Goal: Transaction & Acquisition: Subscribe to service/newsletter

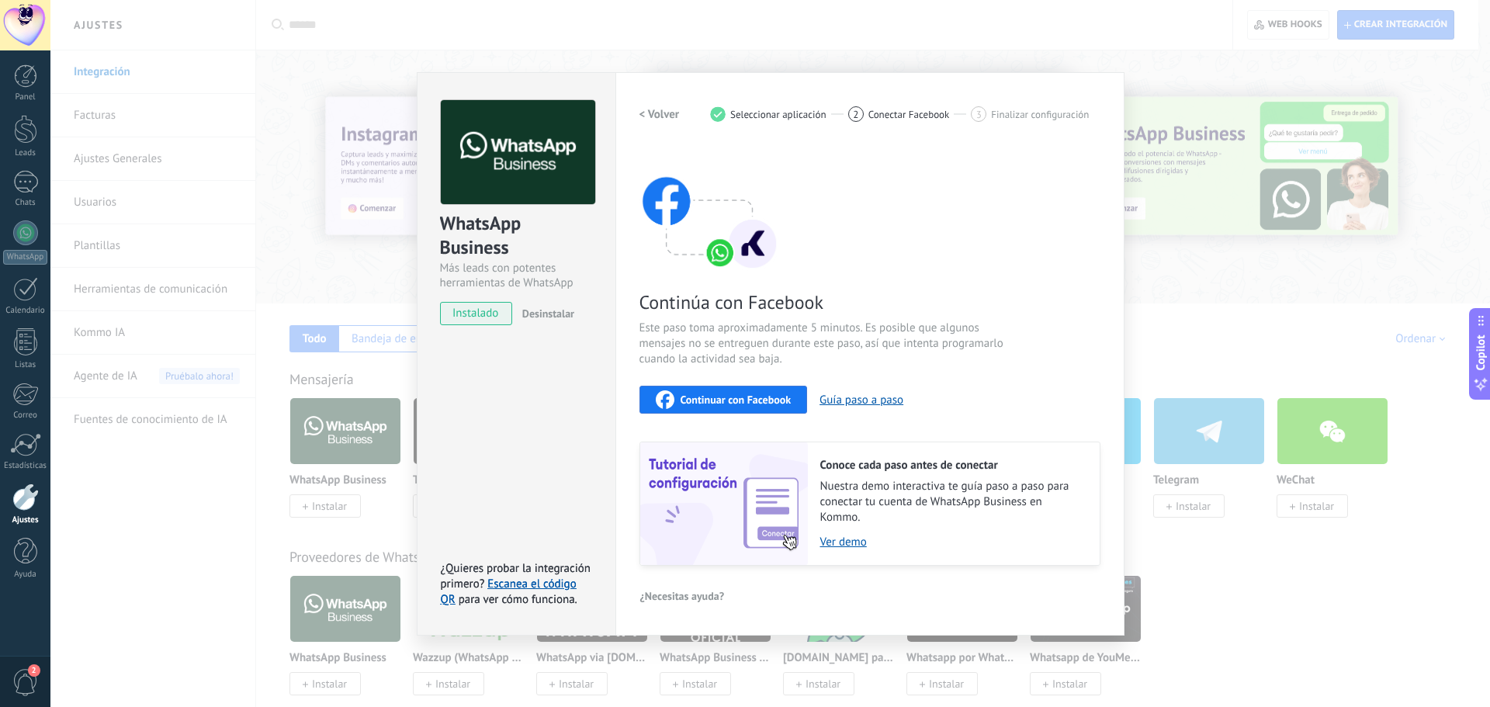
click at [222, 139] on div "WhatsApp Business Más leads con potentes herramientas de WhatsApp instalado Des…" at bounding box center [770, 353] width 1440 height 707
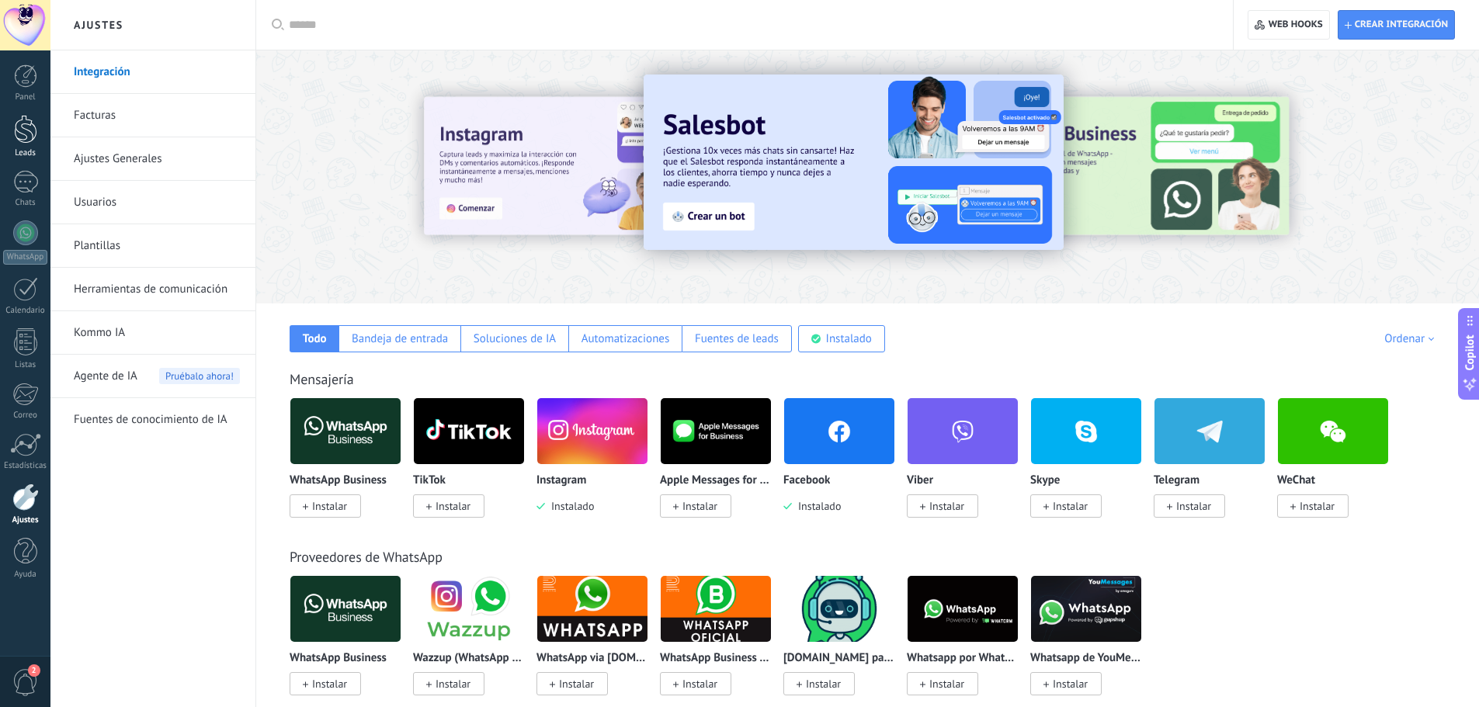
click at [19, 147] on link "Leads" at bounding box center [25, 136] width 50 height 43
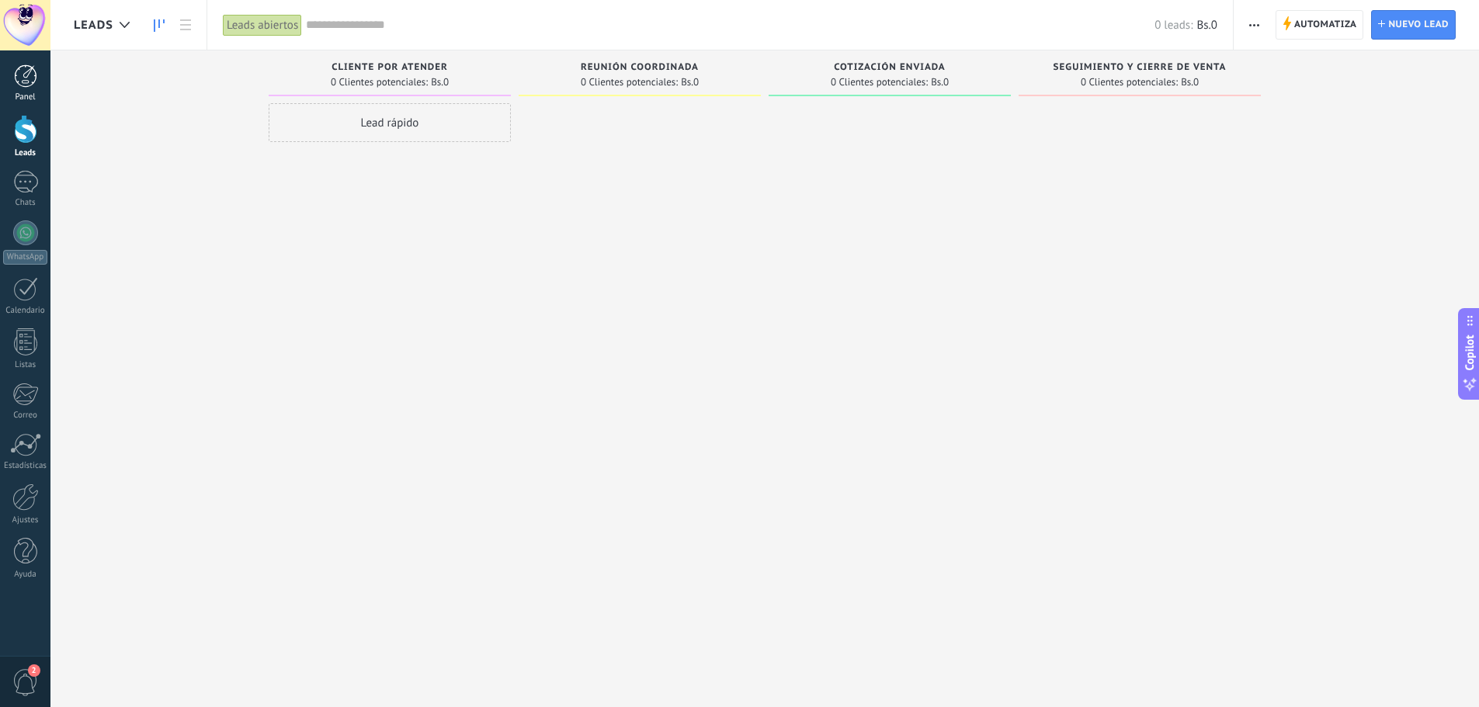
click at [16, 86] on div at bounding box center [25, 75] width 23 height 23
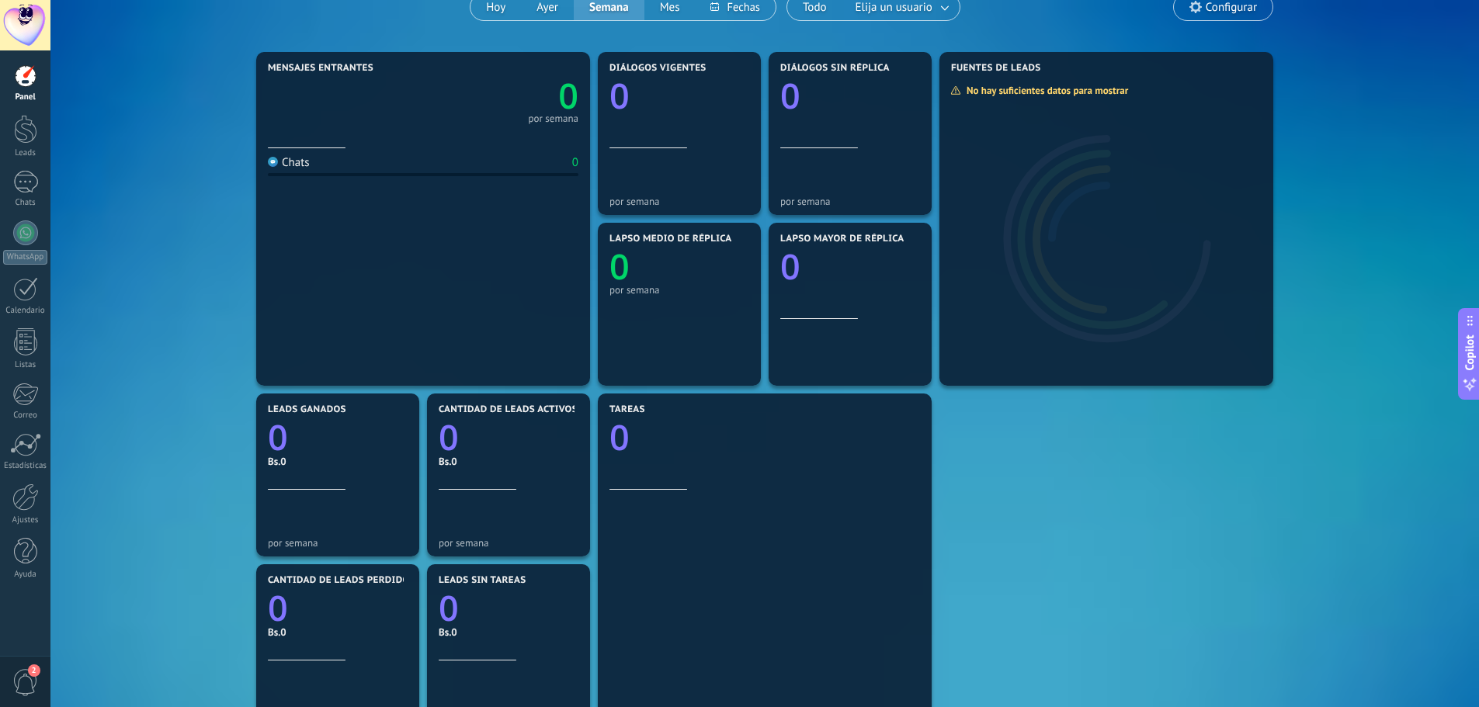
scroll to position [155, 0]
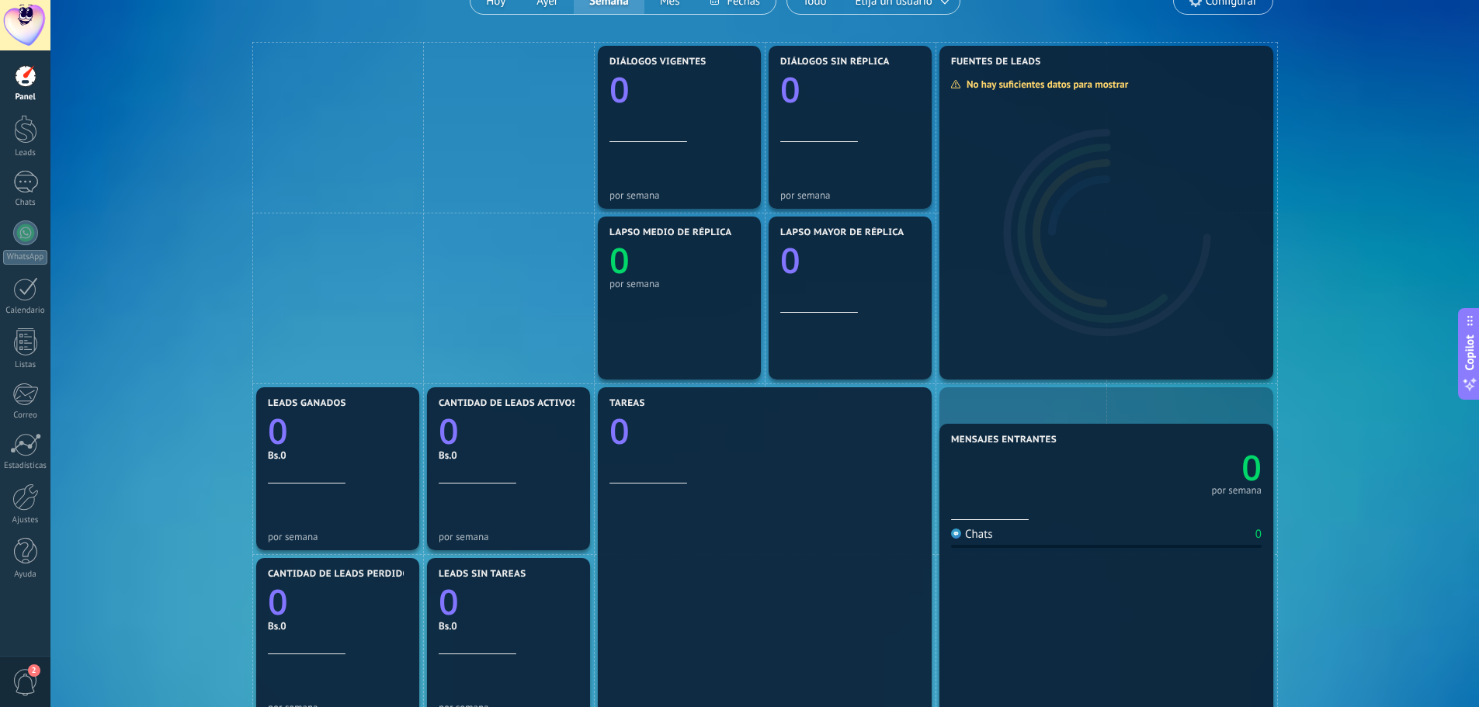
drag, startPoint x: 737, startPoint y: 322, endPoint x: 1215, endPoint y: 580, distance: 543.8
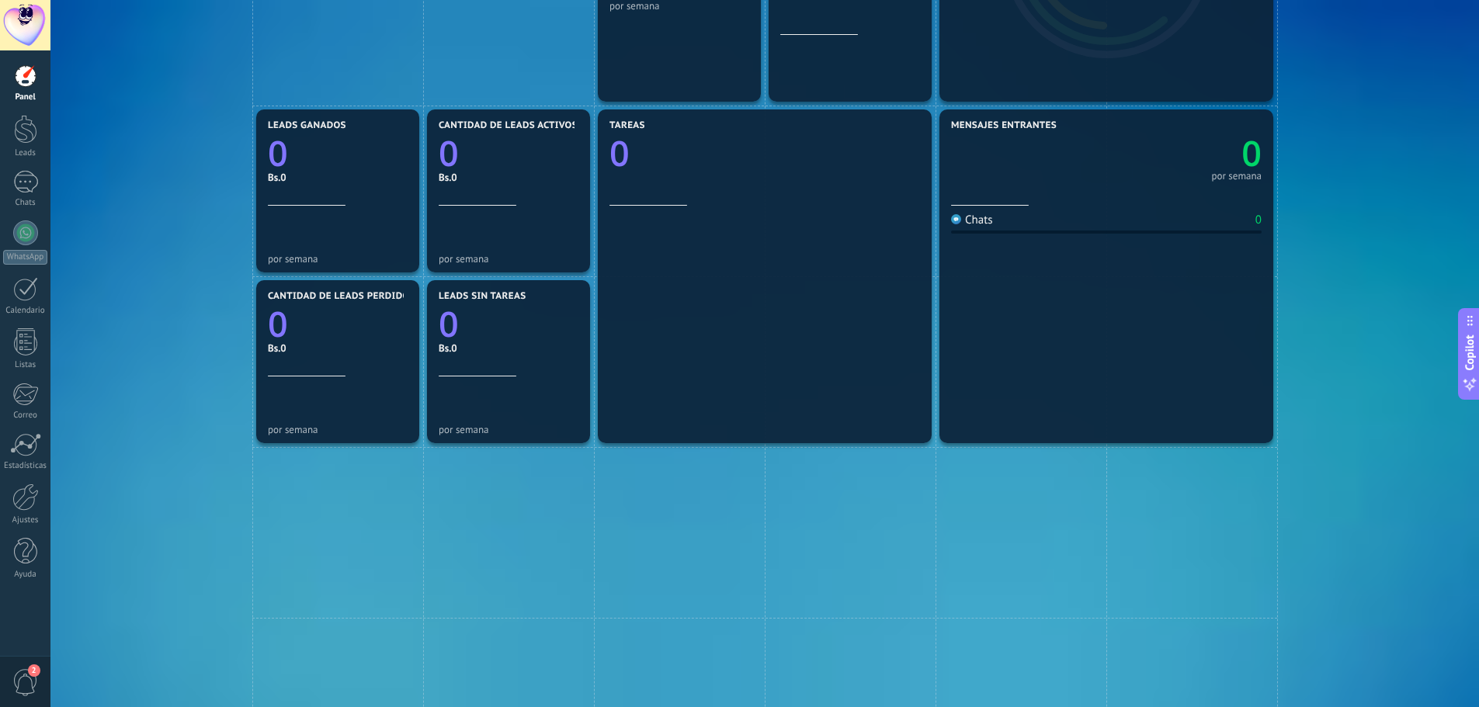
scroll to position [466, 0]
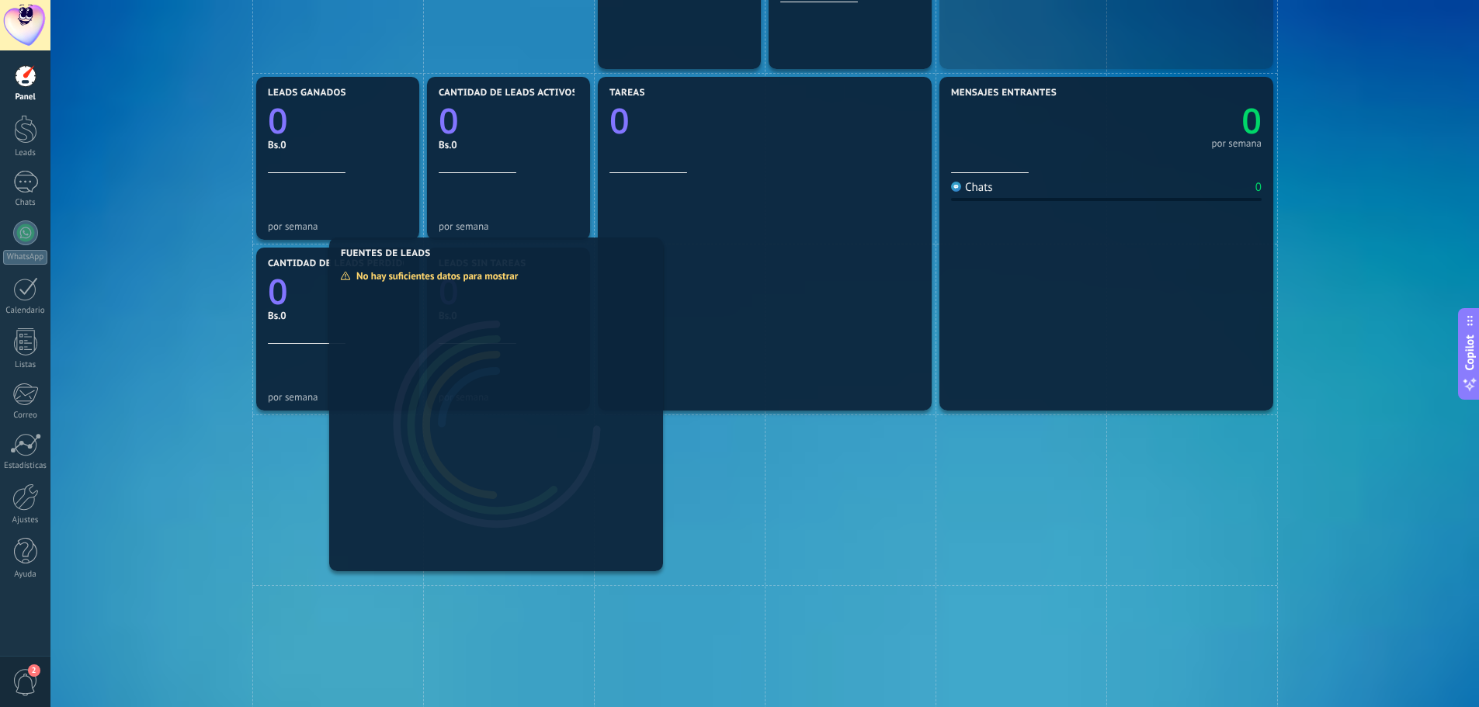
drag, startPoint x: 1066, startPoint y: 55, endPoint x: 396, endPoint y: 548, distance: 832.2
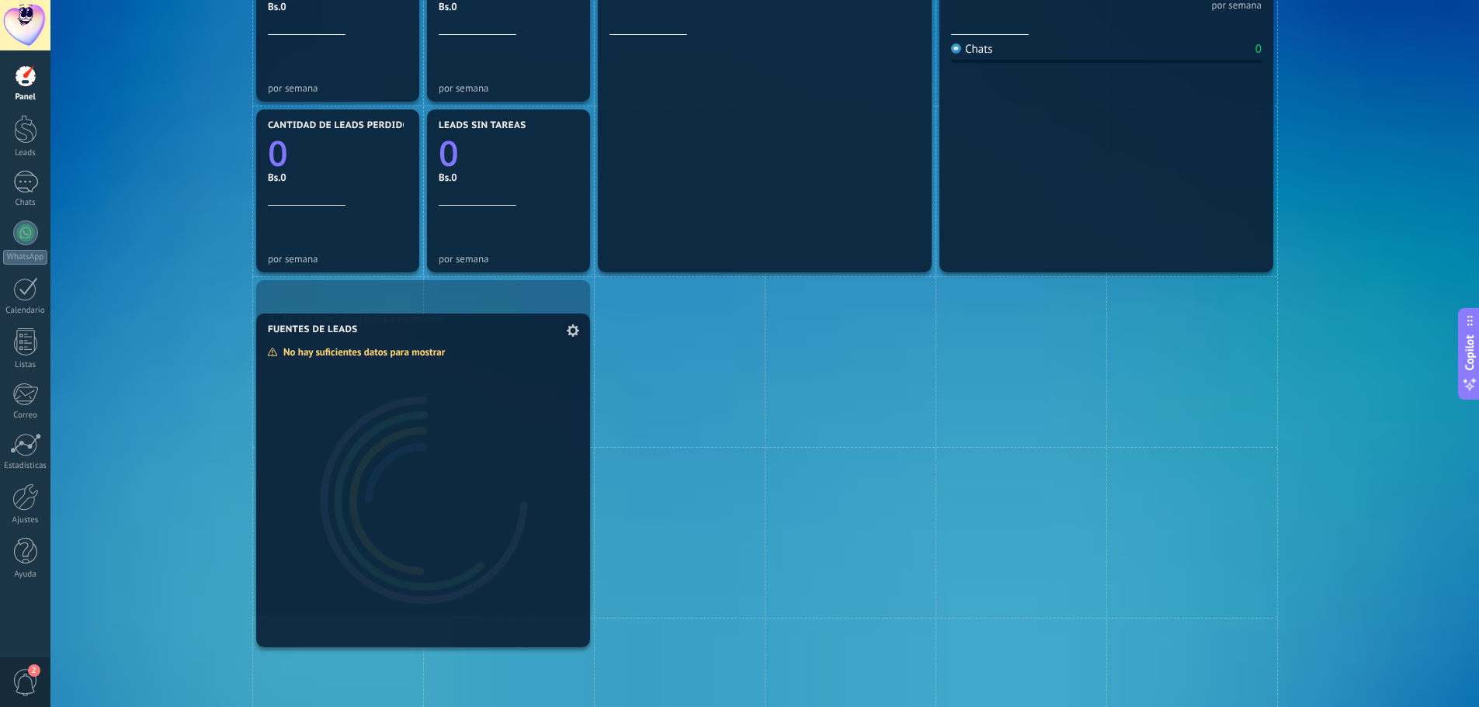
drag, startPoint x: 1136, startPoint y: 109, endPoint x: 447, endPoint y: 525, distance: 804.4
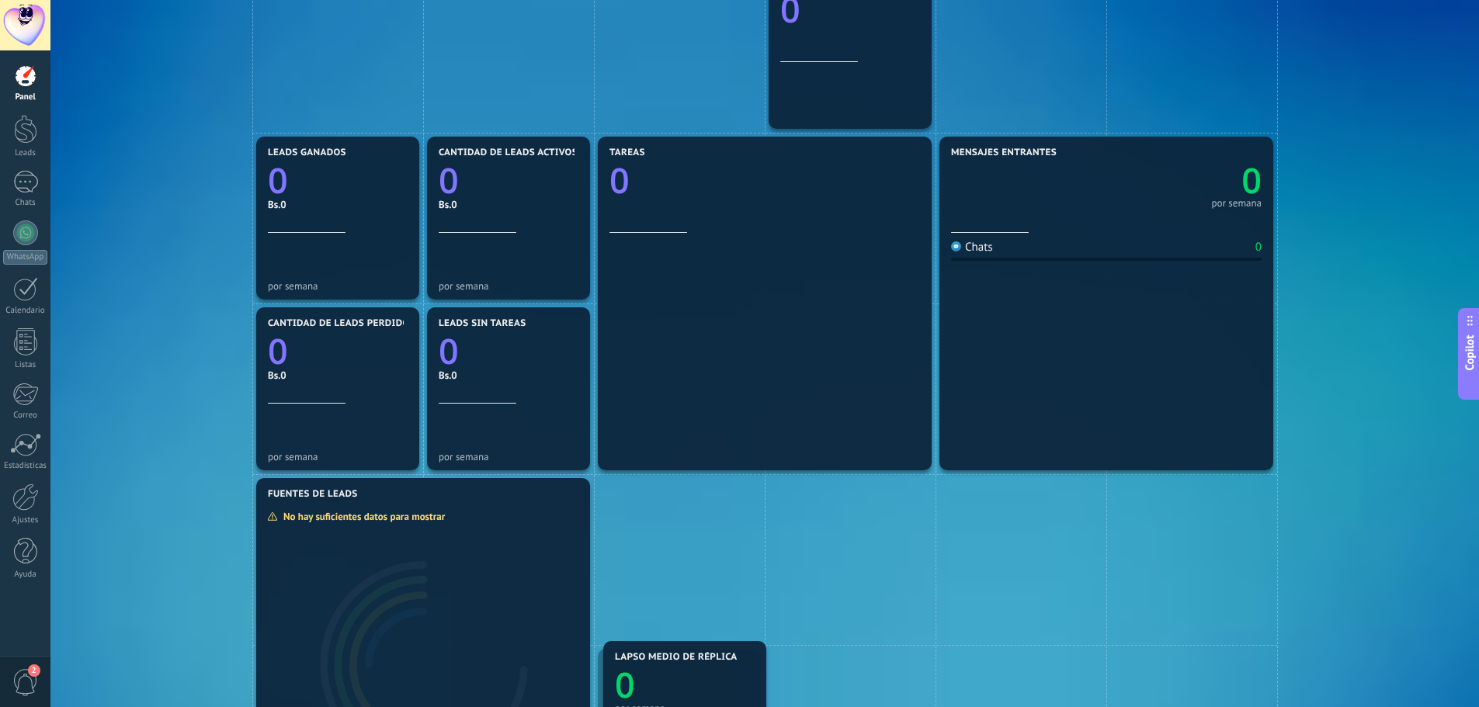
drag, startPoint x: 702, startPoint y: 218, endPoint x: 701, endPoint y: 566, distance: 347.7
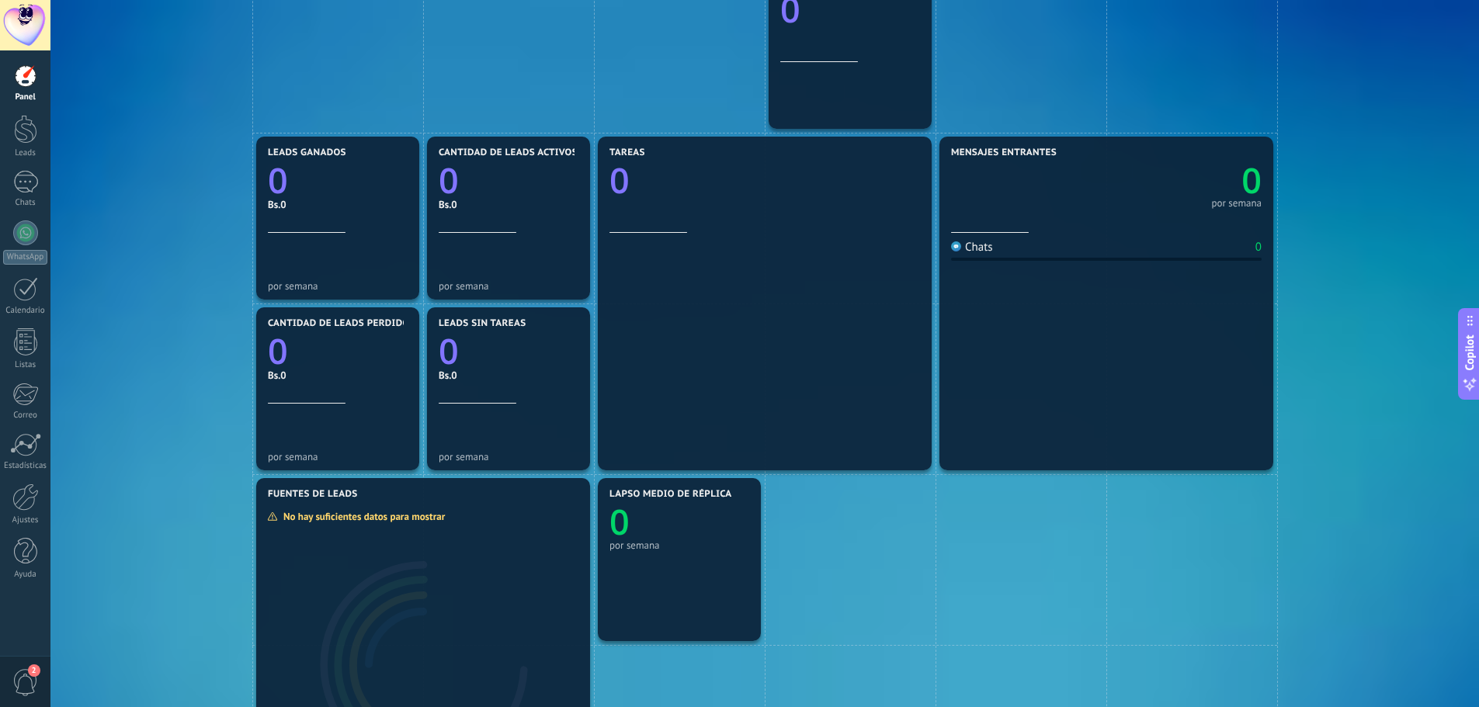
scroll to position [173, 0]
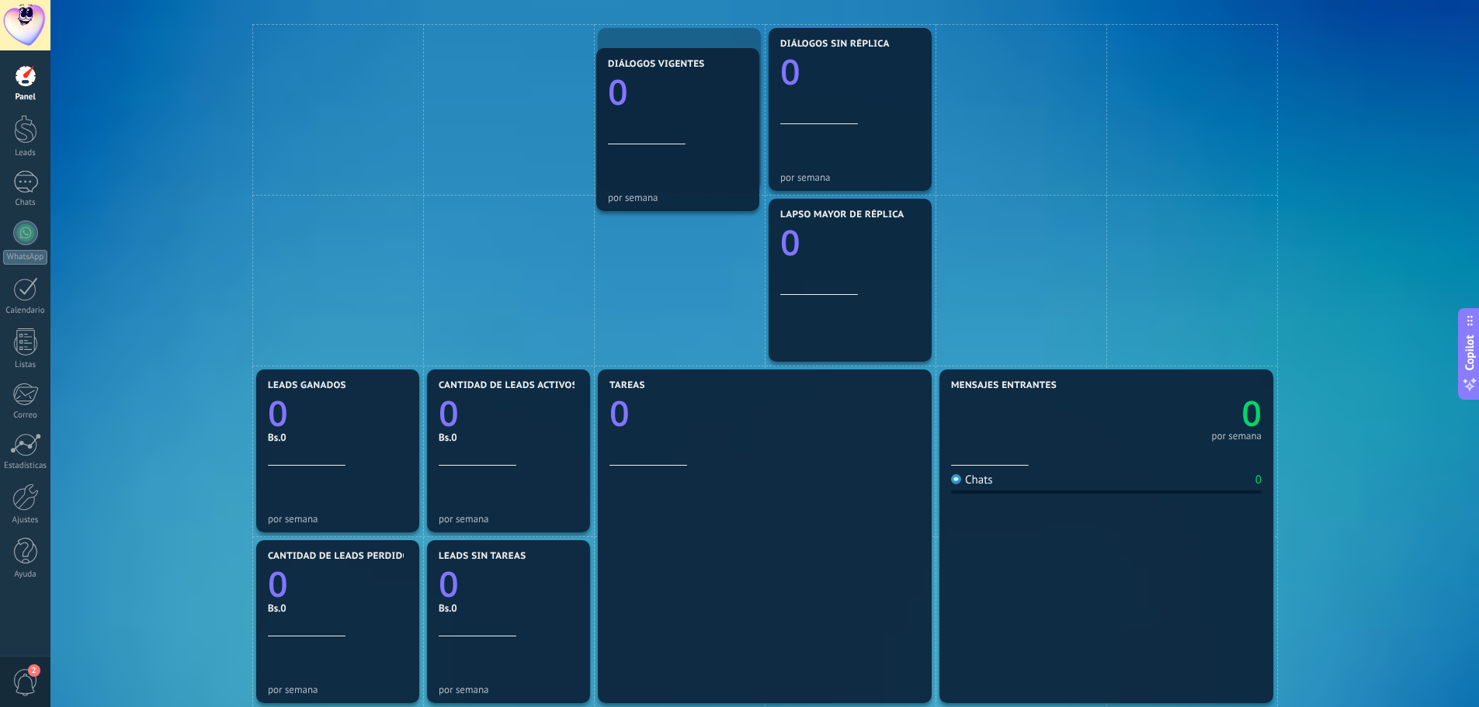
drag, startPoint x: 705, startPoint y: 154, endPoint x: 721, endPoint y: 291, distance: 137.6
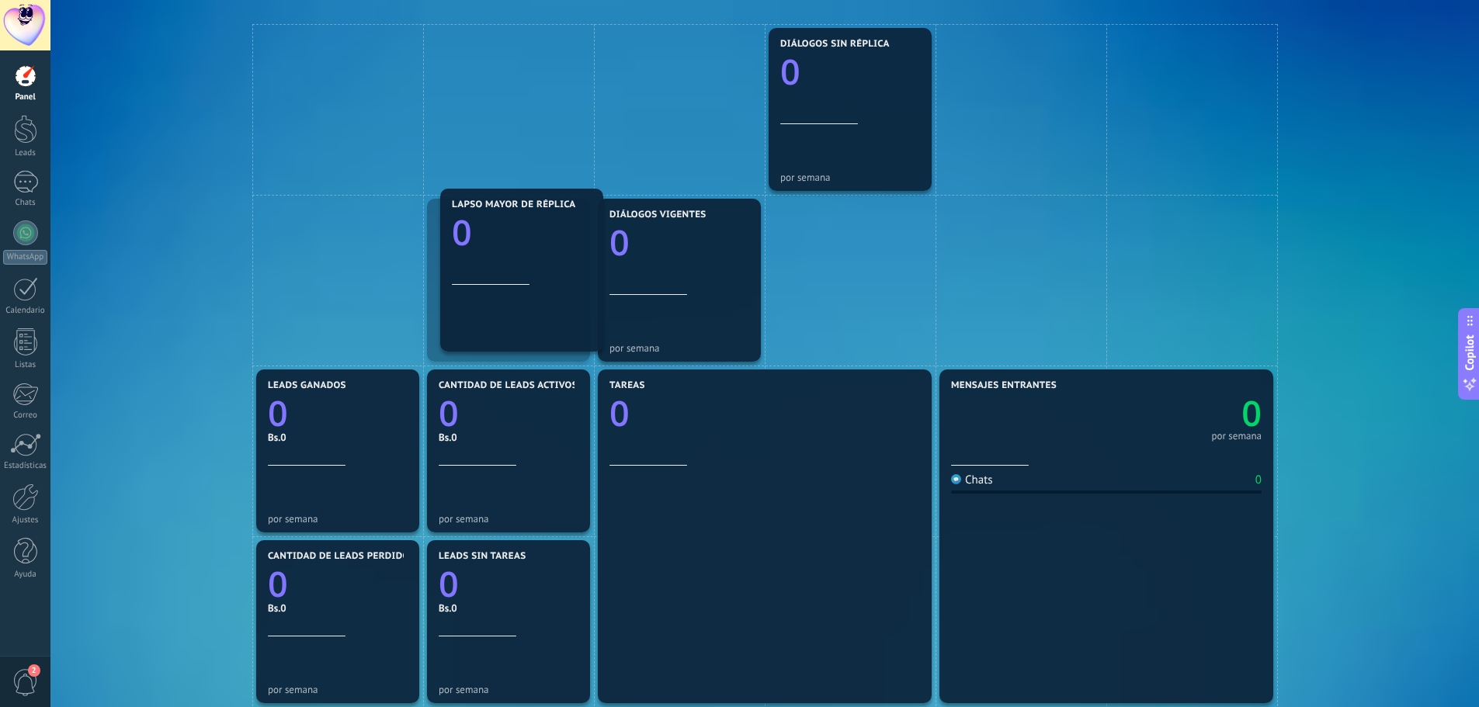
drag, startPoint x: 875, startPoint y: 313, endPoint x: 536, endPoint y: 300, distance: 338.6
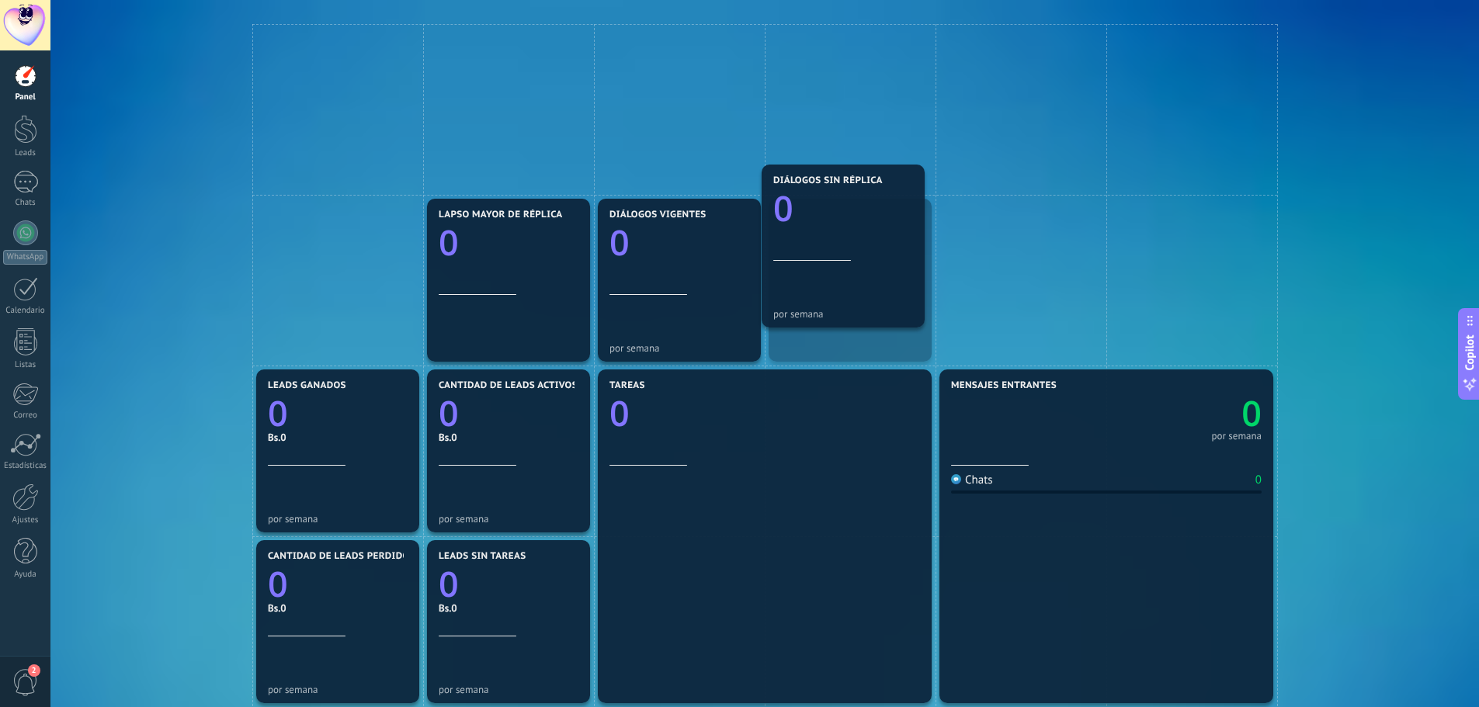
drag, startPoint x: 803, startPoint y: 129, endPoint x: 796, endPoint y: 263, distance: 134.5
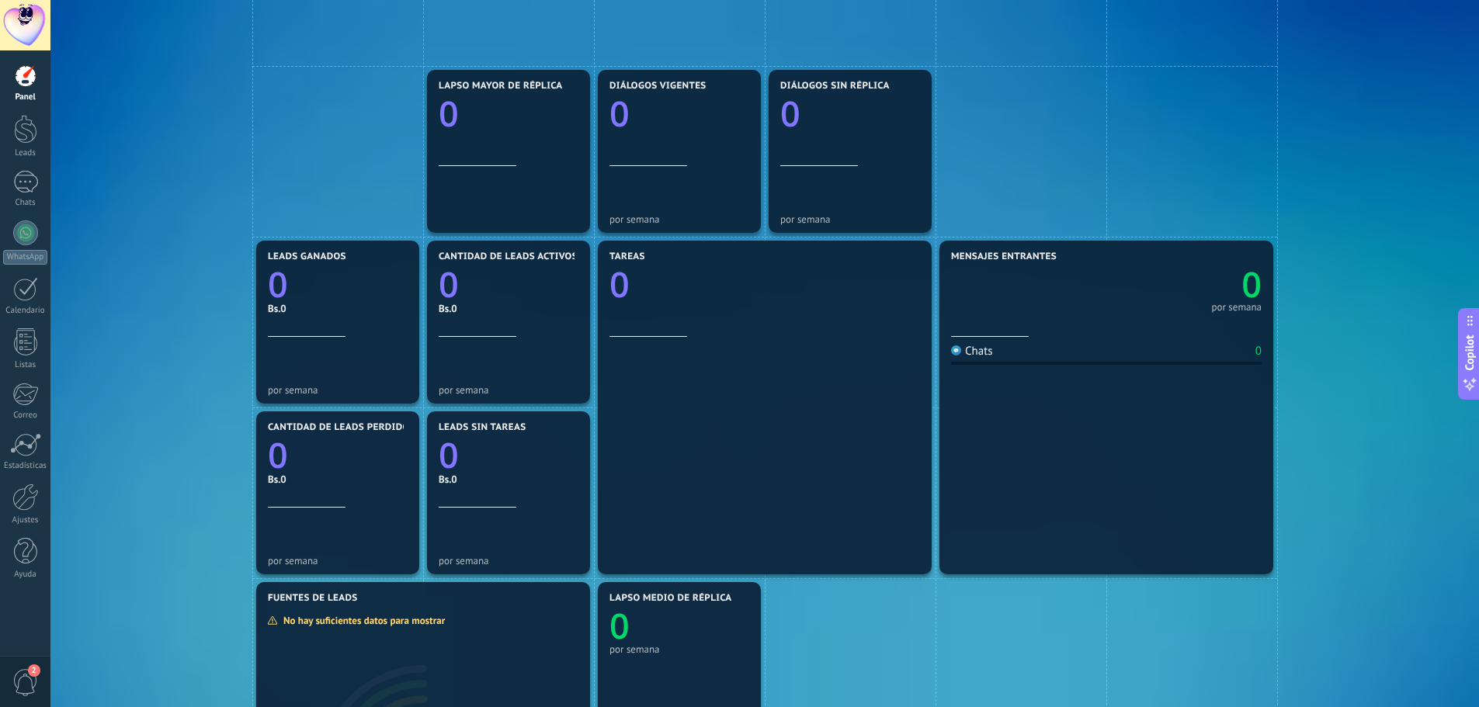
scroll to position [406, 0]
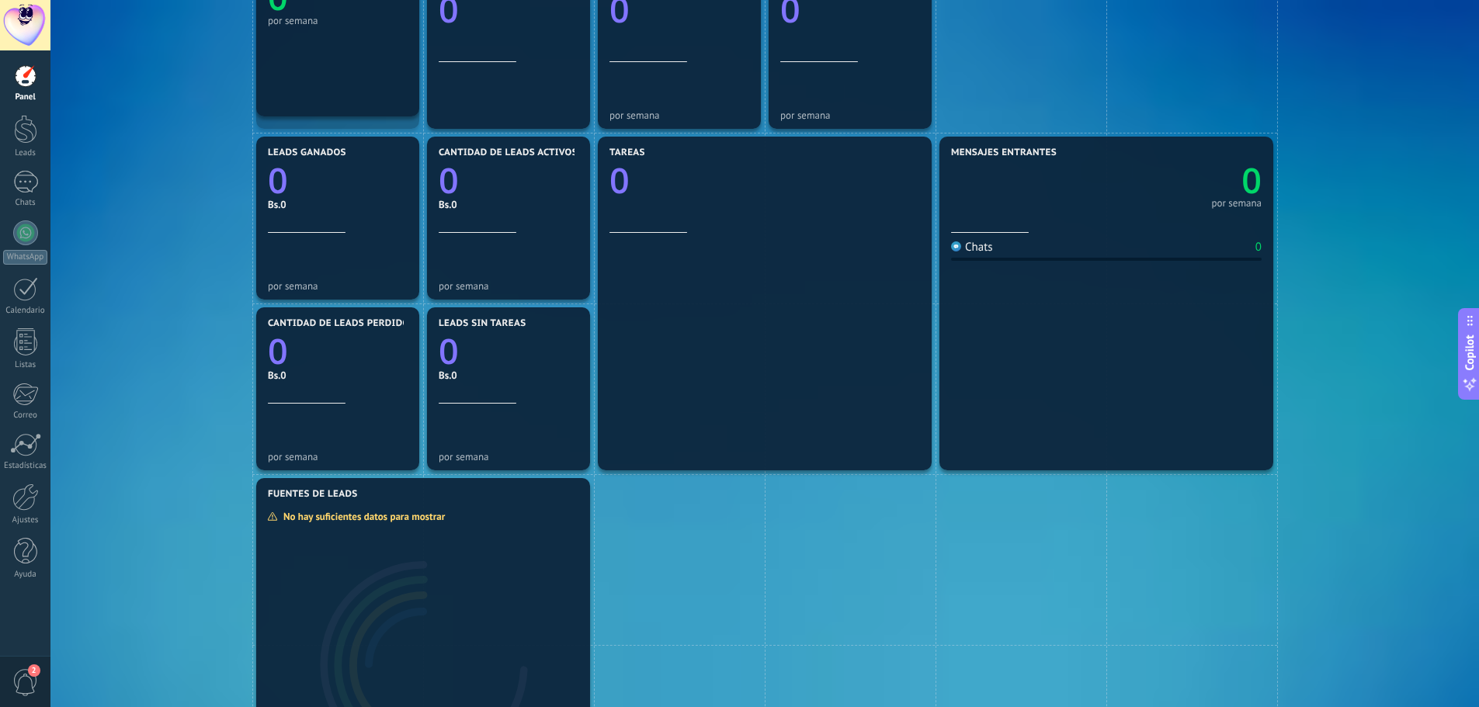
drag, startPoint x: 702, startPoint y: 571, endPoint x: 359, endPoint y: 54, distance: 620.8
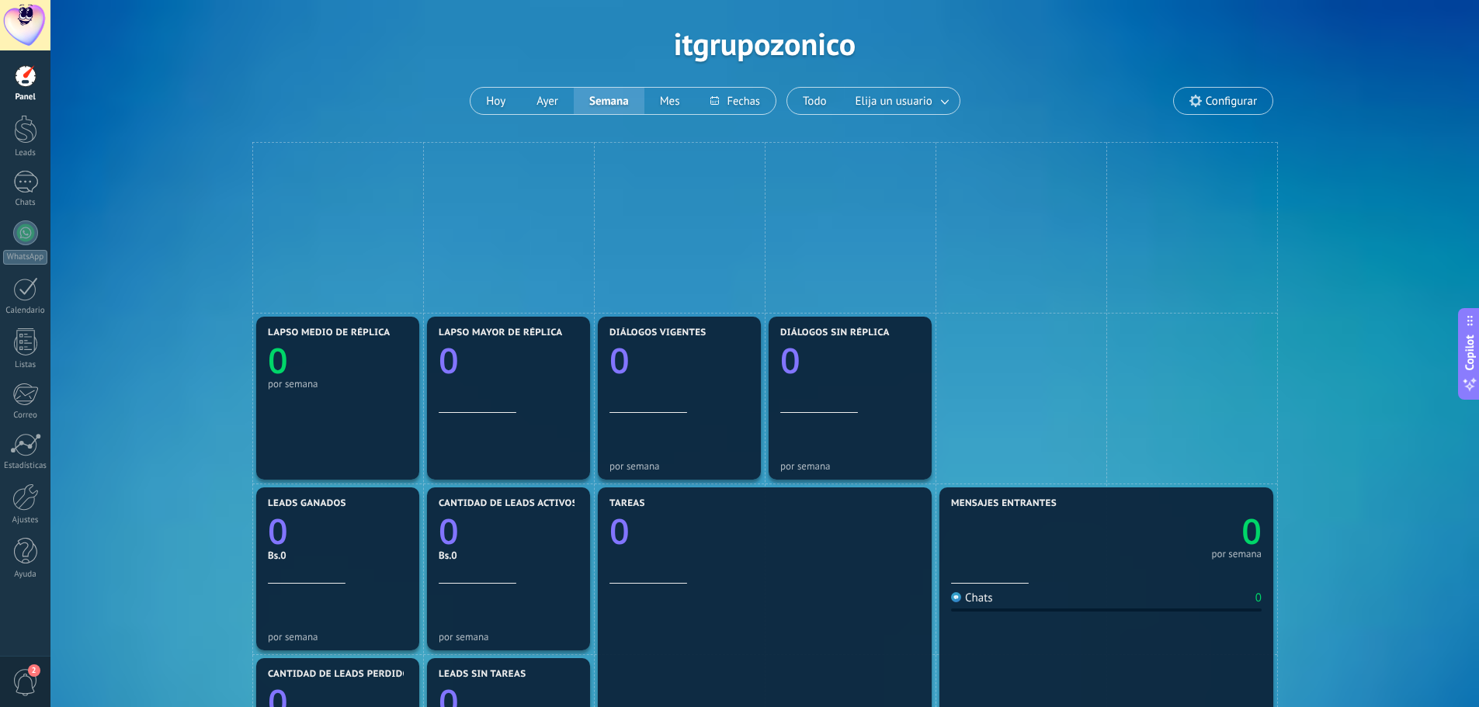
scroll to position [18, 0]
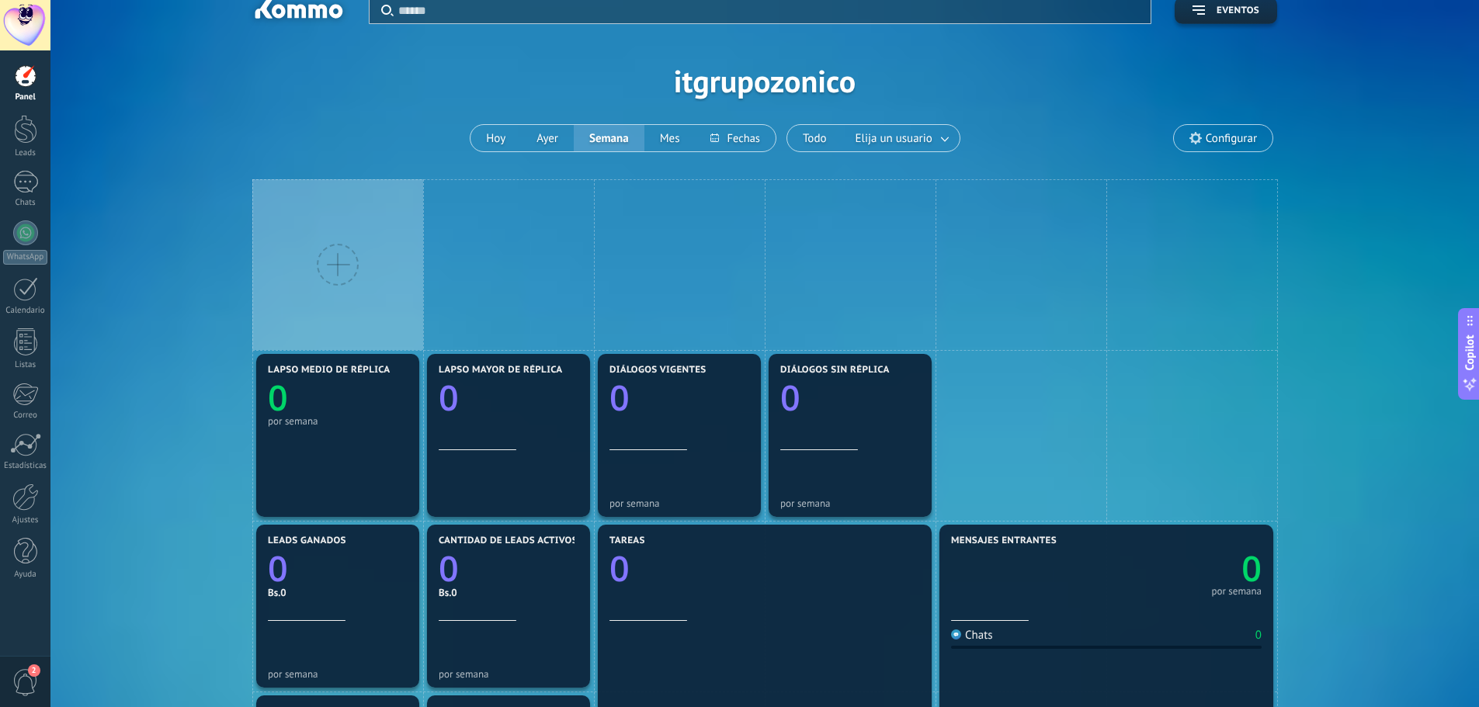
click at [324, 250] on div at bounding box center [338, 265] width 42 height 42
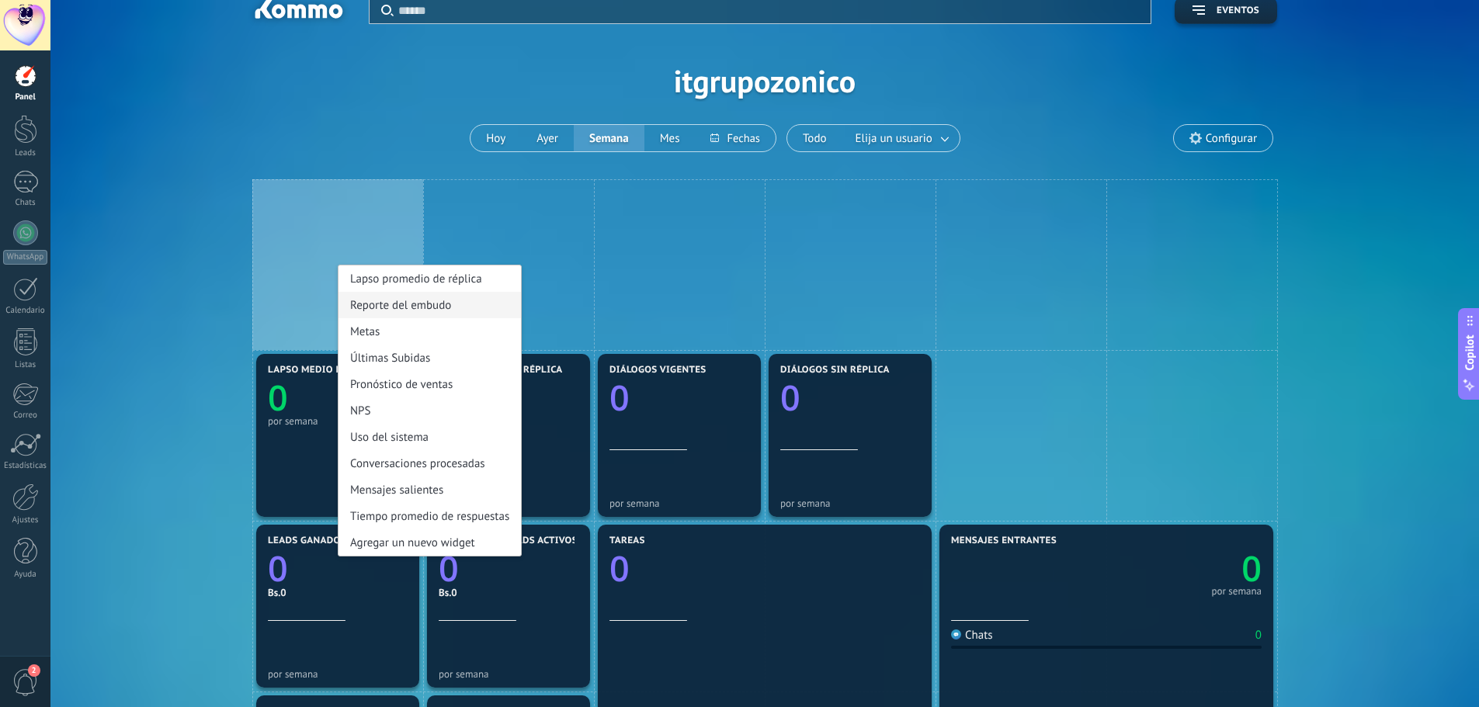
click at [452, 308] on div "Reporte del embudo" at bounding box center [429, 305] width 182 height 26
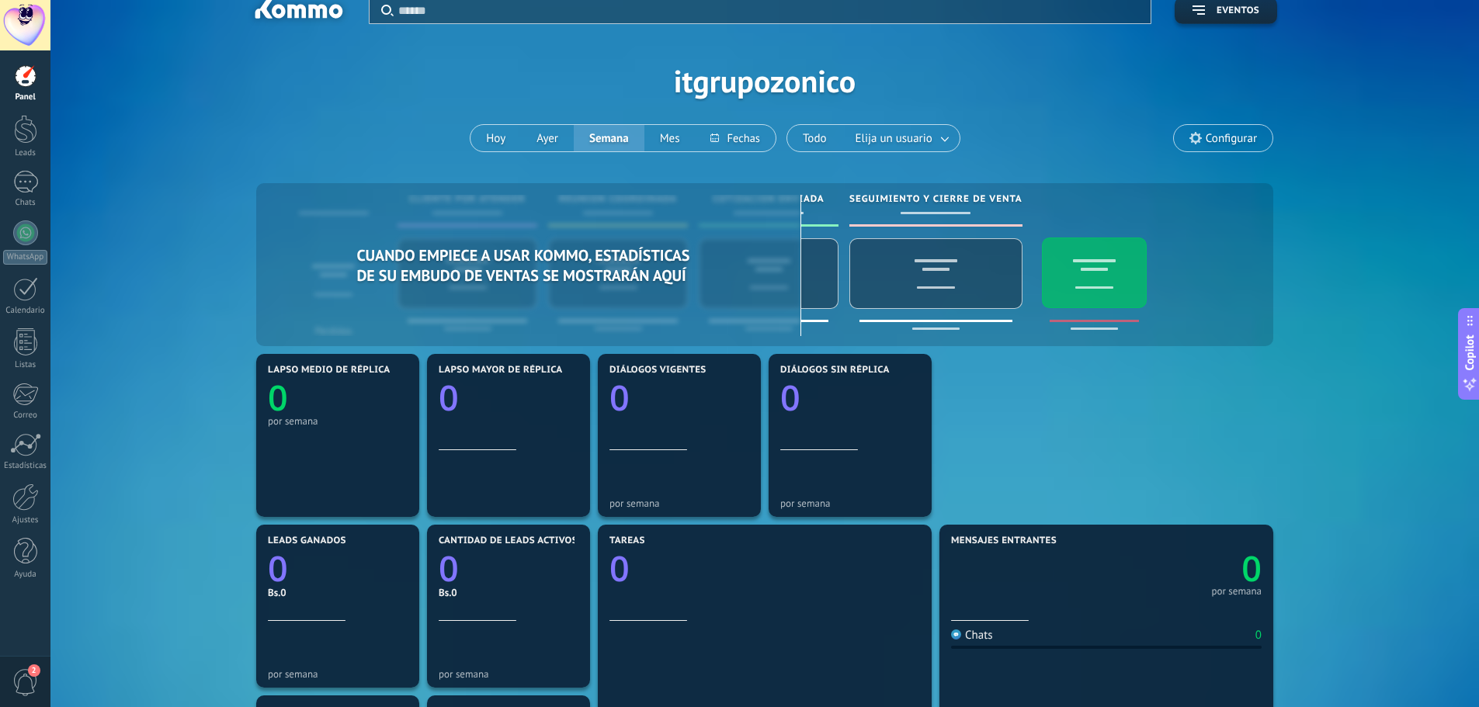
click at [1247, 143] on span "Configurar" at bounding box center [1230, 138] width 51 height 13
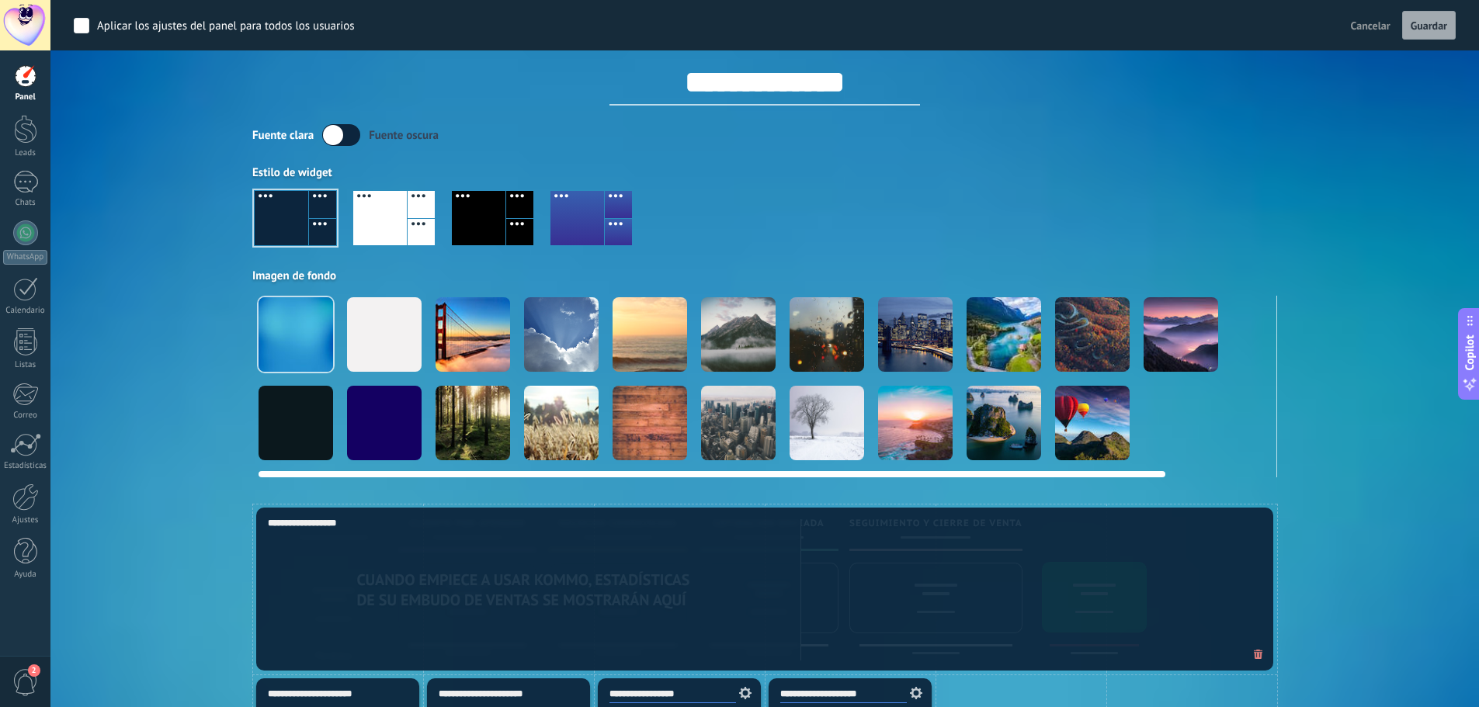
click at [744, 344] on div at bounding box center [738, 334] width 75 height 75
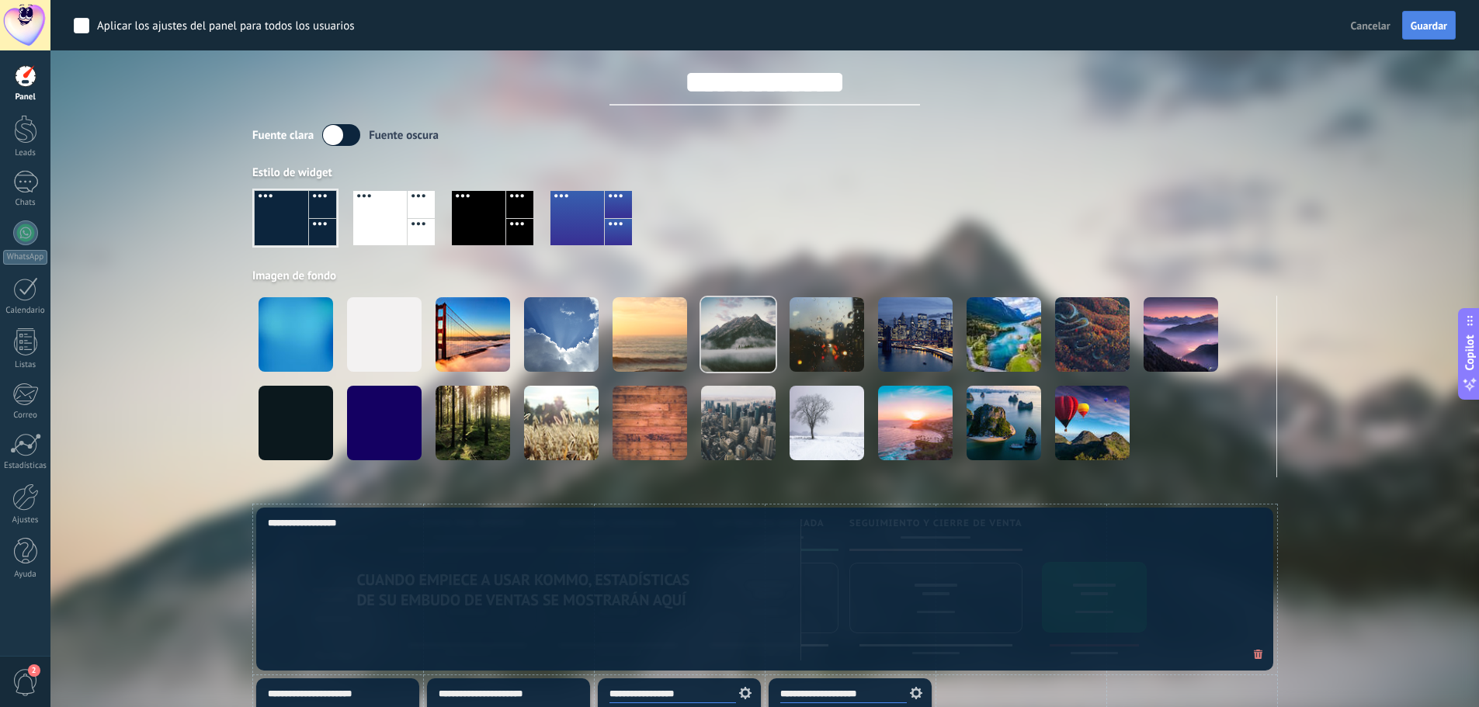
click at [1434, 21] on span "Guardar" at bounding box center [1428, 25] width 36 height 11
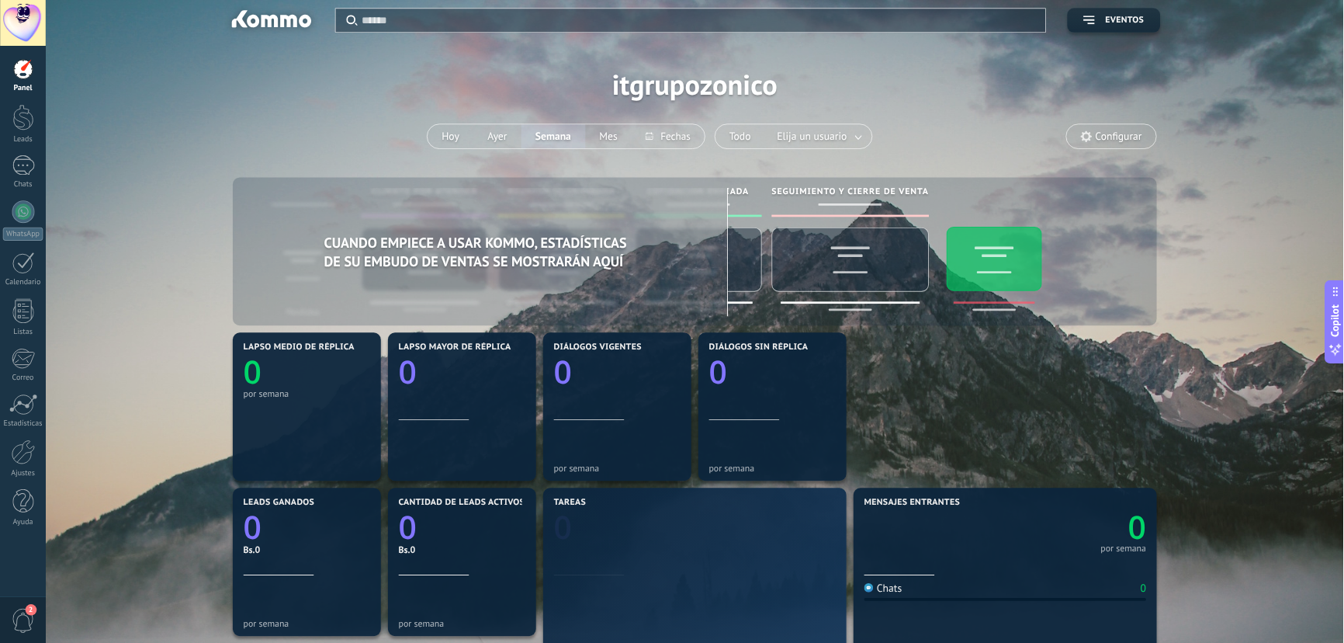
scroll to position [0, 0]
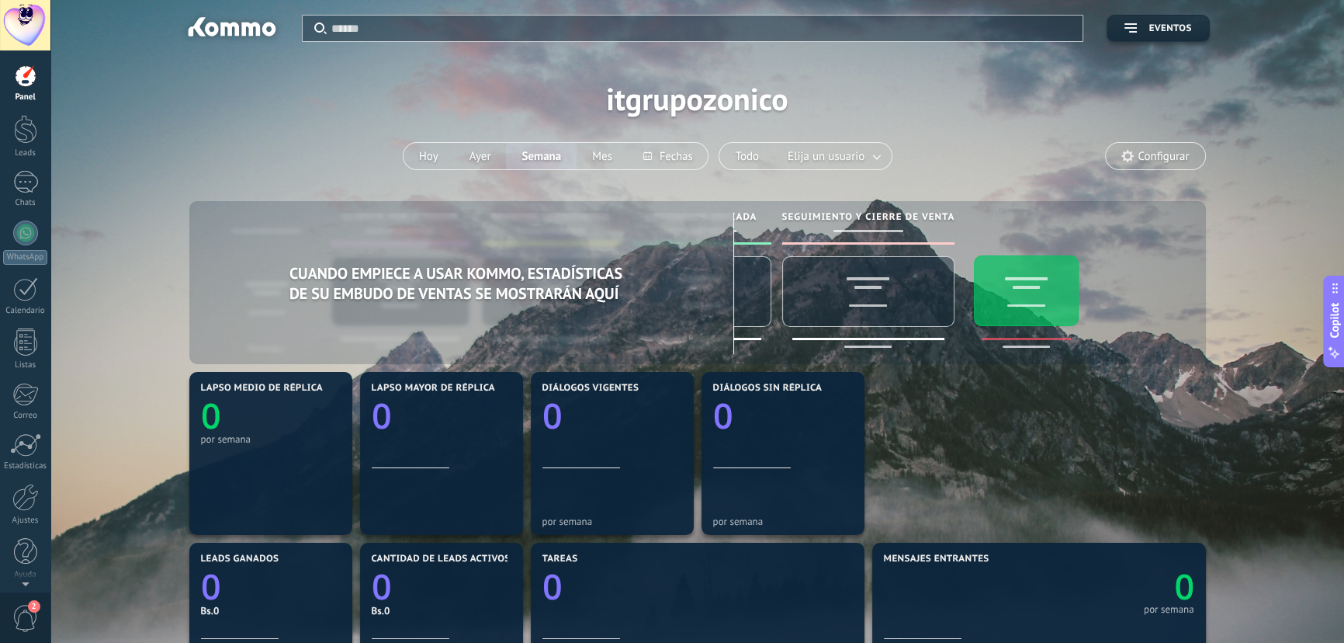
drag, startPoint x: 889, startPoint y: 3, endPoint x: 872, endPoint y: 101, distance: 99.1
click at [872, 101] on div "Aplicar Eventos itgrupozonico Hoy Ayer Semana Mes Todo Elija un usuario Configu…" at bounding box center [697, 98] width 1247 height 197
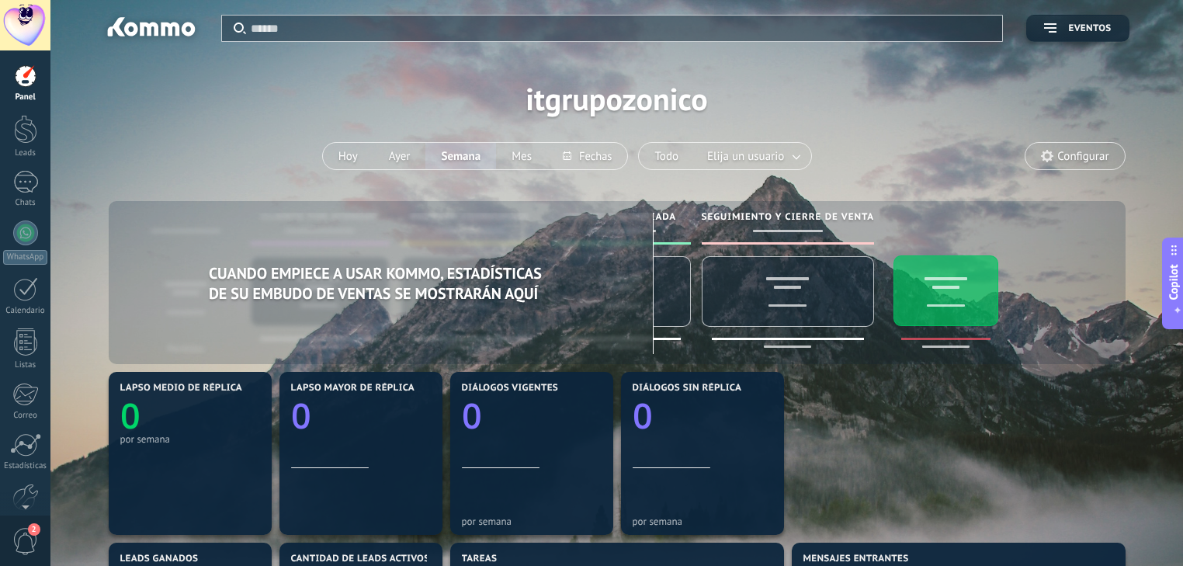
drag, startPoint x: 324, startPoint y: 0, endPoint x: 84, endPoint y: 112, distance: 265.3
click at [84, 112] on div "Aplicar Eventos itgrupozonico Hoy Ayer Semana Mes Todo Elija un usuario Configu…" at bounding box center [617, 98] width 1086 height 197
click at [20, 143] on div at bounding box center [25, 129] width 23 height 29
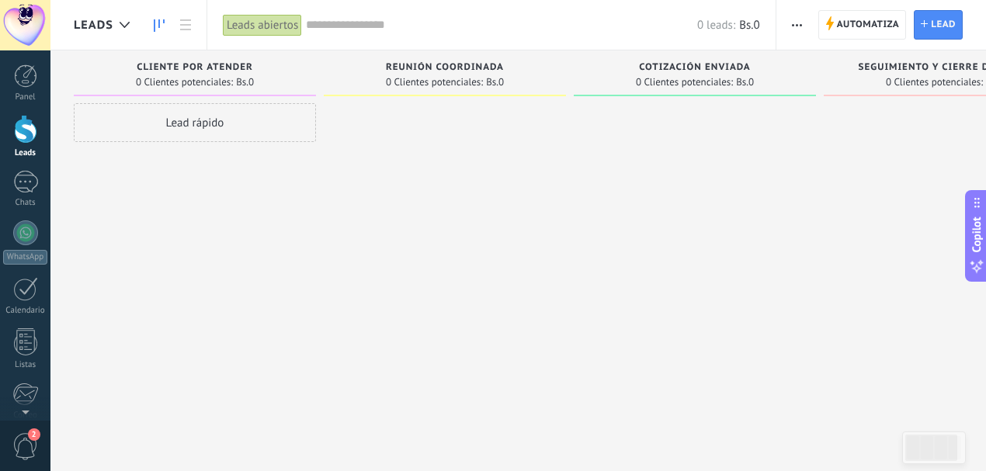
drag, startPoint x: 1189, startPoint y: 0, endPoint x: 627, endPoint y: 183, distance: 591.0
click at [627, 183] on div at bounding box center [695, 237] width 242 height 269
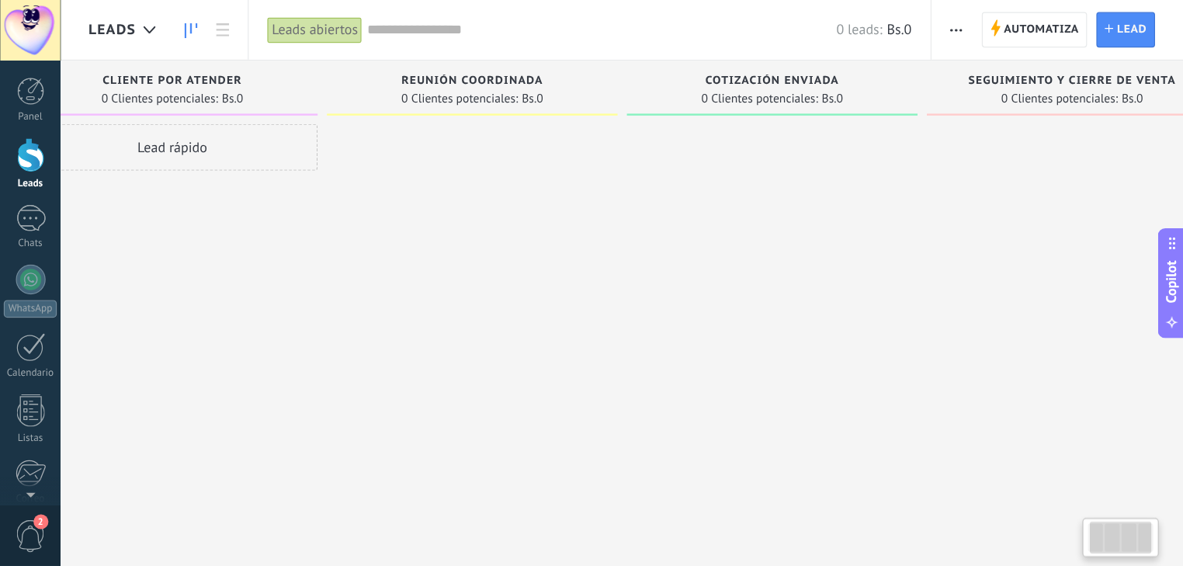
scroll to position [0, 55]
drag, startPoint x: 646, startPoint y: 197, endPoint x: 509, endPoint y: 205, distance: 136.8
click at [509, 205] on div "Leads Entrantes Solicitudes: 0 0 0 0 0 0 0 0 0 cliente por atender 0 Clientes p…" at bounding box center [526, 210] width 1015 height 321
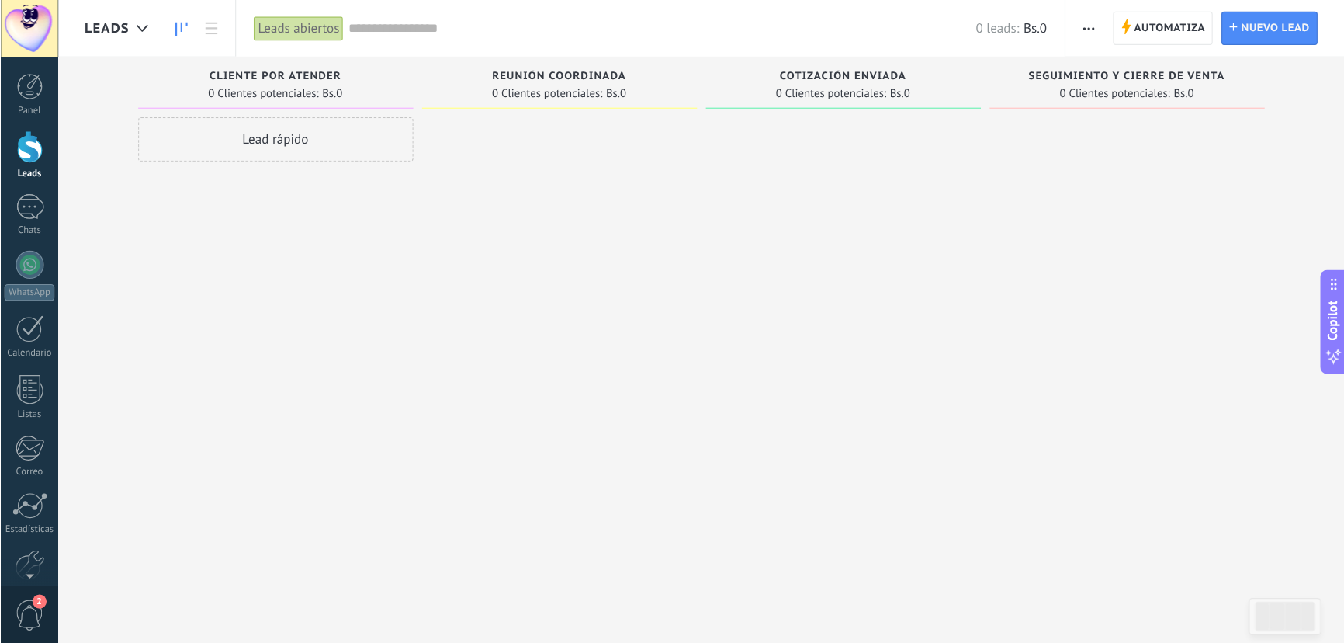
scroll to position [0, 0]
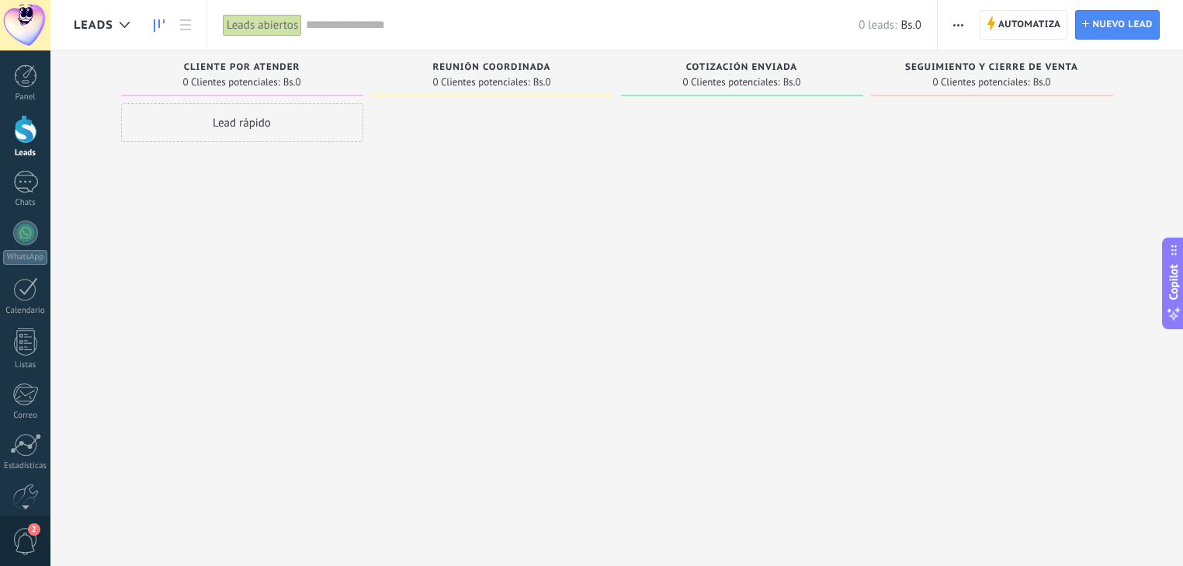
drag, startPoint x: 921, startPoint y: 0, endPoint x: 518, endPoint y: 248, distance: 472.8
click at [518, 248] on div at bounding box center [492, 284] width 242 height 363
click at [25, 86] on div at bounding box center [25, 75] width 23 height 23
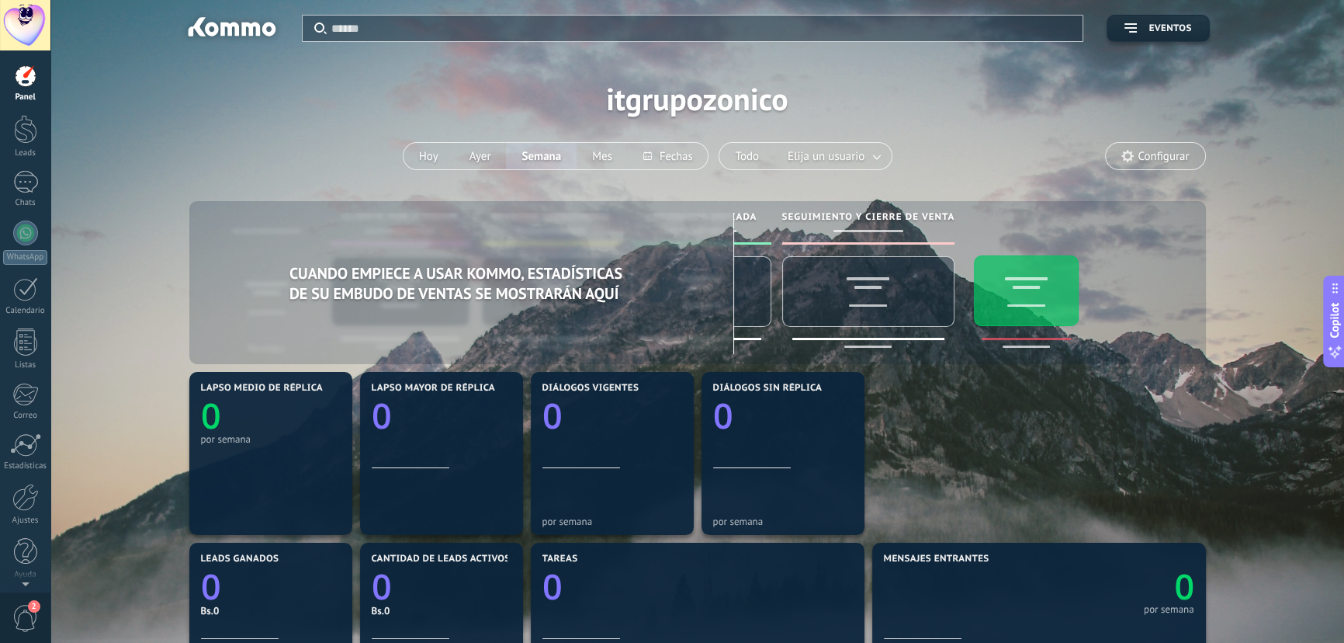
drag, startPoint x: 1117, startPoint y: 0, endPoint x: 894, endPoint y: 416, distance: 471.9
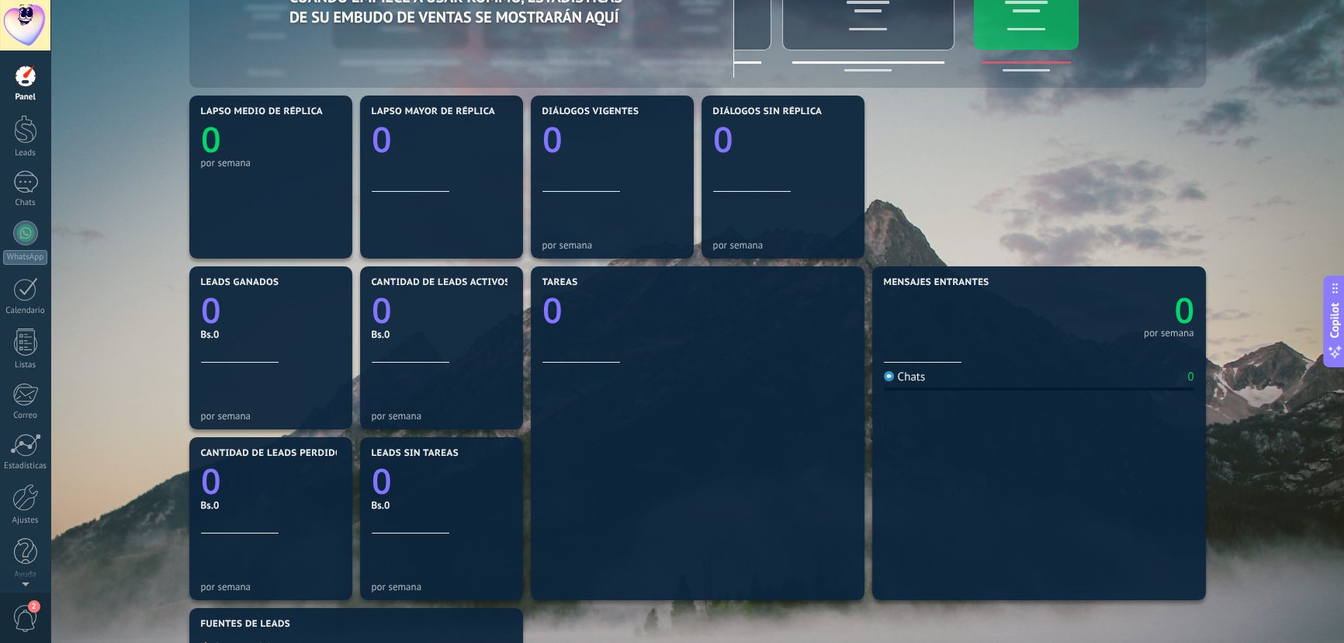
scroll to position [282, 0]
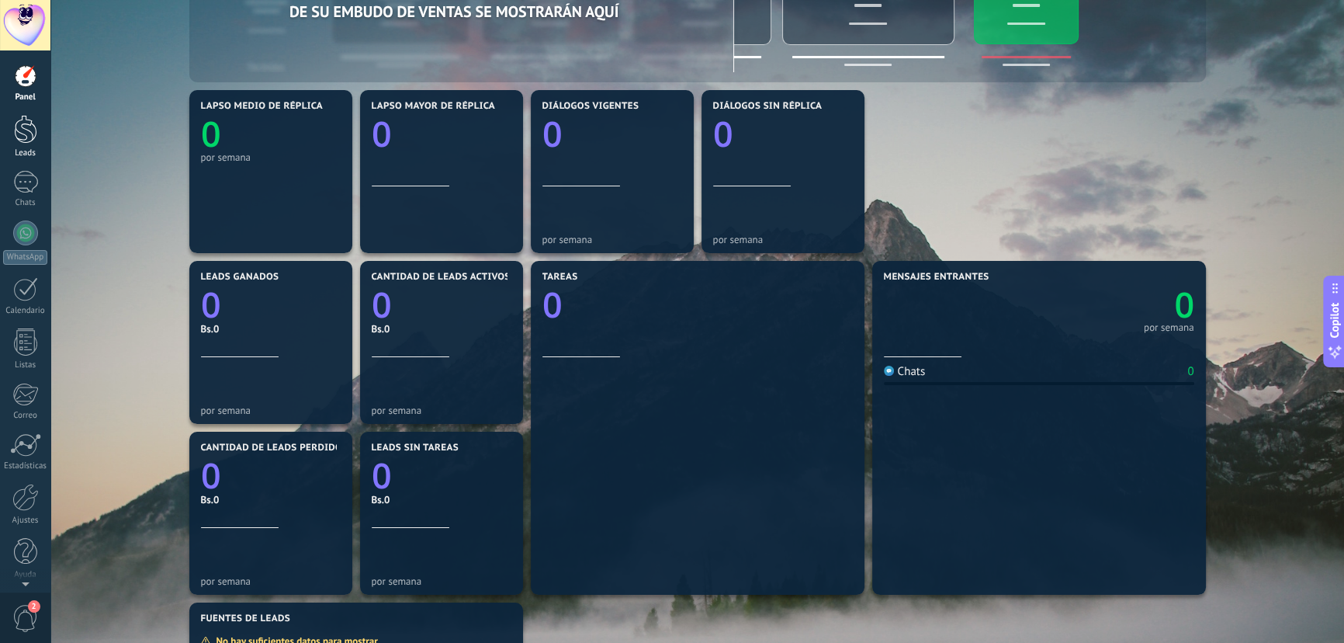
click at [23, 140] on div at bounding box center [25, 129] width 23 height 29
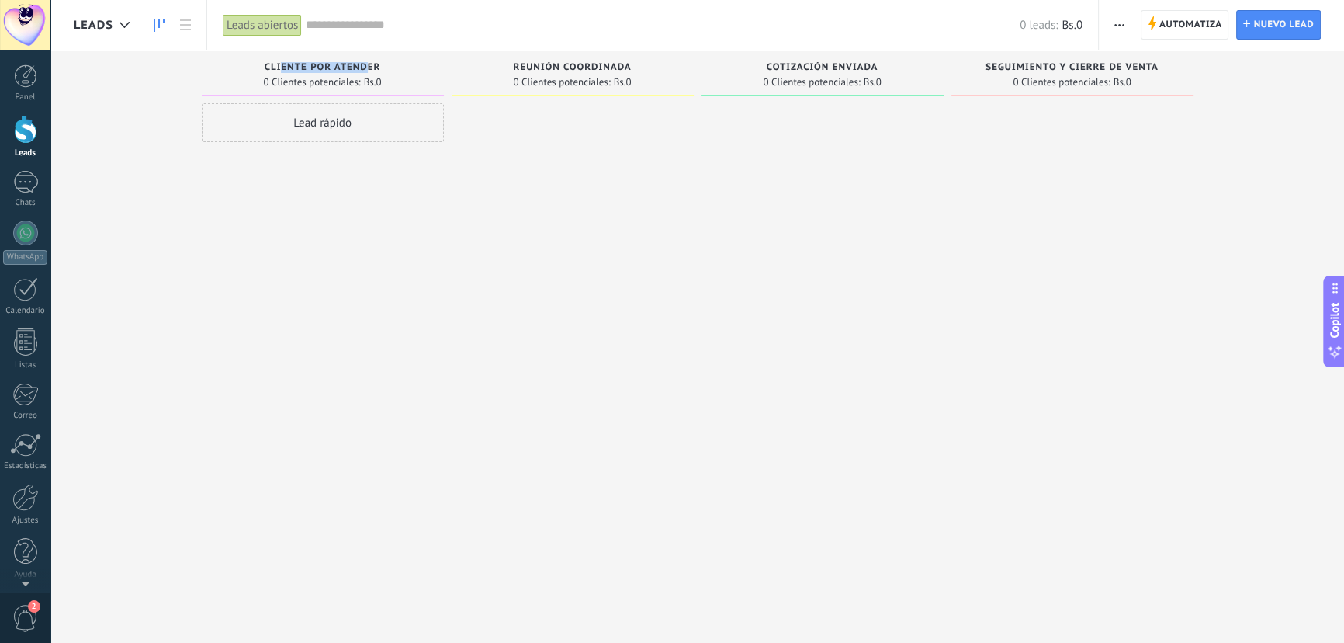
drag, startPoint x: 283, startPoint y: 68, endPoint x: 368, endPoint y: 68, distance: 85.4
click at [368, 68] on span "cliente por atender" at bounding box center [323, 67] width 116 height 11
drag, startPoint x: 362, startPoint y: 82, endPoint x: 388, endPoint y: 81, distance: 26.4
click at [388, 81] on div "0 Clientes potenciales: Bs.0" at bounding box center [323, 81] width 227 height 13
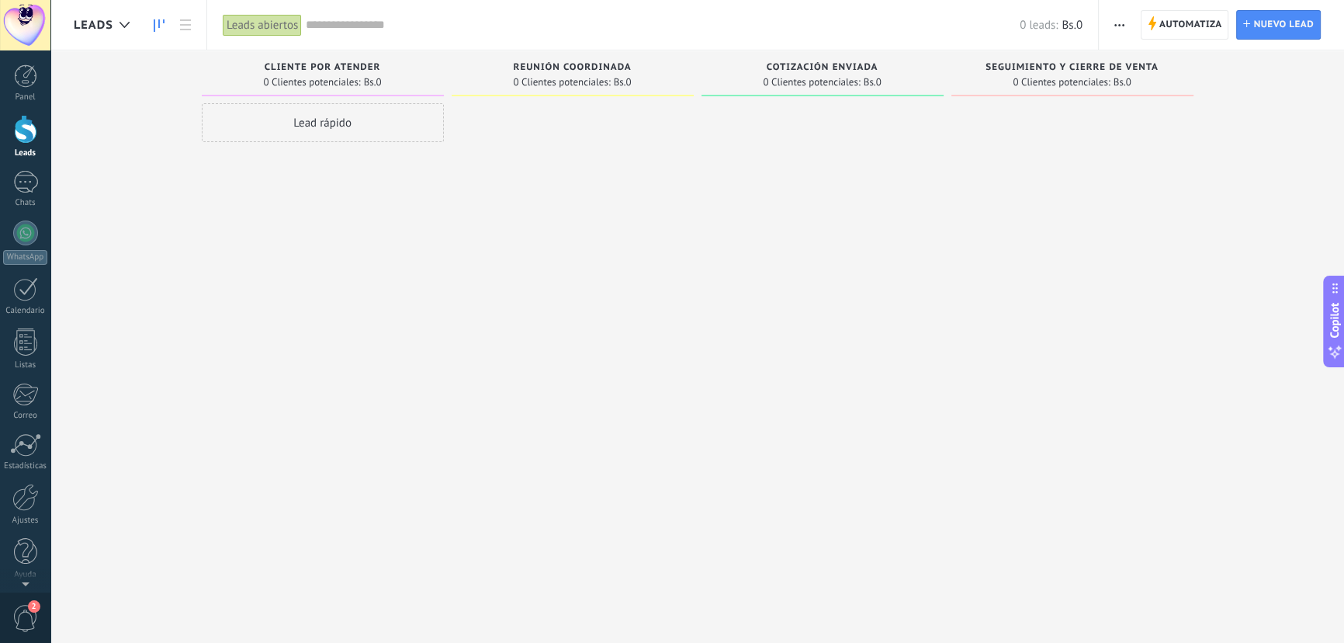
click at [420, 21] on input "text" at bounding box center [663, 25] width 714 height 16
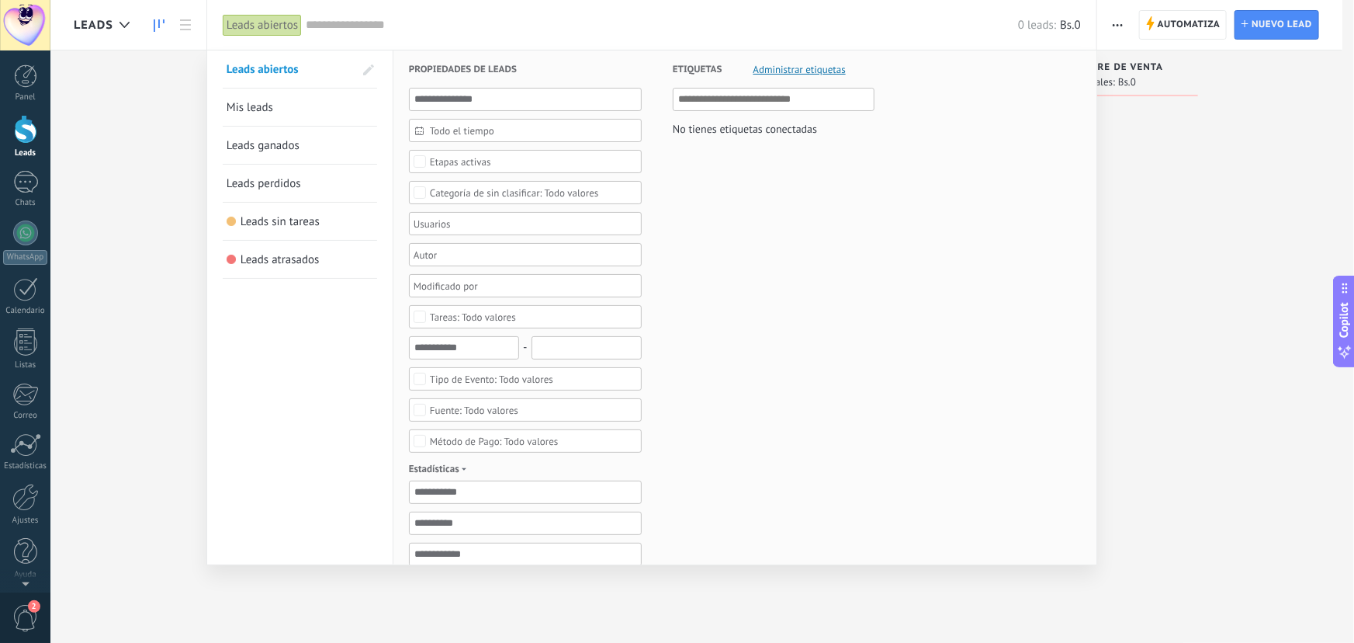
click at [555, 165] on span "Etapas activas" at bounding box center [526, 162] width 192 height 12
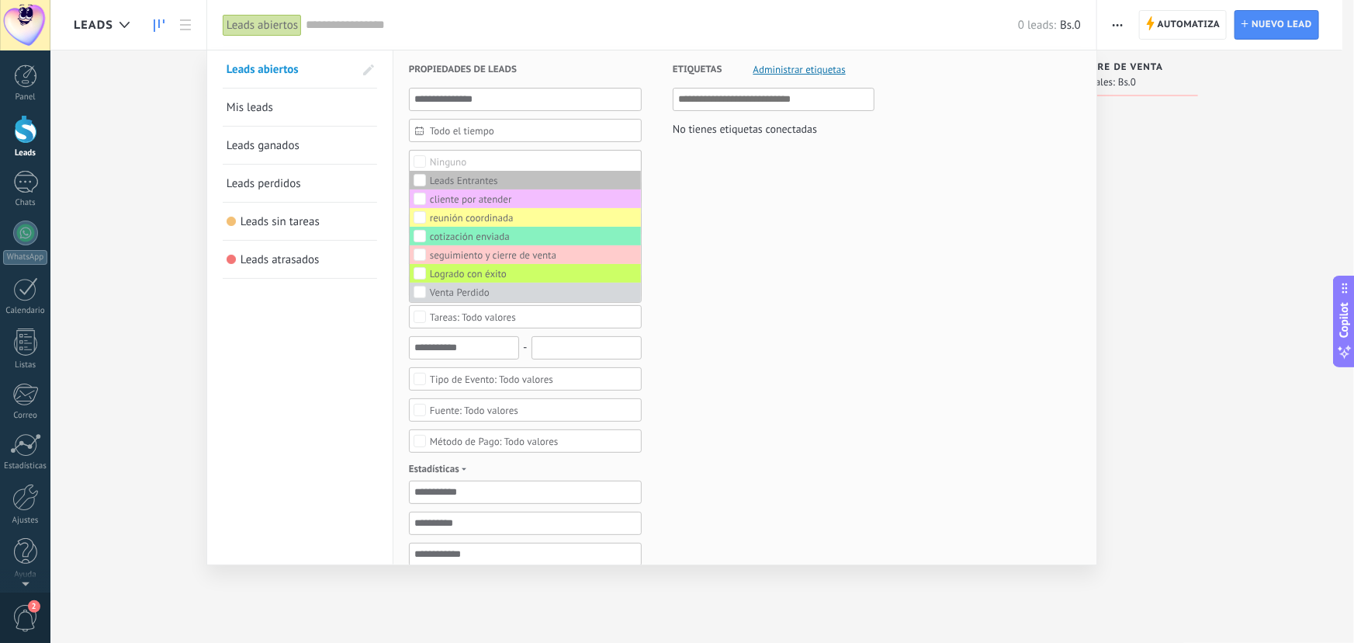
click at [1157, 275] on div at bounding box center [677, 321] width 1354 height 643
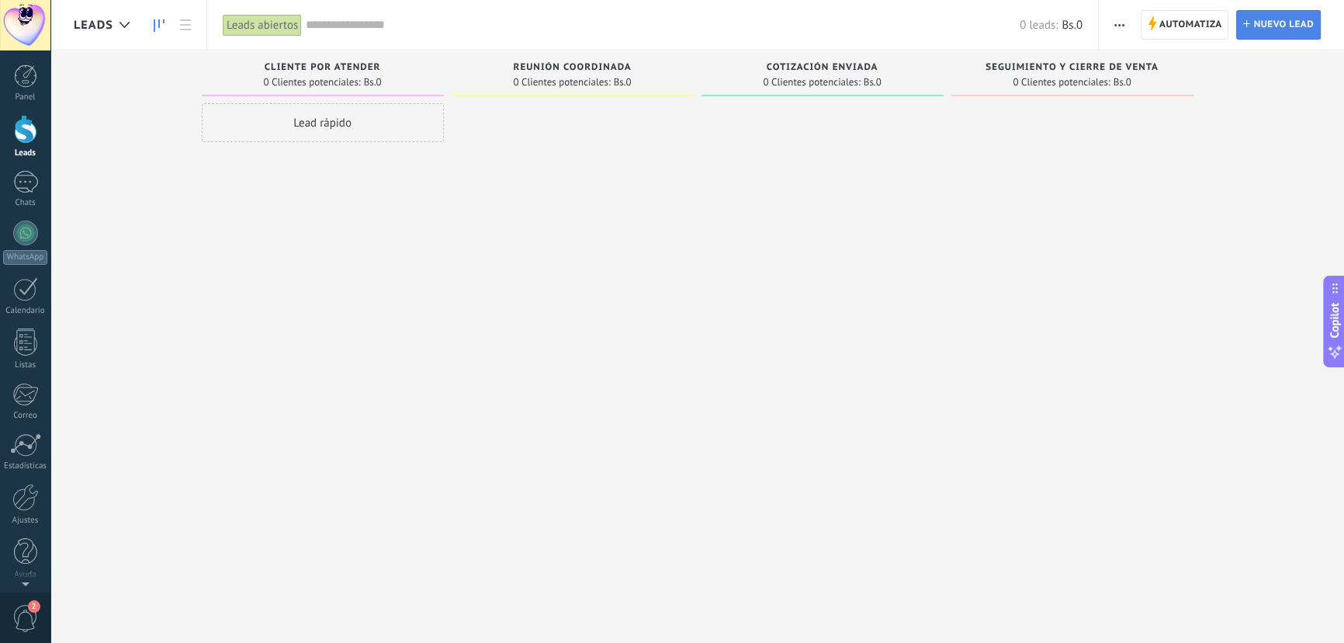
click at [1264, 23] on span "Nuevo lead" at bounding box center [1283, 25] width 61 height 28
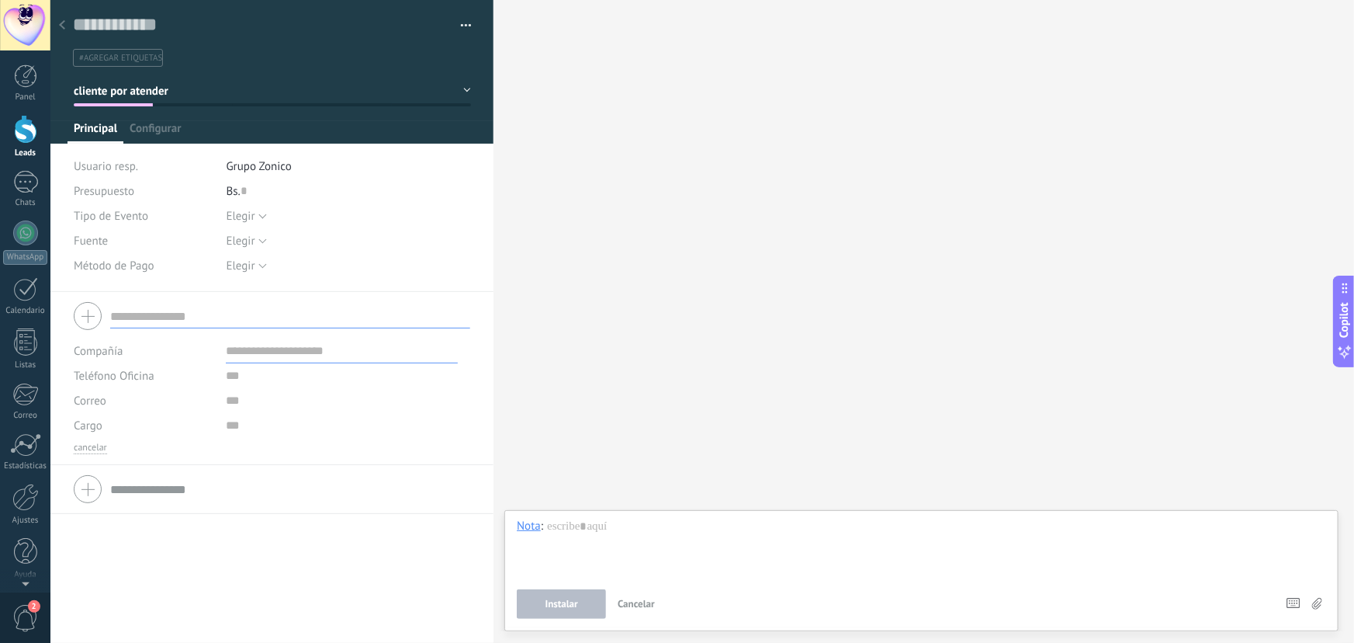
click at [126, 103] on button "cliente por atender" at bounding box center [272, 91] width 397 height 28
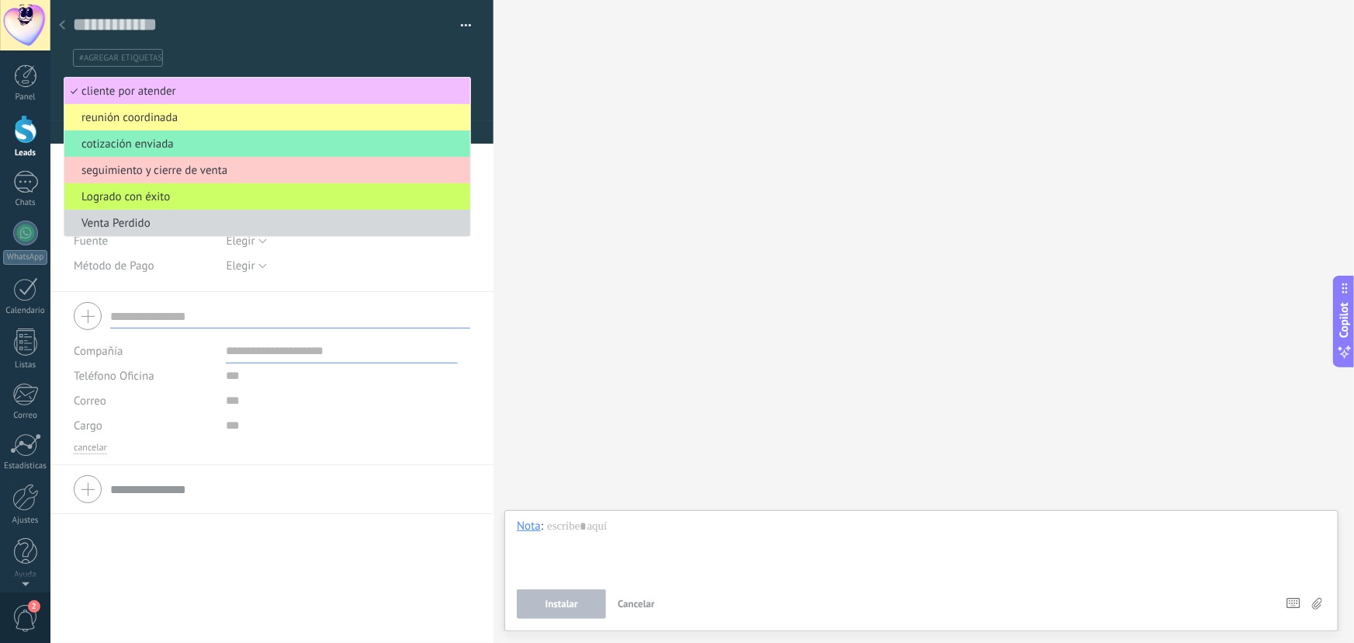
click at [326, 280] on div "Tipo de Evento Elegir Gobierno Privado Boda Conciertos N/A Elegir Fuente Elegir…" at bounding box center [272, 247] width 397 height 88
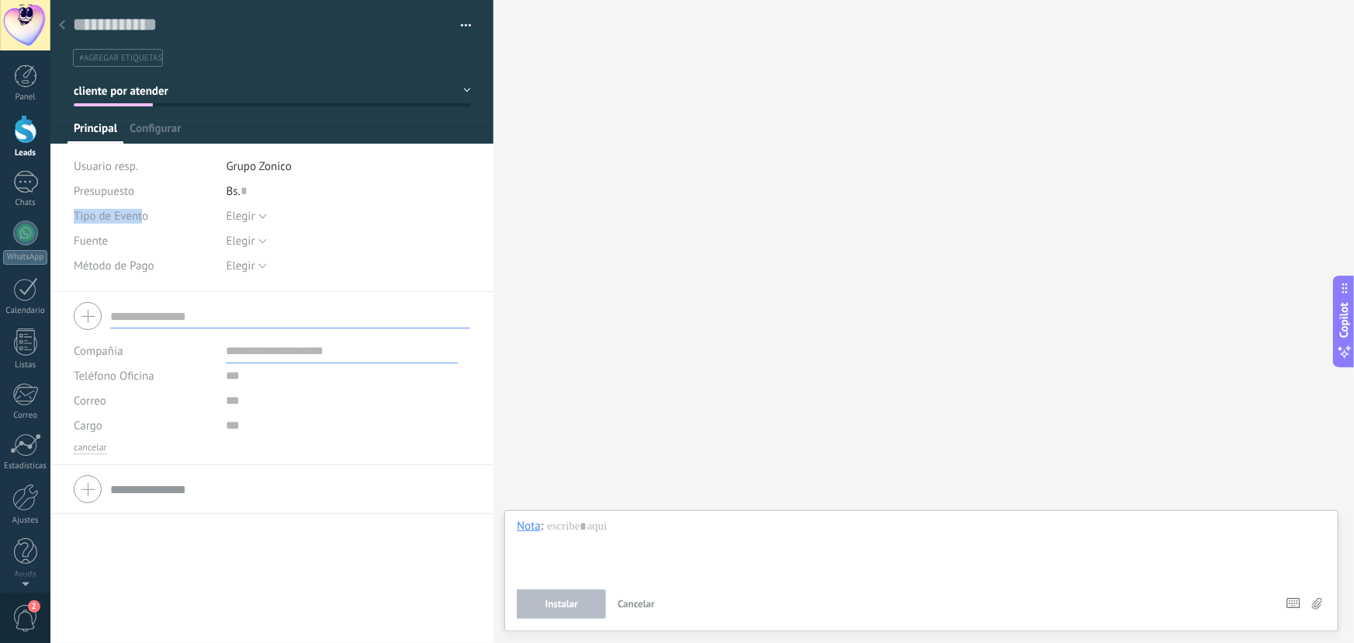
drag, startPoint x: 107, startPoint y: 218, endPoint x: 144, endPoint y: 220, distance: 37.3
click at [144, 220] on span "Tipo de Evento" at bounding box center [111, 216] width 75 height 12
click at [131, 213] on span "Tipo de Evento" at bounding box center [111, 216] width 75 height 12
click at [258, 217] on button "Elegir" at bounding box center [247, 215] width 40 height 25
click at [476, 226] on div "Guardar y crear Administrar etiquetas #agregar etiquetas" at bounding box center [272, 146] width 444 height 292
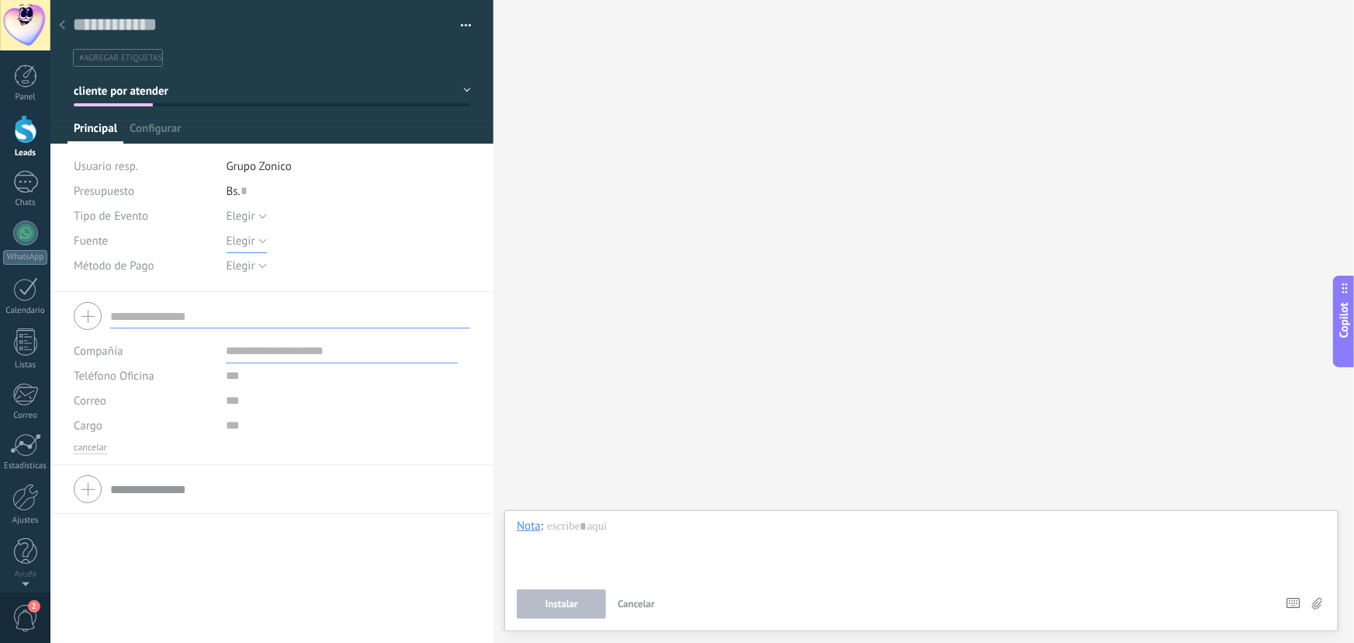
click at [255, 240] on button "Elegir" at bounding box center [247, 240] width 40 height 25
click at [524, 245] on div "Buscar Carga más Participantes: 0 Agregar usuario Bots: 0" at bounding box center [924, 321] width 861 height 643
click at [243, 267] on span "Elegir" at bounding box center [241, 265] width 29 height 15
click at [487, 363] on div "Compañía Teléfono Oficina Ofic. directo Celular Fax Casa Otro Teléfono Oficina …" at bounding box center [271, 378] width 443 height 173
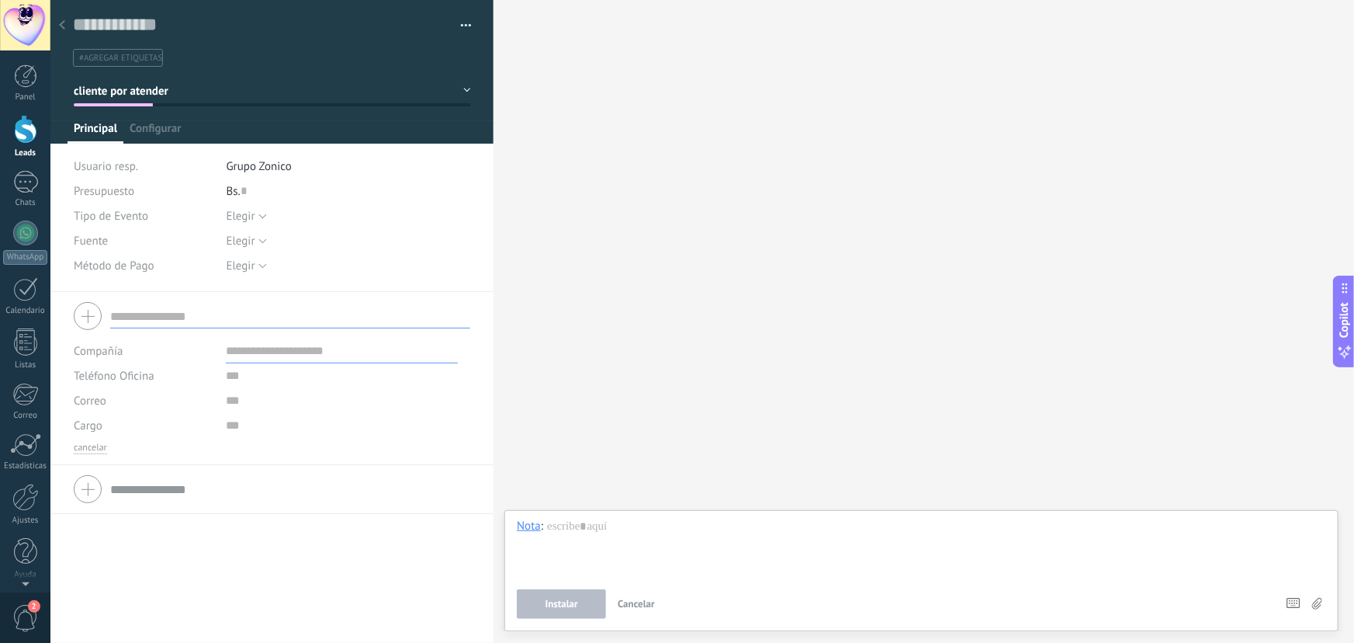
click at [453, 103] on button "cliente por atender" at bounding box center [272, 91] width 397 height 28
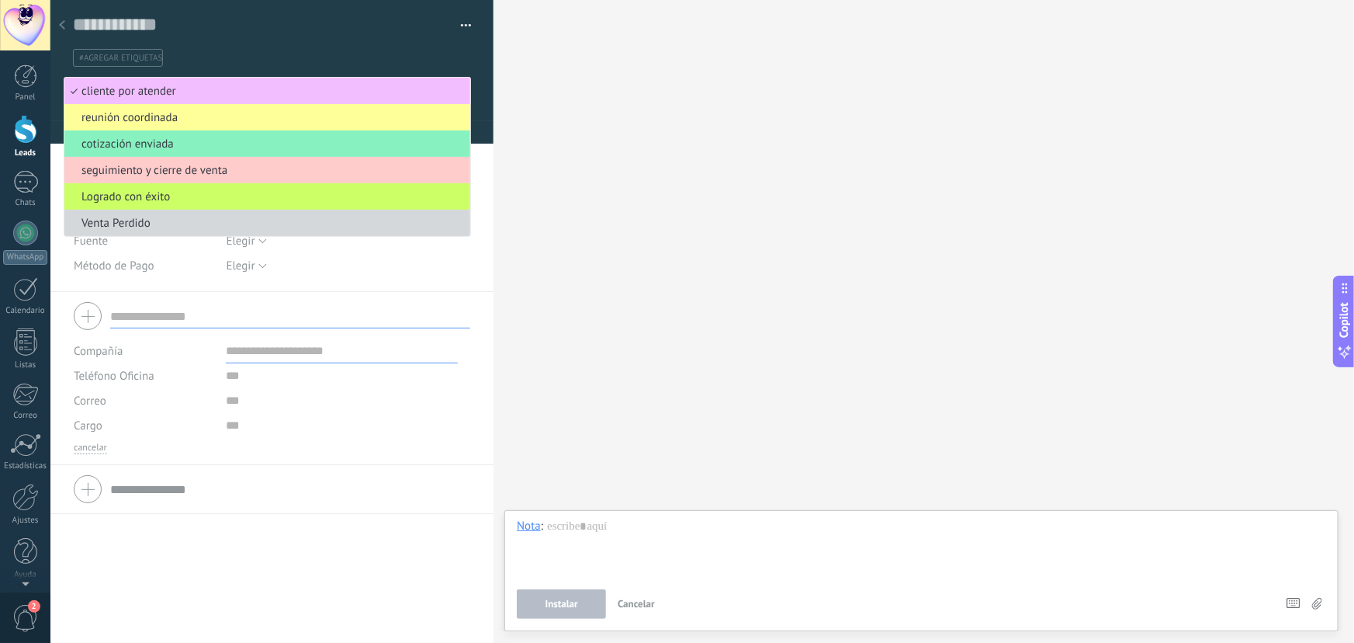
click at [477, 166] on div "Guardar y crear Administrar etiquetas #agregar etiquetas" at bounding box center [272, 146] width 444 height 292
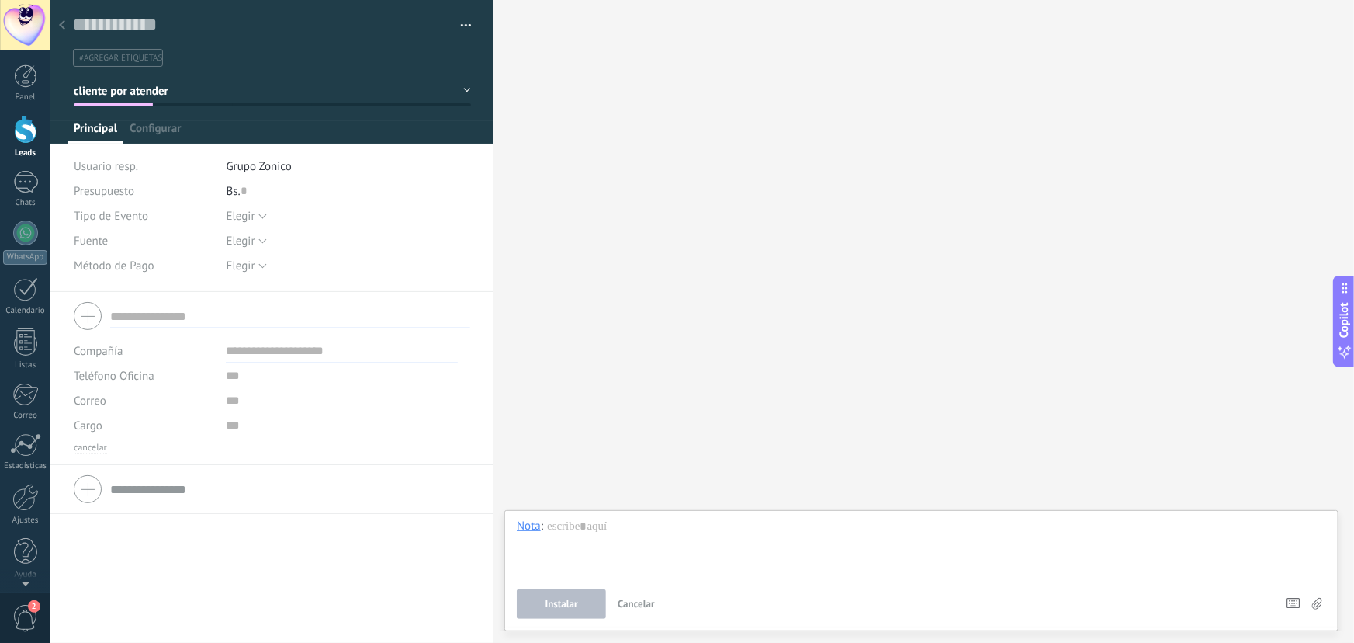
click at [134, 101] on button "cliente por atender" at bounding box center [272, 91] width 397 height 28
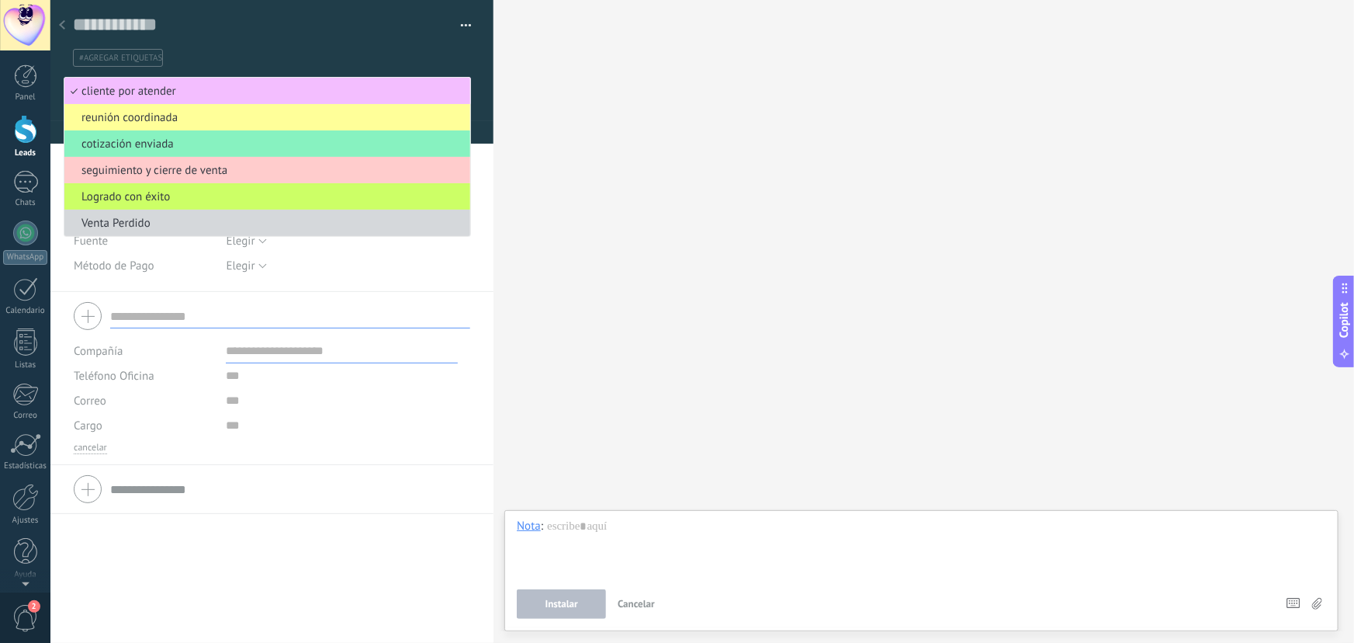
click at [697, 406] on div "Buscar Carga más Participantes: 0 Agregar usuario Bots: 0" at bounding box center [924, 321] width 861 height 643
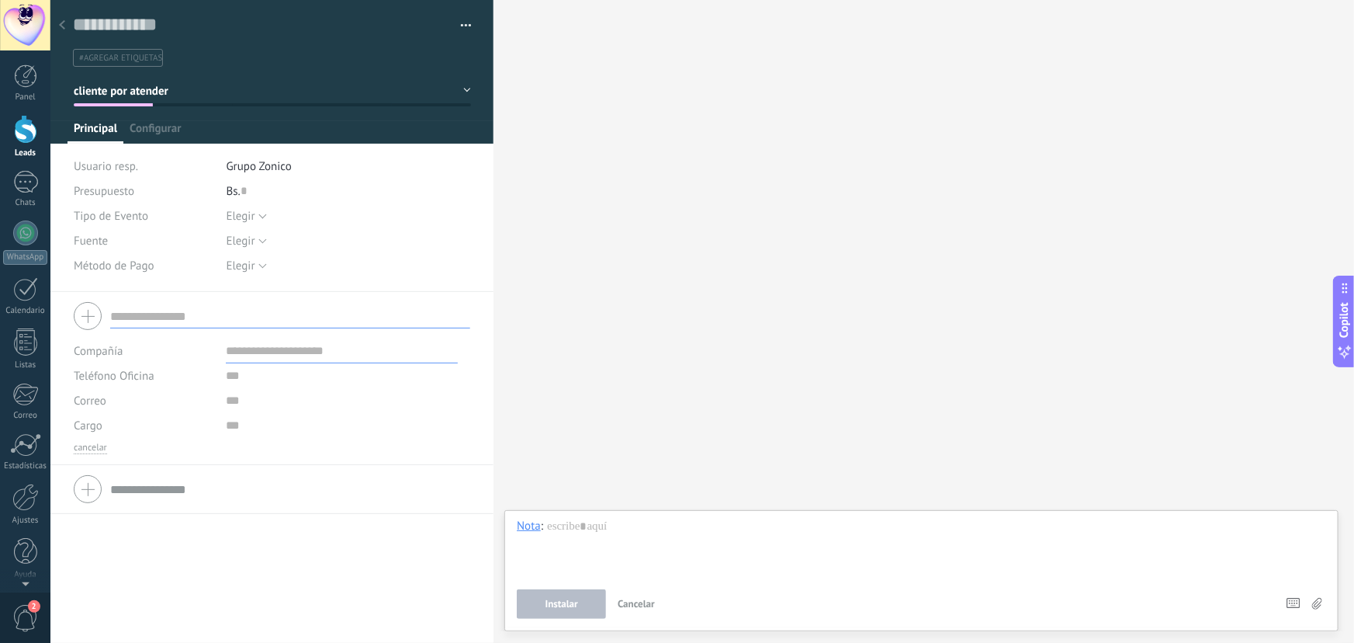
click at [462, 95] on button "cliente por atender" at bounding box center [272, 91] width 397 height 28
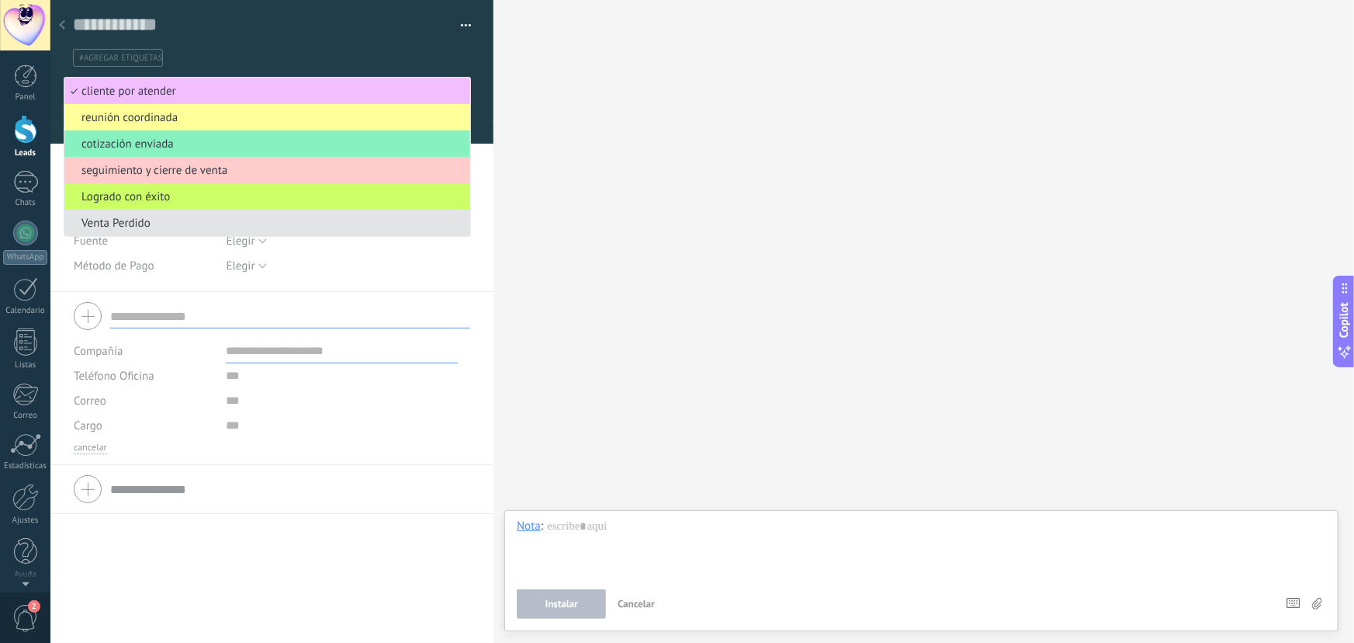
click at [131, 225] on span "Venta Perdido" at bounding box center [264, 223] width 401 height 15
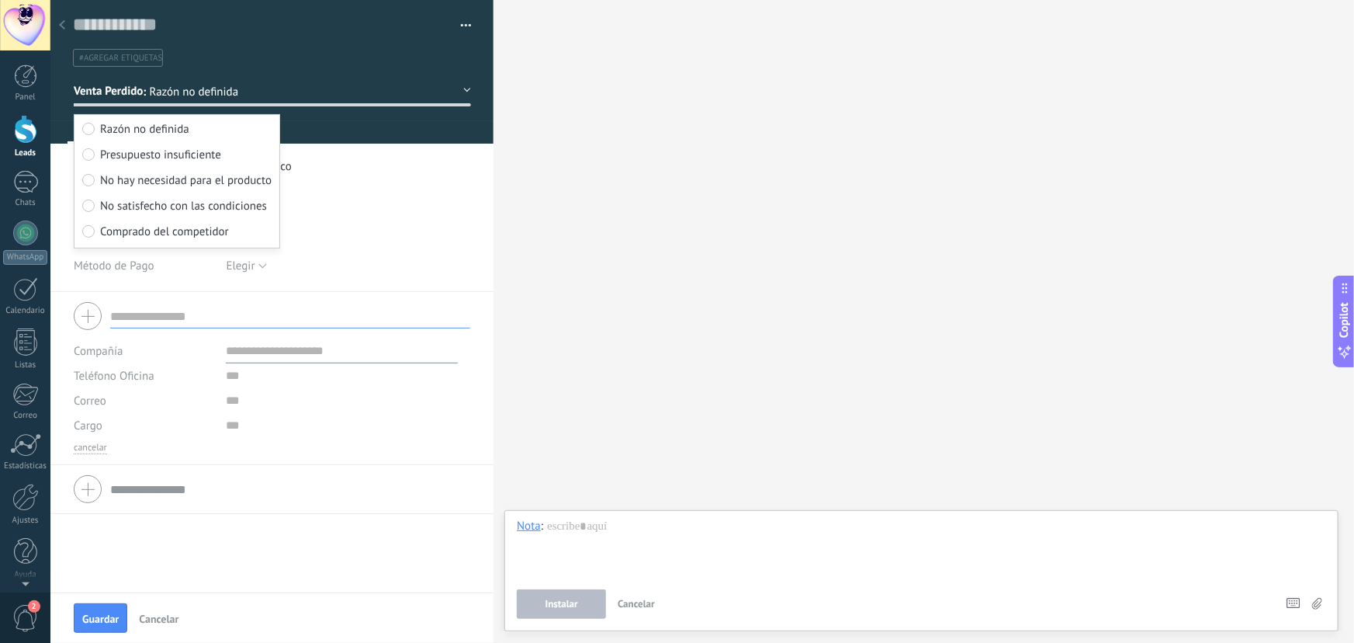
click at [465, 166] on li "Grupo Zonico" at bounding box center [349, 166] width 245 height 25
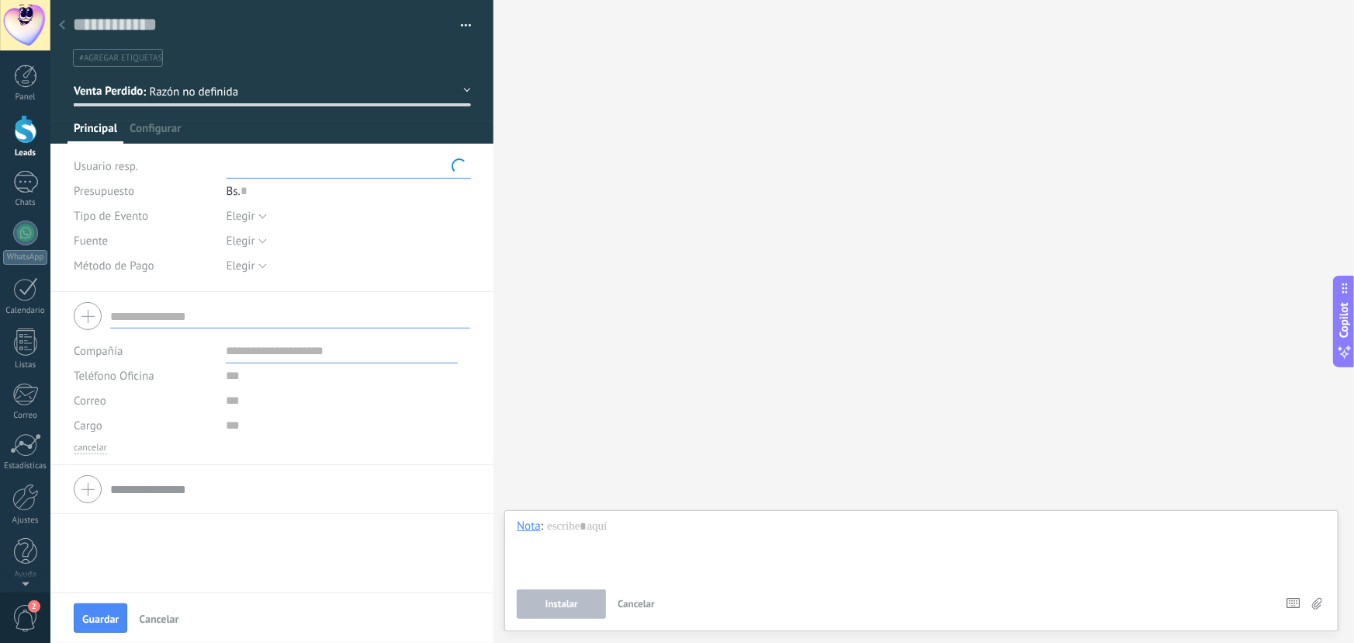
click at [196, 100] on div ": Razón no definida" at bounding box center [211, 94] width 137 height 19
click at [182, 89] on span "Razón no definida" at bounding box center [214, 92] width 131 height 15
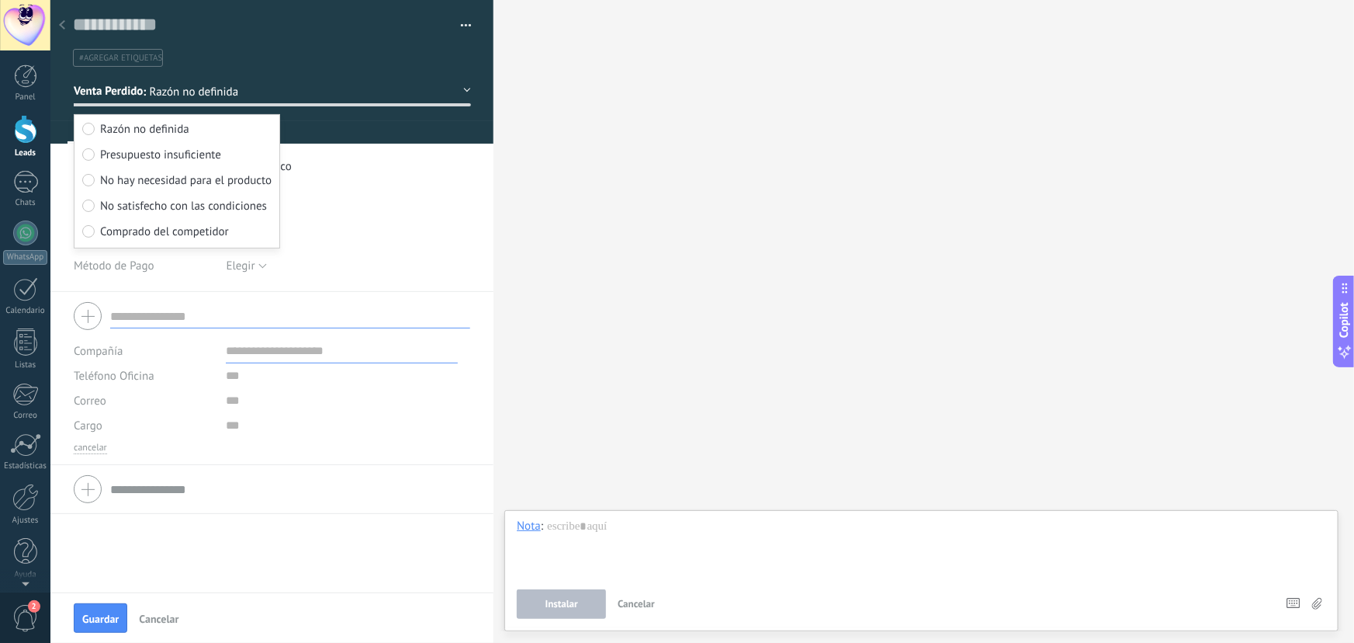
click at [378, 97] on button "Venta Perdido" at bounding box center [272, 91] width 397 height 28
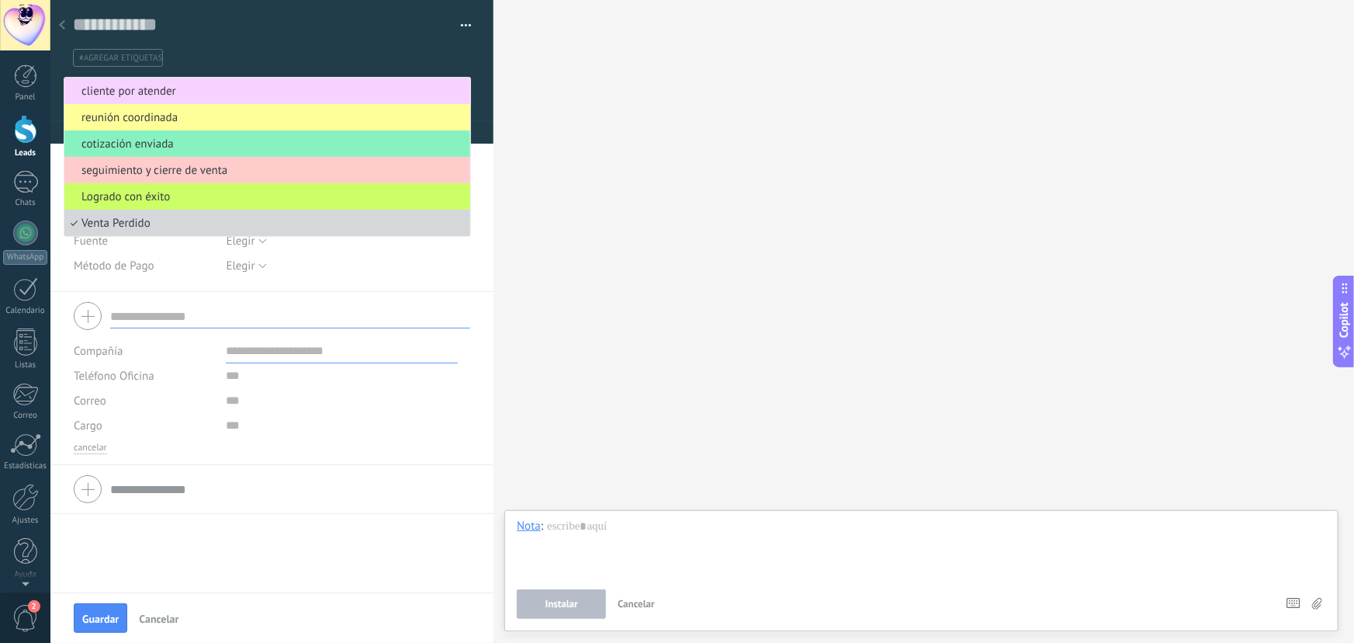
click at [175, 86] on span "cliente por atender" at bounding box center [264, 91] width 401 height 15
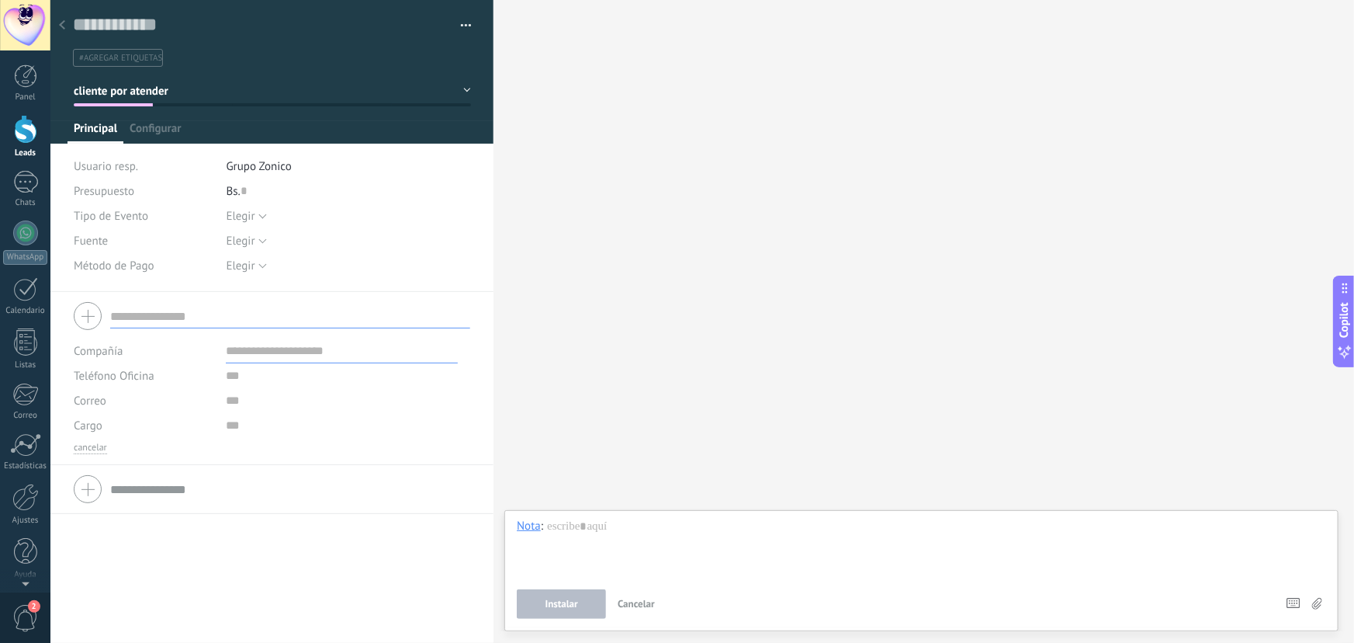
click at [124, 99] on button "cliente por atender" at bounding box center [272, 91] width 397 height 28
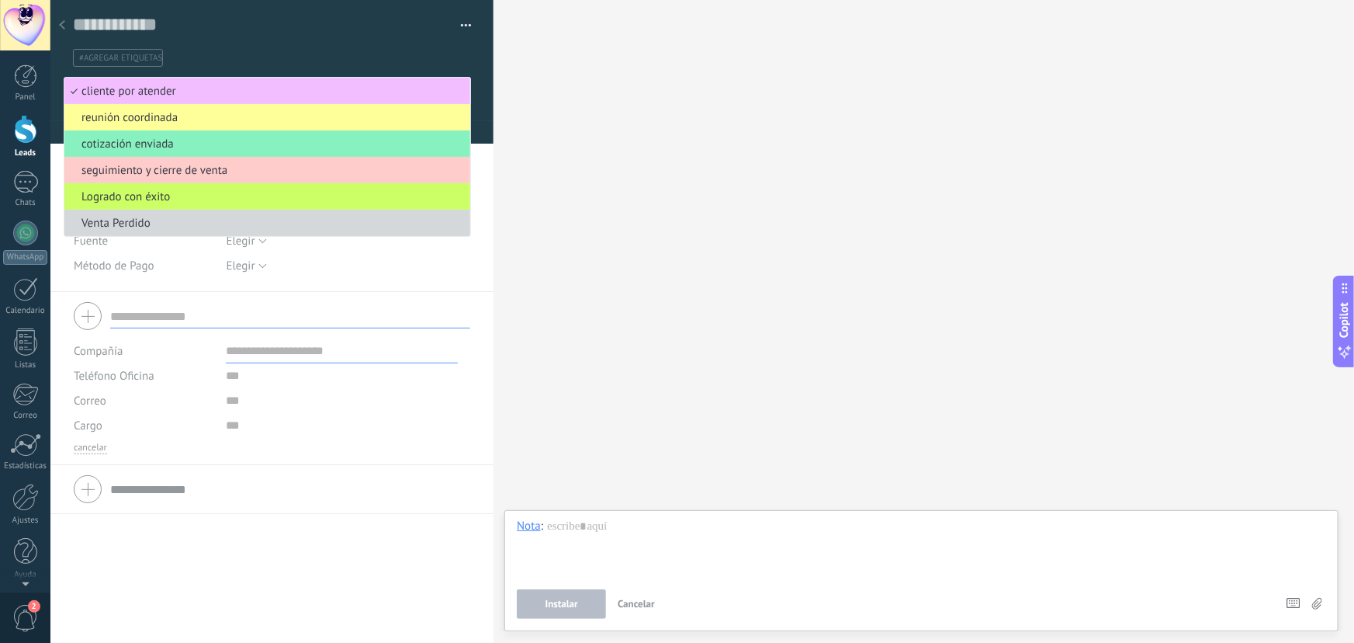
click at [623, 249] on div "Buscar Carga más Participantes: 0 Agregar usuario Bots: 0" at bounding box center [924, 321] width 861 height 643
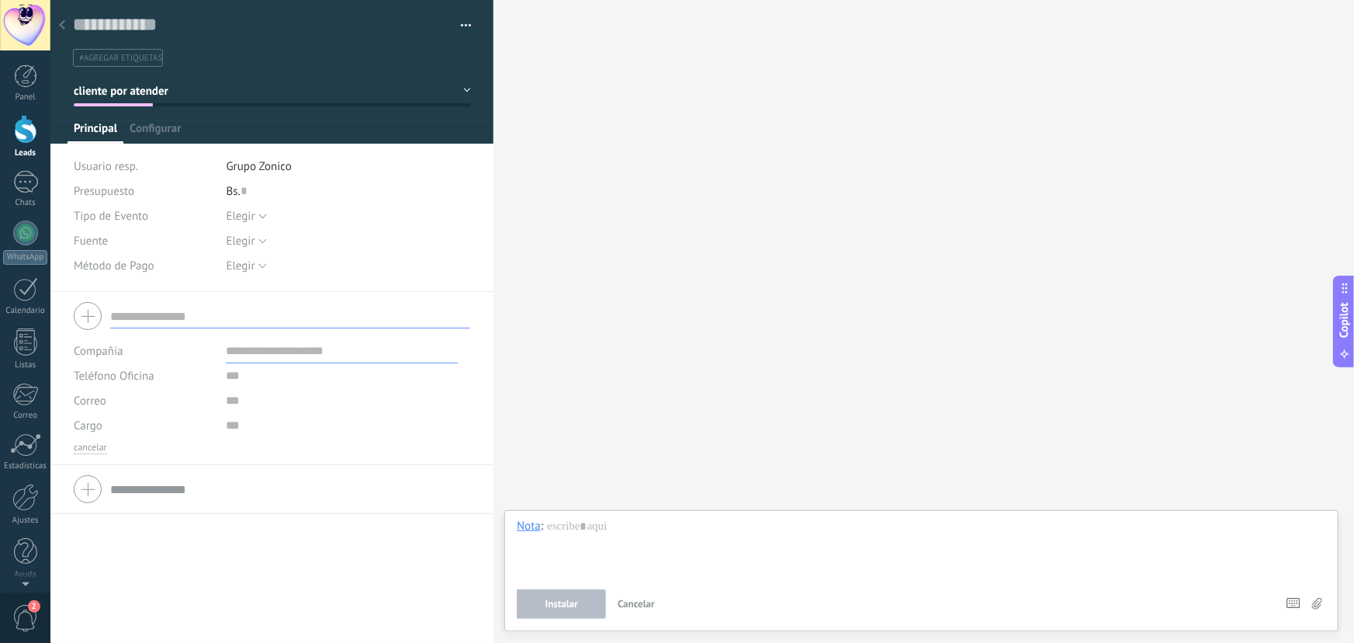
click at [132, 62] on span "#agregar etiquetas" at bounding box center [120, 58] width 83 height 11
click at [241, 15] on input "text" at bounding box center [261, 24] width 376 height 23
click at [241, 16] on input "text" at bounding box center [261, 24] width 376 height 23
click at [244, 26] on input "**********" at bounding box center [261, 24] width 376 height 23
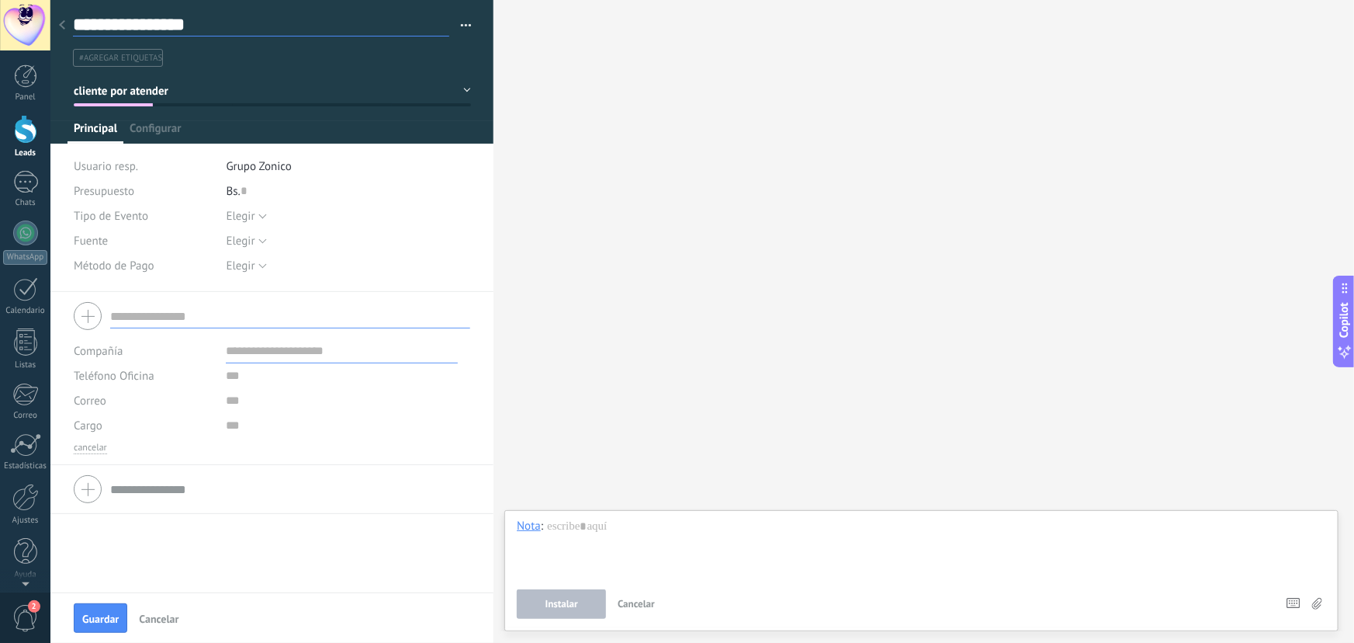
click at [244, 26] on input "**********" at bounding box center [261, 24] width 376 height 23
type input "**********"
click at [248, 323] on input "text" at bounding box center [290, 315] width 360 height 25
paste input "**********"
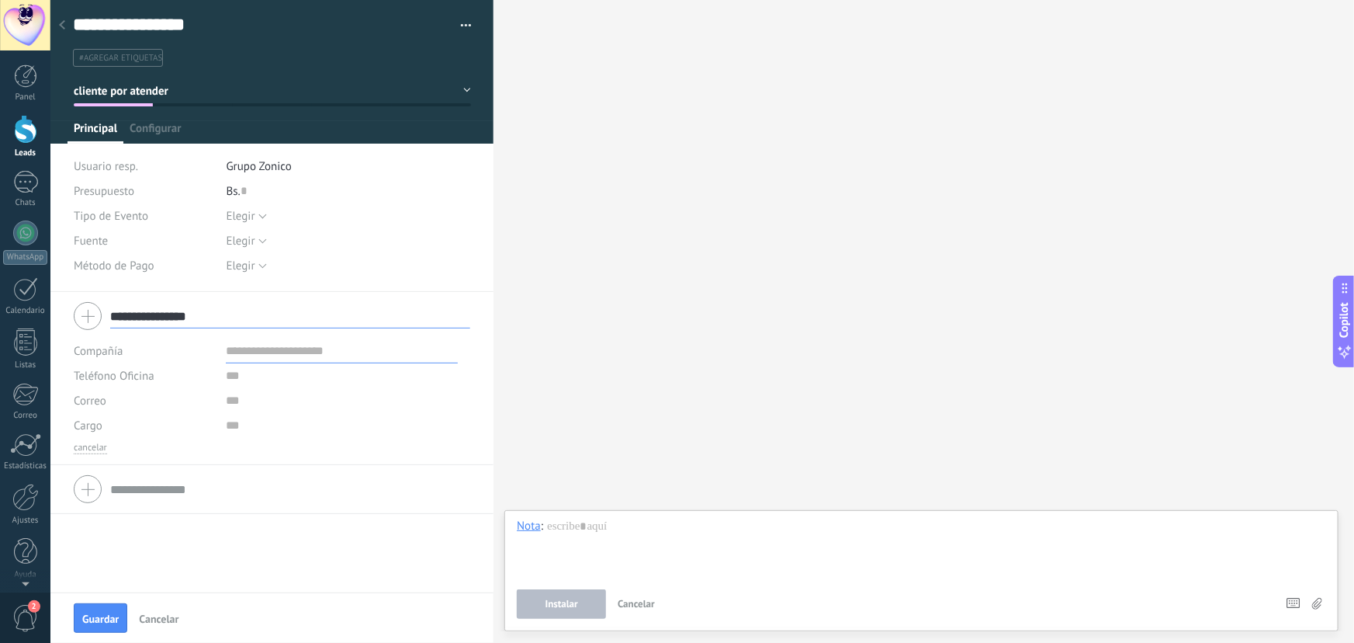
type input "**********"
drag, startPoint x: 289, startPoint y: 351, endPoint x: 287, endPoint y: 332, distance: 18.7
click at [289, 350] on input "text" at bounding box center [342, 350] width 232 height 25
click at [236, 352] on input "**********" at bounding box center [342, 350] width 232 height 25
type input "**********"
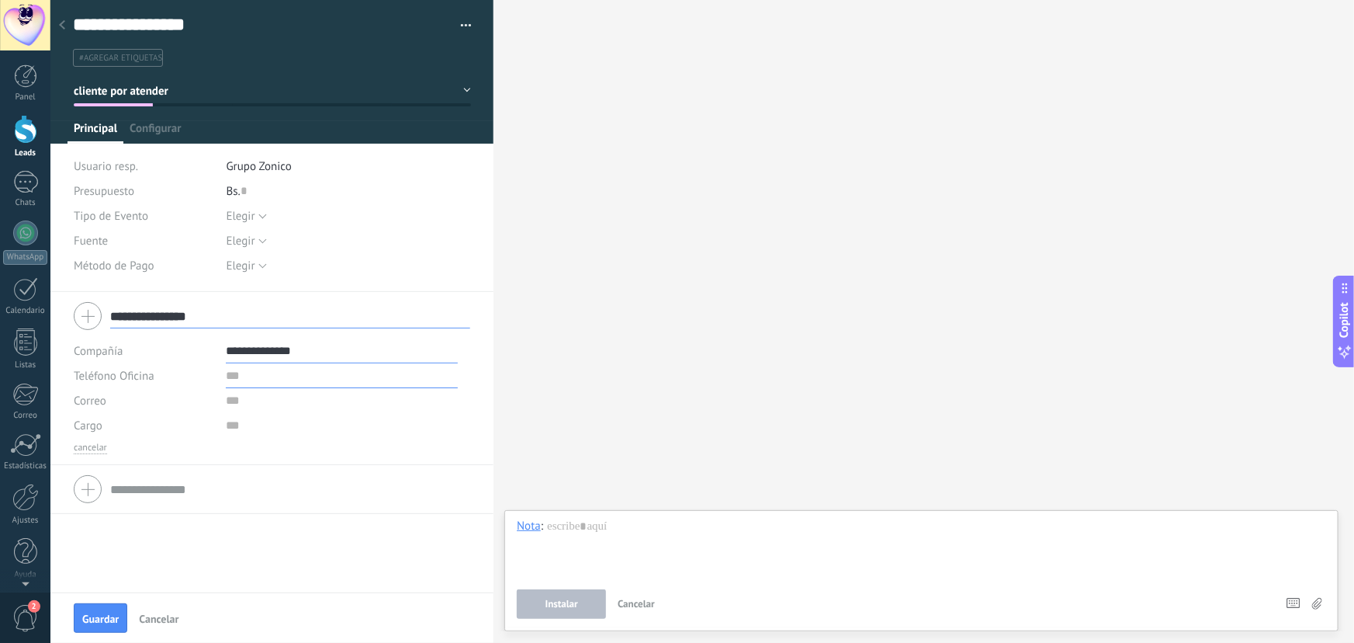
click at [259, 377] on input "text" at bounding box center [342, 375] width 232 height 25
type input "**********"
click at [245, 399] on input "text" at bounding box center [342, 400] width 232 height 25
click at [256, 425] on input "text" at bounding box center [342, 425] width 232 height 25
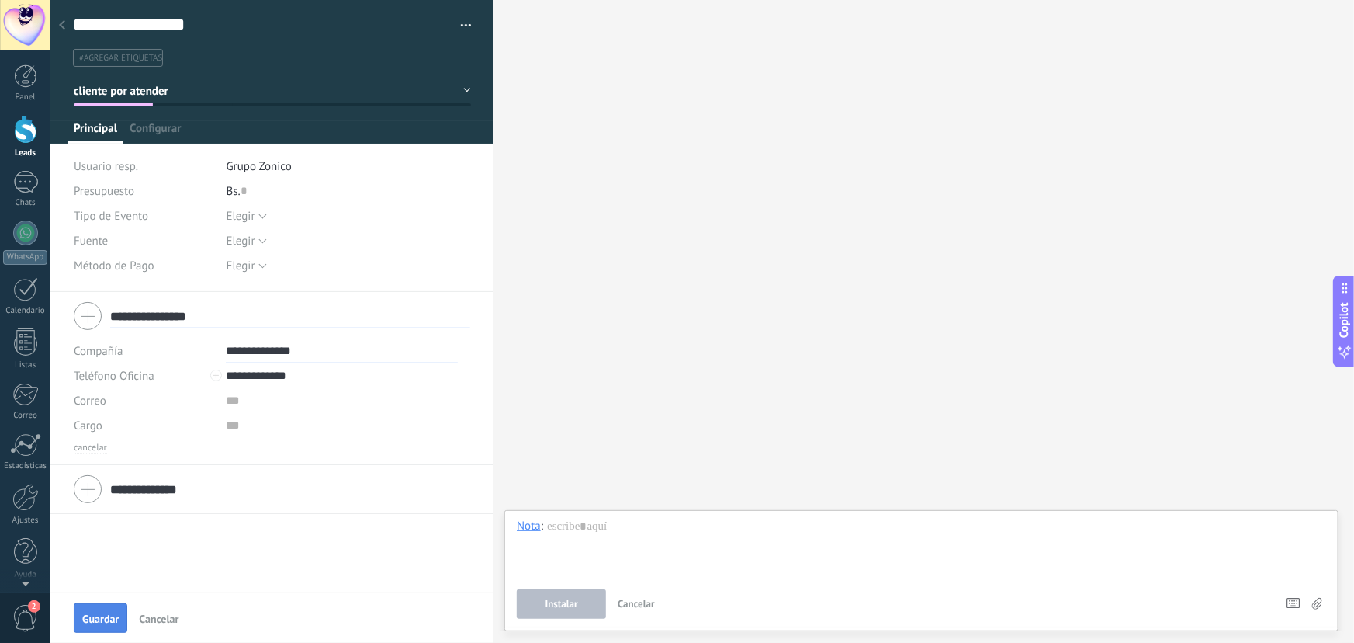
click at [101, 619] on span "Guardar" at bounding box center [100, 618] width 36 height 11
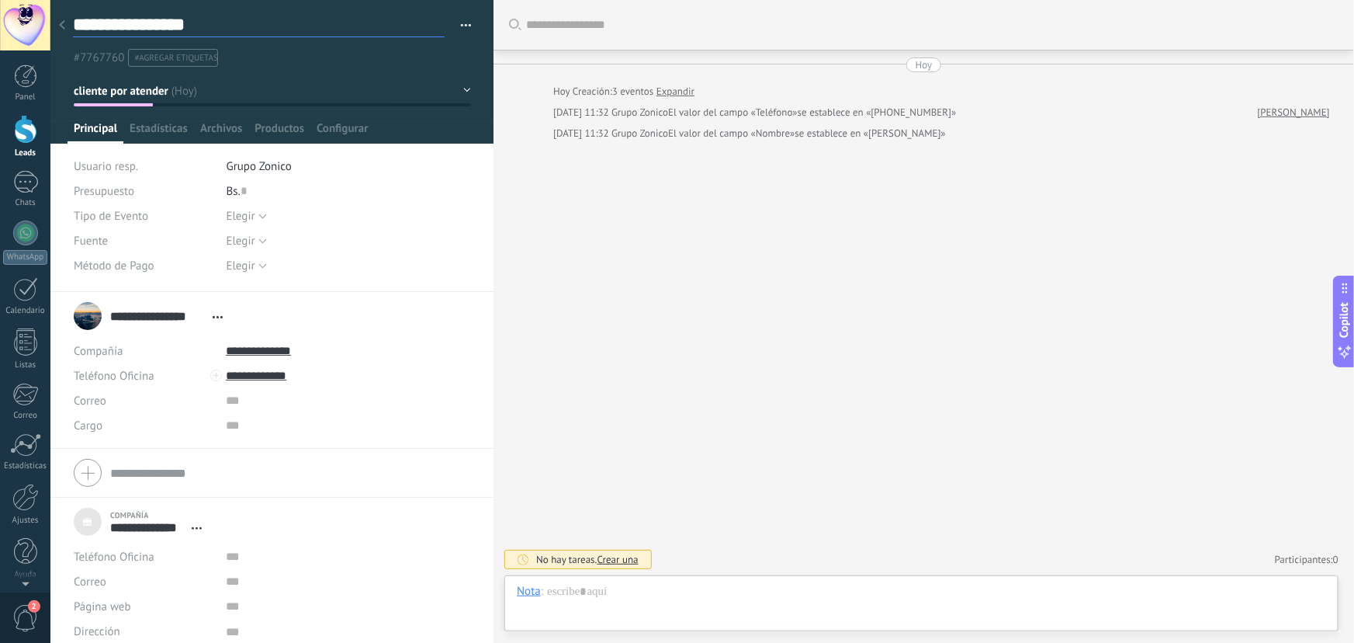
click at [153, 31] on textarea "**********" at bounding box center [259, 25] width 372 height 24
type textarea "*"
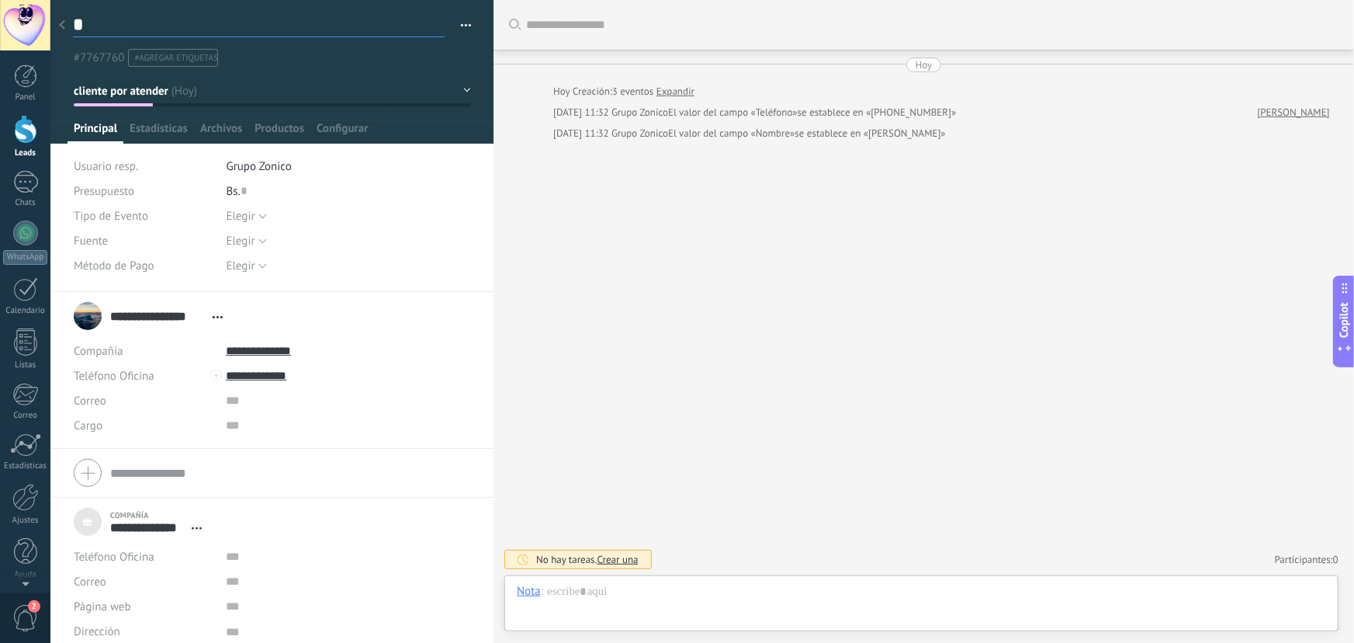
type textarea "**"
type textarea "***"
type textarea "****"
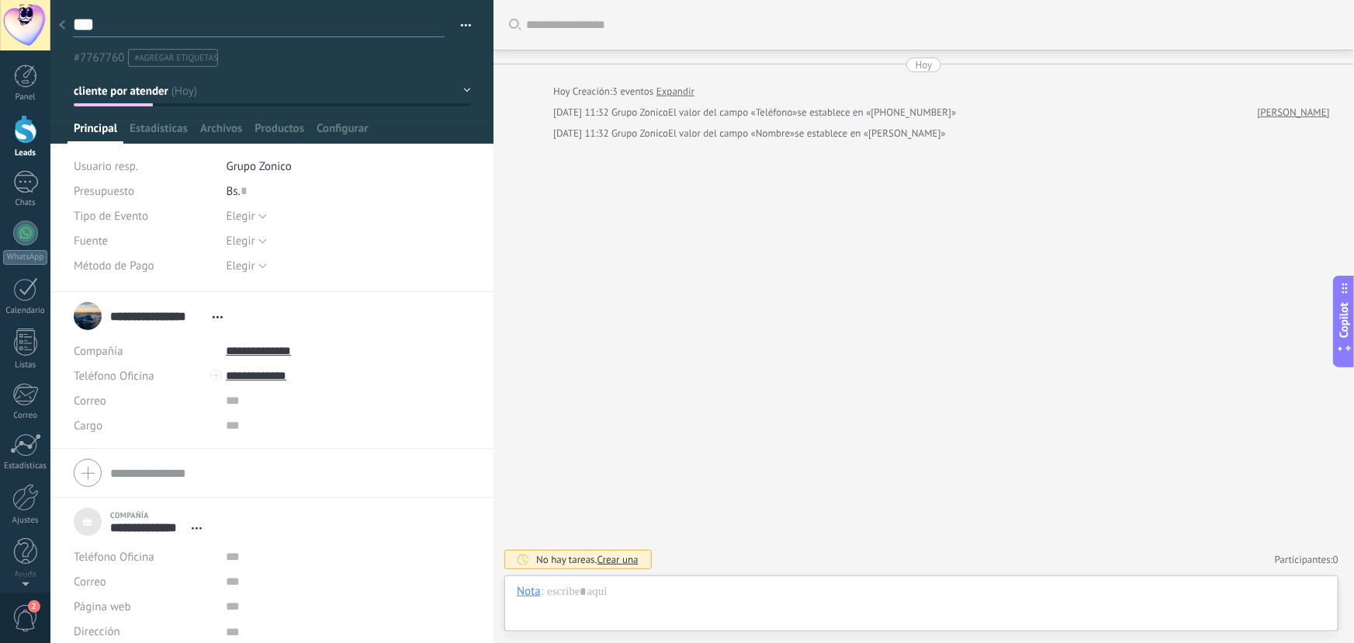
type textarea "****"
type textarea "*****"
type textarea "******"
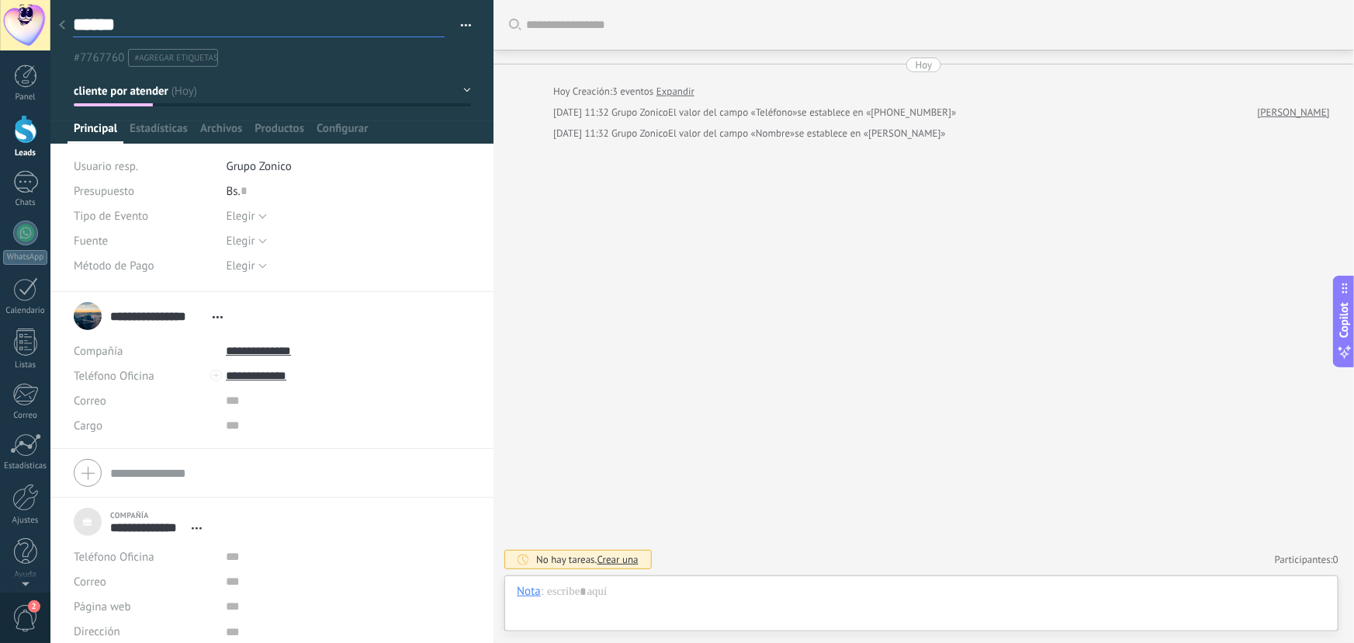
type textarea "******"
type textarea "********"
type textarea "*********"
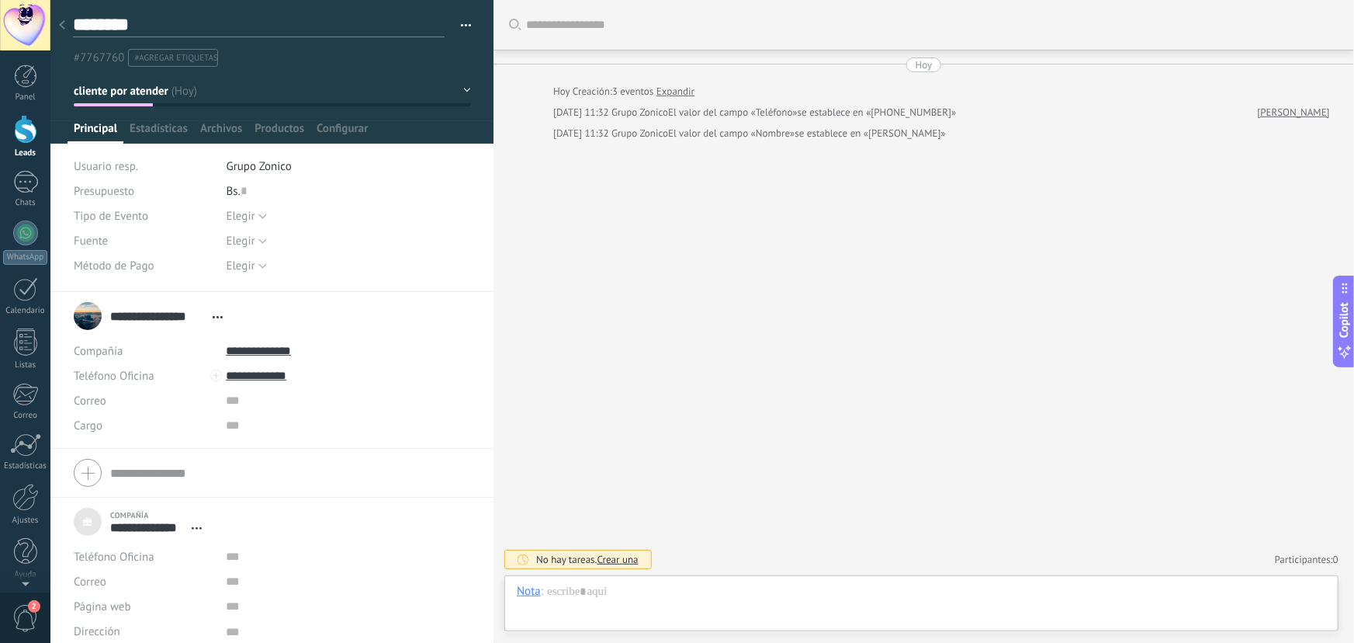
type textarea "*********"
type textarea "**********"
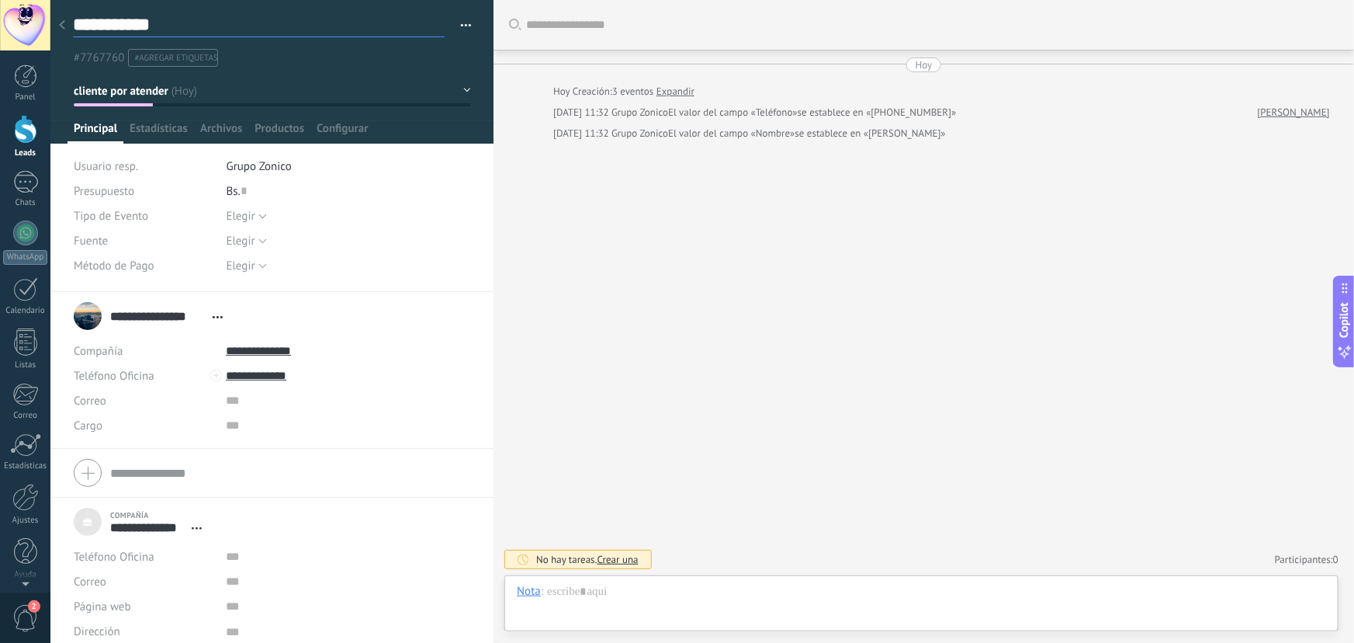
type textarea "**********"
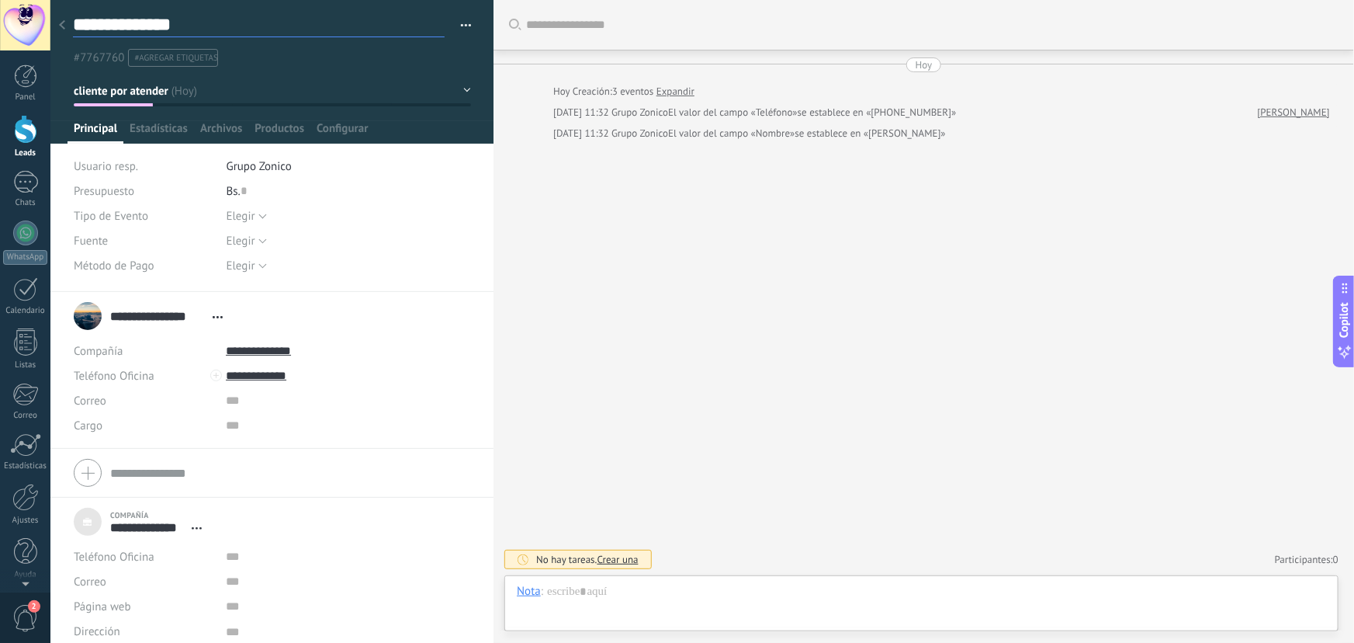
scroll to position [23, 0]
type textarea "**********"
type textarea "***"
type input "**********"
click at [145, 477] on form "**********" at bounding box center [272, 472] width 397 height 39
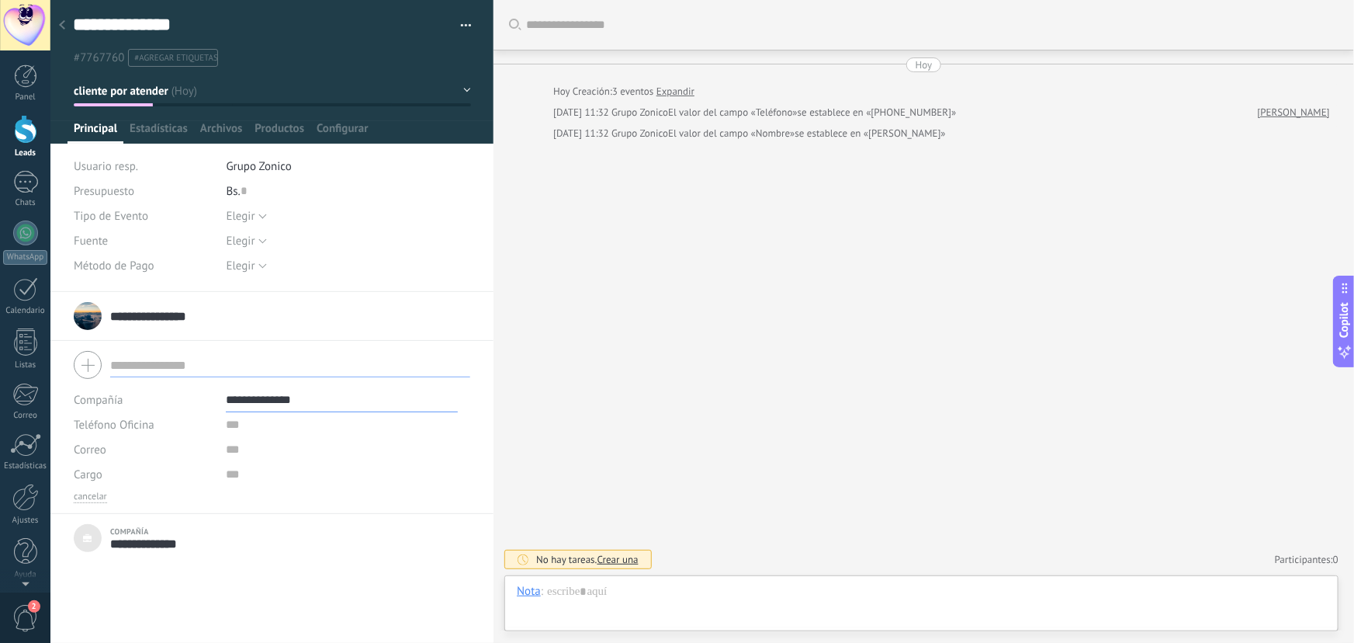
type textarea "**********"
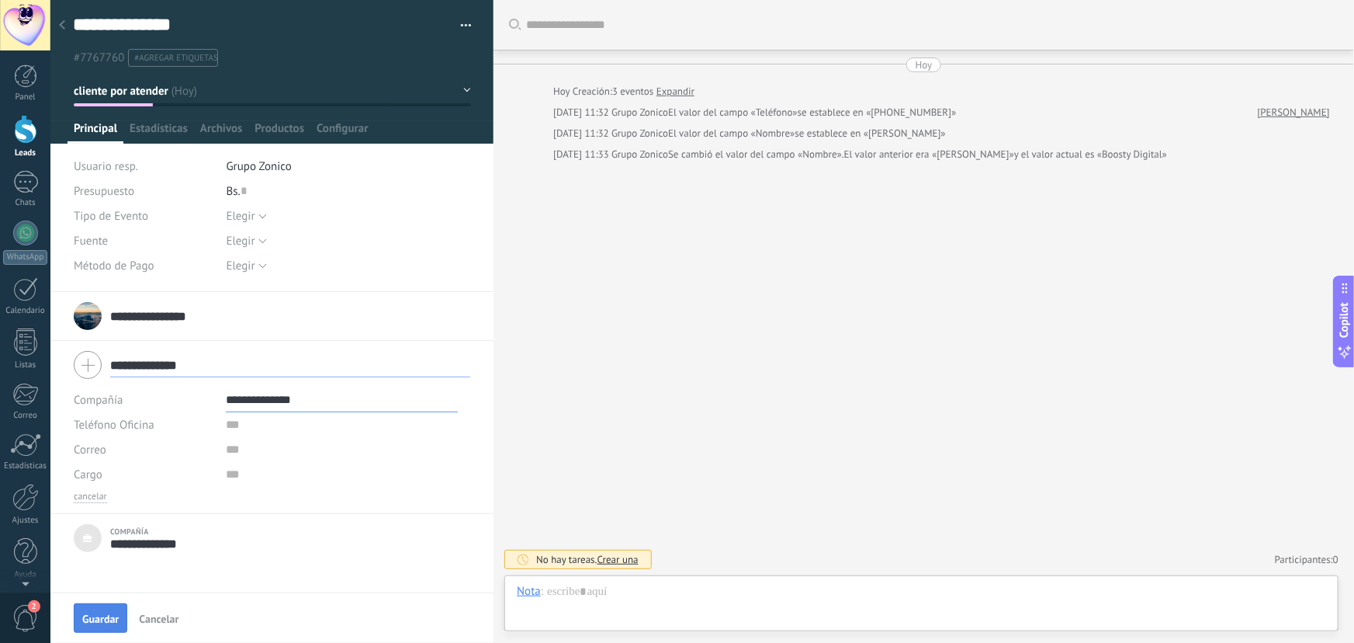
type input "**********"
click at [100, 619] on span "Guardar" at bounding box center [100, 618] width 36 height 11
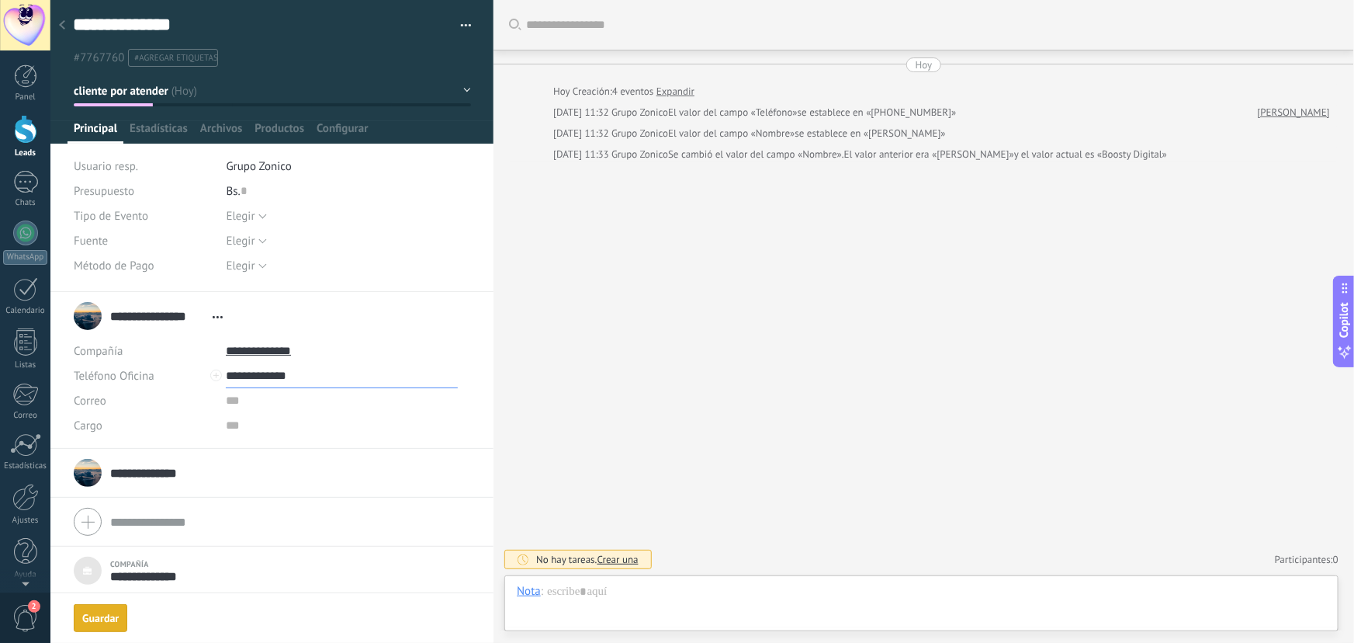
click at [261, 375] on input "**********" at bounding box center [342, 375] width 232 height 25
click at [131, 473] on input "**********" at bounding box center [146, 473] width 73 height 16
type input "**********"
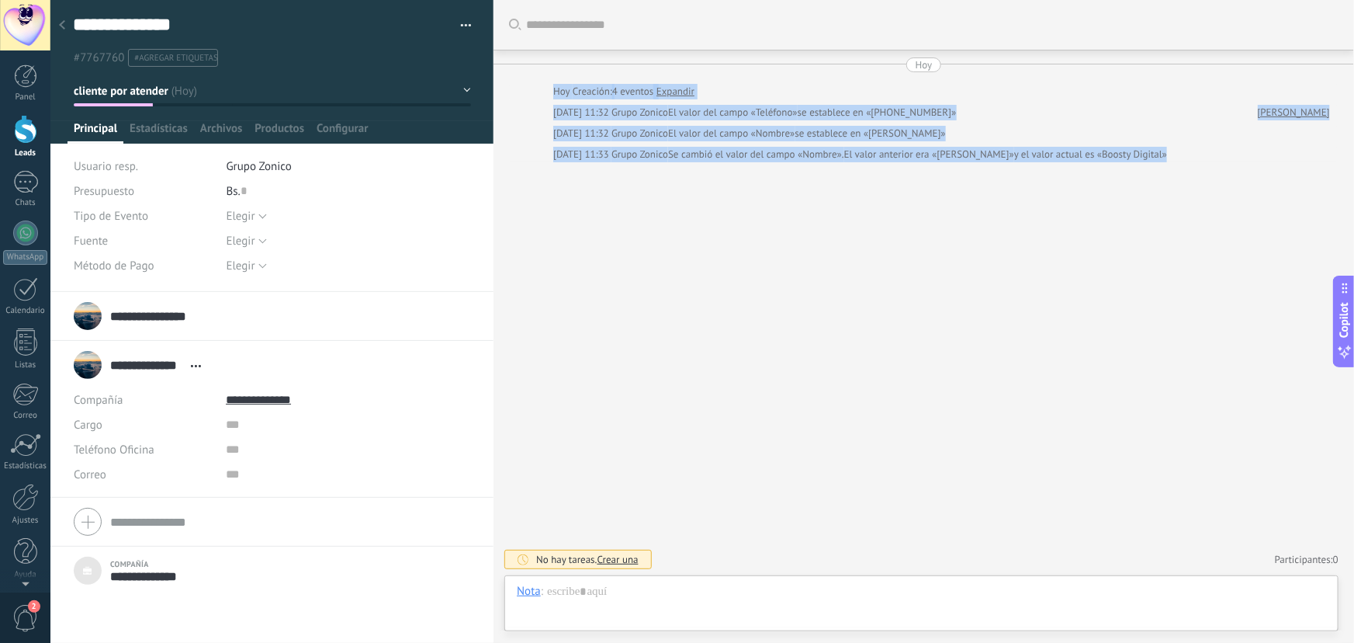
drag, startPoint x: 553, startPoint y: 88, endPoint x: 869, endPoint y: 158, distance: 324.1
click at [860, 186] on div "Buscar Carga más Hoy Hoy Creación: 4 eventos Expandir Hoy 11:32 Grupo Zonico El…" at bounding box center [924, 321] width 861 height 643
click at [869, 144] on div "Hoy Hoy Creación: 4 eventos Expandir Hoy 11:32 Grupo Zonico El valor del campo …" at bounding box center [924, 109] width 830 height 105
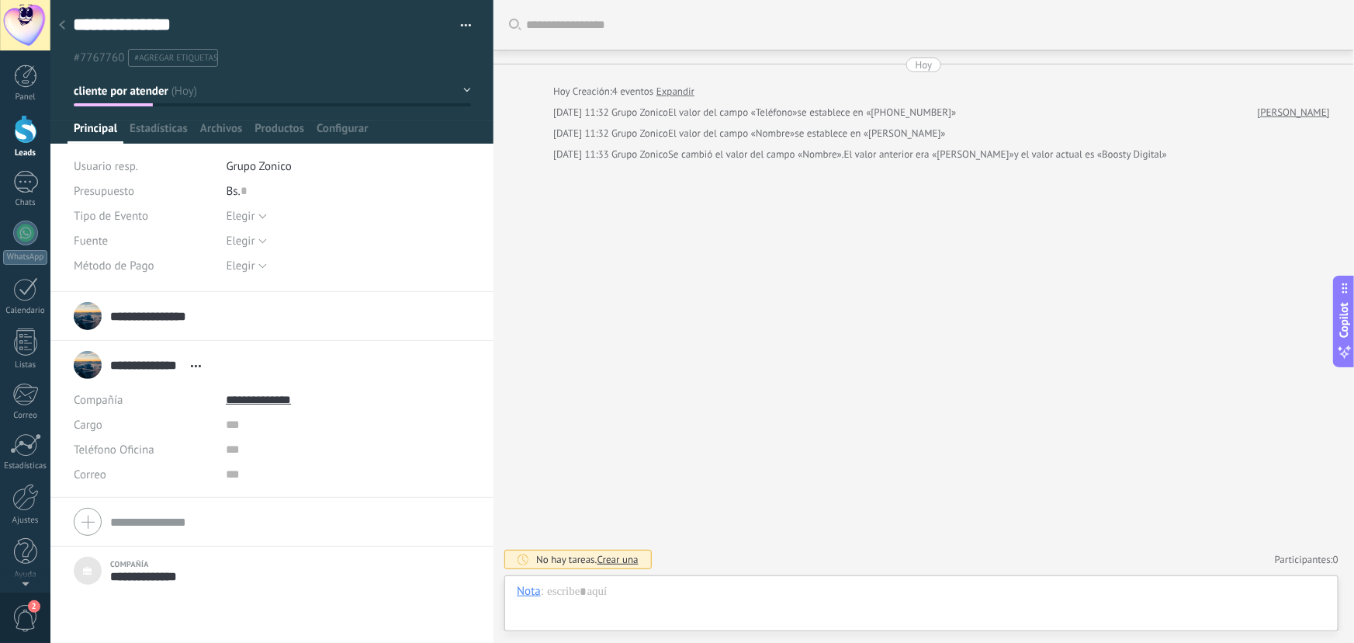
click at [668, 96] on link "Expandir" at bounding box center [676, 92] width 38 height 16
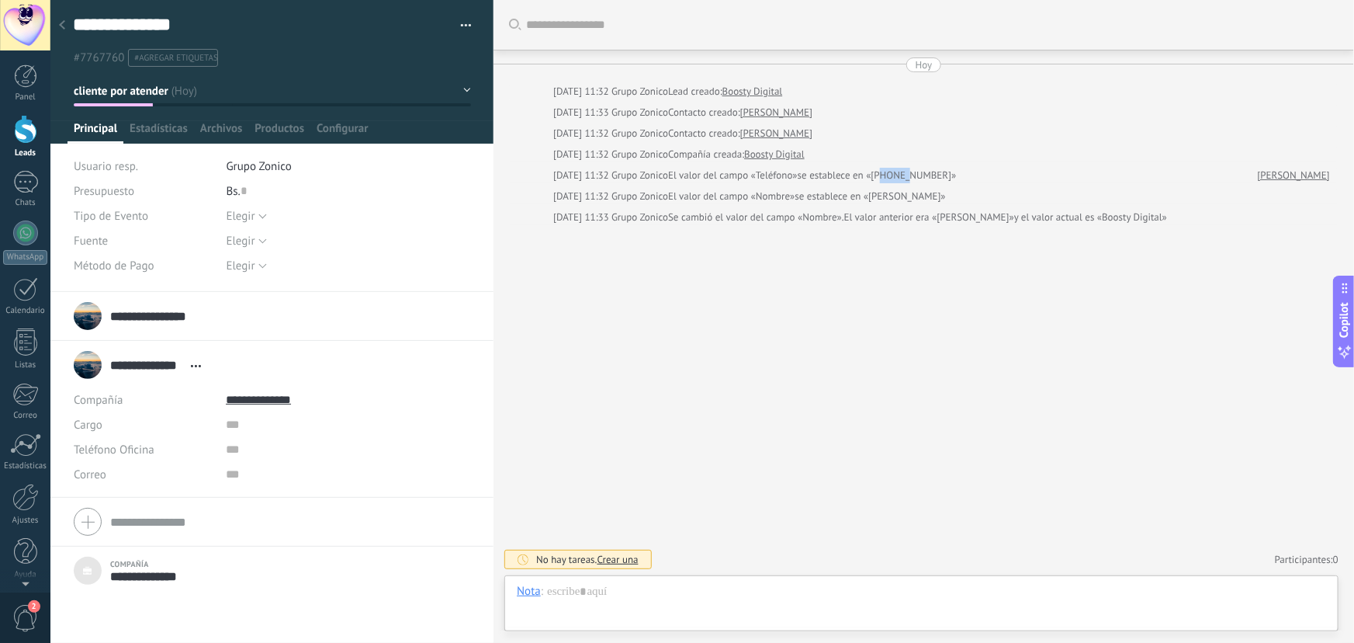
drag, startPoint x: 872, startPoint y: 175, endPoint x: 906, endPoint y: 179, distance: 33.5
click at [906, 179] on span "se establece en «+5842476661»" at bounding box center [877, 176] width 159 height 16
drag, startPoint x: 884, startPoint y: 193, endPoint x: 915, endPoint y: 193, distance: 31.0
click at [914, 194] on span "se establece en «Melanieth Aponte»" at bounding box center [871, 197] width 151 height 16
click at [869, 199] on span "se establece en «Melanieth Aponte»" at bounding box center [871, 197] width 151 height 16
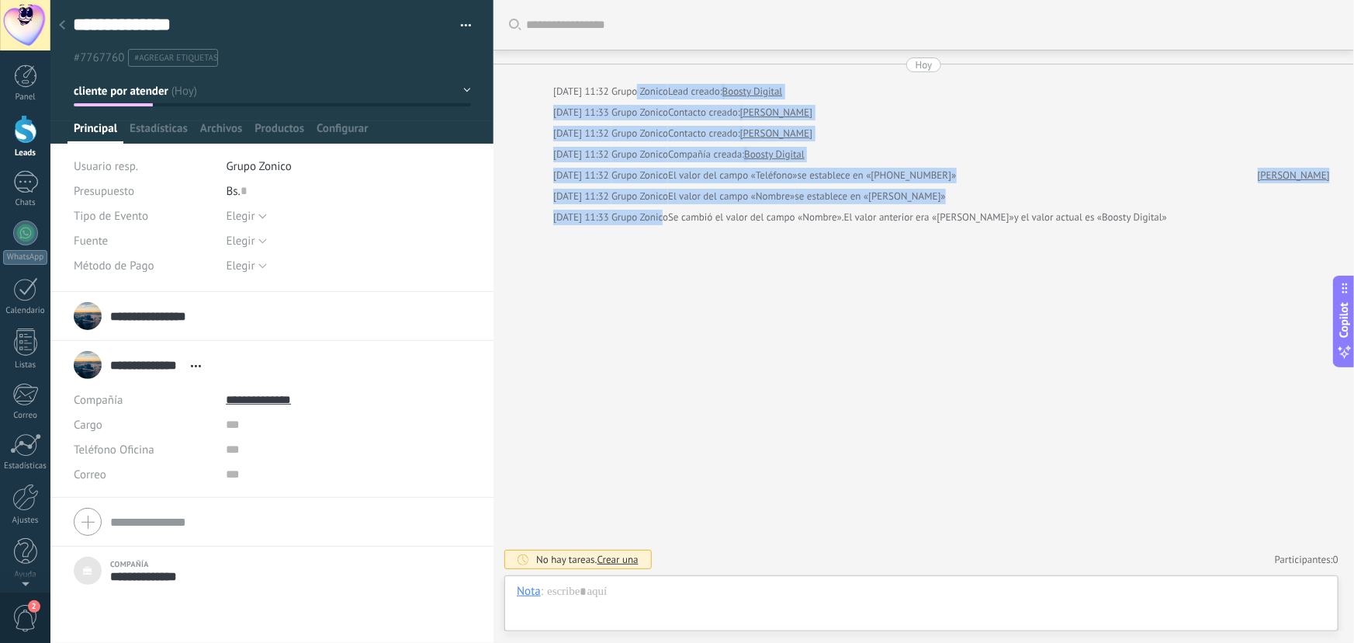
drag, startPoint x: 632, startPoint y: 113, endPoint x: 651, endPoint y: 206, distance: 95.9
click at [651, 206] on div "Hoy Hoy 11:32 Grupo Zonico Lead creado: Boosty Digital Hoy 11:33 Grupo Zonico C…" at bounding box center [924, 141] width 830 height 168
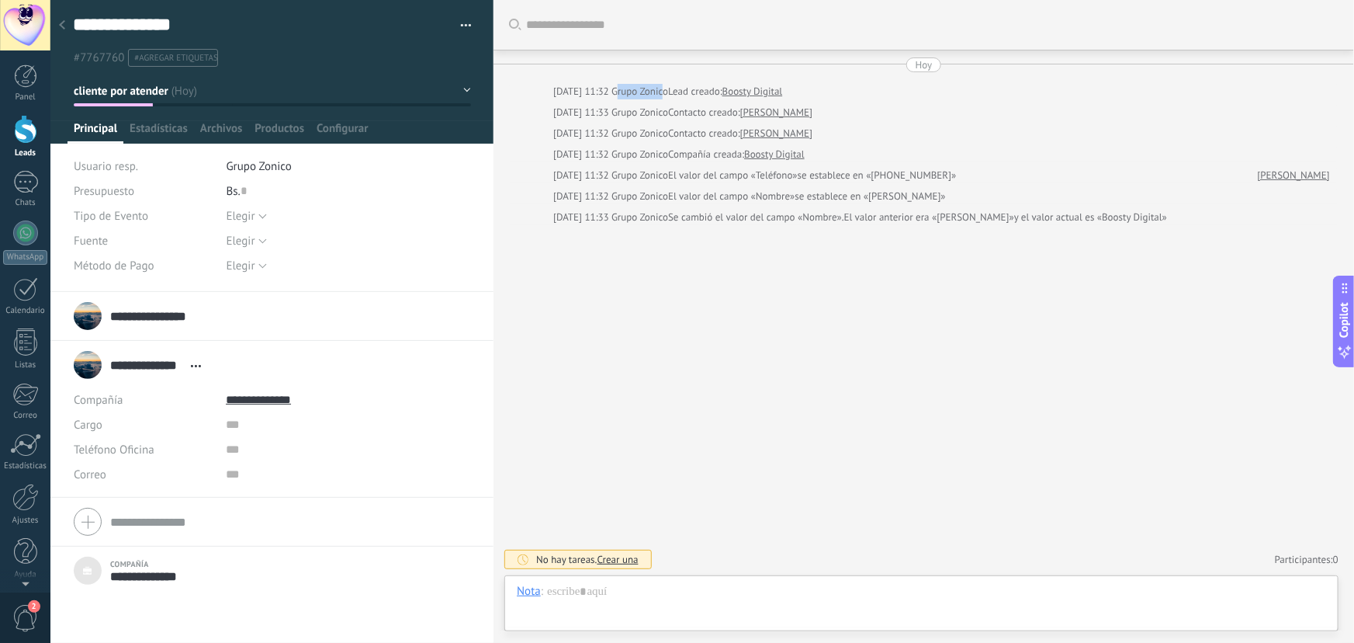
drag, startPoint x: 604, startPoint y: 93, endPoint x: 651, endPoint y: 92, distance: 47.4
click at [651, 92] on span "Grupo Zonico" at bounding box center [640, 91] width 57 height 13
drag, startPoint x: 607, startPoint y: 113, endPoint x: 644, endPoint y: 121, distance: 38.1
click at [651, 113] on span "Grupo Zonico" at bounding box center [640, 112] width 57 height 13
drag, startPoint x: 627, startPoint y: 130, endPoint x: 648, endPoint y: 147, distance: 27.0
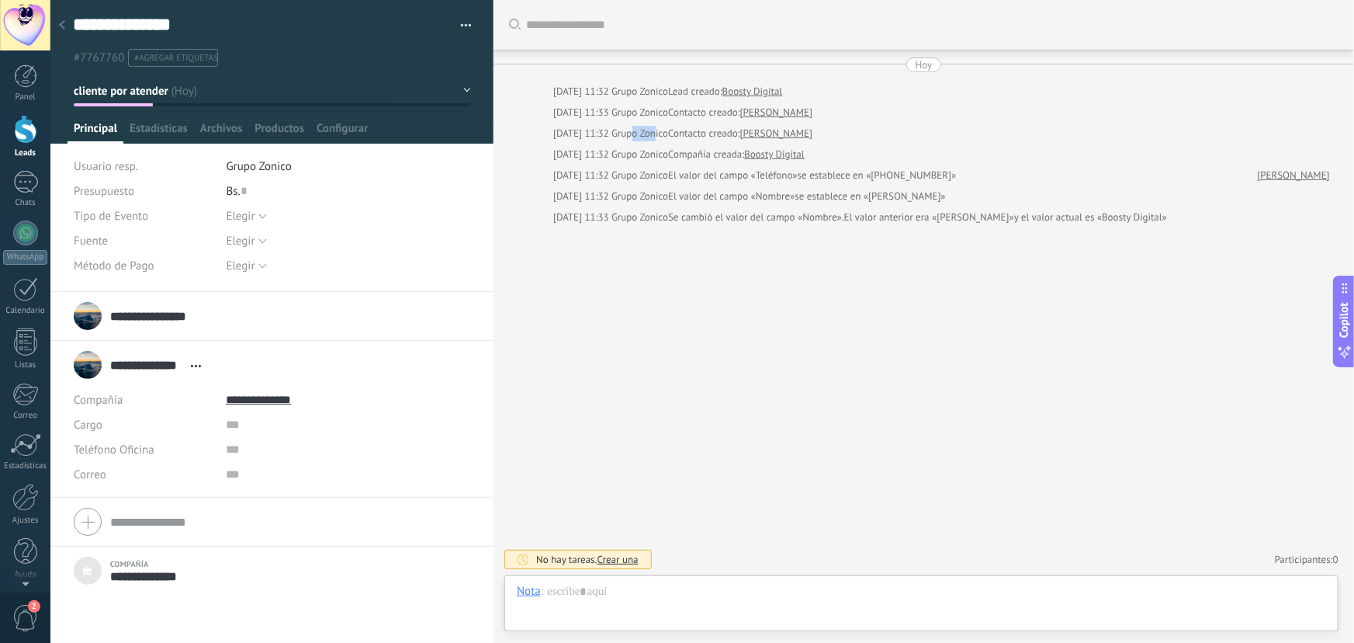
click at [649, 134] on span "Grupo Zonico" at bounding box center [640, 133] width 57 height 13
drag, startPoint x: 615, startPoint y: 161, endPoint x: 644, endPoint y: 162, distance: 28.7
click at [644, 161] on div "Grupo Zonico" at bounding box center [640, 155] width 57 height 16
click at [644, 181] on span "Grupo Zonico" at bounding box center [640, 174] width 57 height 13
click at [537, 512] on div "Chat" at bounding box center [532, 511] width 55 height 26
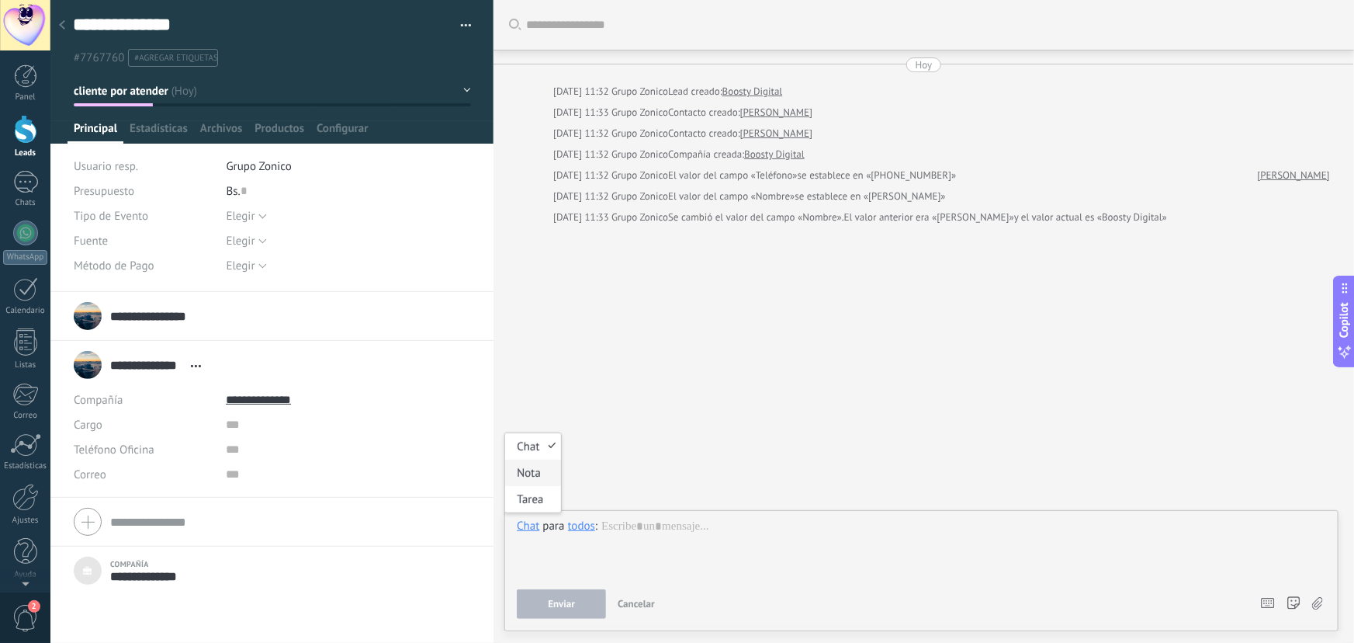
click at [534, 477] on div "Nota" at bounding box center [532, 472] width 55 height 26
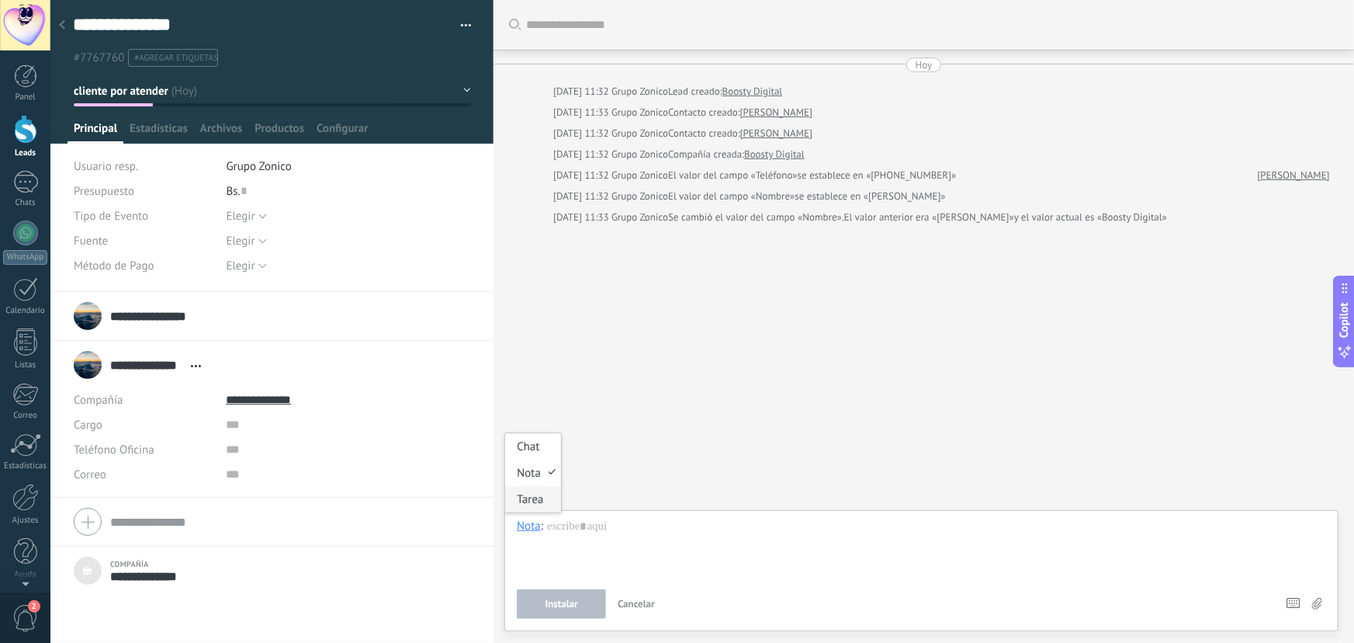
click at [523, 509] on div "Tarea" at bounding box center [532, 499] width 55 height 26
click at [626, 539] on span "Mañana" at bounding box center [608, 531] width 68 height 19
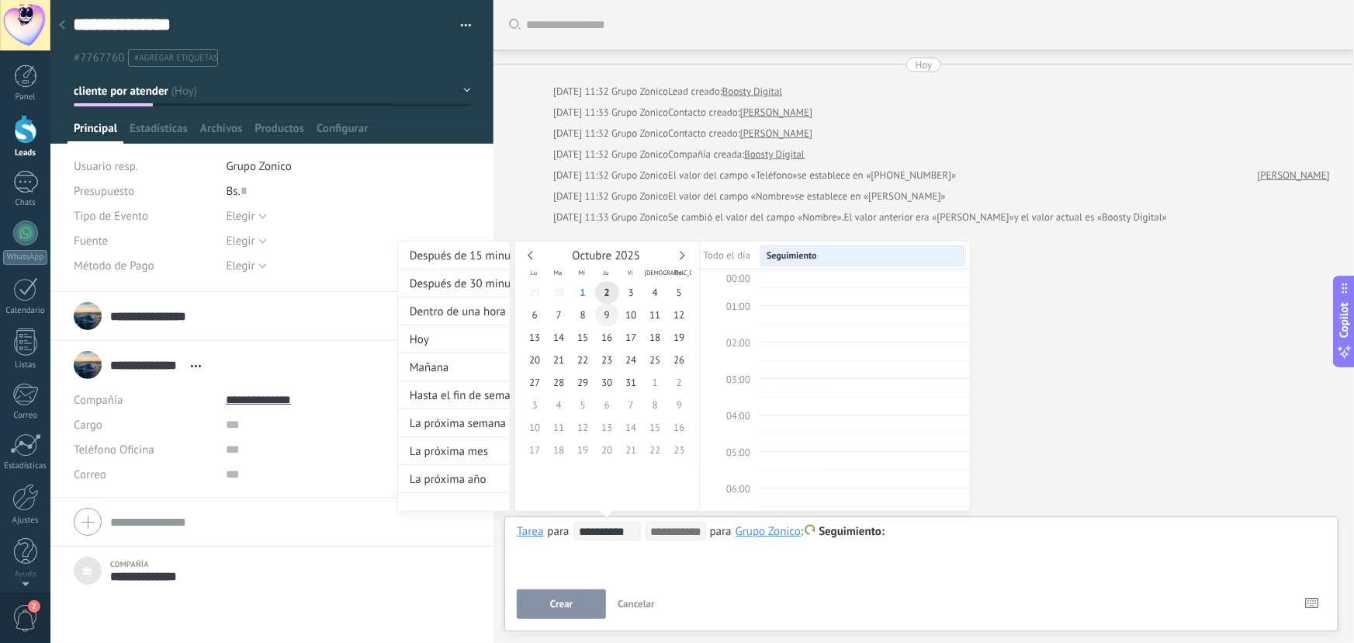
scroll to position [292, 0]
click at [682, 252] on link at bounding box center [680, 255] width 9 height 9
type input "**********"
click at [605, 337] on span "18" at bounding box center [607, 337] width 24 height 23
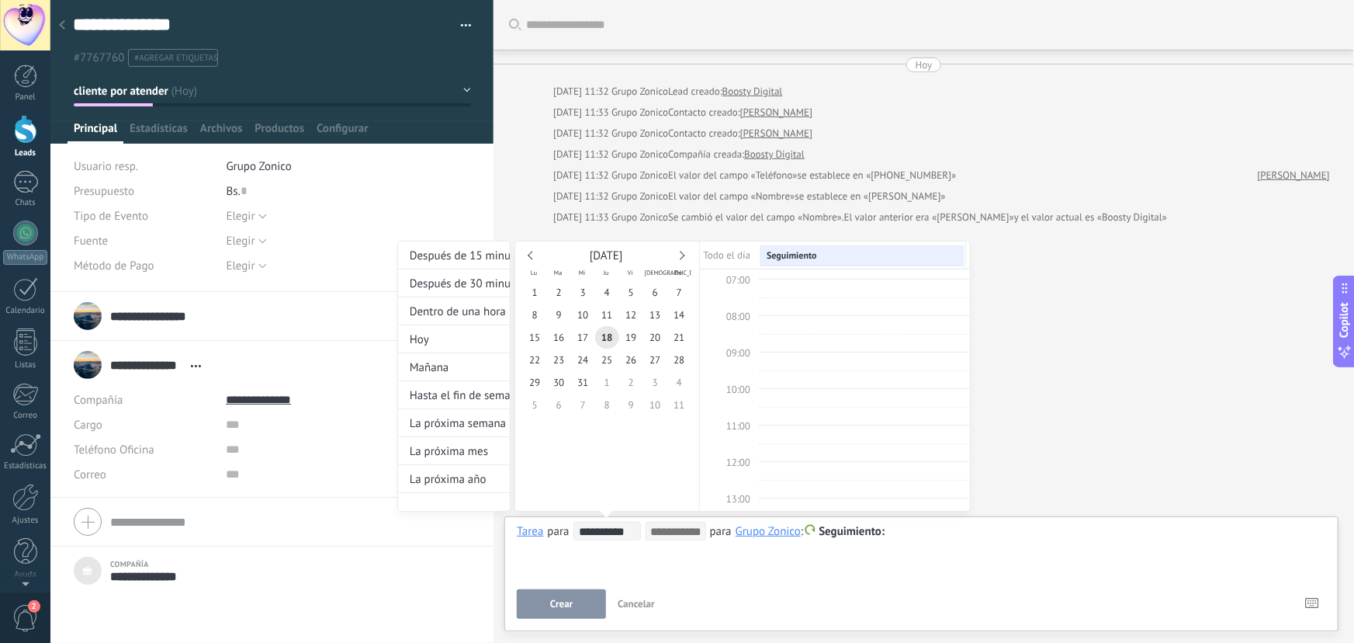
scroll to position [221, 0]
type input "**********"
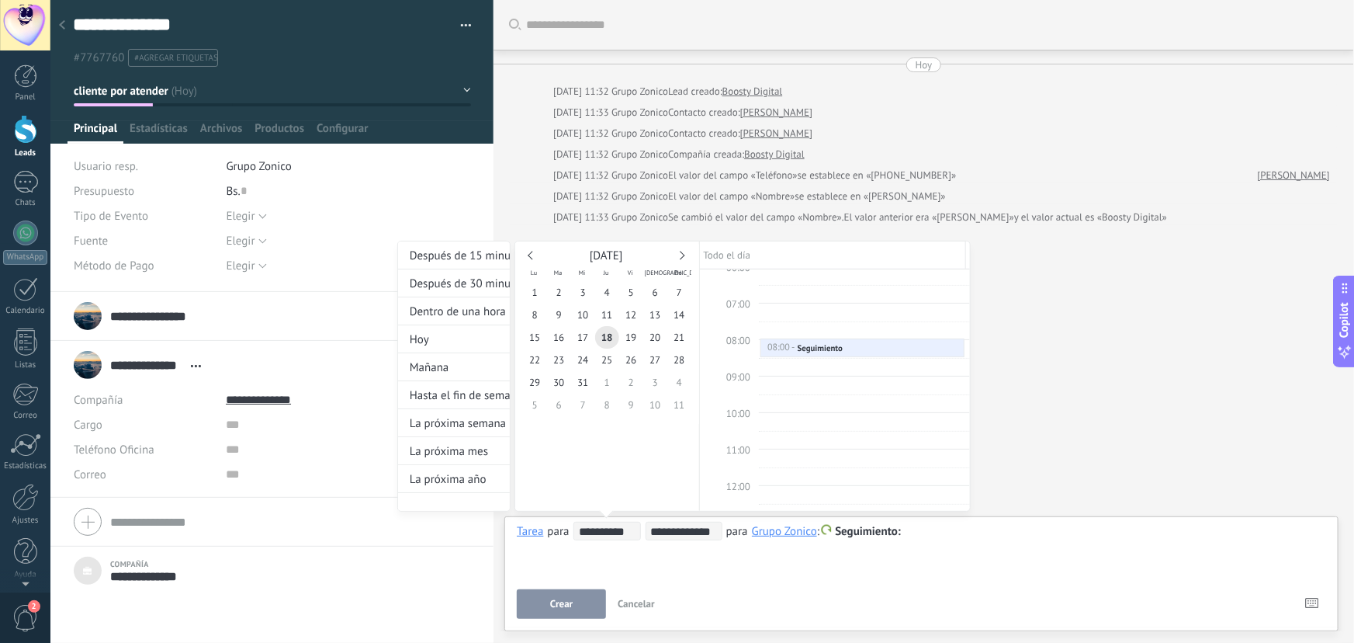
click at [875, 529] on div "**********" at bounding box center [684, 391] width 574 height 300
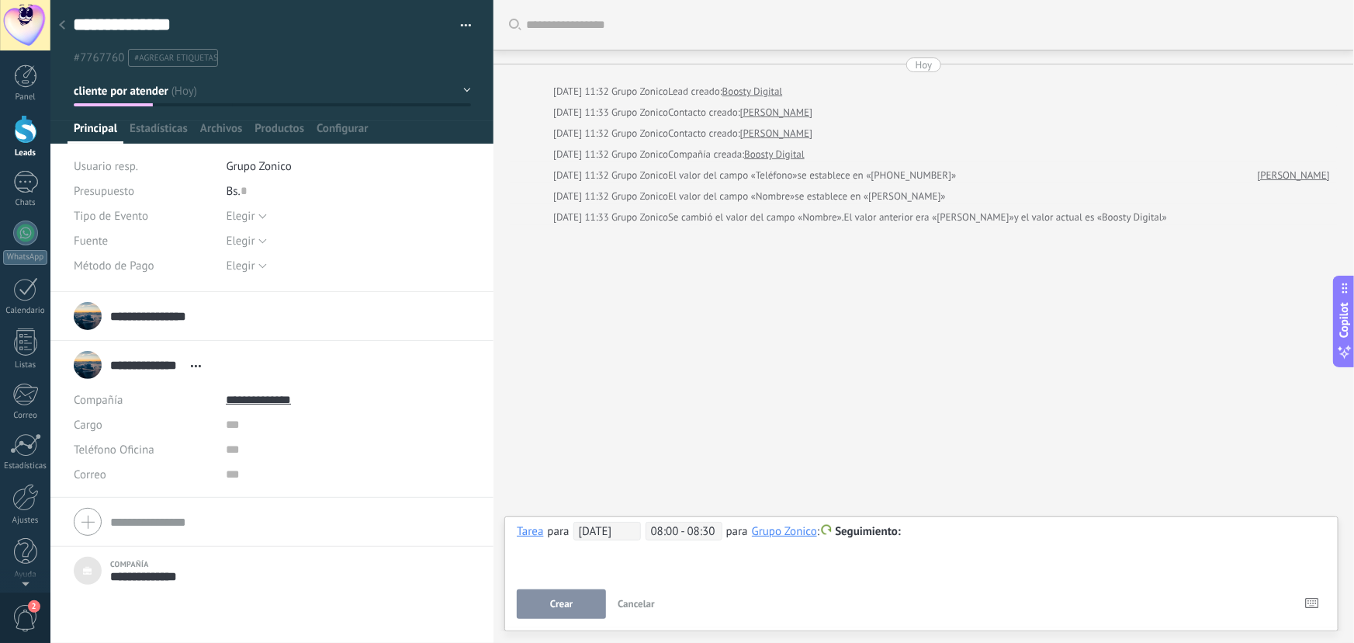
click at [978, 536] on div at bounding box center [922, 531] width 810 height 19
click at [572, 607] on span "Crear" at bounding box center [561, 603] width 23 height 11
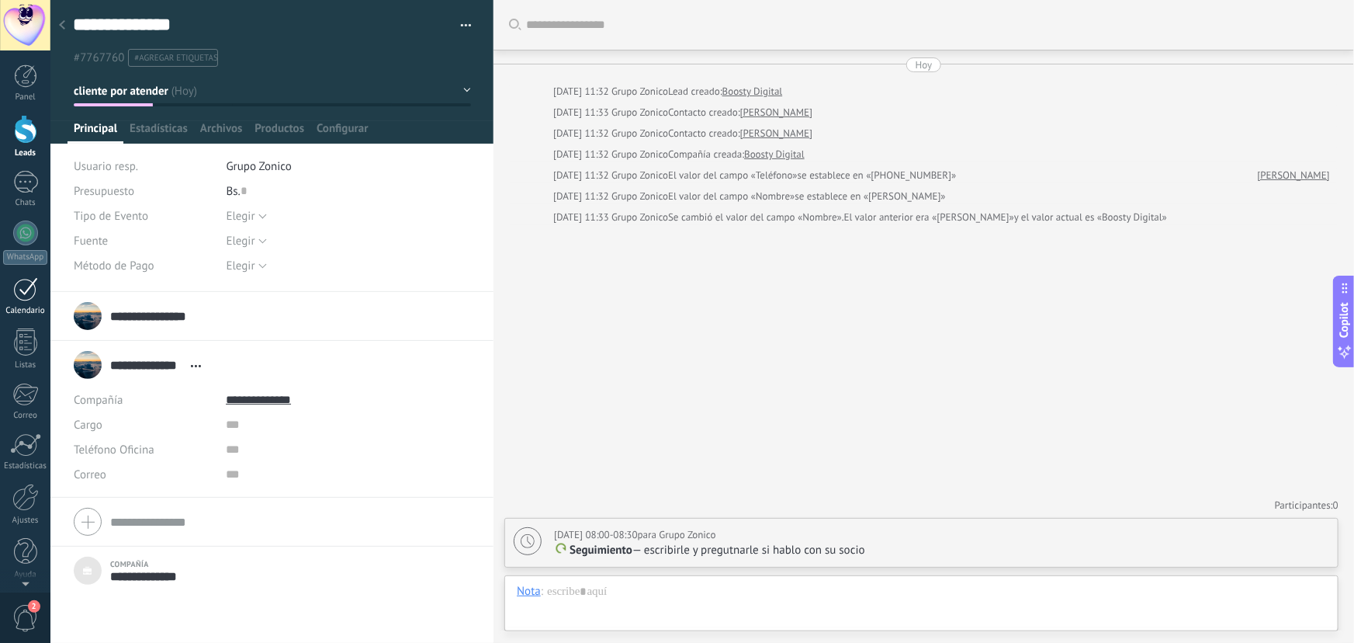
scroll to position [2, 0]
drag, startPoint x: 29, startPoint y: 195, endPoint x: 101, endPoint y: 206, distance: 72.2
click at [29, 196] on div "Chats" at bounding box center [25, 201] width 45 height 10
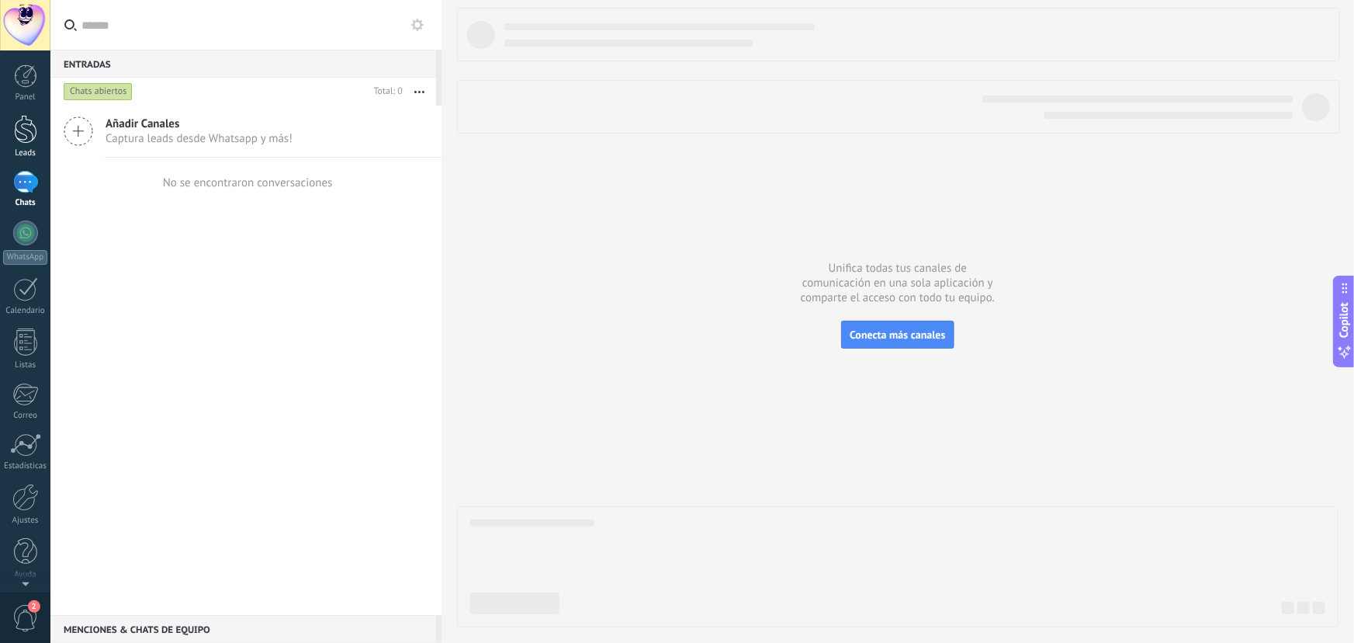
click at [26, 149] on div "Leads" at bounding box center [25, 153] width 45 height 10
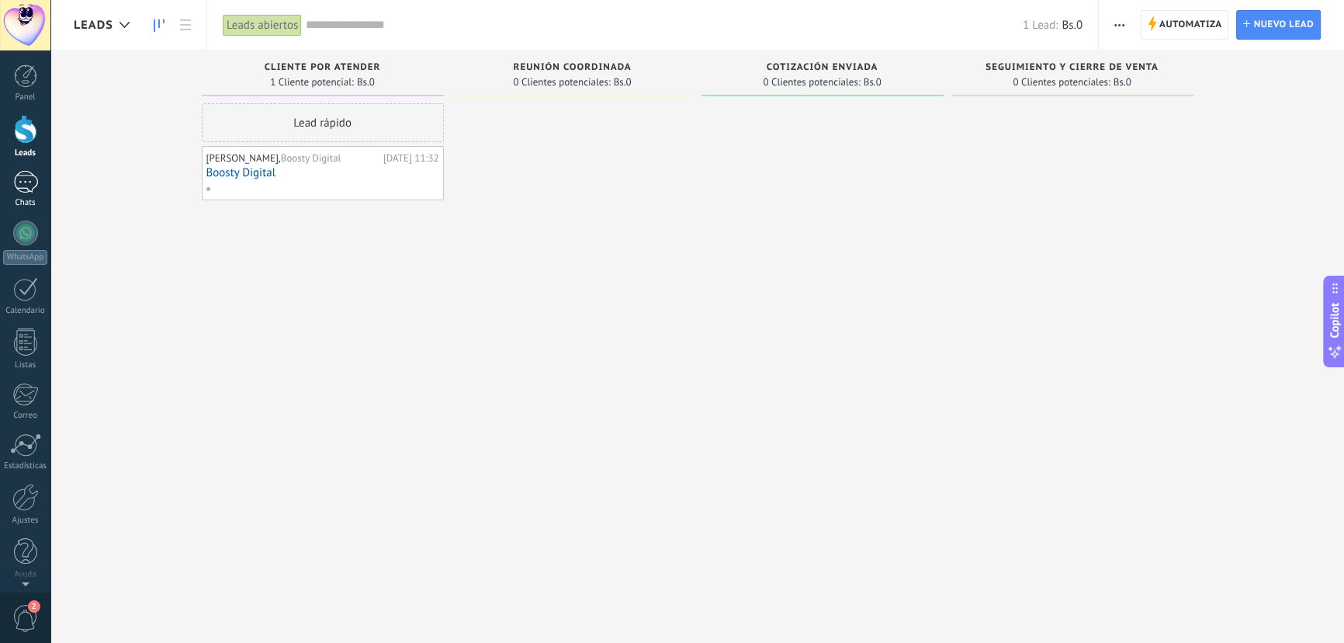
click at [39, 188] on link "Chats" at bounding box center [25, 189] width 50 height 37
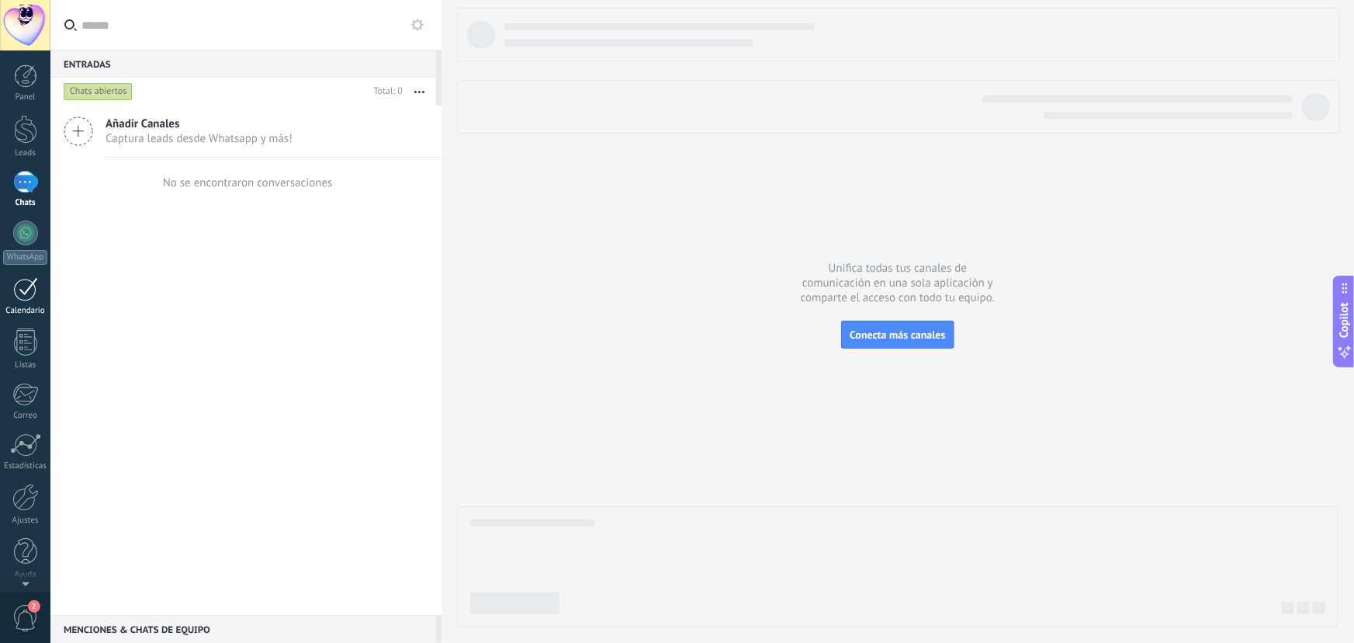
click at [26, 296] on div at bounding box center [25, 289] width 25 height 24
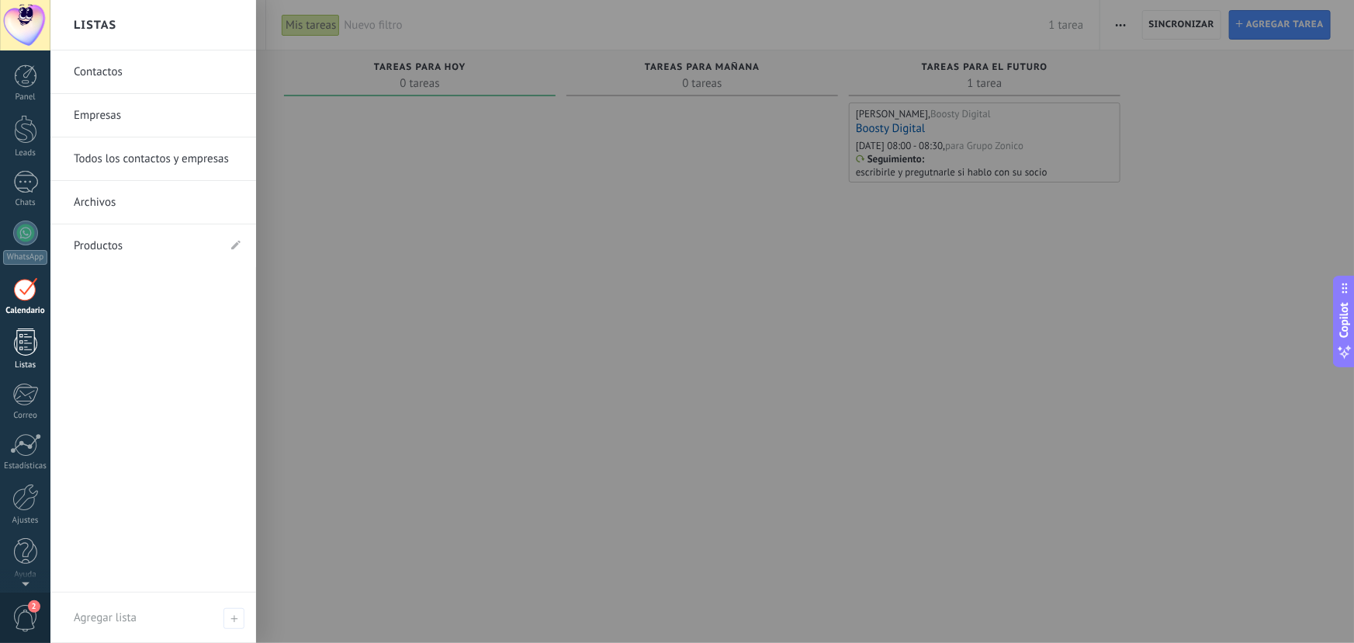
click at [27, 348] on div at bounding box center [25, 341] width 23 height 27
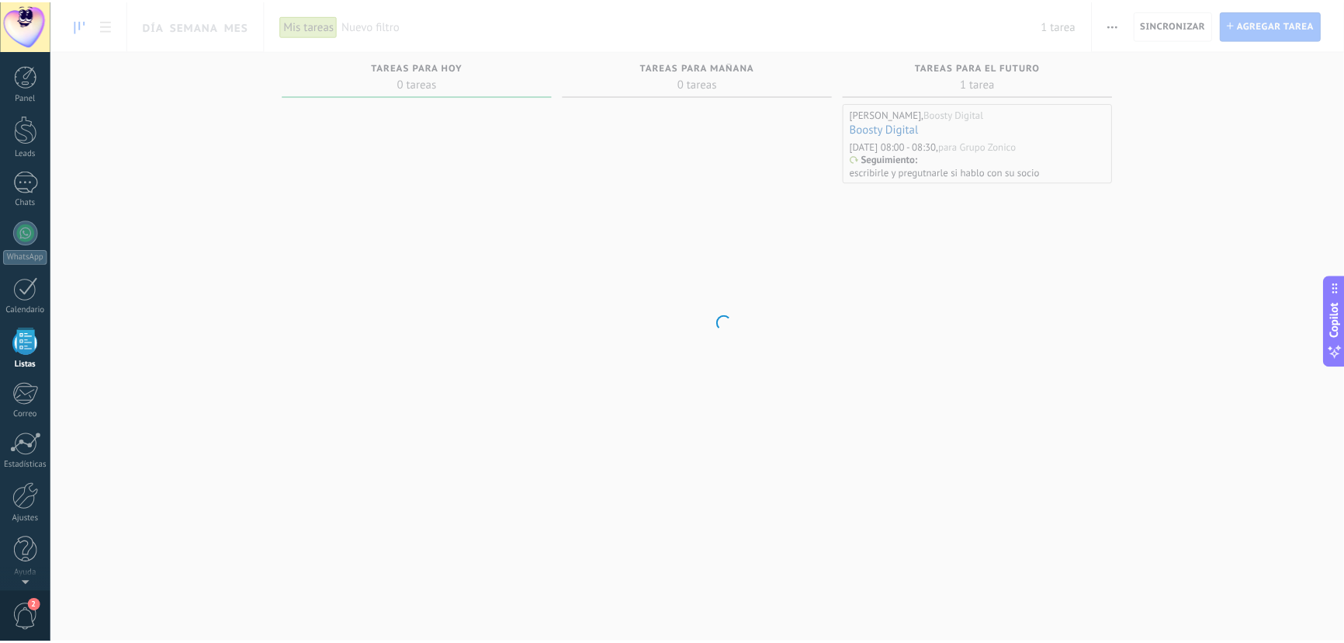
scroll to position [2, 0]
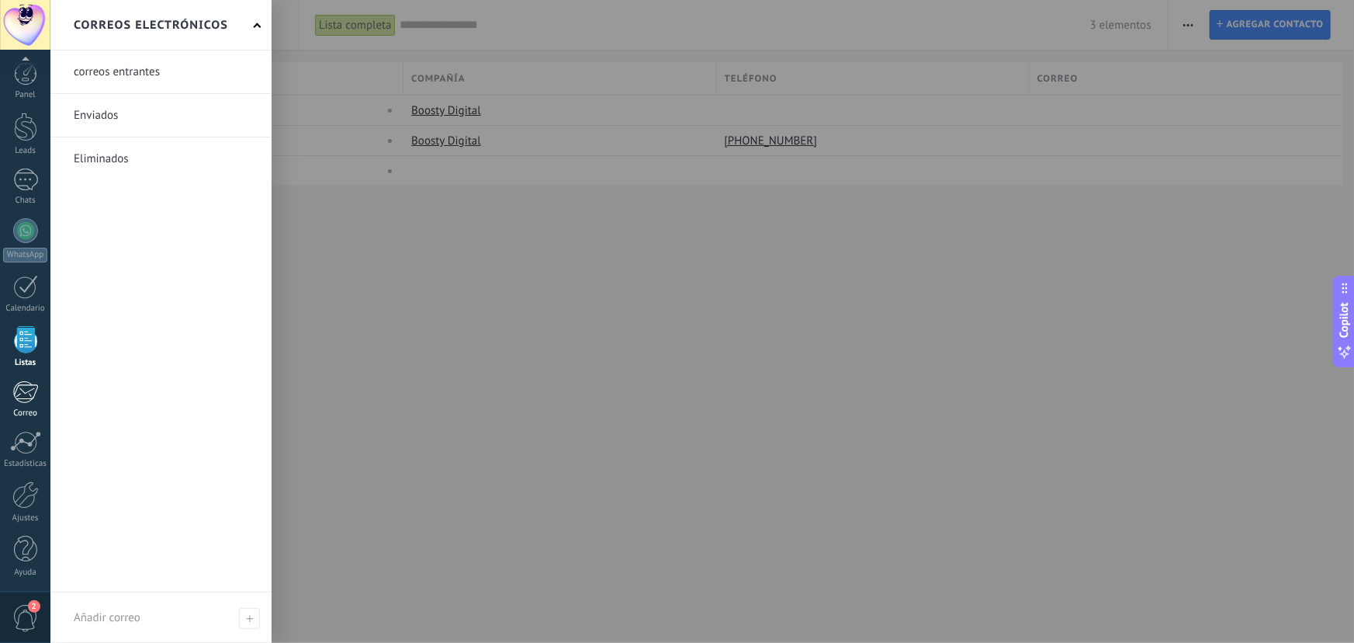
click at [24, 392] on div at bounding box center [25, 391] width 26 height 23
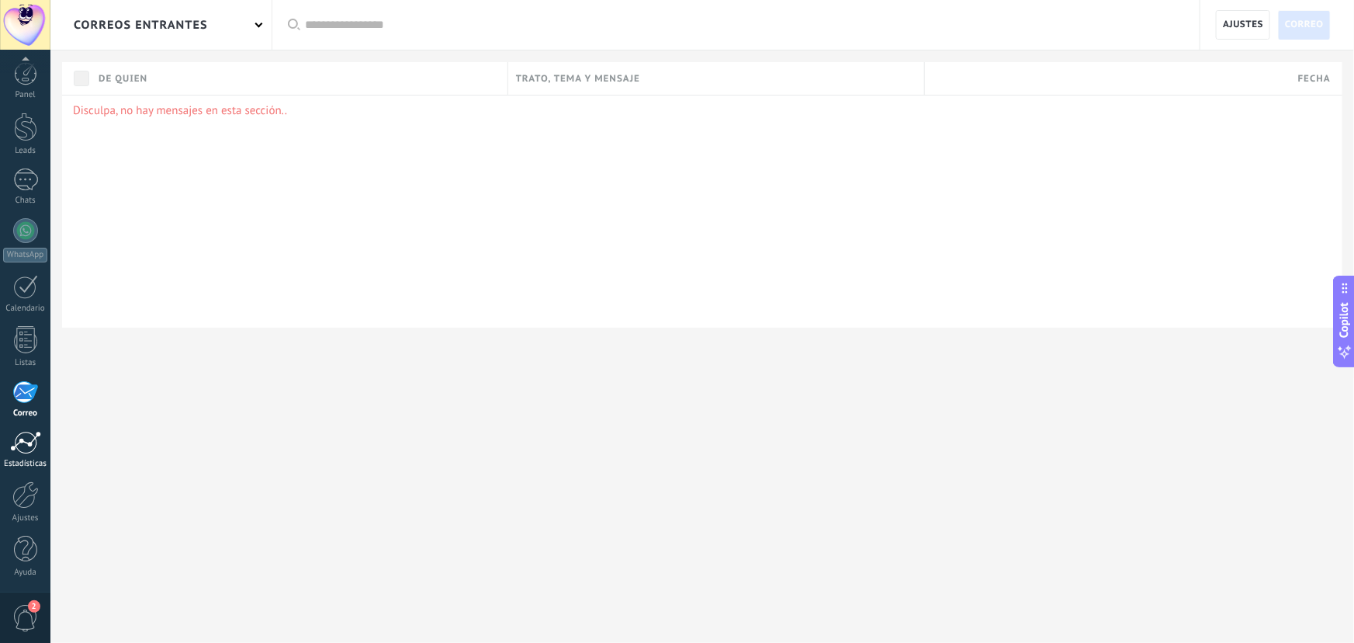
click at [39, 449] on div at bounding box center [25, 442] width 31 height 23
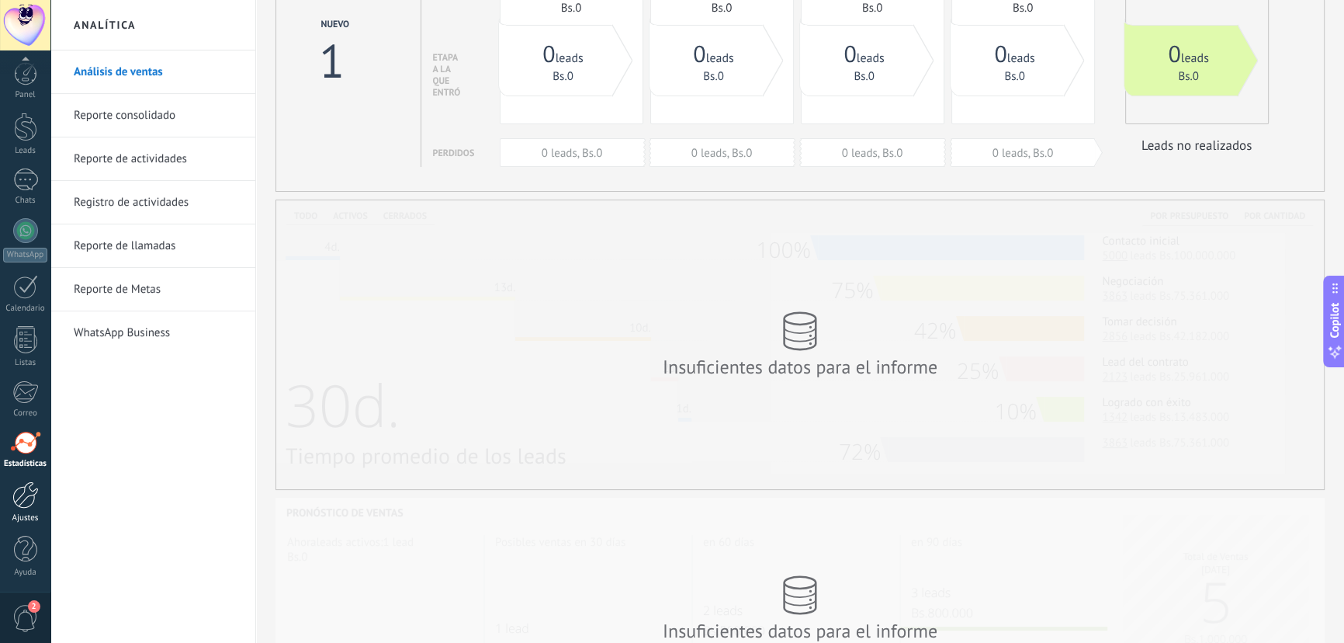
scroll to position [140, 0]
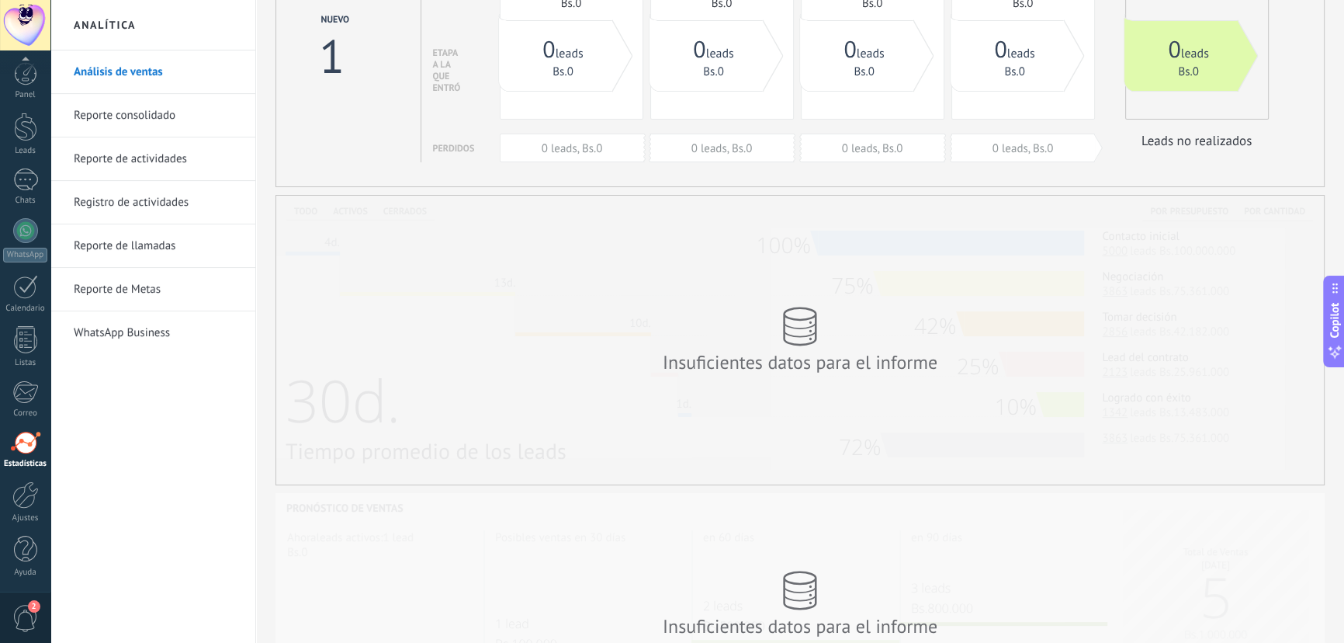
drag, startPoint x: 20, startPoint y: 492, endPoint x: 53, endPoint y: 492, distance: 32.6
click at [20, 492] on div at bounding box center [25, 494] width 26 height 27
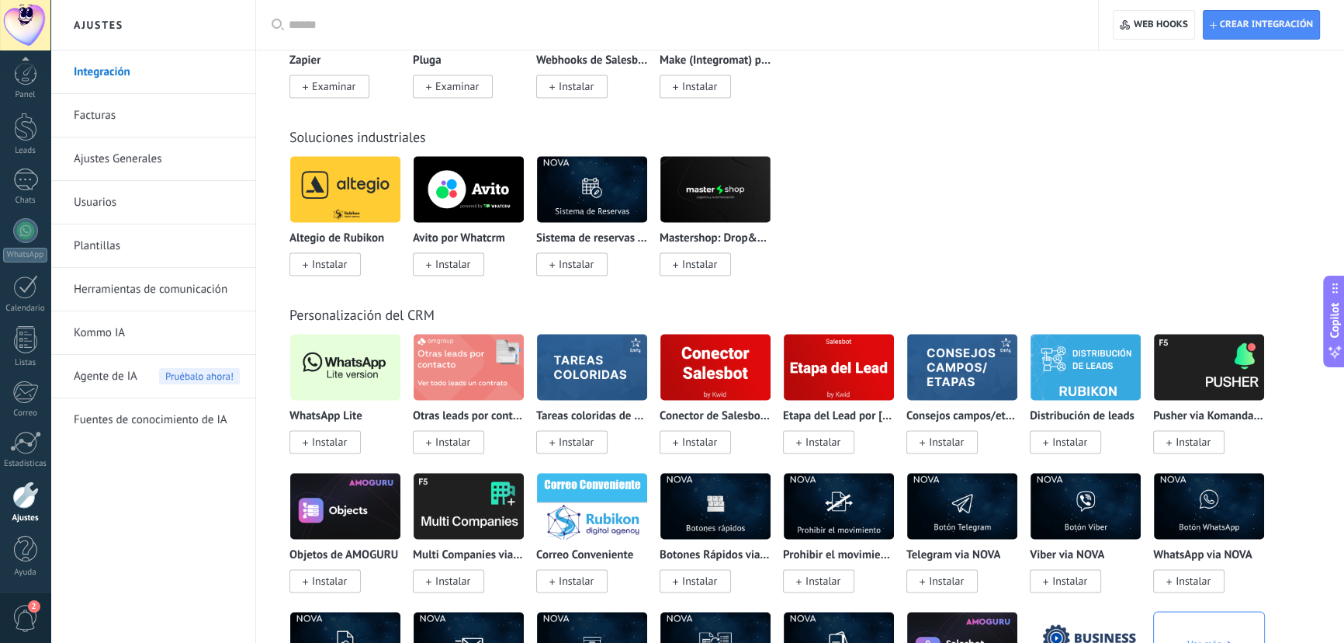
scroll to position [2574, 0]
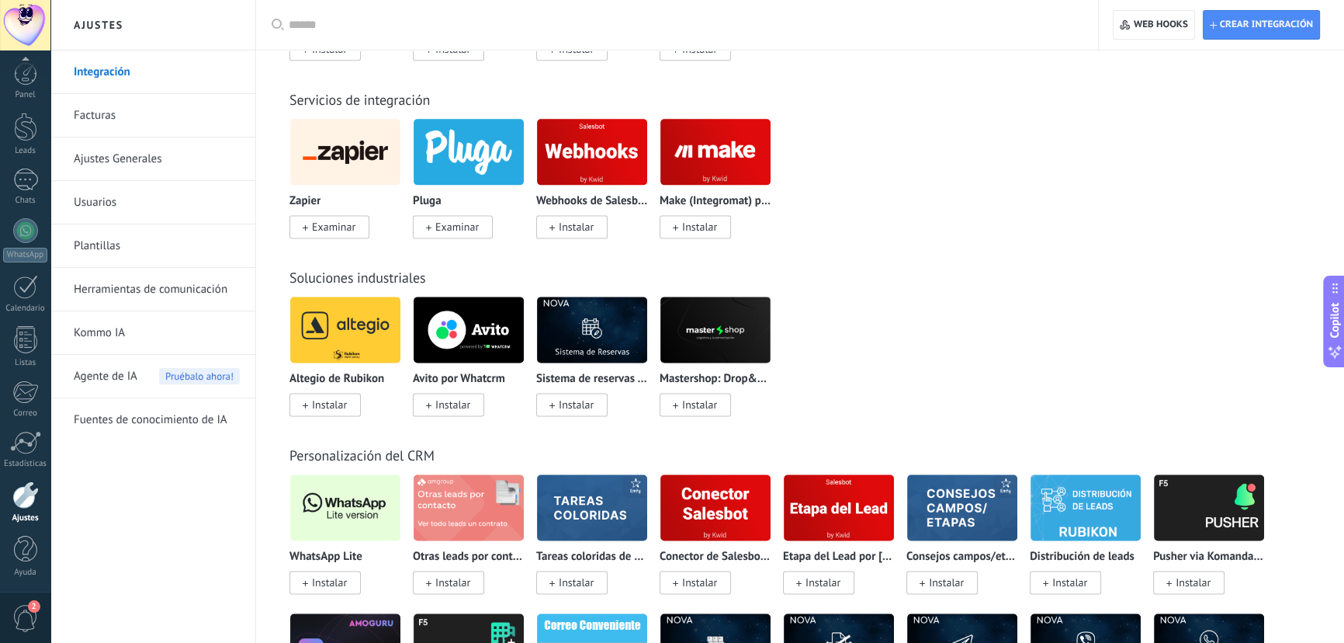
drag, startPoint x: 88, startPoint y: 108, endPoint x: 382, endPoint y: 146, distance: 295.8
click at [88, 108] on link "Facturas" at bounding box center [157, 115] width 166 height 43
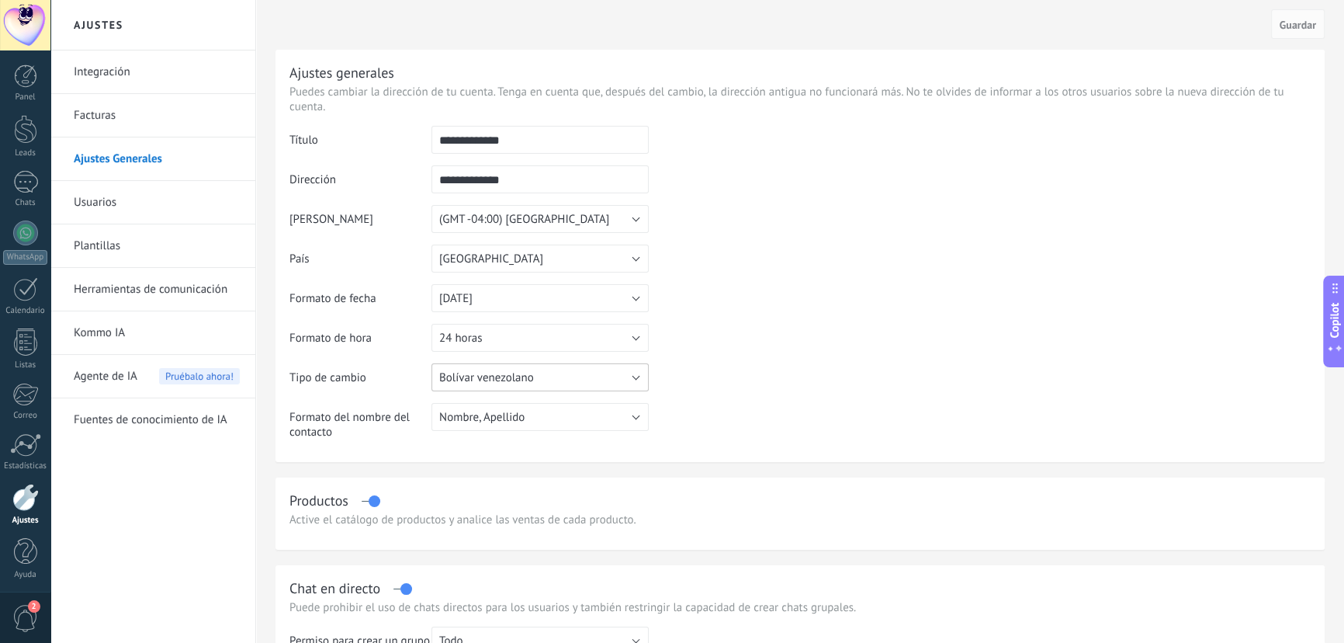
click at [546, 383] on button "Bolívar venezolano" at bounding box center [540, 377] width 217 height 28
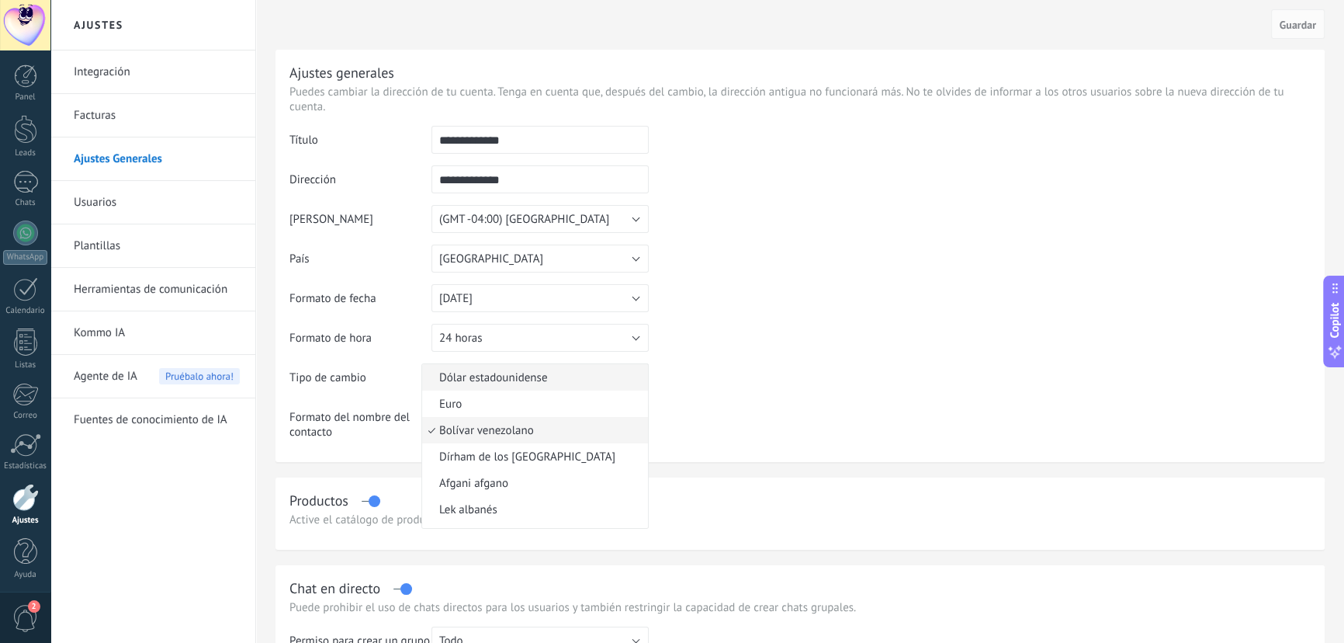
click at [536, 383] on span "Dólar estadounidense" at bounding box center [532, 377] width 221 height 15
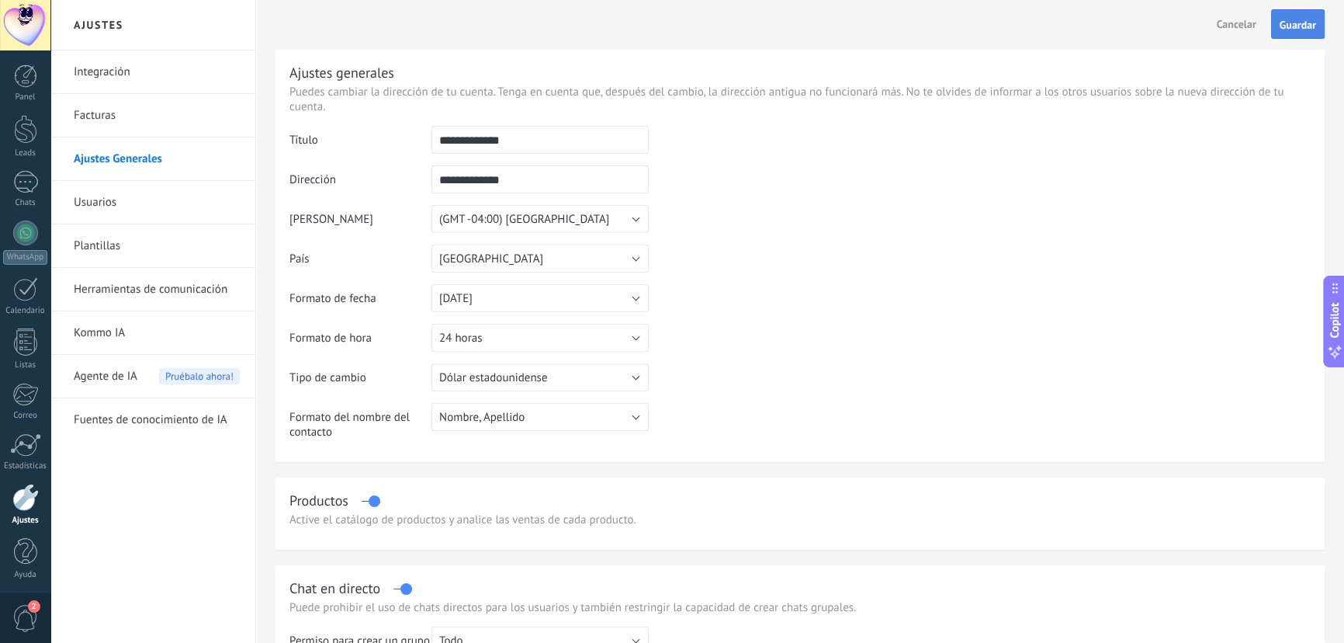
click at [1297, 30] on span "Guardar" at bounding box center [1298, 24] width 36 height 11
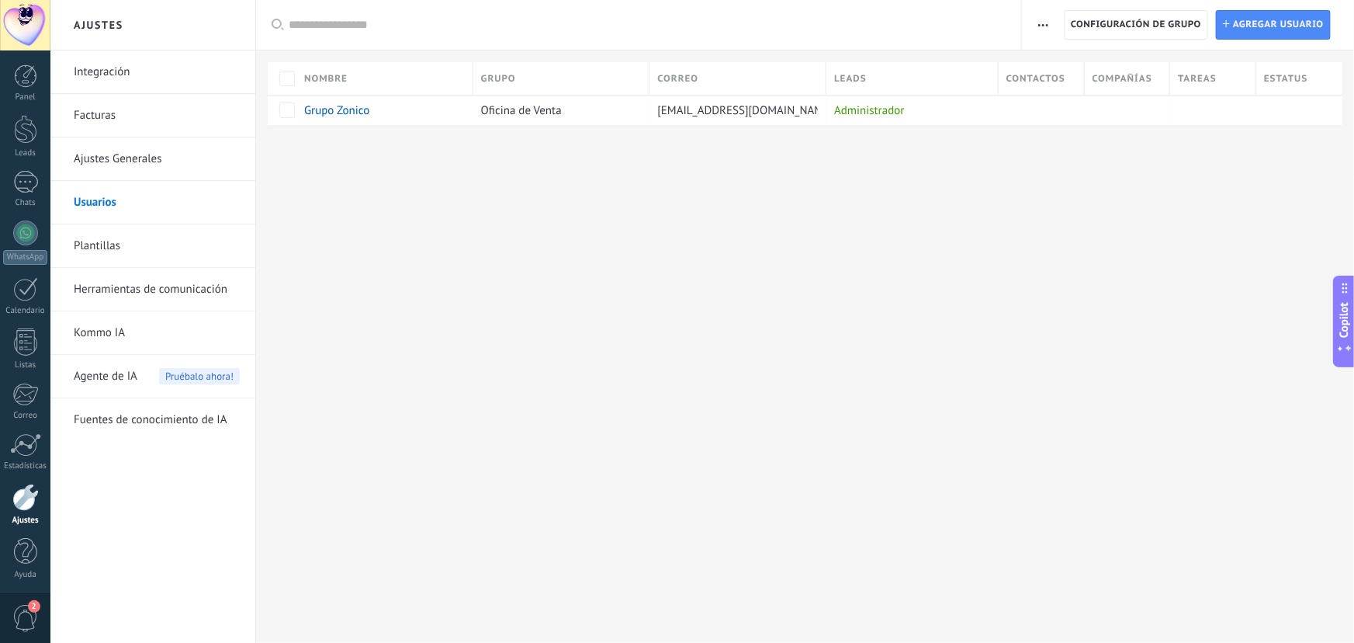
drag, startPoint x: 116, startPoint y: 250, endPoint x: 140, endPoint y: 250, distance: 23.3
click at [116, 250] on link "Plantillas" at bounding box center [157, 245] width 166 height 43
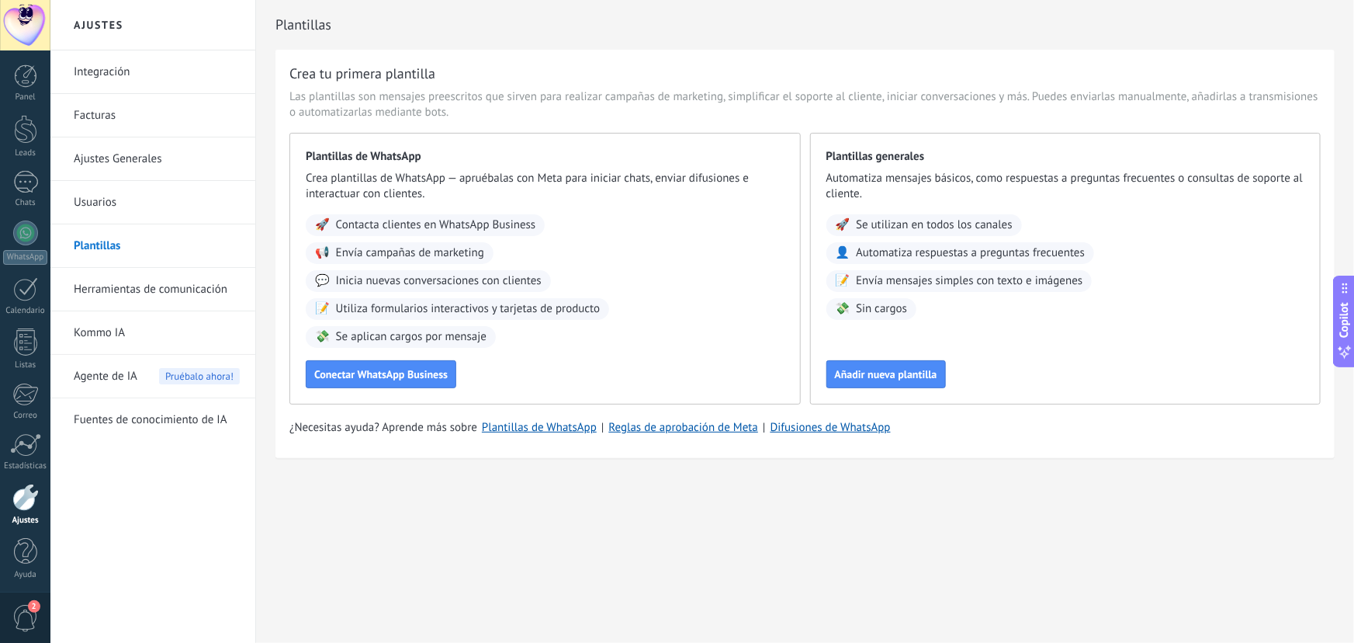
click at [149, 292] on link "Herramientas de comunicación" at bounding box center [157, 289] width 166 height 43
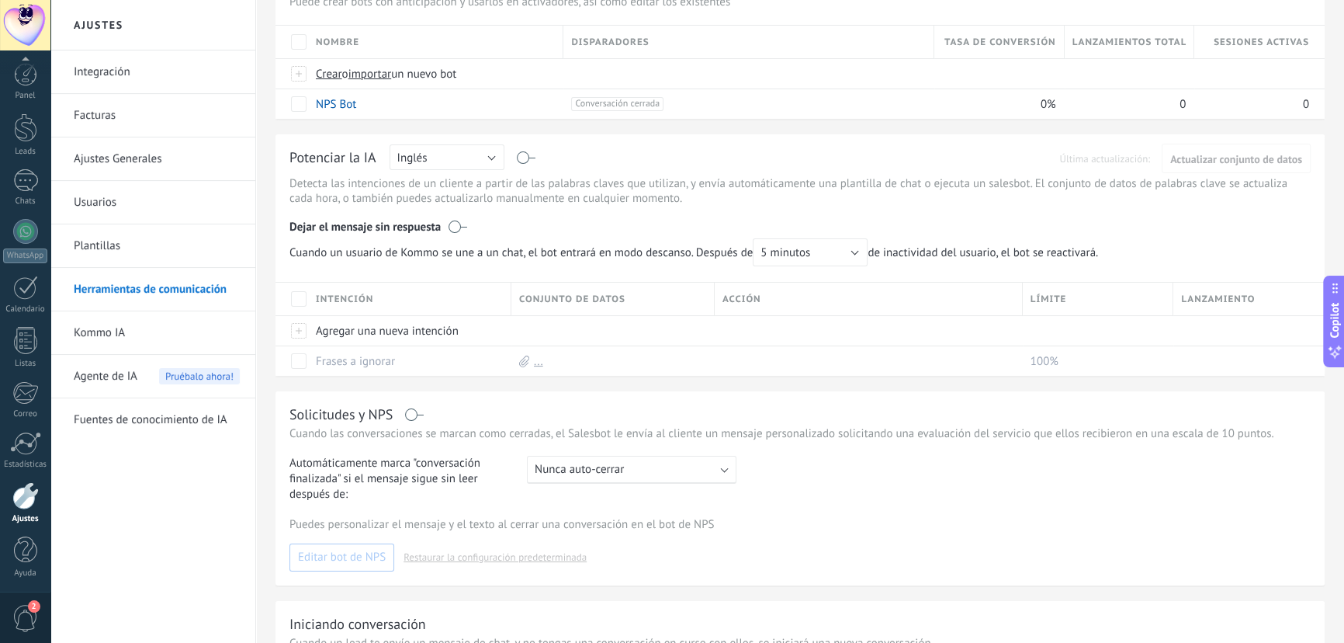
scroll to position [2, 0]
drag, startPoint x: 133, startPoint y: 71, endPoint x: 154, endPoint y: 78, distance: 22.8
click at [133, 71] on link "Integración" at bounding box center [157, 71] width 166 height 43
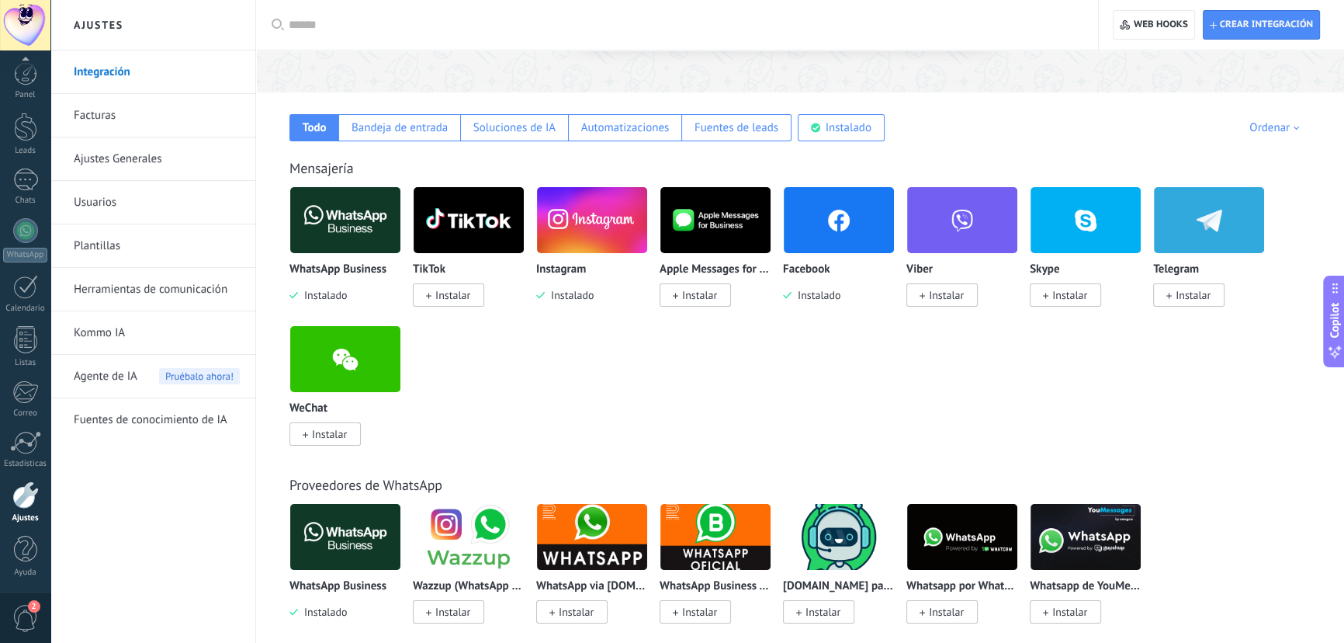
scroll to position [140, 0]
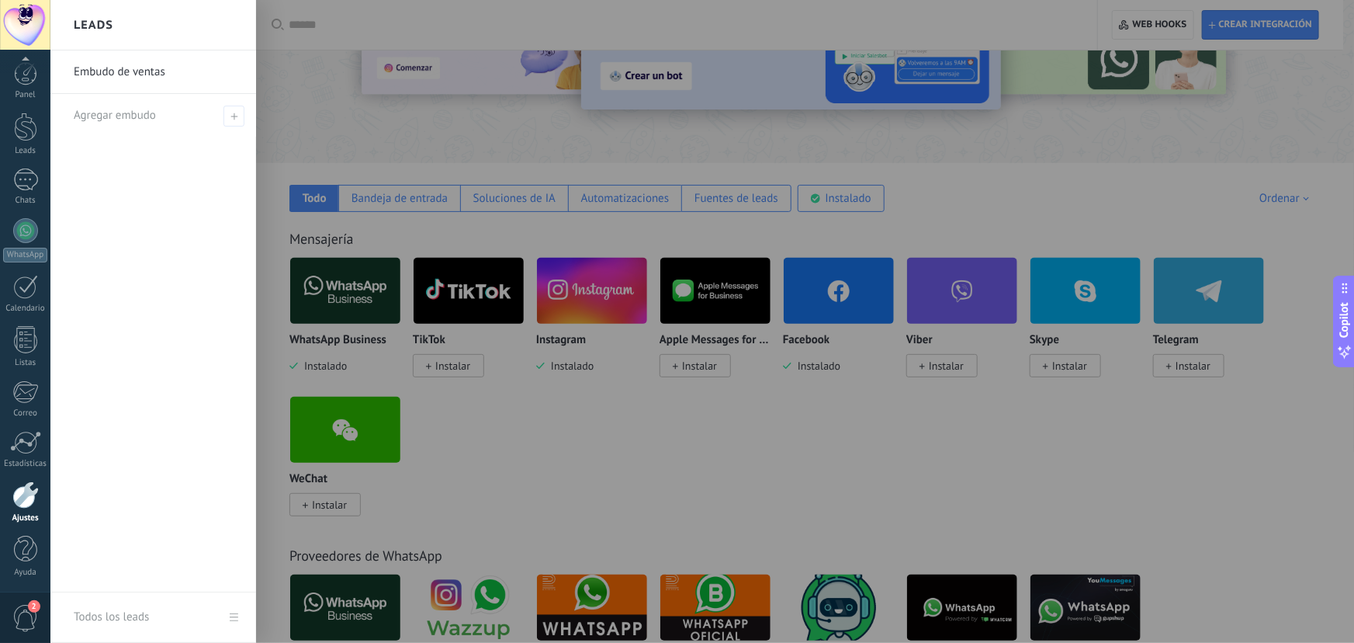
click at [667, 444] on div at bounding box center [727, 321] width 1354 height 643
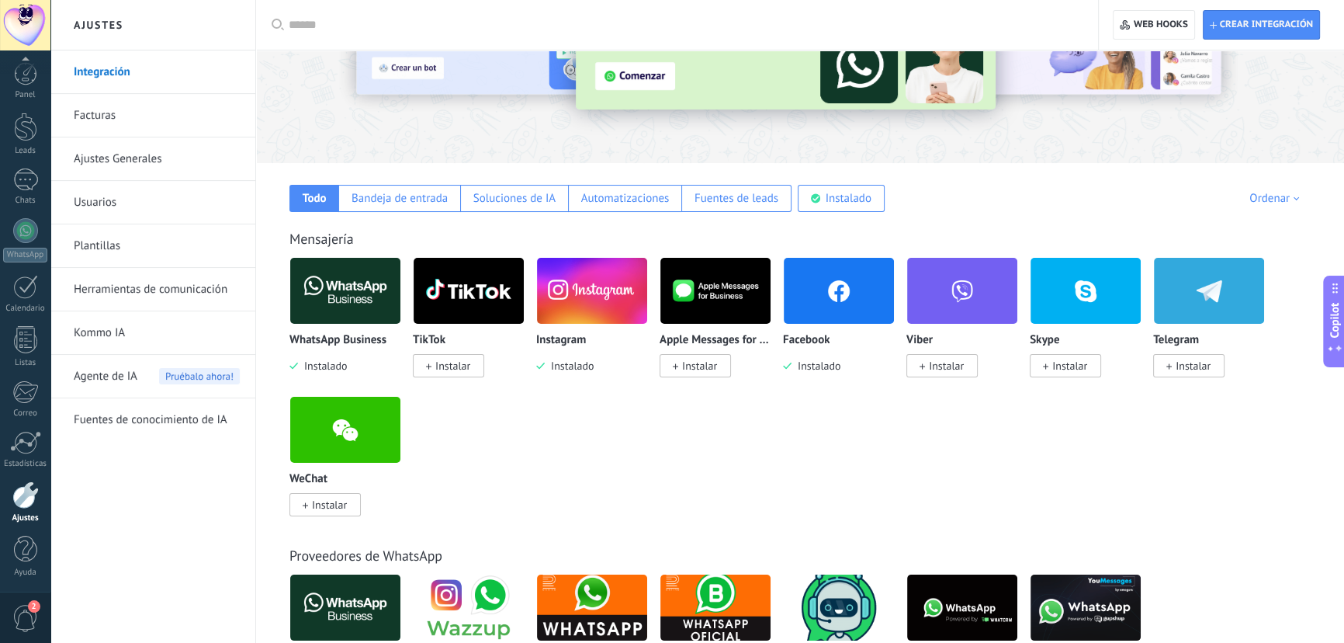
click at [817, 305] on img at bounding box center [839, 290] width 110 height 75
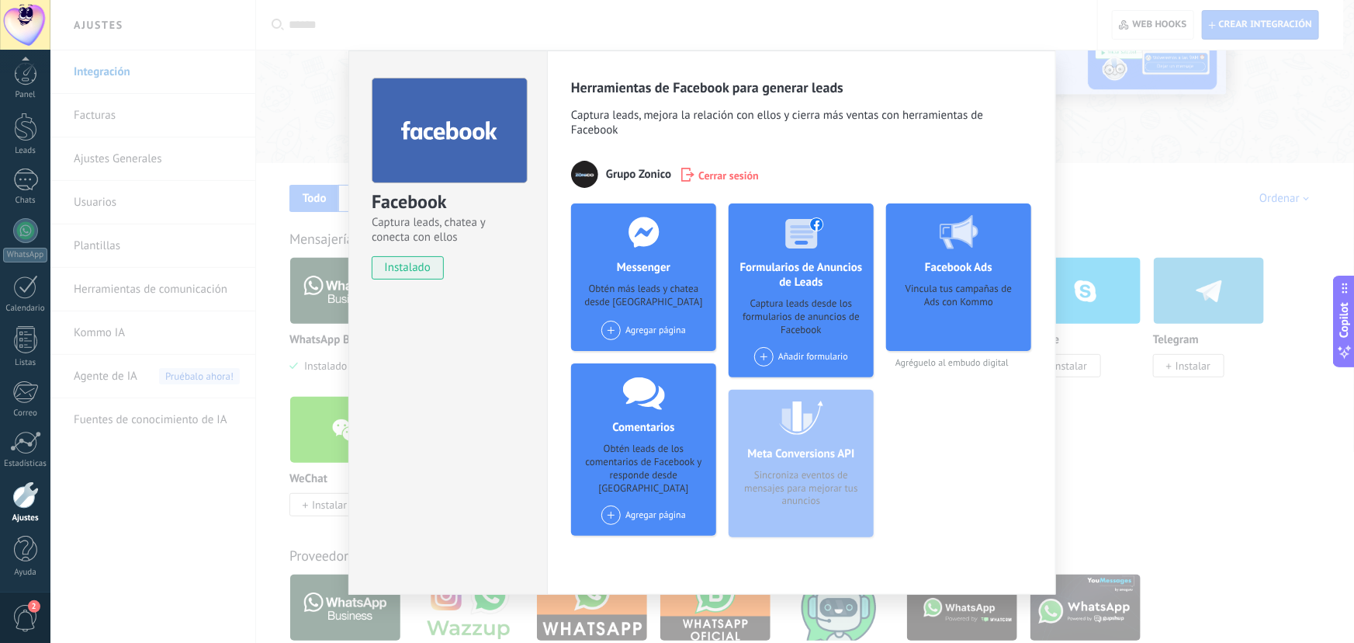
click at [654, 338] on div "Agregar página" at bounding box center [644, 330] width 85 height 19
click at [661, 355] on div "Grupo Zónico" at bounding box center [652, 359] width 104 height 34
click at [663, 505] on div "Agregar página" at bounding box center [644, 514] width 85 height 19
click at [652, 531] on div "Grupo Zónico" at bounding box center [652, 544] width 104 height 34
click at [822, 358] on div "Añadir formulario" at bounding box center [801, 356] width 94 height 19
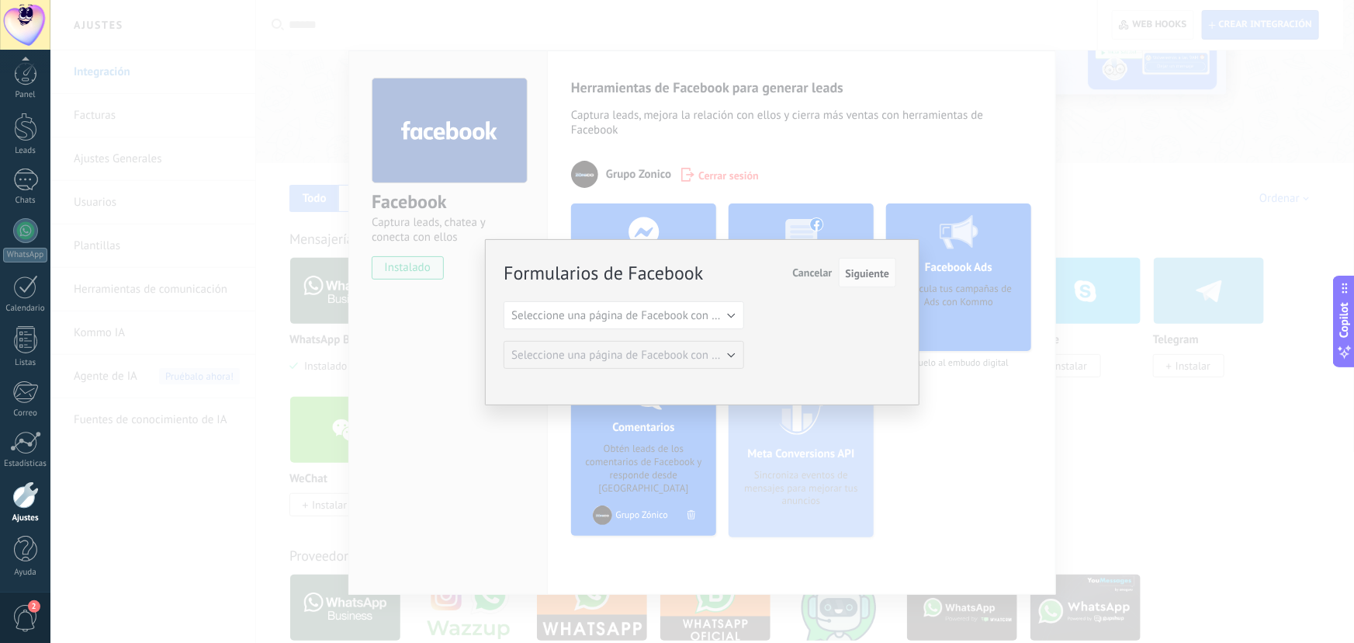
click at [976, 380] on div "Formularios de Facebook Siguiente Cancelar Seleccione una página de Facebook co…" at bounding box center [702, 321] width 1304 height 643
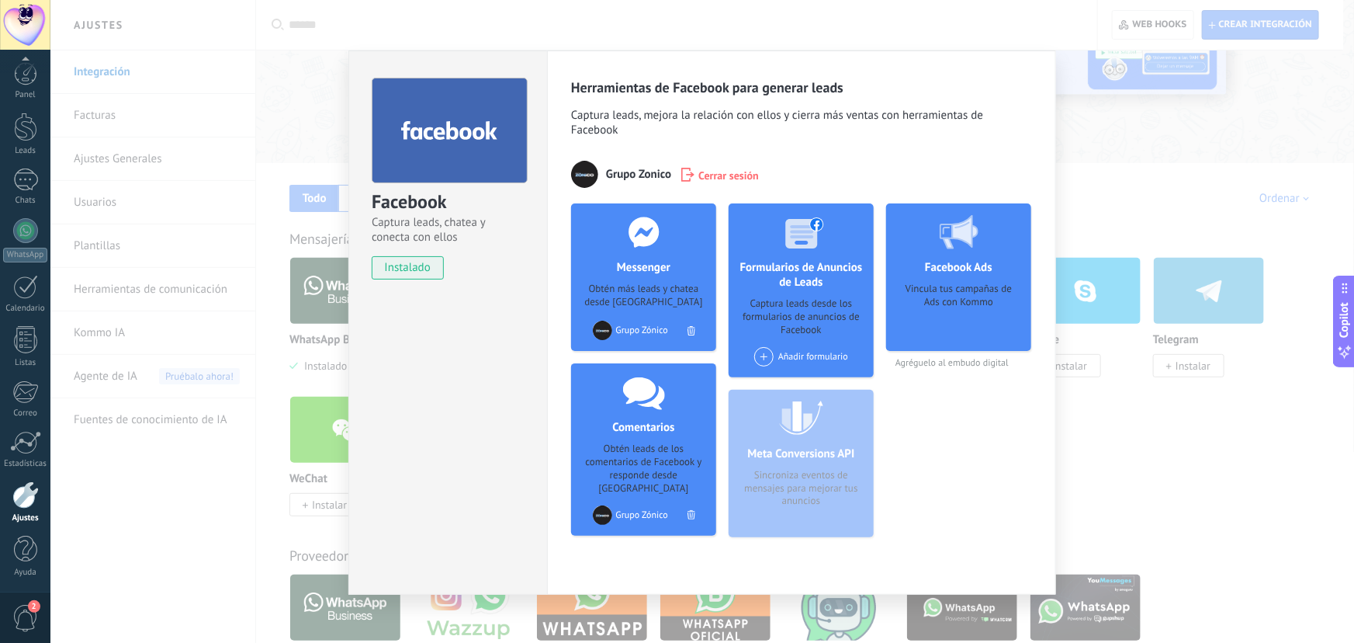
click at [1118, 244] on div "Facebook Captura leads, chatea y conecta con ellos instalado Desinstalar Herram…" at bounding box center [702, 321] width 1304 height 643
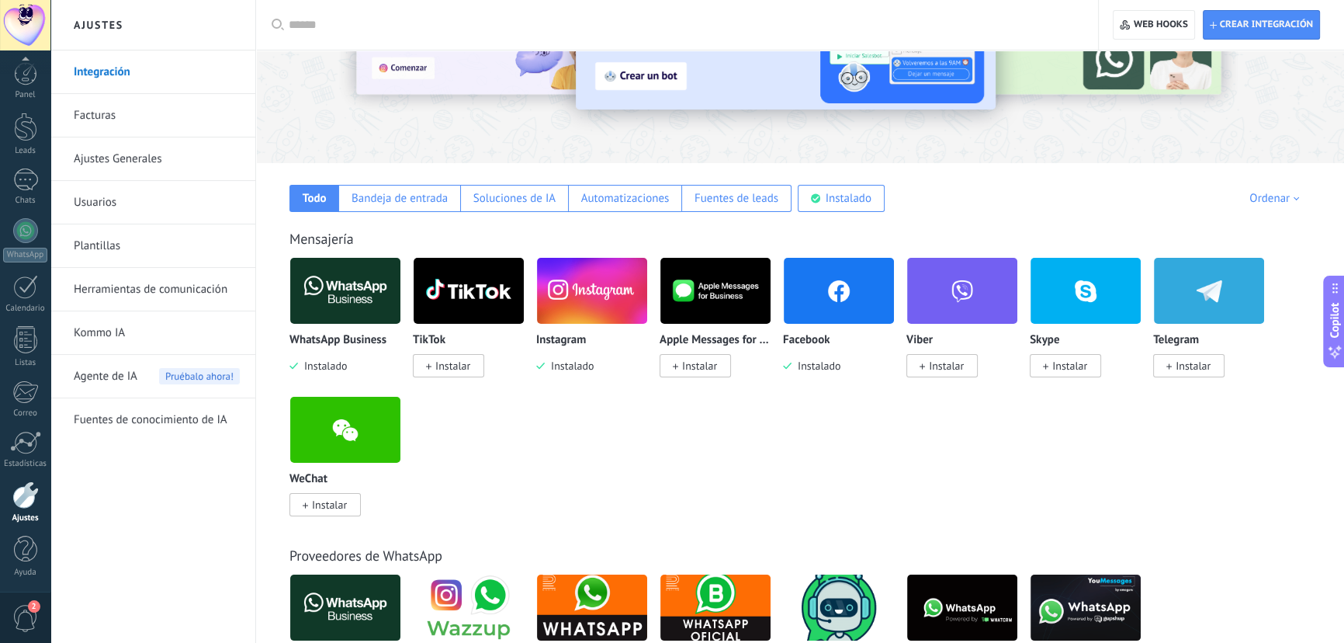
click at [571, 293] on img at bounding box center [592, 290] width 110 height 75
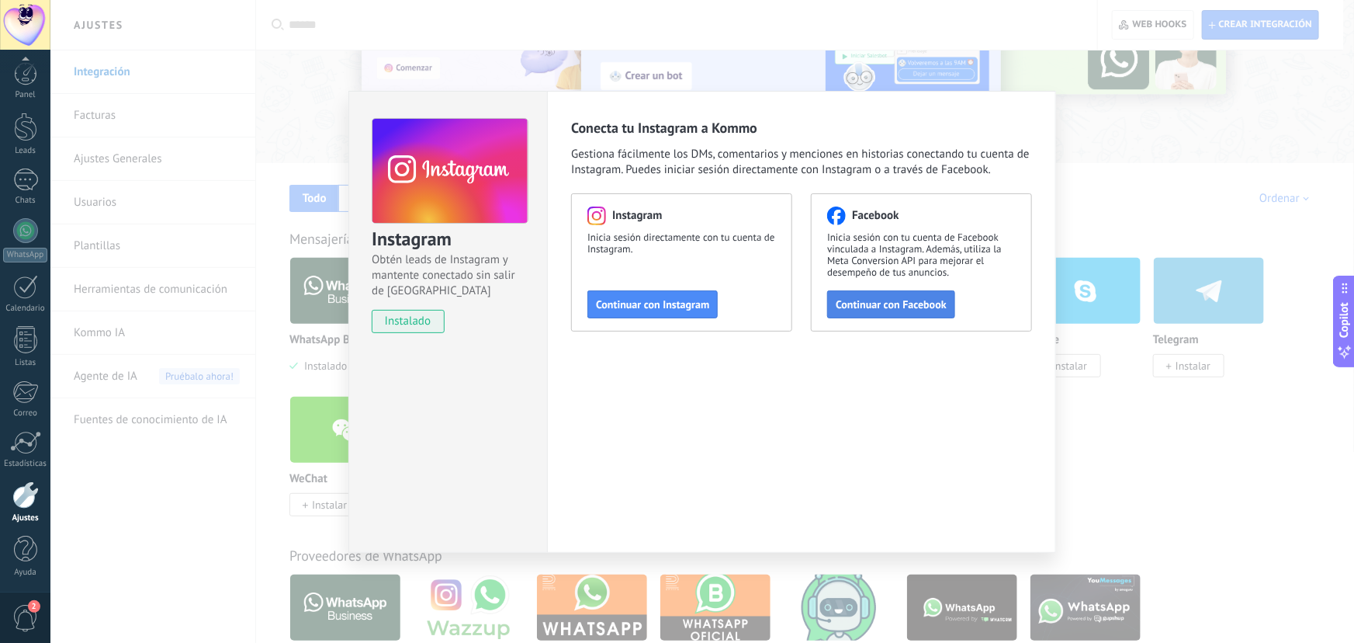
click at [913, 301] on span "Continuar con Facebook" at bounding box center [891, 304] width 111 height 11
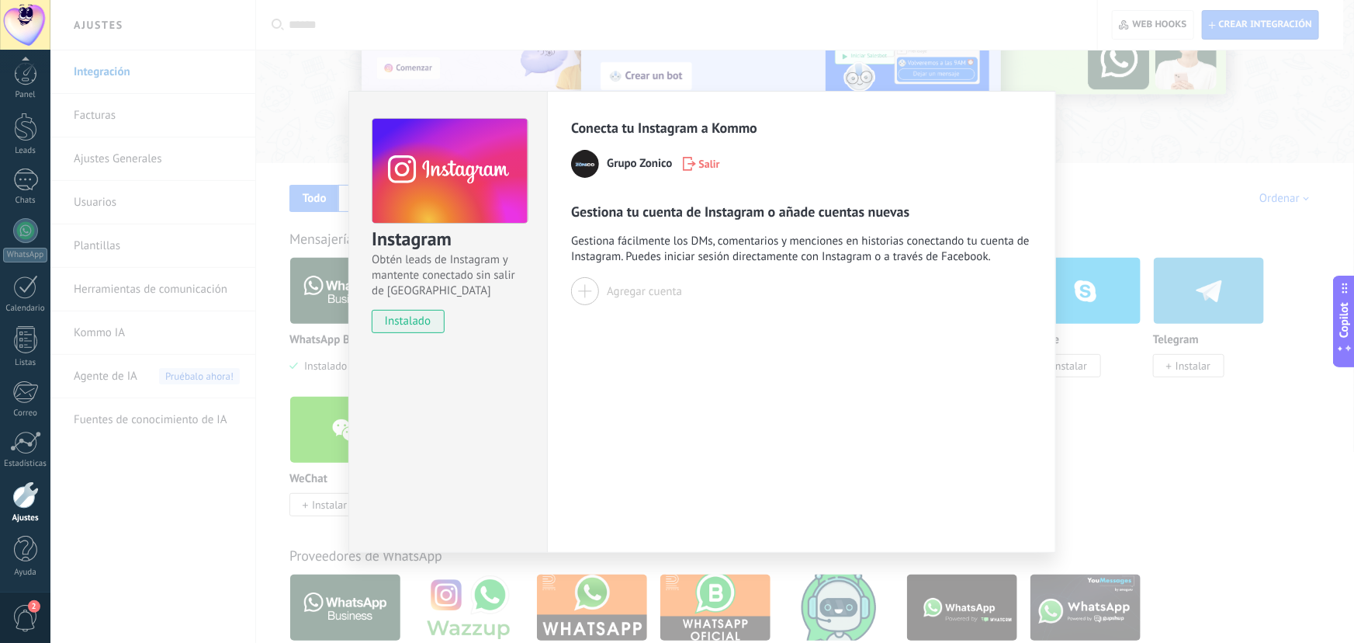
click at [634, 287] on div "Agregar cuenta" at bounding box center [644, 291] width 75 height 15
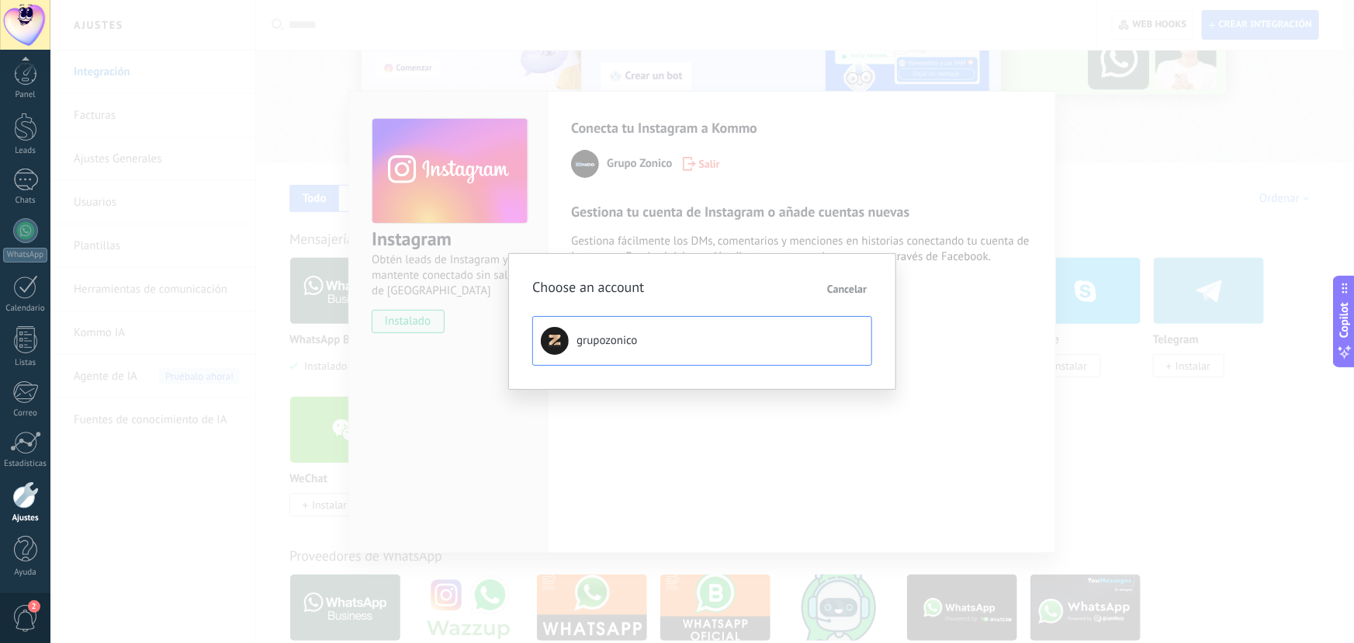
click at [647, 344] on button "grupozonico" at bounding box center [702, 341] width 340 height 50
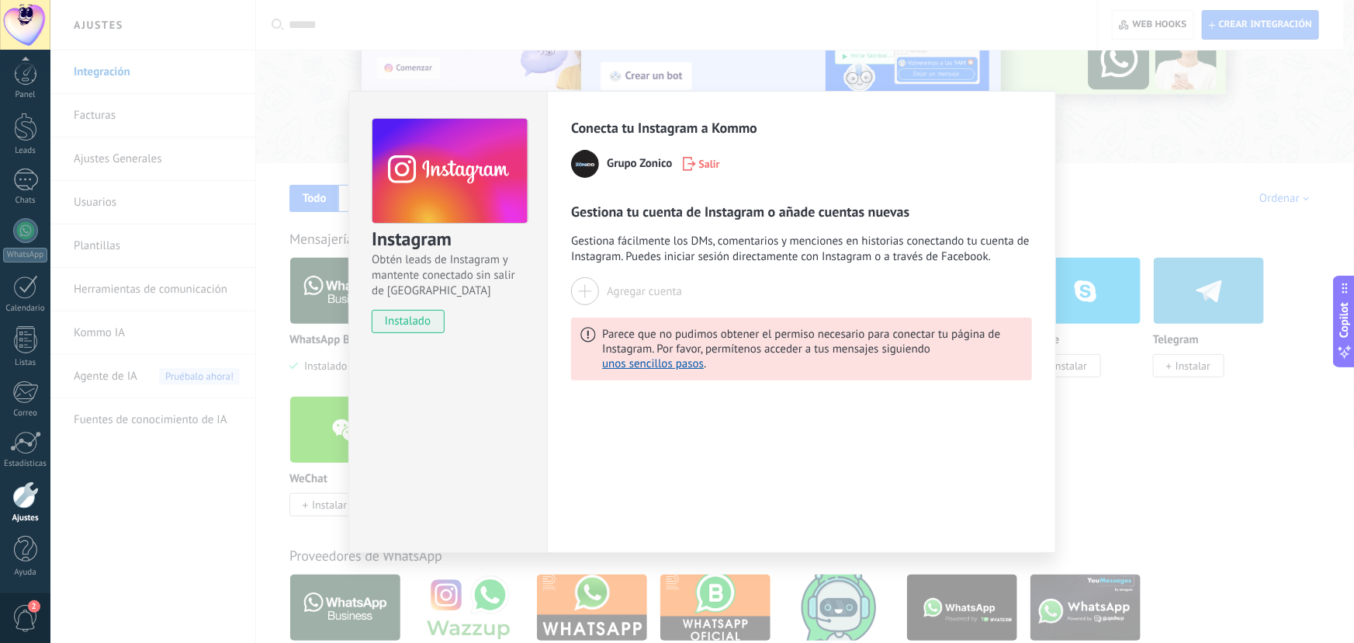
click at [645, 300] on button "Agregar cuenta" at bounding box center [626, 291] width 111 height 28
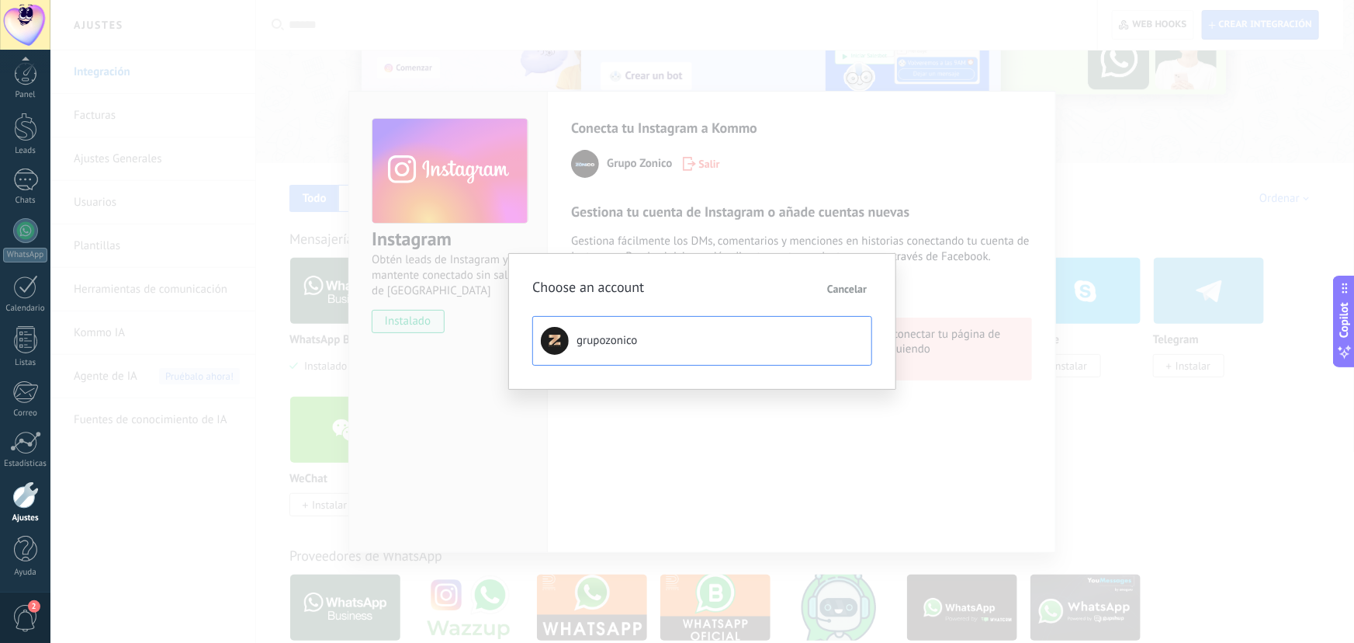
click at [612, 333] on span "grupozonico" at bounding box center [607, 341] width 61 height 16
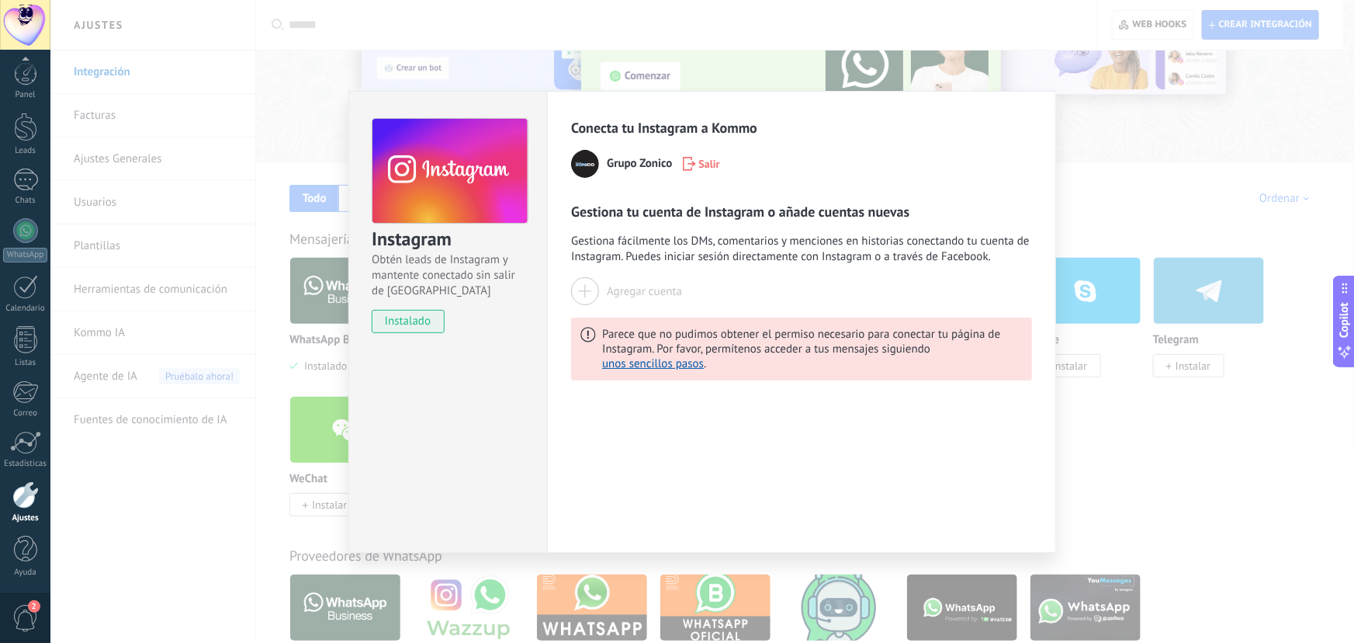
click at [615, 296] on div "Agregar cuenta" at bounding box center [644, 291] width 75 height 15
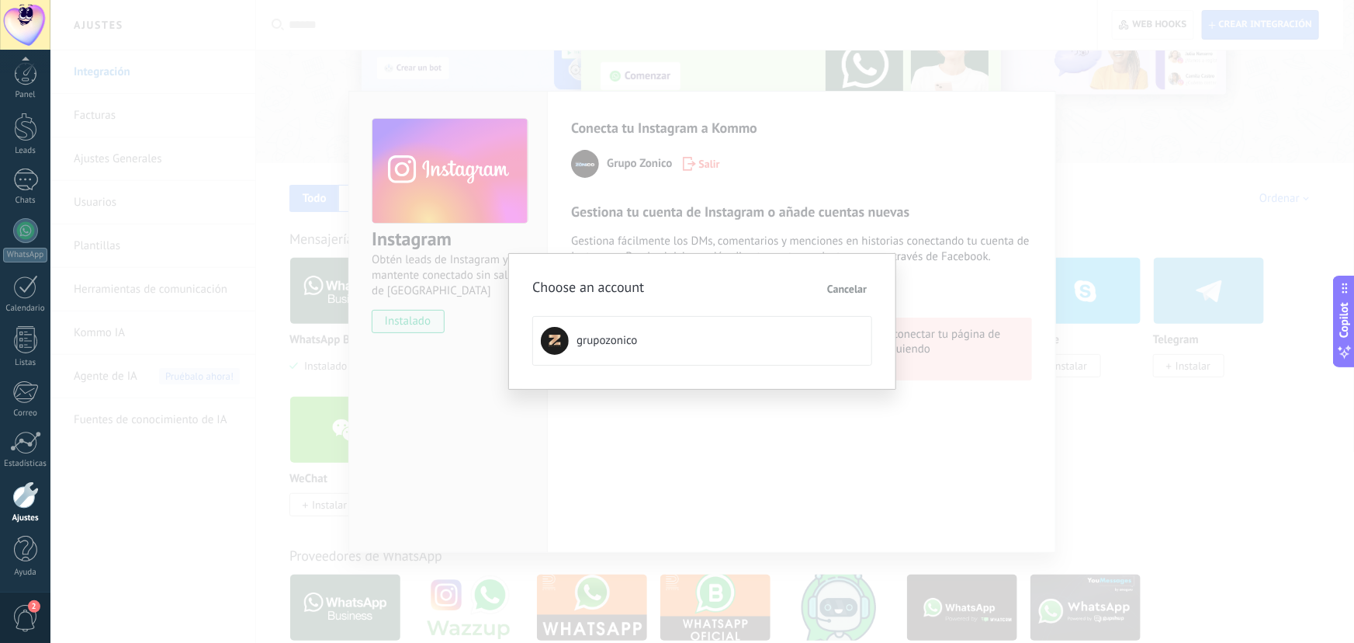
click at [785, 181] on div "Choose an account Cancelar grupozonico" at bounding box center [702, 321] width 1304 height 643
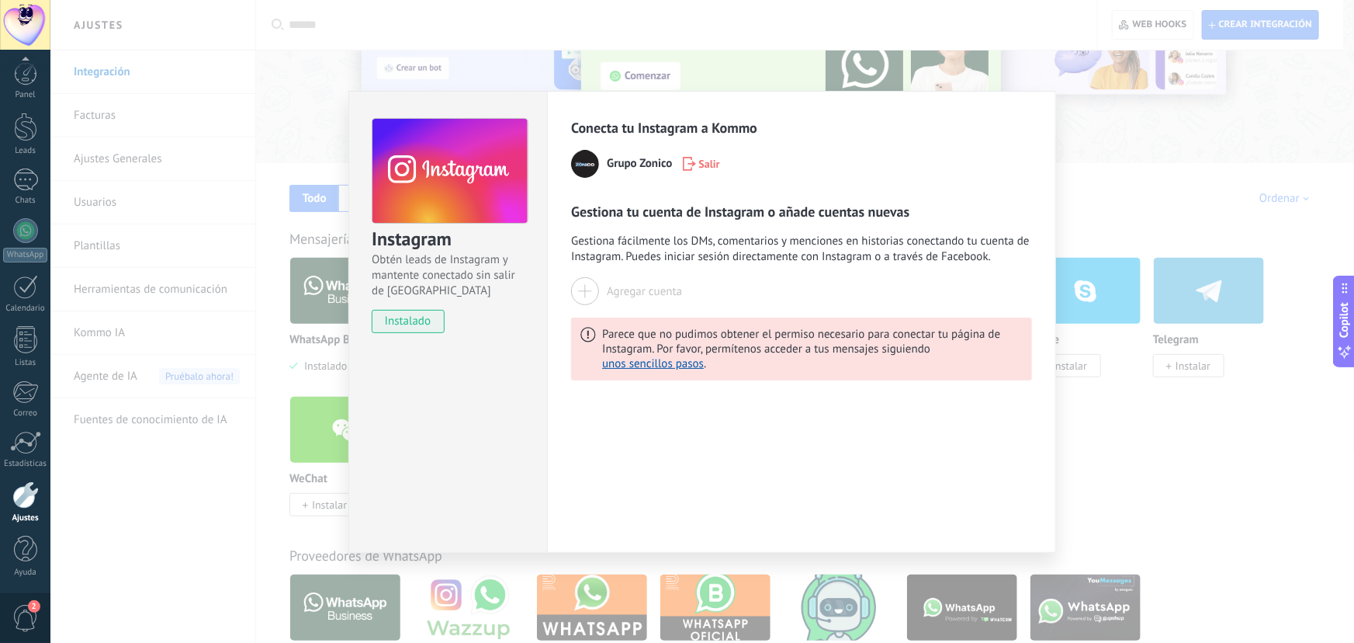
click at [709, 165] on span "Salir" at bounding box center [709, 163] width 21 height 11
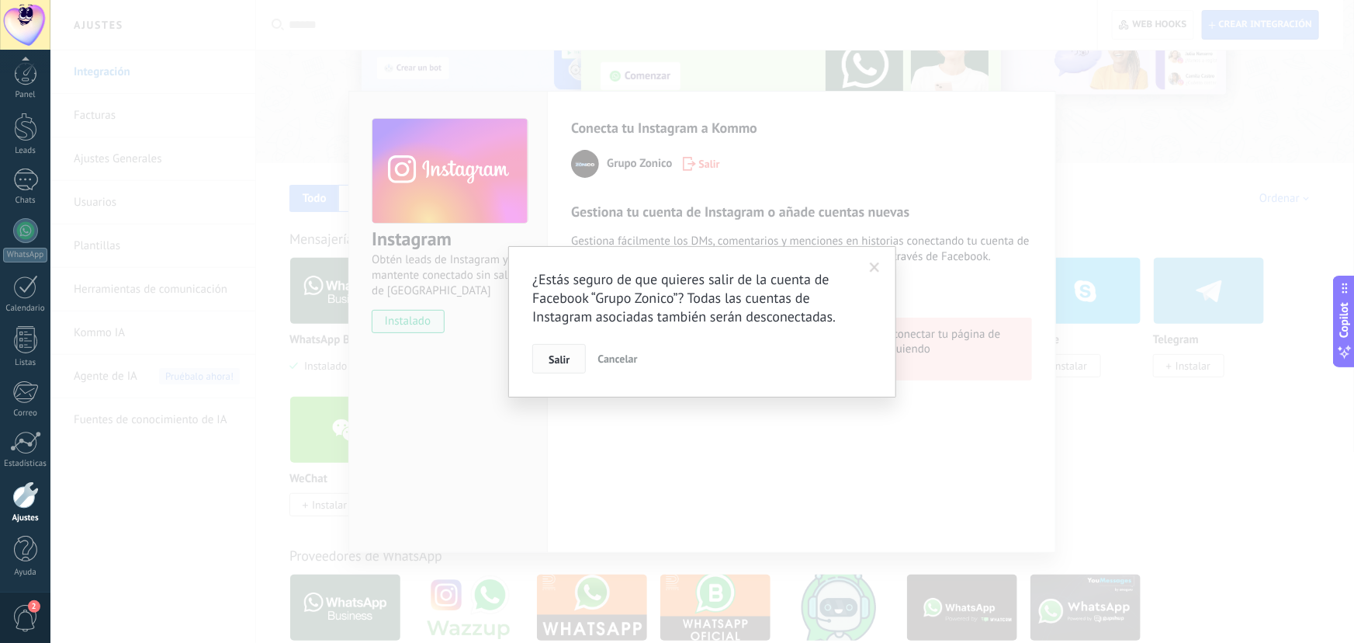
click at [554, 371] on button "Salir" at bounding box center [559, 358] width 54 height 29
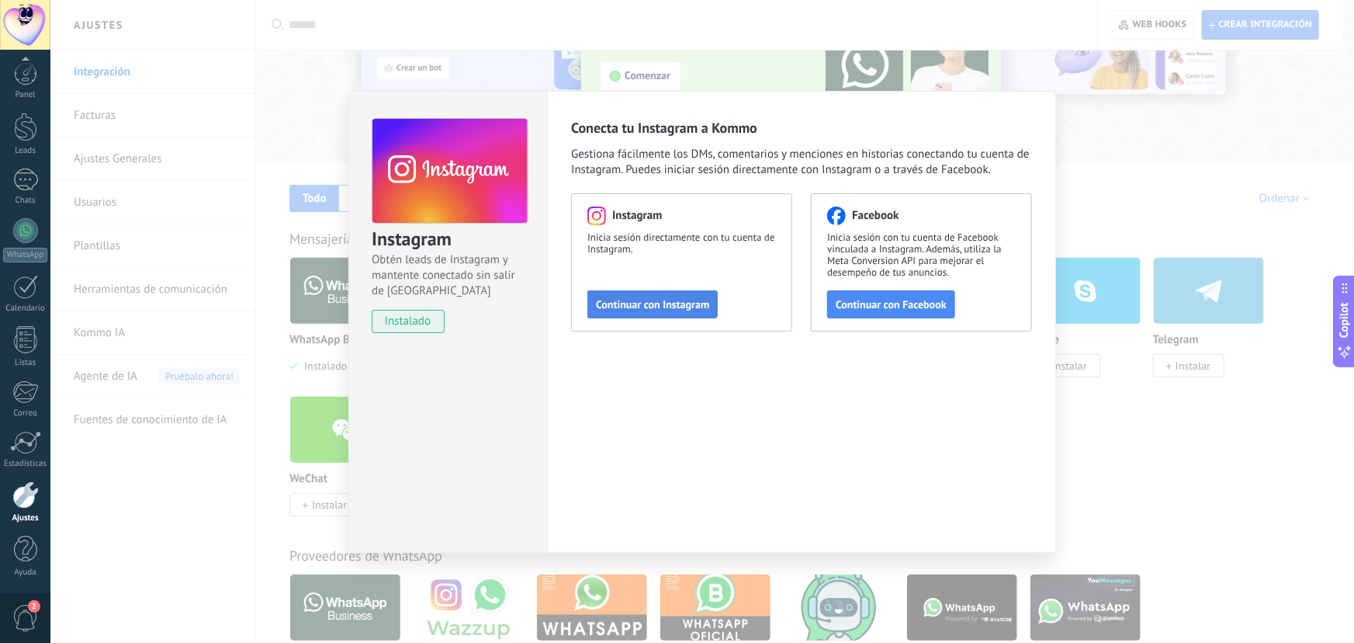
click at [660, 303] on span "Continuar con Instagram" at bounding box center [652, 304] width 113 height 11
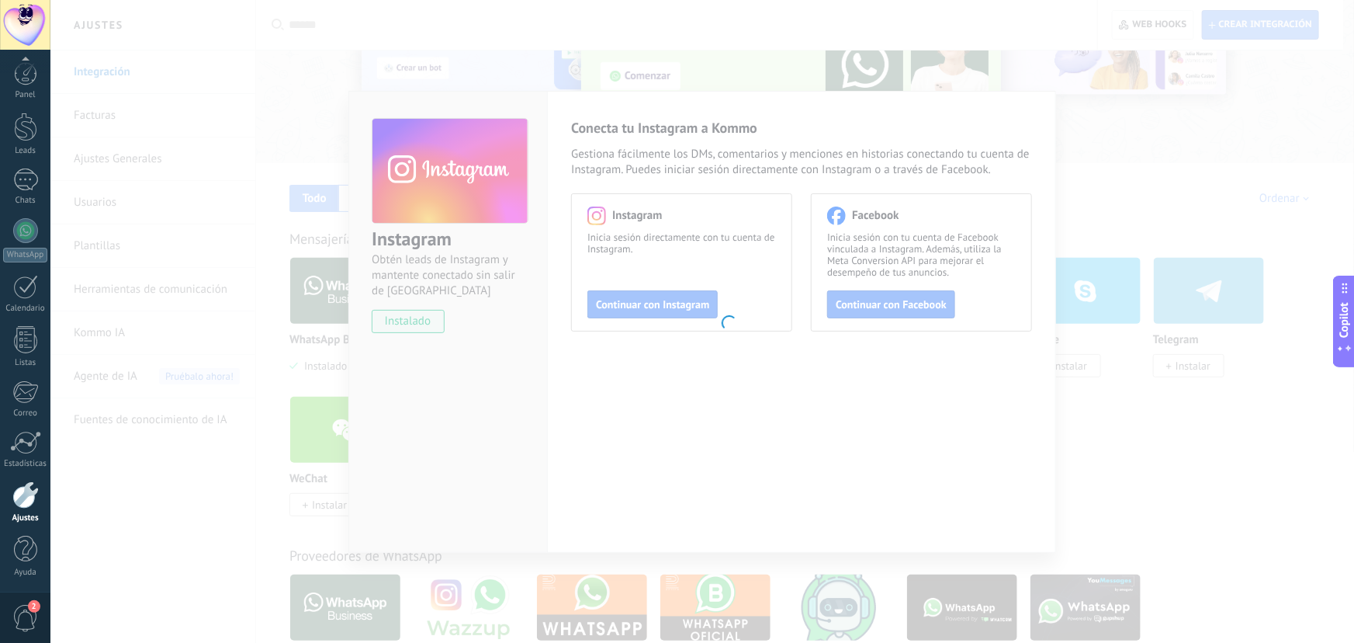
click at [632, 287] on body ".abccls-1,.abccls-2{fill-rule:evenodd}.abccls-2{fill:#fff} .abfcls-1{fill:none}…" at bounding box center [677, 181] width 1354 height 643
click at [290, 274] on body ".abccls-1,.abccls-2{fill-rule:evenodd}.abccls-2{fill:#fff} .abfcls-1{fill:none}…" at bounding box center [677, 181] width 1354 height 643
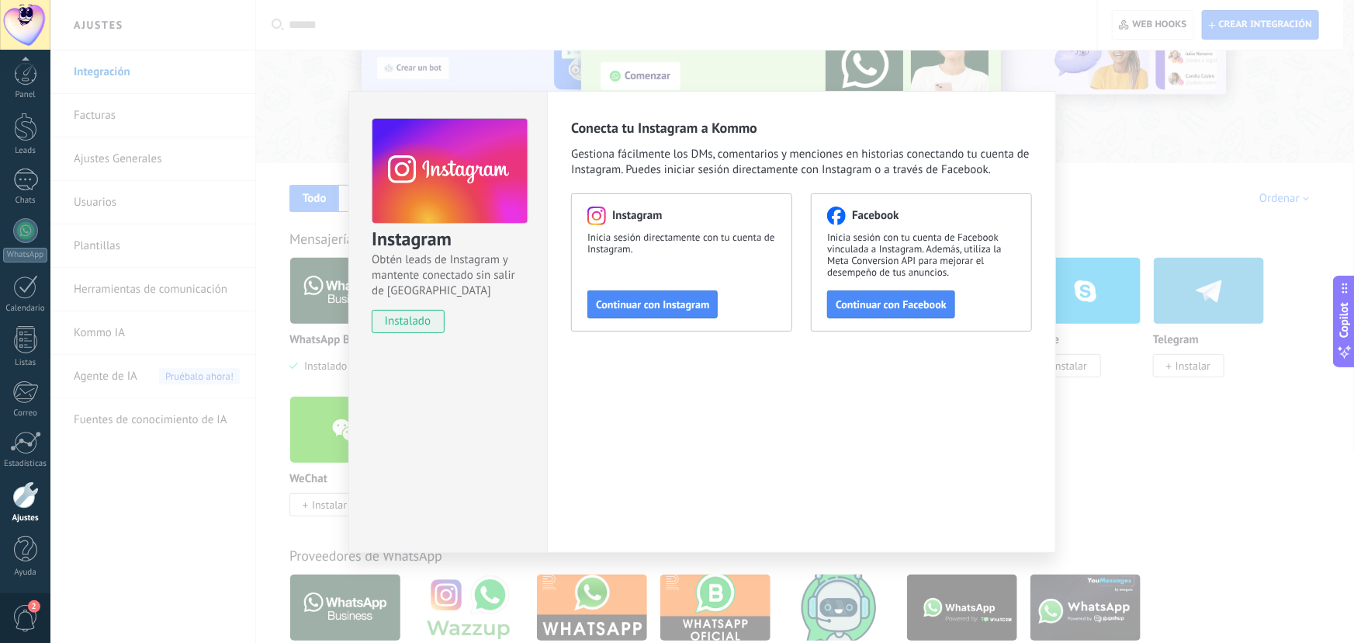
click at [281, 63] on div "Instagram Obtén leads de Instagram y mantente conectado sin salir de Kommo inst…" at bounding box center [702, 321] width 1304 height 643
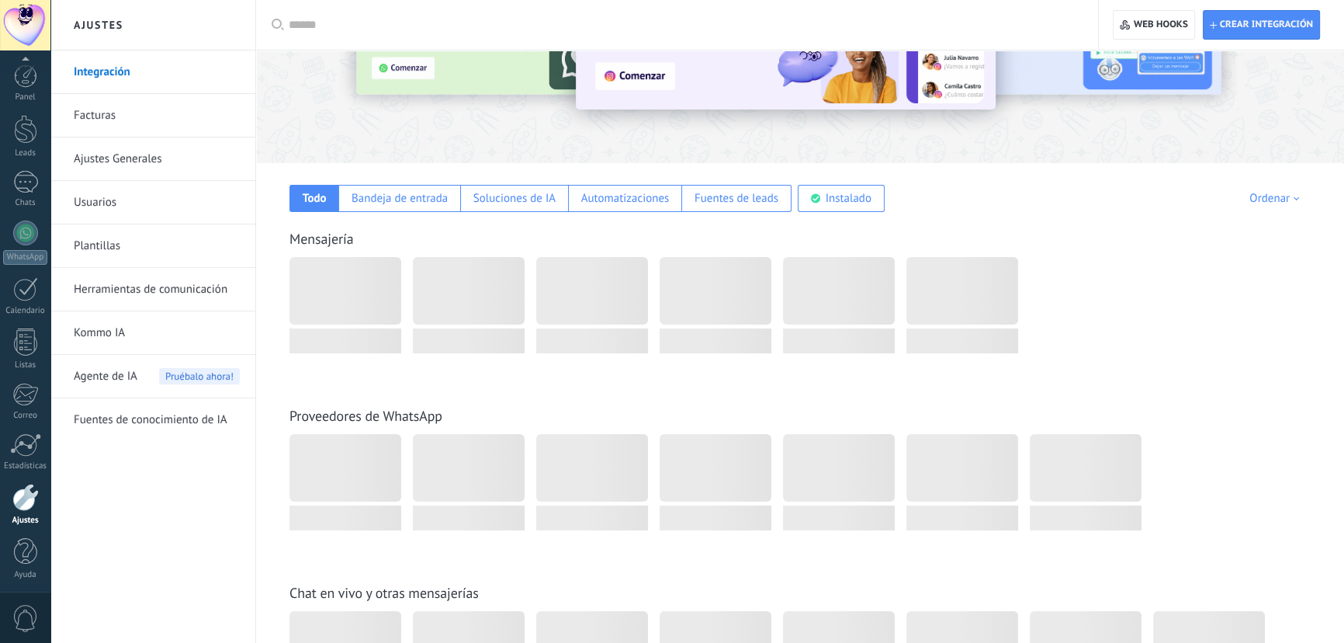
scroll to position [2, 0]
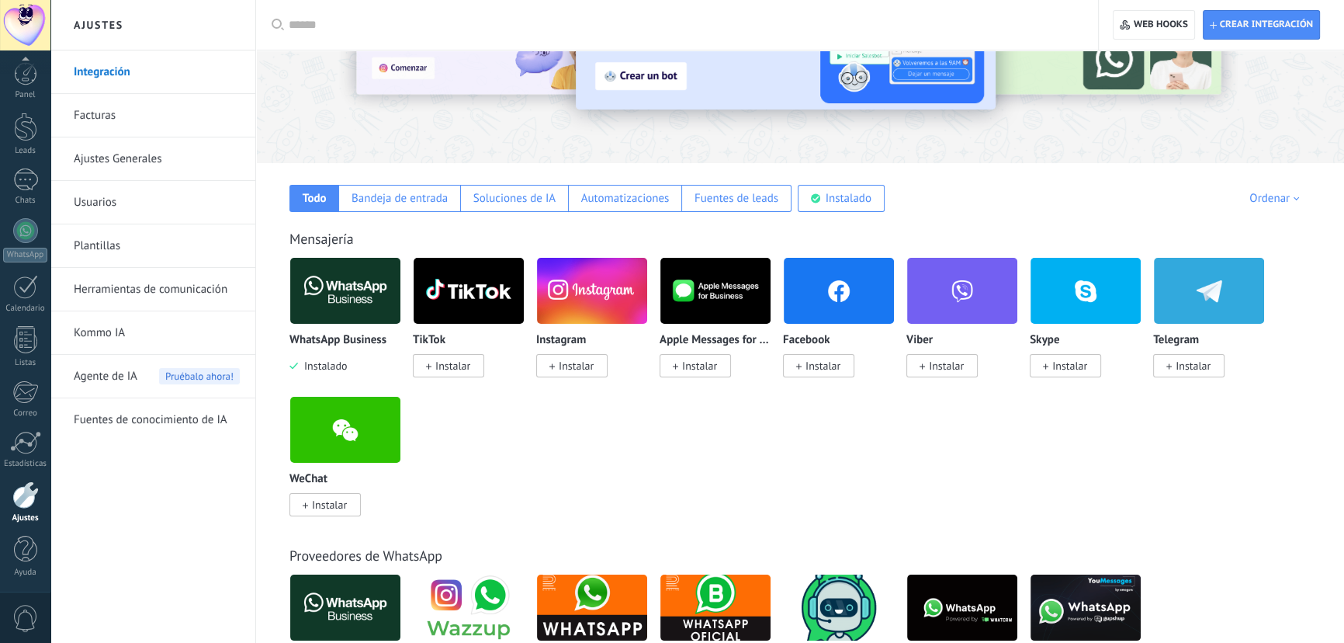
click at [810, 363] on span "Instalar" at bounding box center [823, 366] width 35 height 14
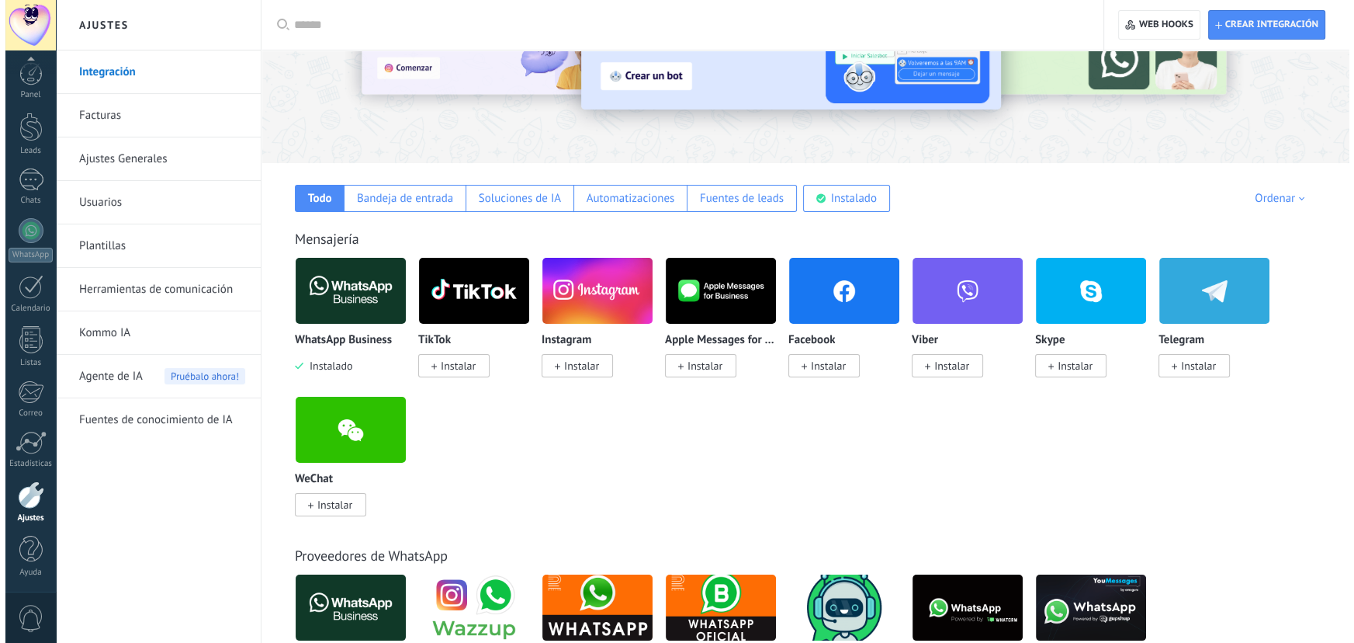
scroll to position [0, 0]
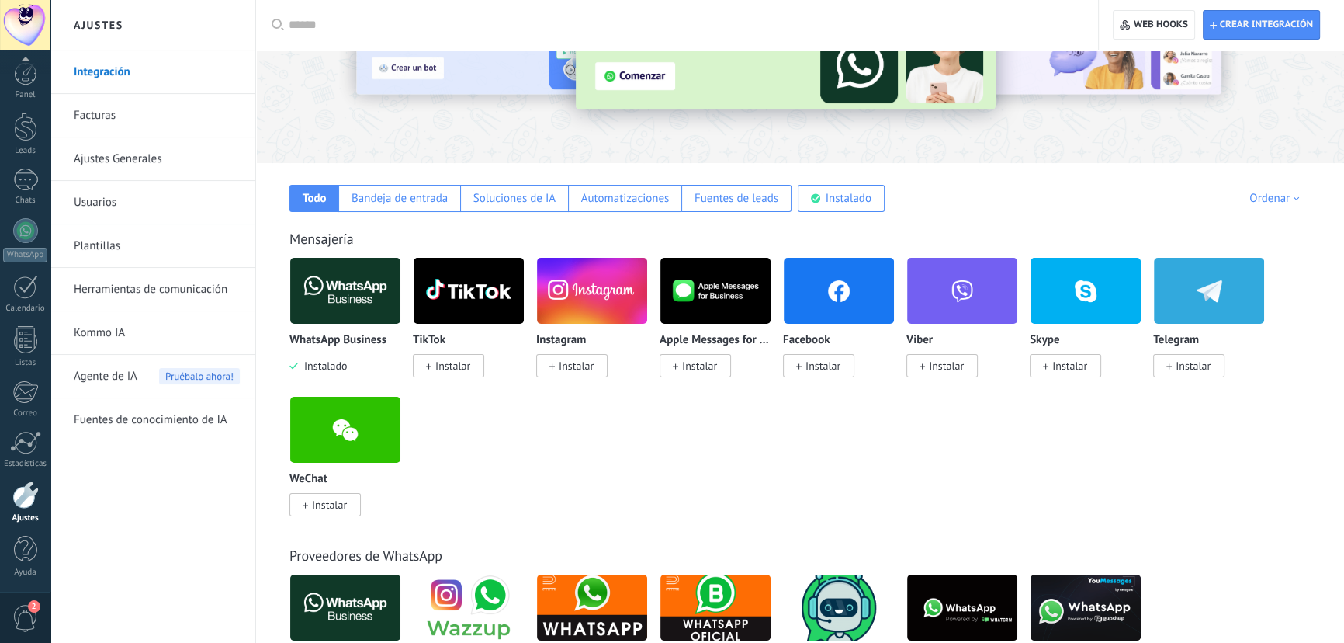
click at [839, 365] on span "Instalar" at bounding box center [823, 366] width 35 height 14
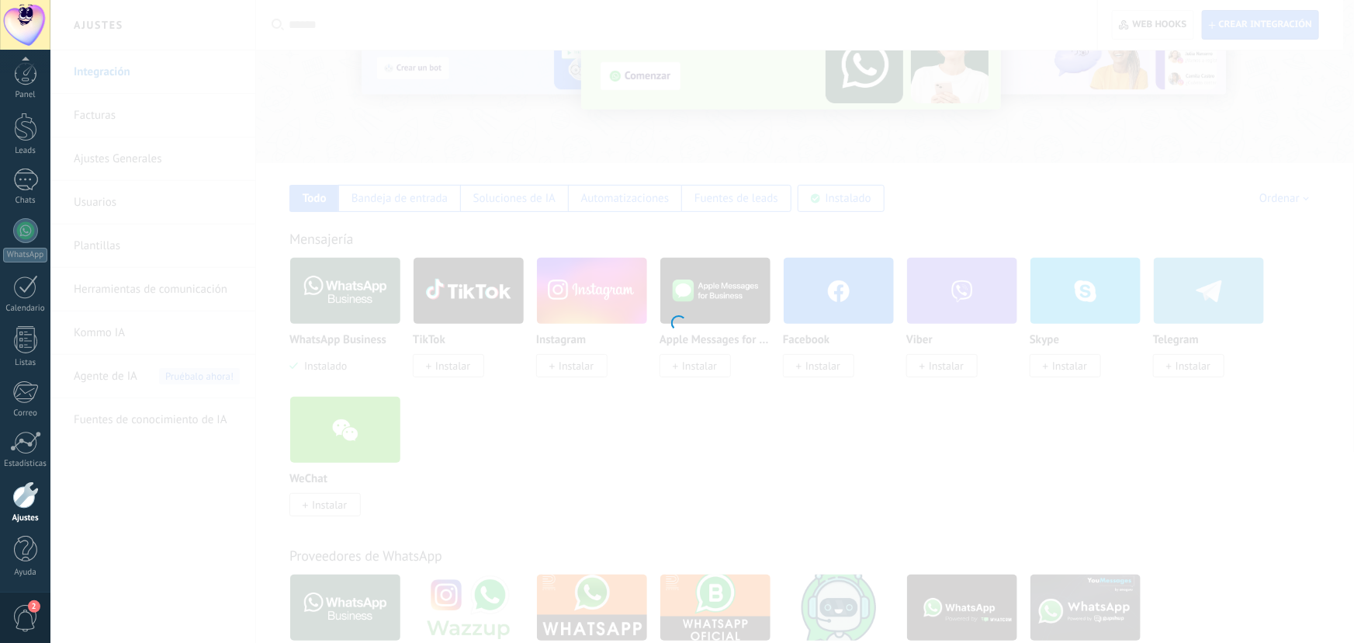
click at [820, 368] on div at bounding box center [677, 321] width 1354 height 643
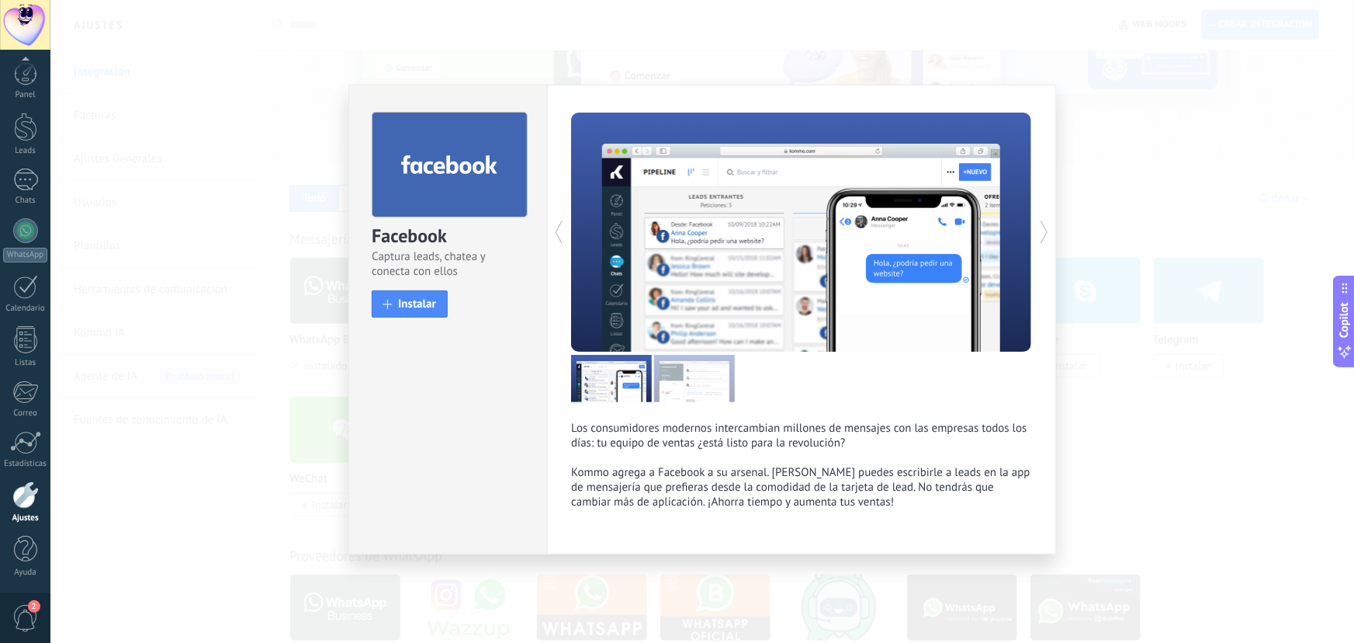
click at [403, 298] on span "Instalar" at bounding box center [417, 304] width 38 height 12
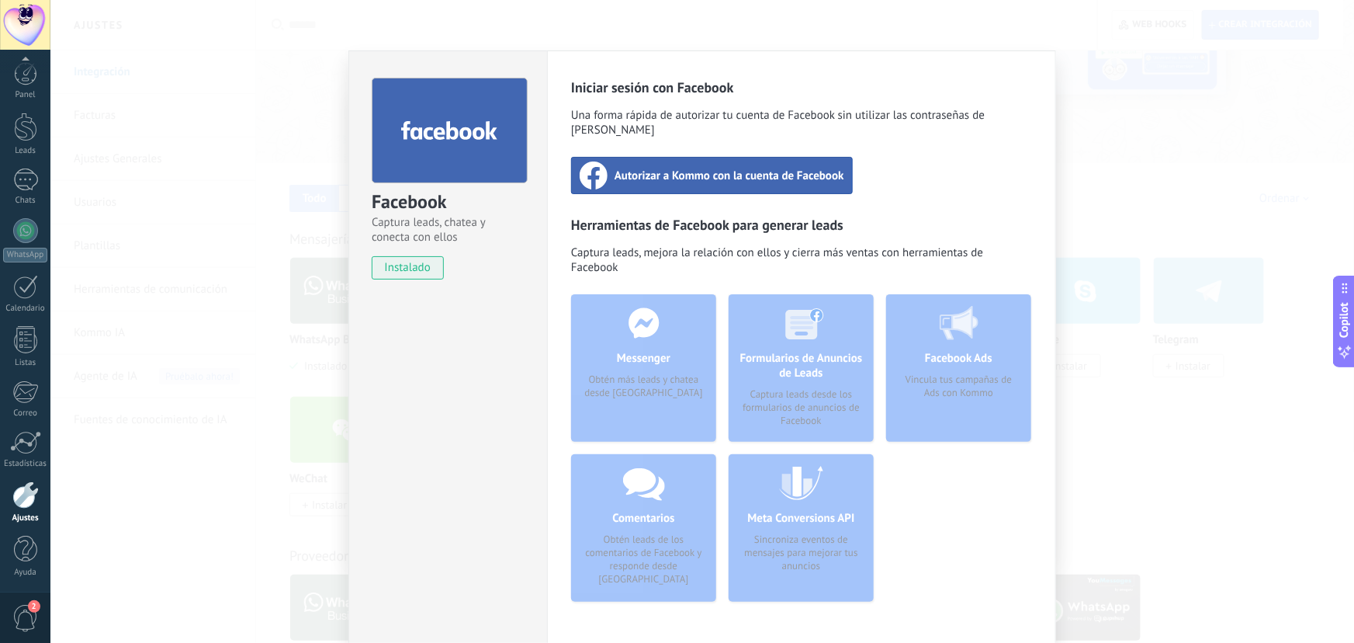
click at [767, 170] on div "Autorizar a Kommo con la cuenta de Facebook" at bounding box center [712, 175] width 282 height 37
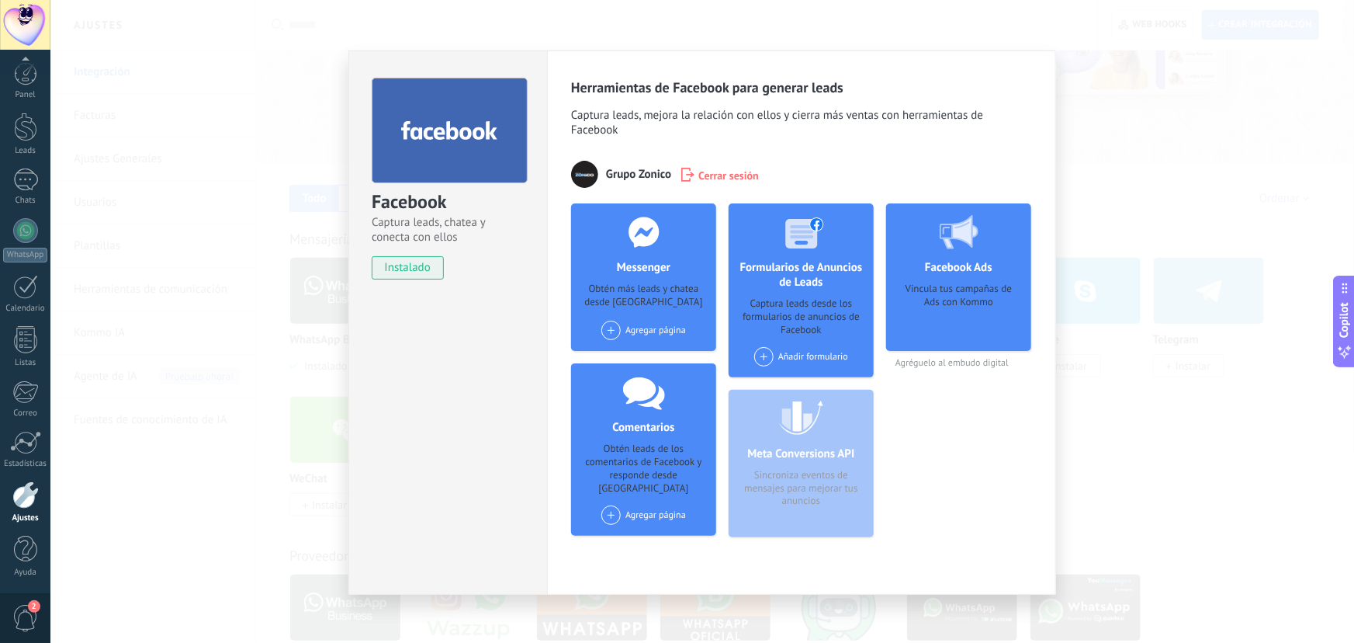
click at [648, 324] on div "Agregar página" at bounding box center [644, 330] width 85 height 19
click at [685, 356] on div "Grupo Zónico" at bounding box center [652, 359] width 104 height 34
click at [652, 505] on div "Agregar página" at bounding box center [644, 520] width 102 height 30
click at [1094, 435] on div "Facebook Captura leads, chatea y conecta con ellos instalado Desinstalar Herram…" at bounding box center [702, 321] width 1304 height 643
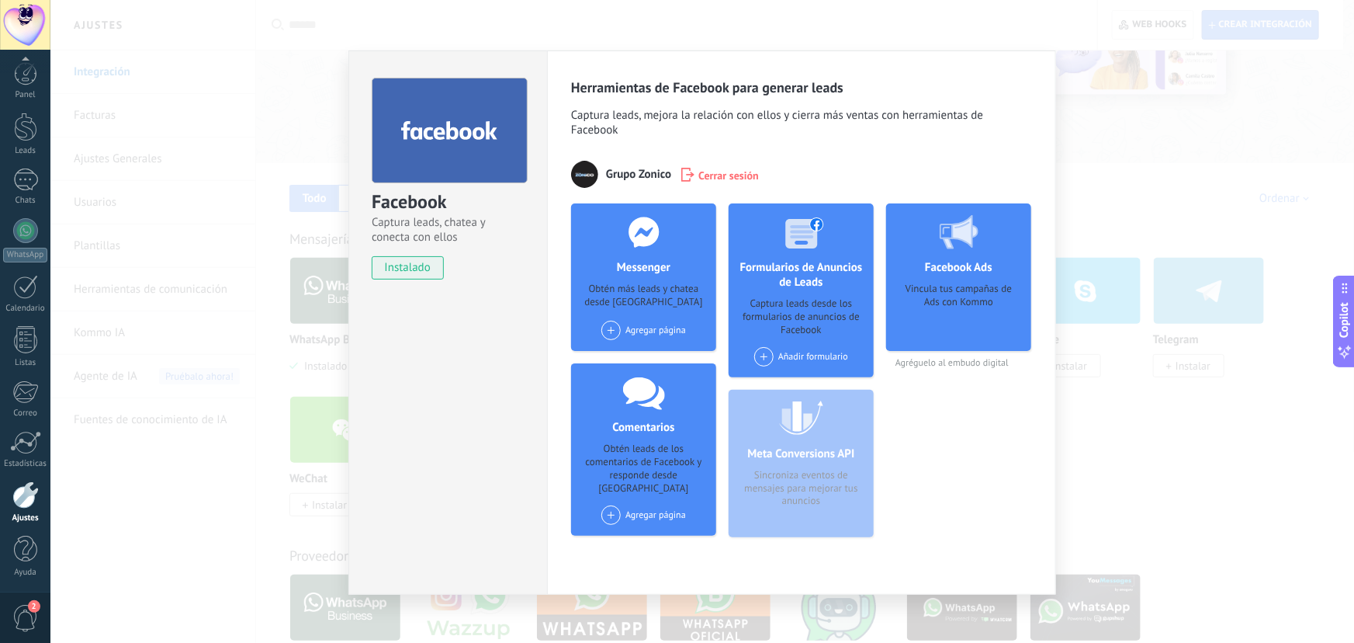
click at [1079, 430] on div "Facebook Captura leads, chatea y conecta con ellos instalado Desinstalar Herram…" at bounding box center [702, 321] width 1304 height 643
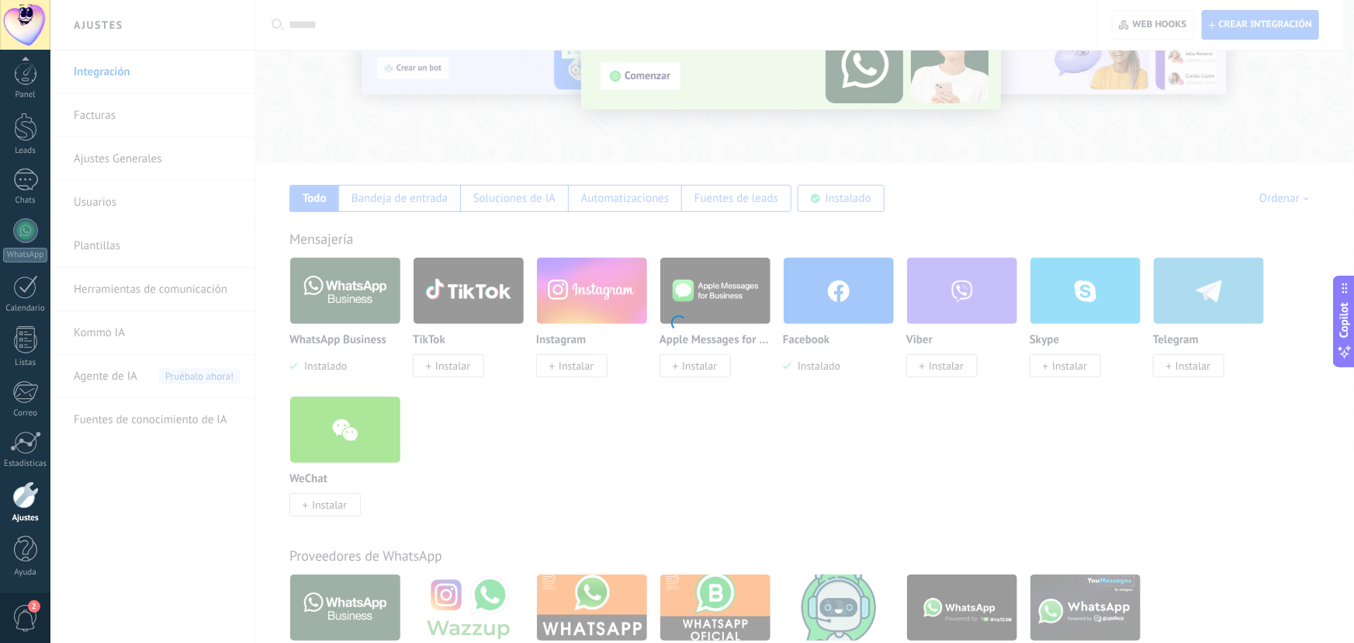
click at [763, 324] on div at bounding box center [677, 321] width 1354 height 643
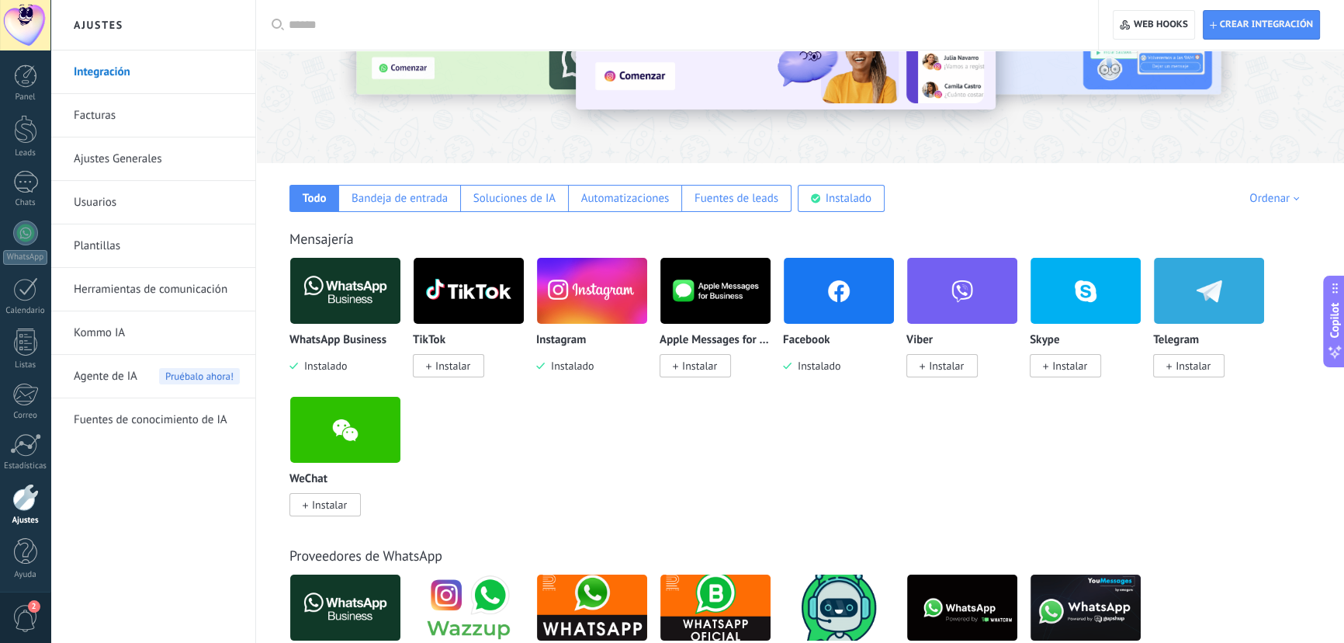
click at [587, 293] on img at bounding box center [592, 290] width 110 height 75
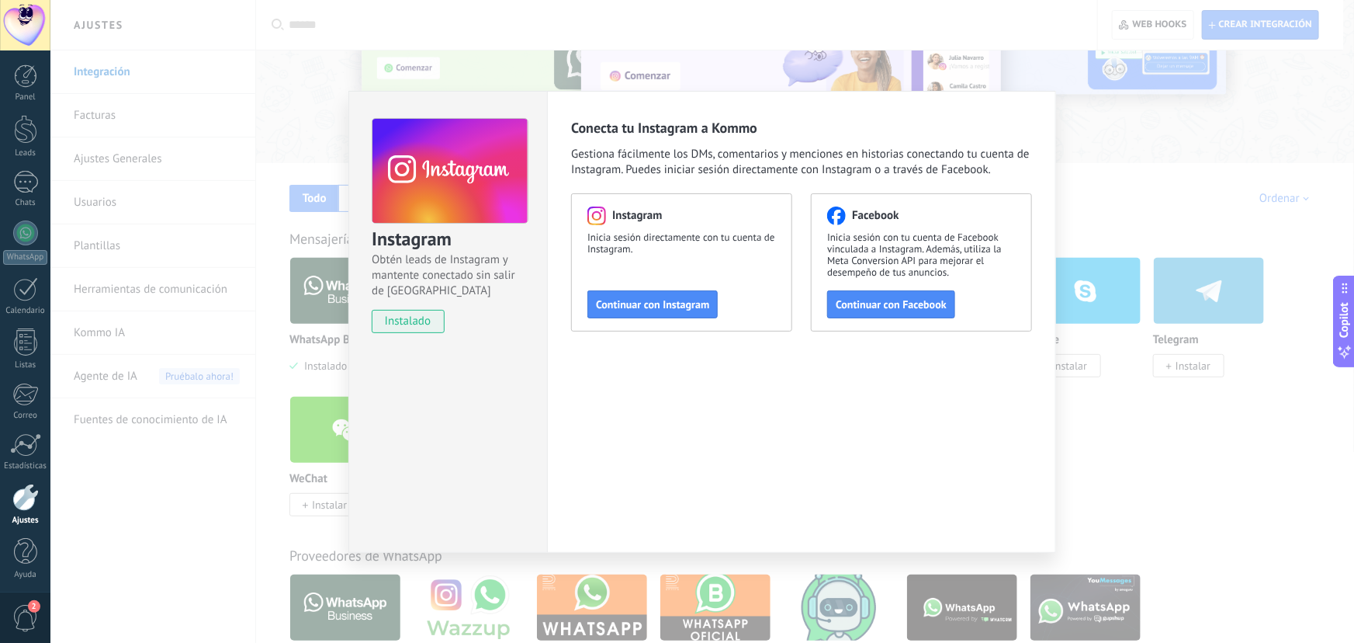
drag, startPoint x: 1162, startPoint y: 314, endPoint x: 1142, endPoint y: 315, distance: 19.5
click at [1163, 314] on div "Instagram Obtén leads de Instagram y mantente conectado sin salir de Kommo inst…" at bounding box center [702, 321] width 1304 height 643
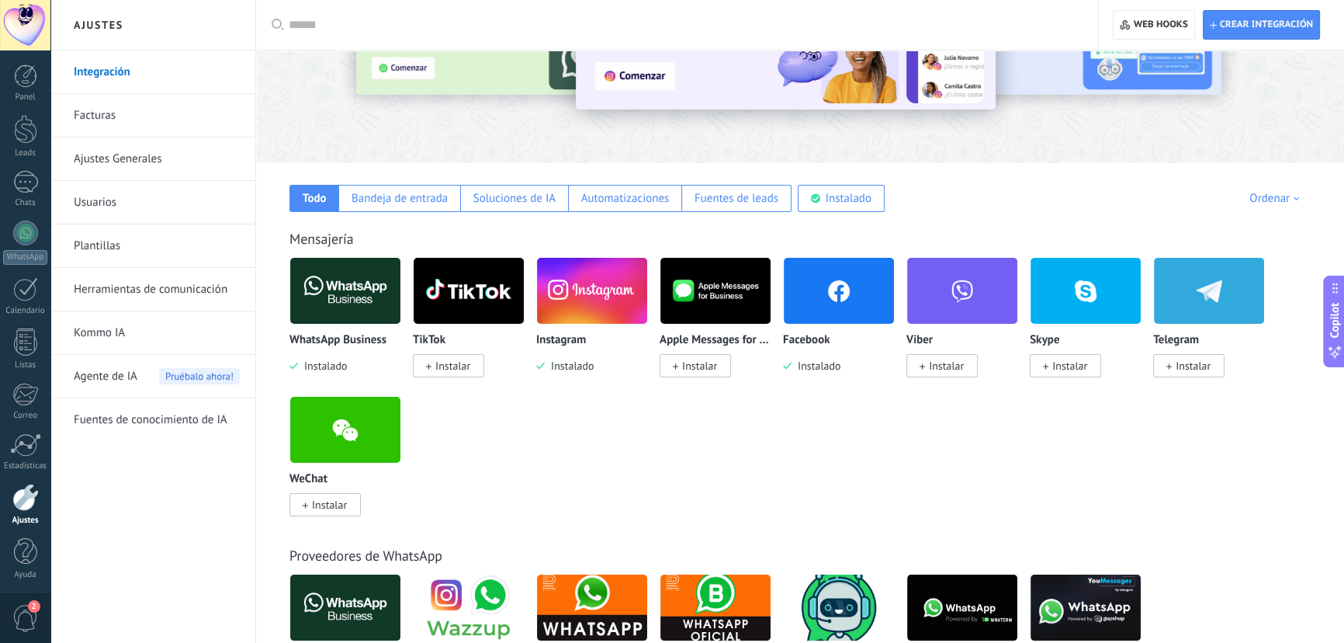
click at [830, 300] on img at bounding box center [839, 290] width 110 height 75
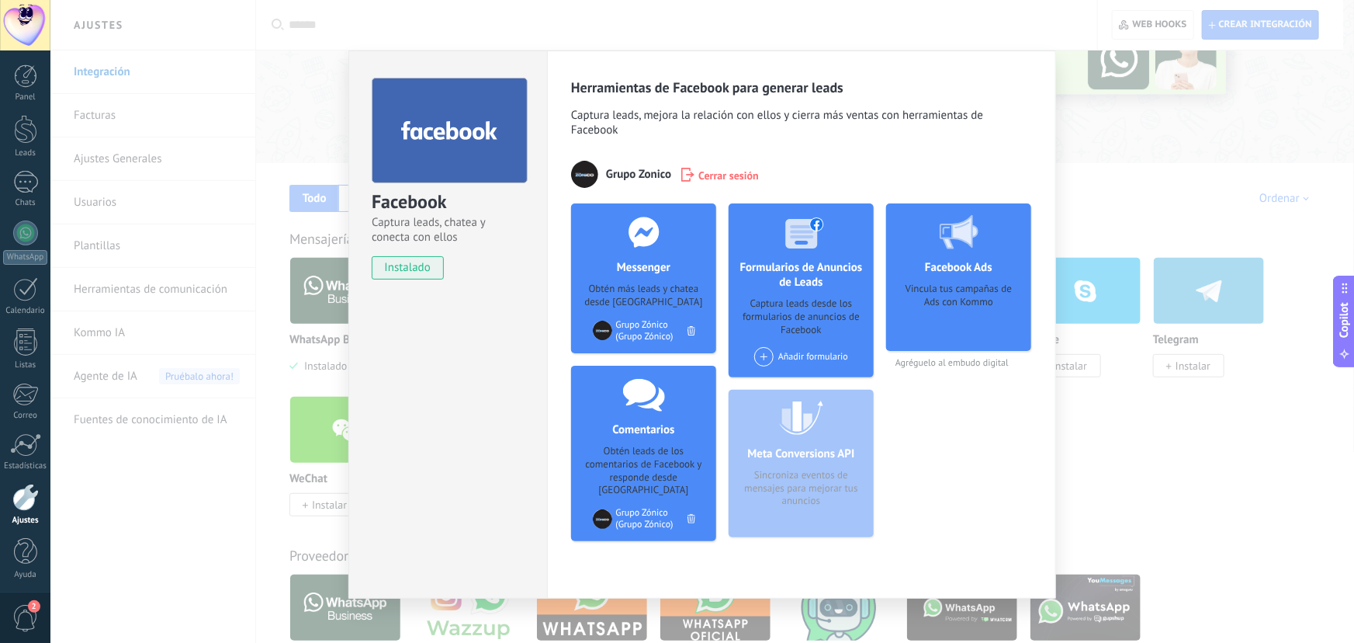
click at [318, 295] on div "Facebook Captura leads, chatea y conecta con ellos instalado Desinstalar Herram…" at bounding box center [702, 321] width 1304 height 643
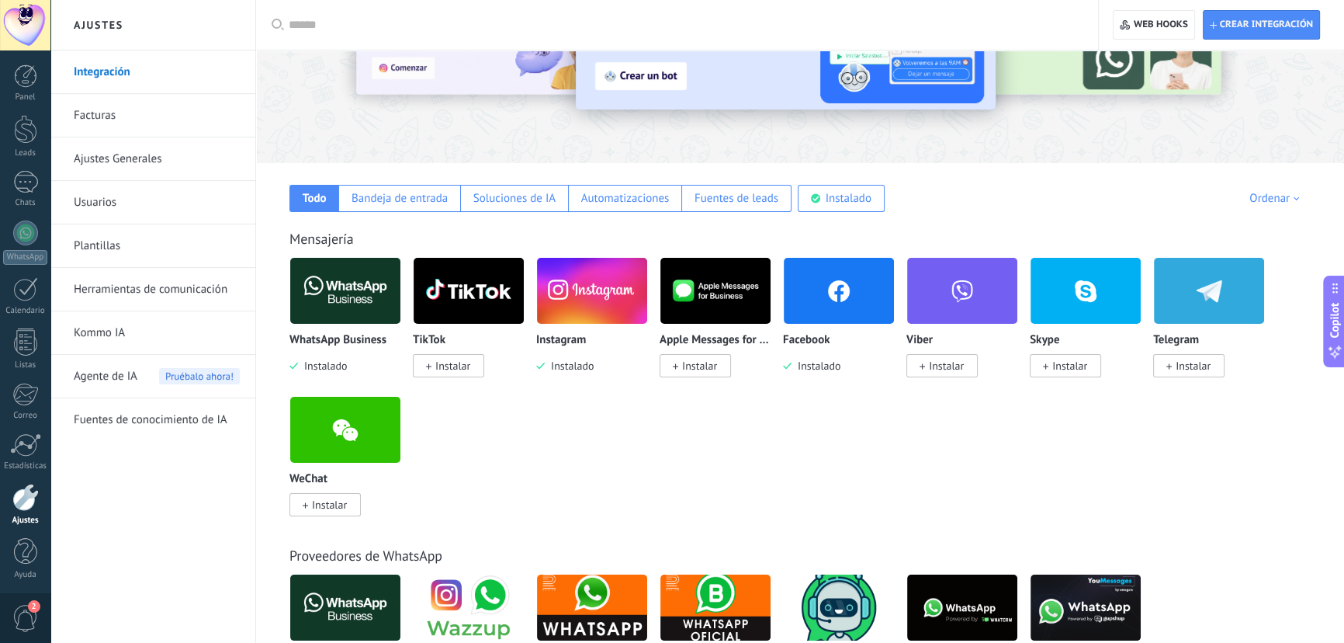
click at [581, 290] on img at bounding box center [592, 290] width 110 height 75
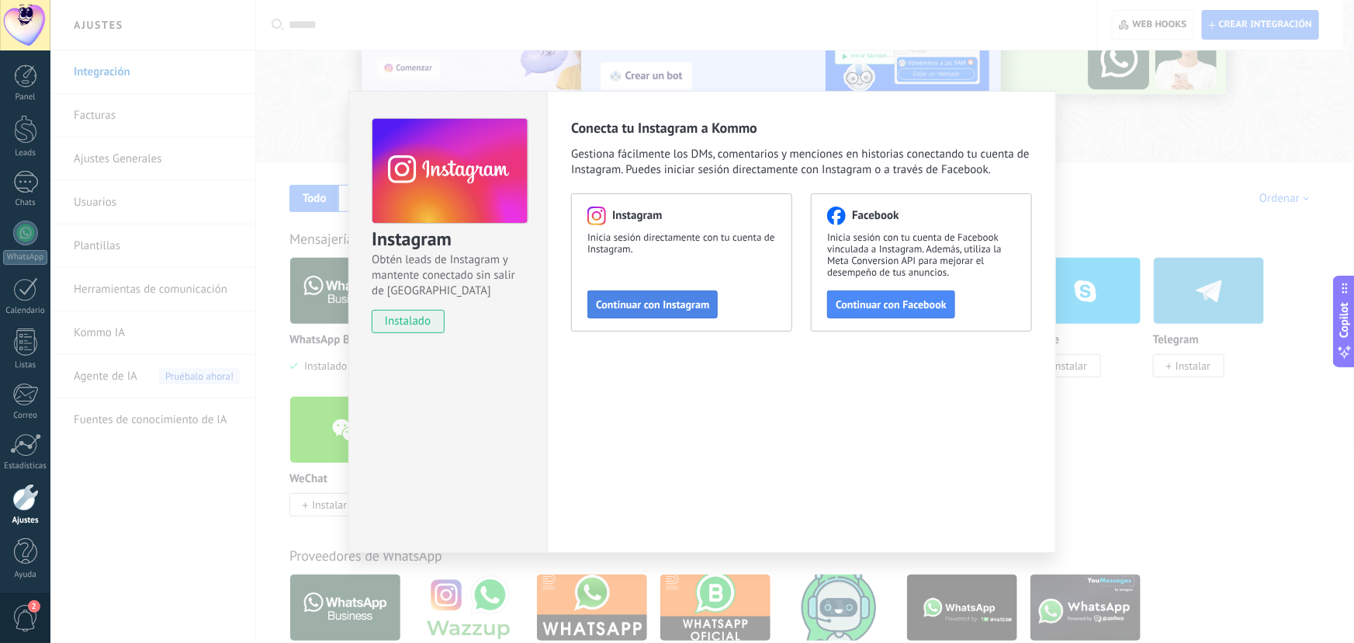
click at [632, 300] on span "Continuar con Instagram" at bounding box center [652, 304] width 113 height 11
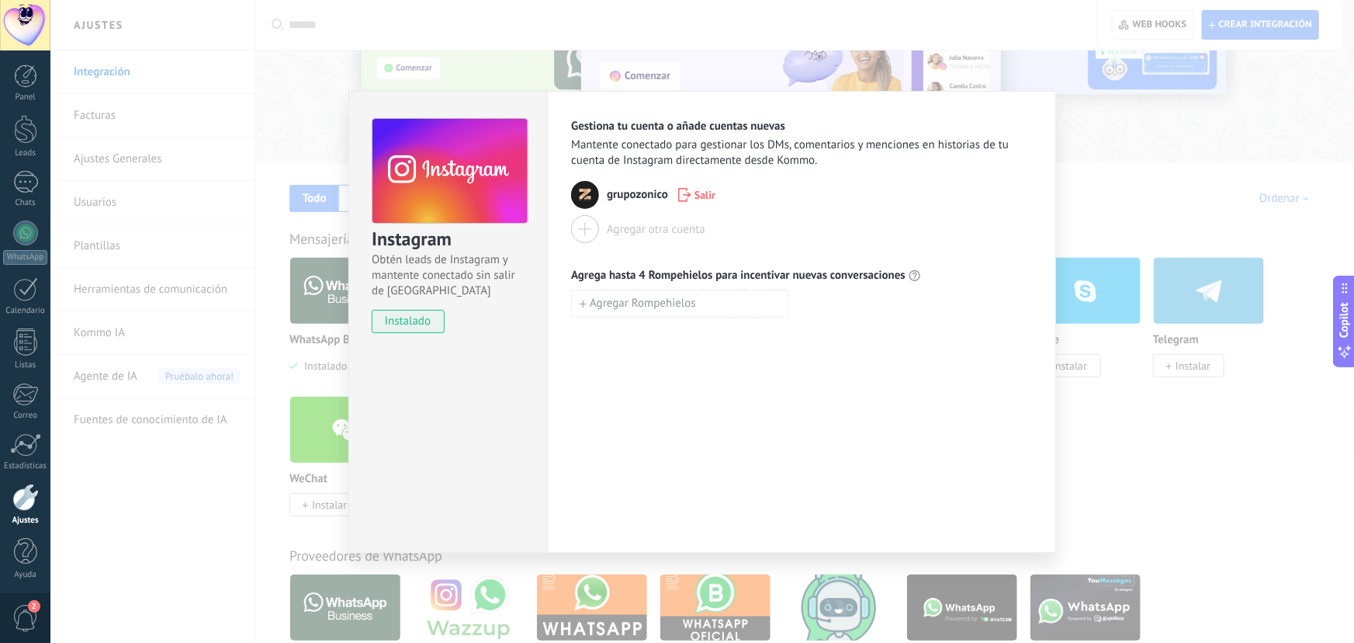
click at [644, 232] on div "Agregar otra cuenta" at bounding box center [656, 229] width 99 height 15
click at [1116, 207] on div "Instagram Obtén leads de Instagram y mantente conectado sin salir de Kommo inst…" at bounding box center [702, 321] width 1304 height 643
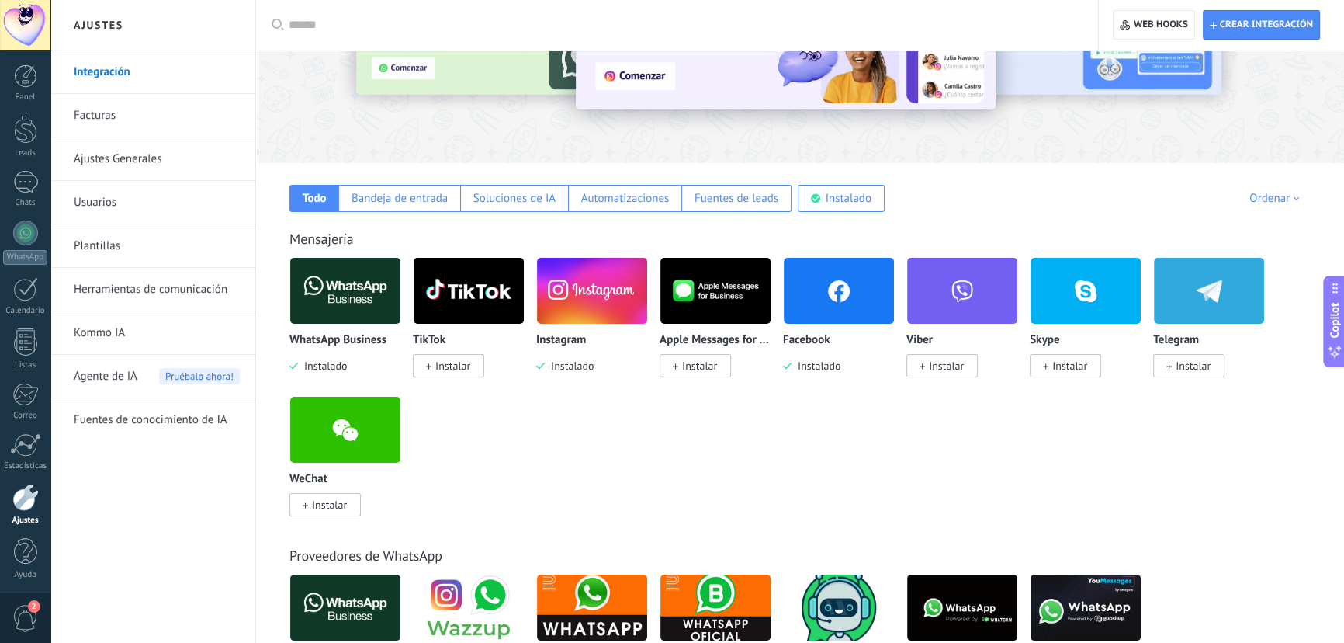
click at [334, 298] on img at bounding box center [345, 290] width 110 height 75
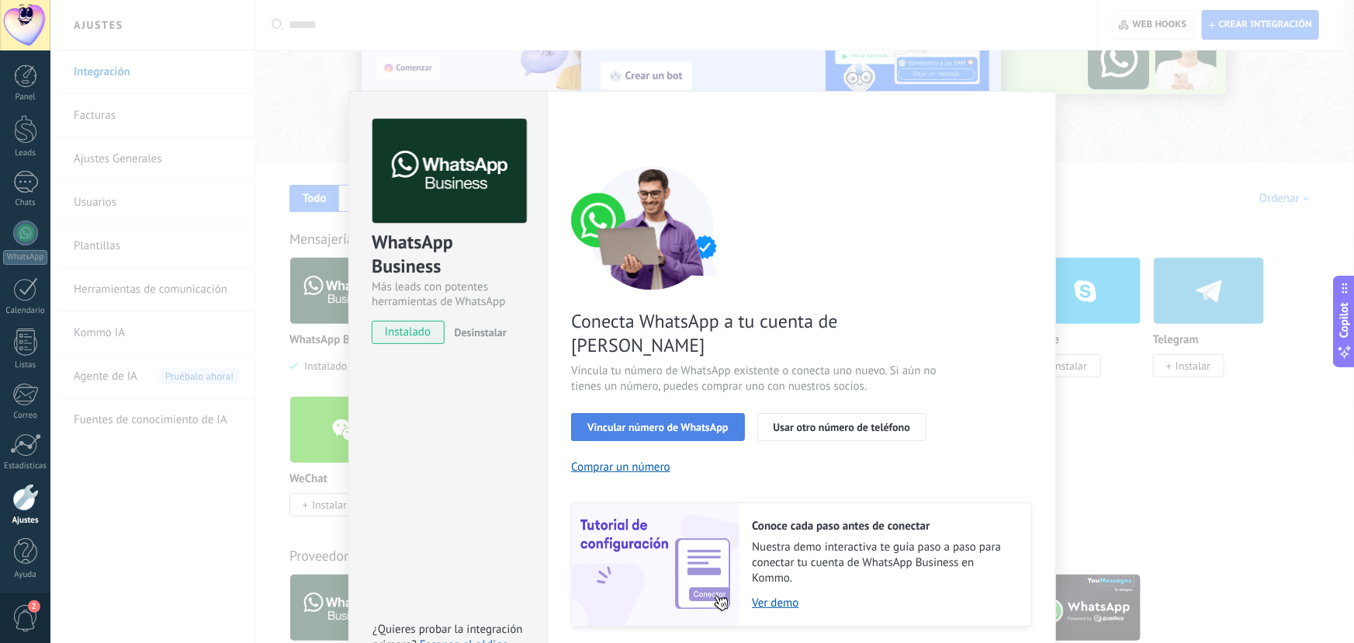
click at [683, 421] on span "Vincular número de WhatsApp" at bounding box center [658, 426] width 140 height 11
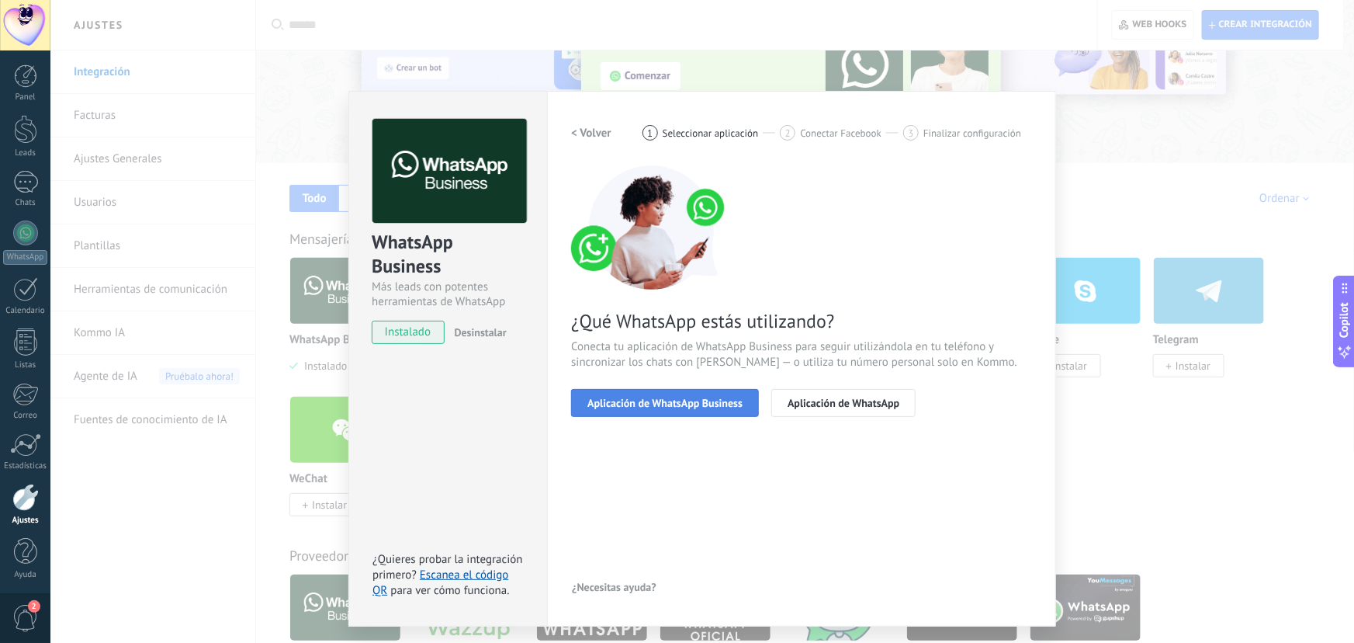
click at [678, 402] on span "Aplicación de WhatsApp Business" at bounding box center [665, 402] width 155 height 11
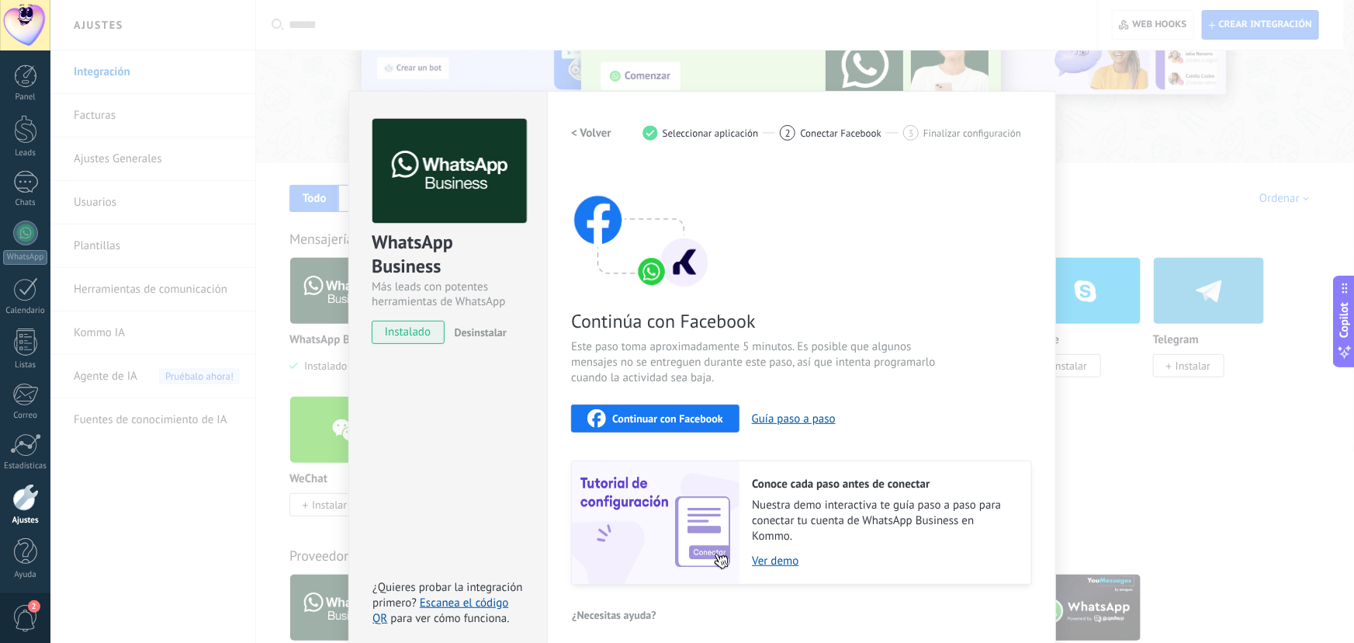
click at [676, 413] on span "Continuar con Facebook" at bounding box center [667, 418] width 111 height 11
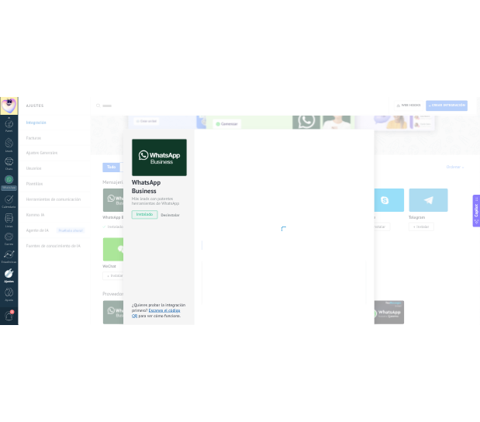
scroll to position [2, 0]
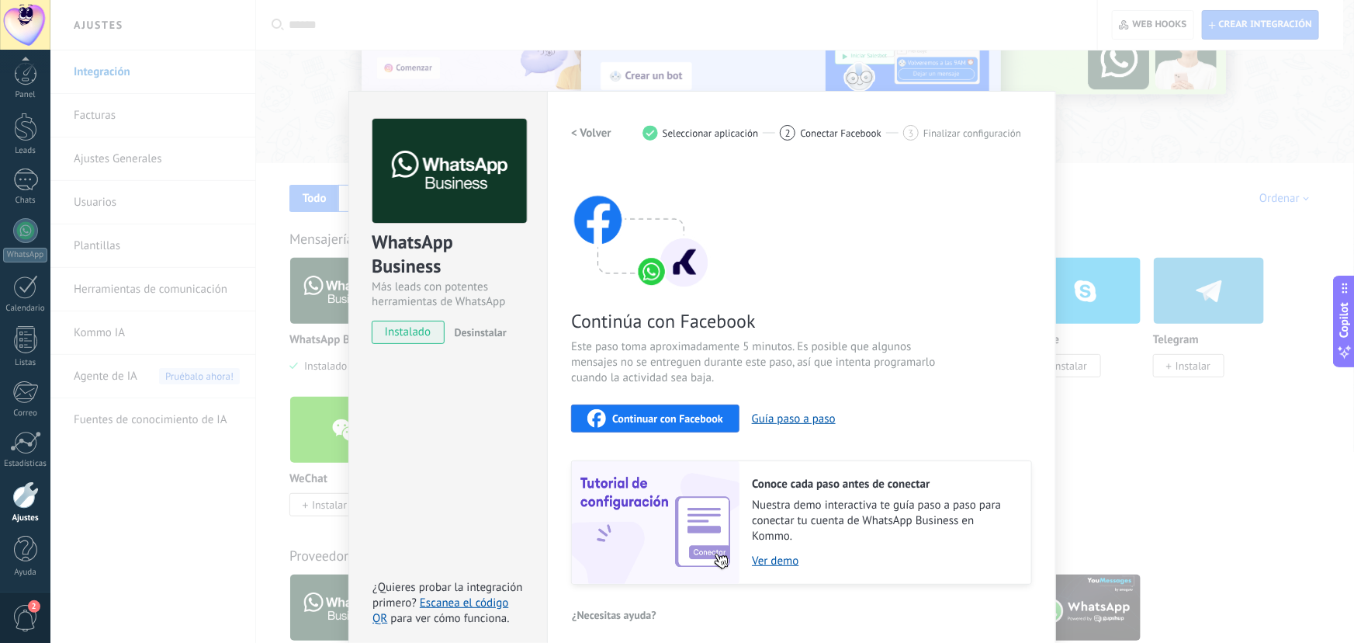
click at [650, 413] on span "Continuar con Facebook" at bounding box center [667, 418] width 111 height 11
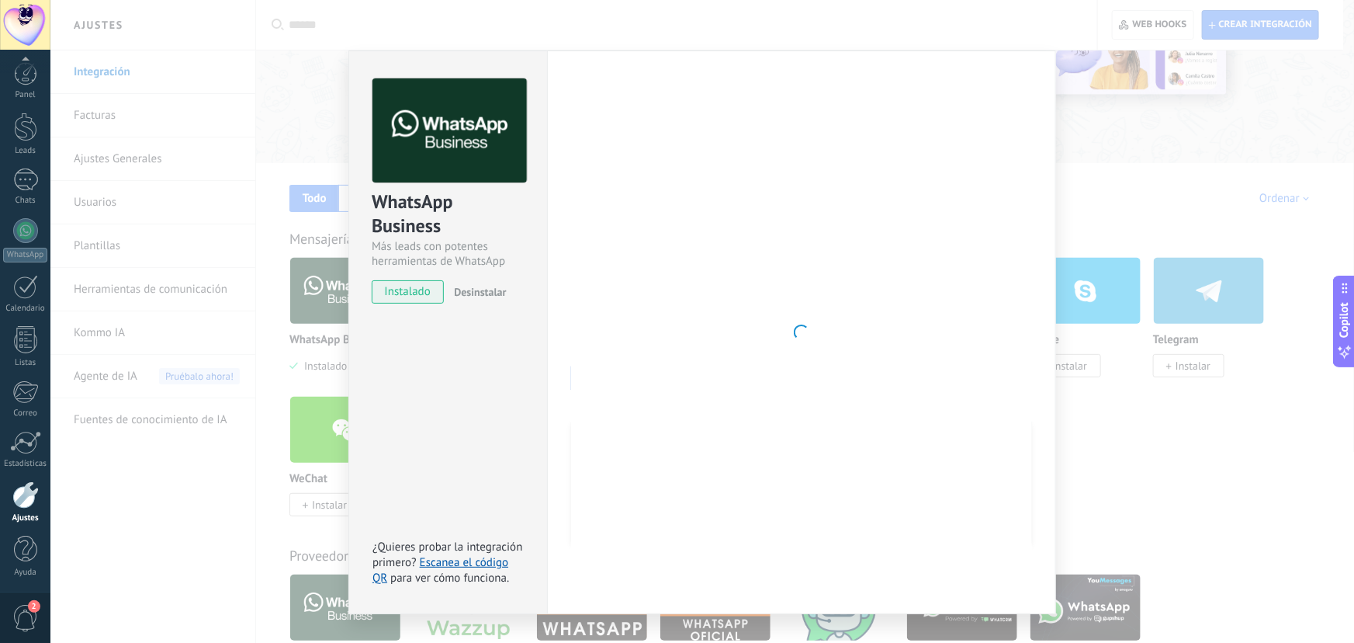
click at [223, 242] on div "WhatsApp Business Más leads con potentes herramientas de WhatsApp instalado Des…" at bounding box center [702, 321] width 1304 height 643
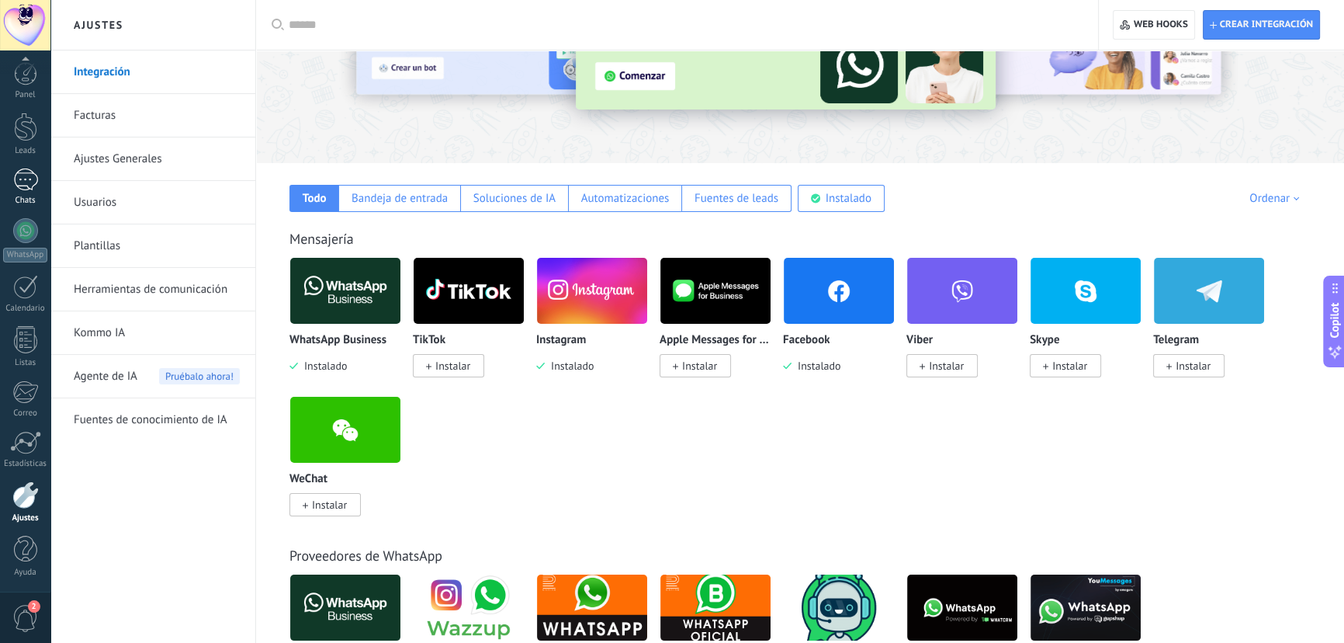
click at [16, 188] on div at bounding box center [25, 179] width 25 height 23
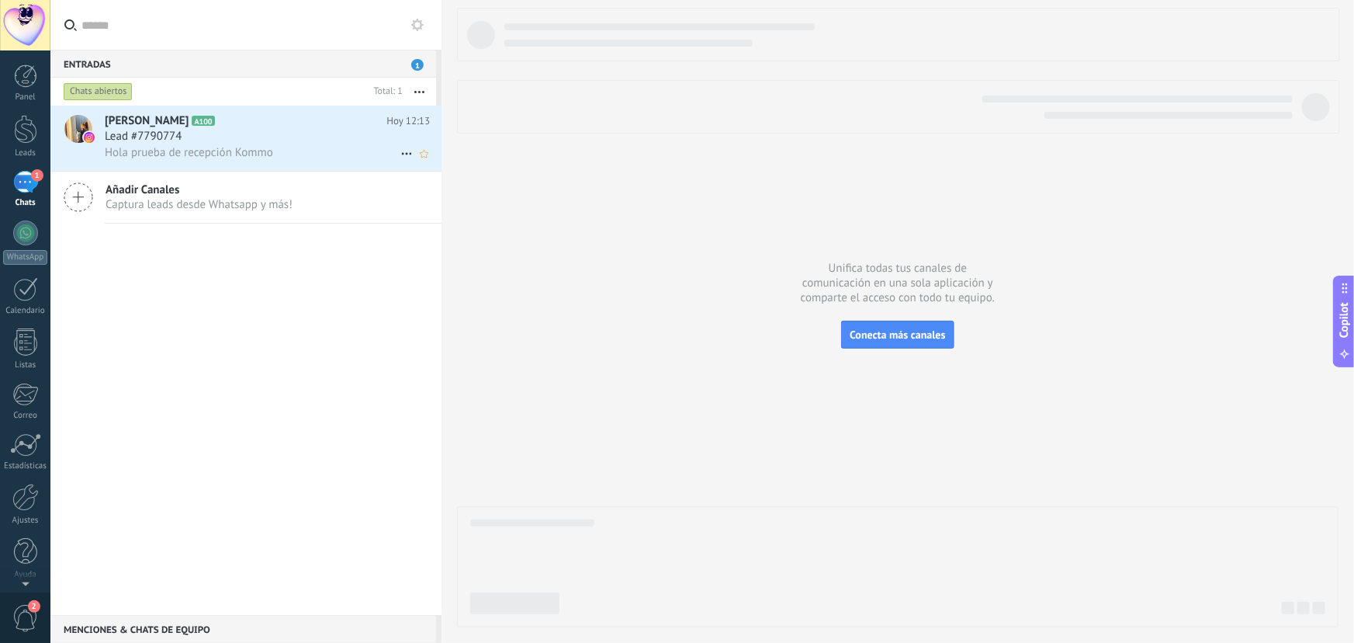
click at [234, 147] on span "Hola prueba de recepción Kommo" at bounding box center [189, 152] width 168 height 15
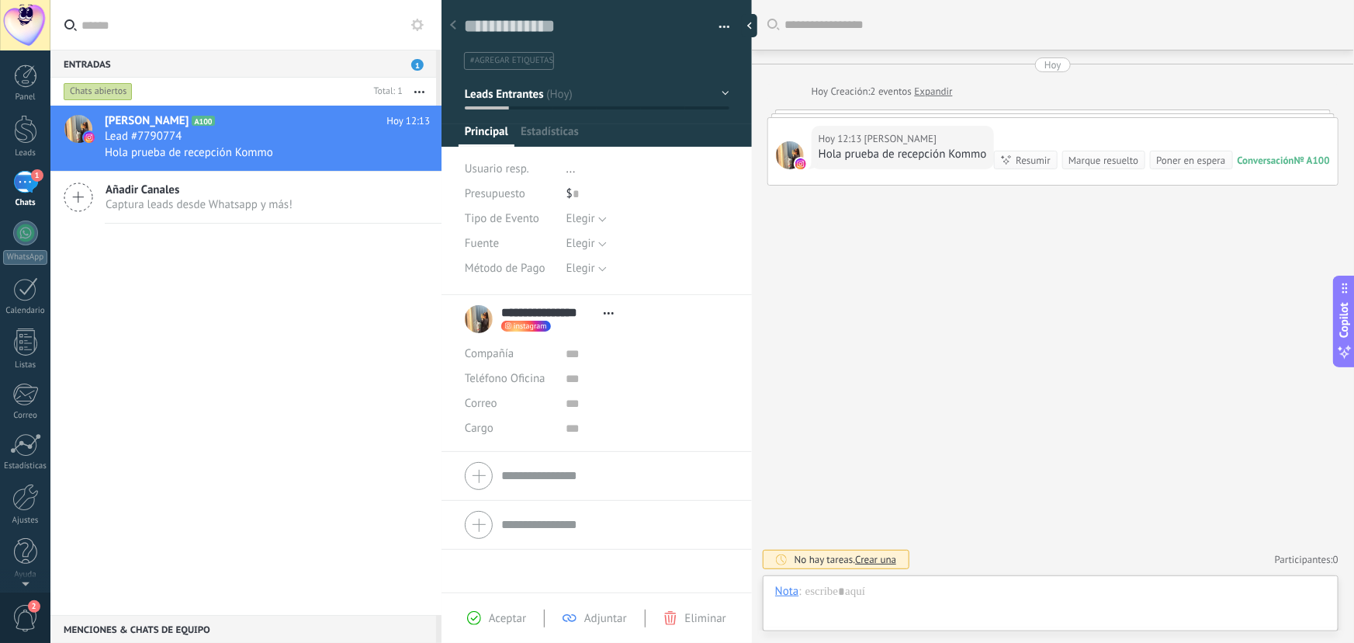
scroll to position [23, 0]
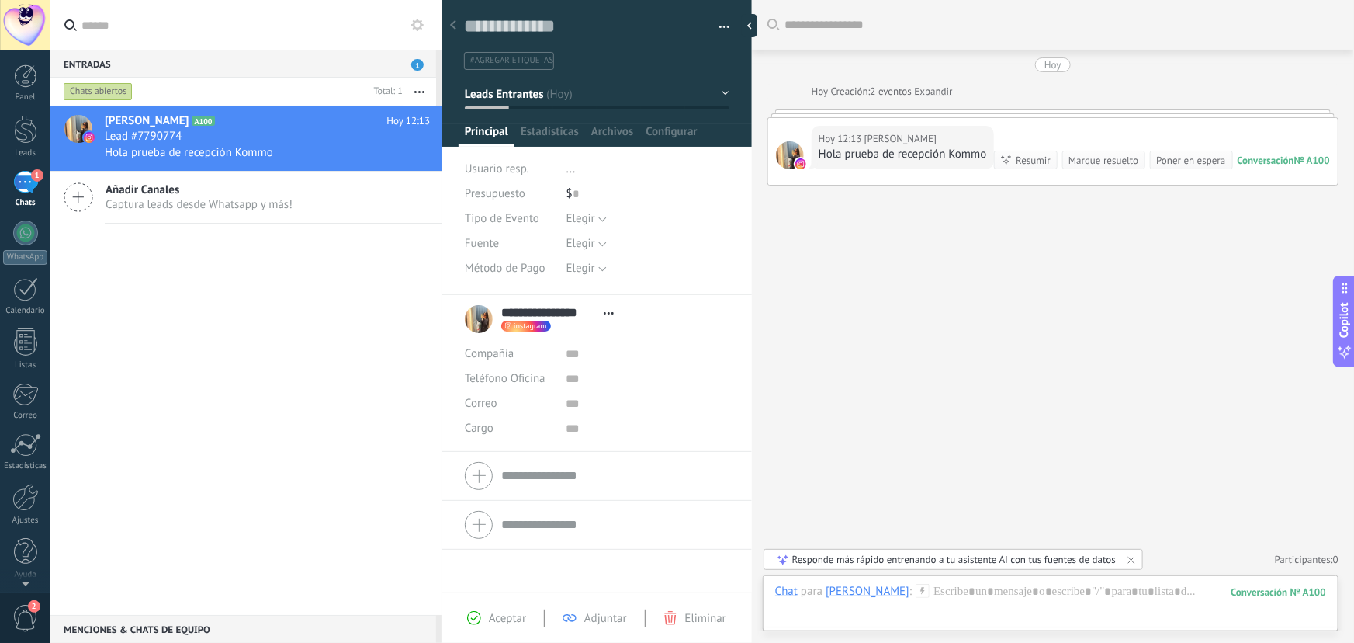
click at [542, 323] on span "instagram" at bounding box center [530, 326] width 33 height 8
click at [565, 347] on div "Enviar mensaje" at bounding box center [575, 349] width 147 height 26
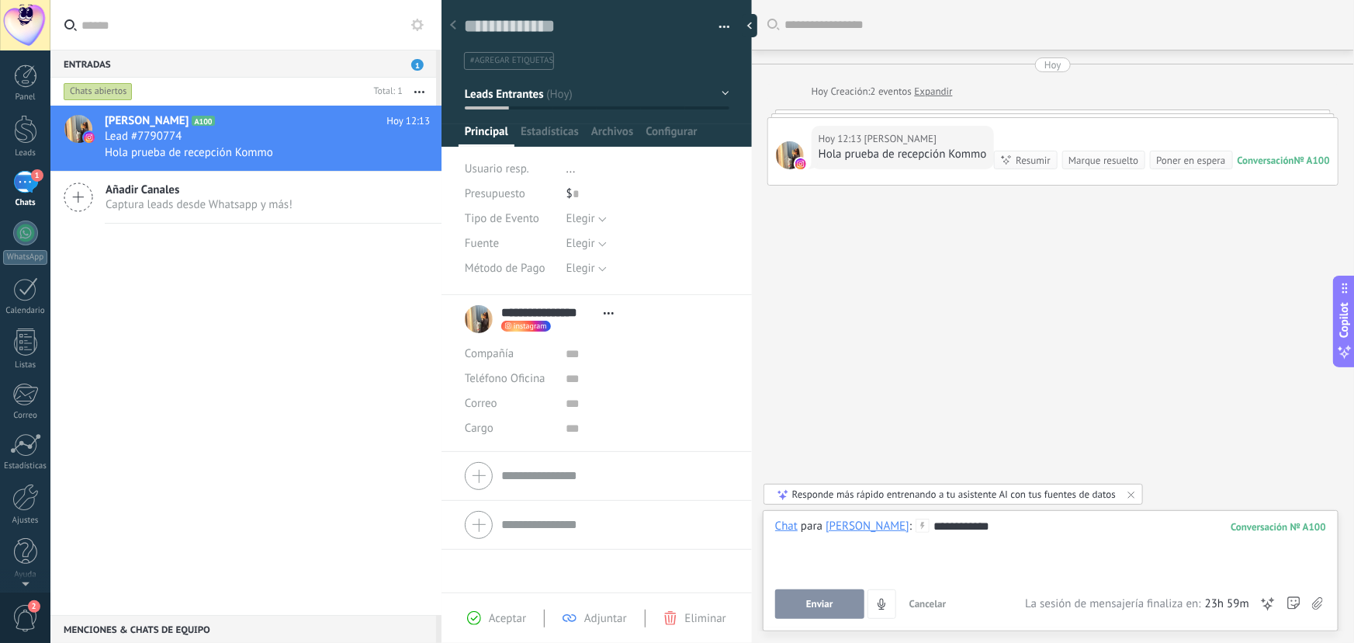
click at [830, 602] on span "Enviar" at bounding box center [819, 603] width 27 height 11
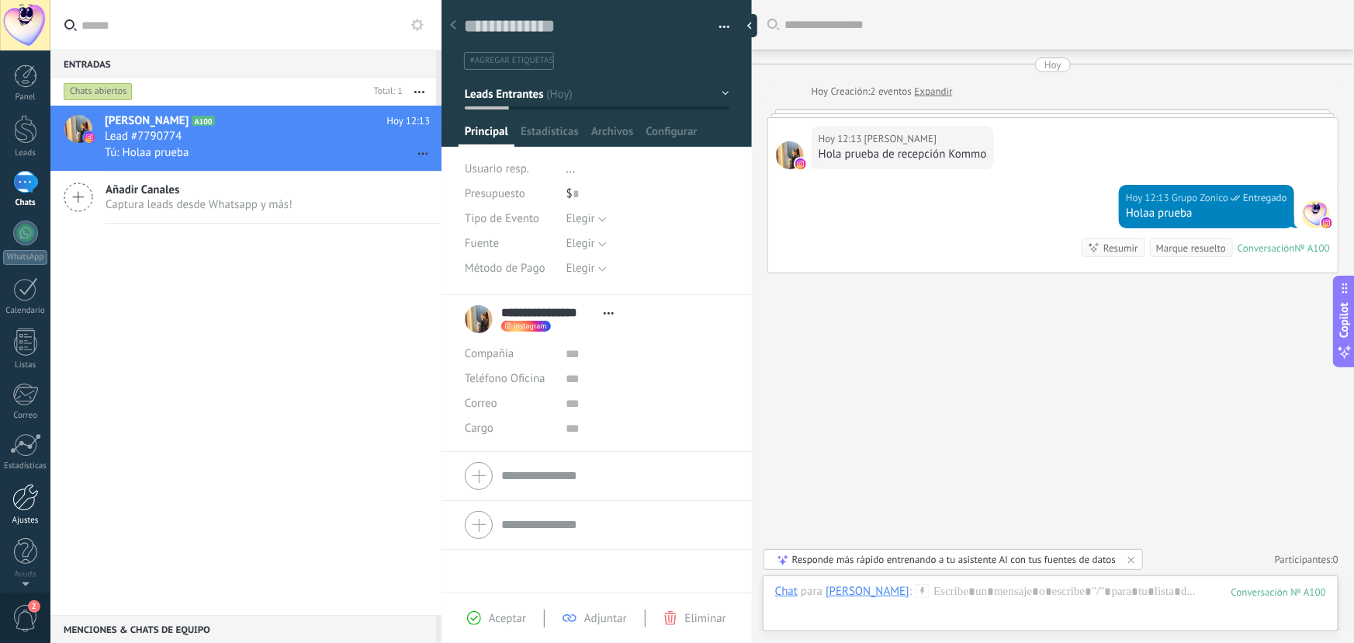
click at [15, 518] on div "Ajustes" at bounding box center [25, 520] width 45 height 10
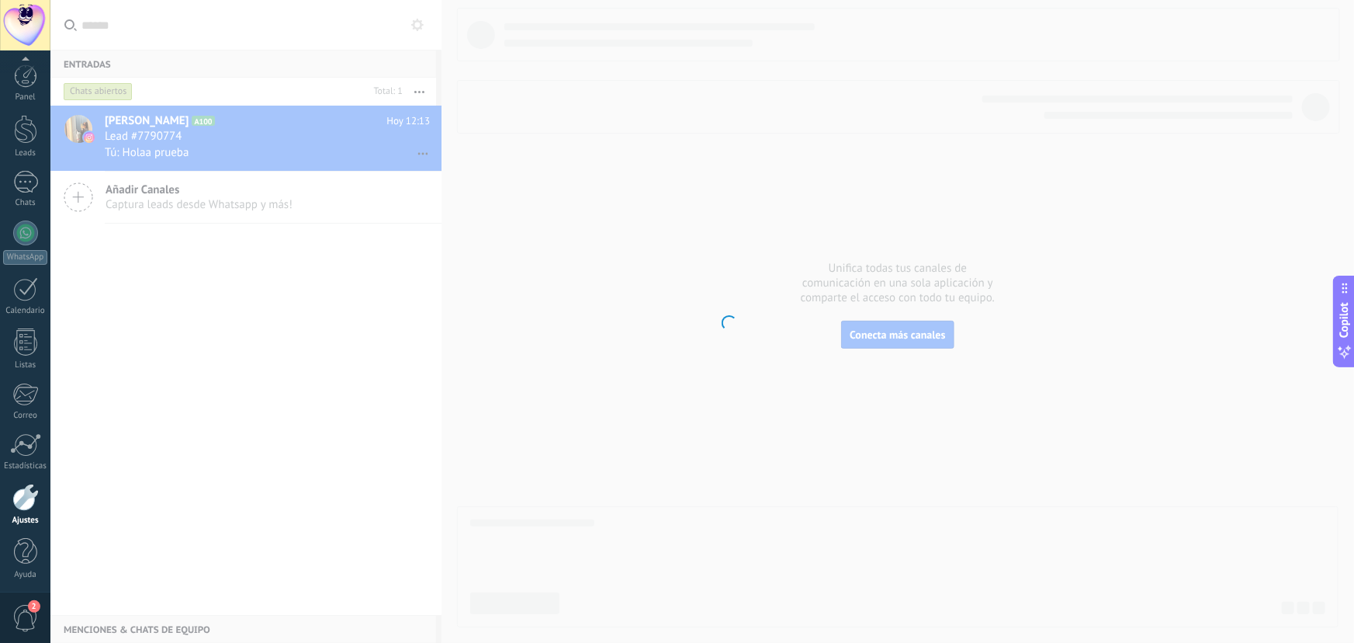
scroll to position [2, 0]
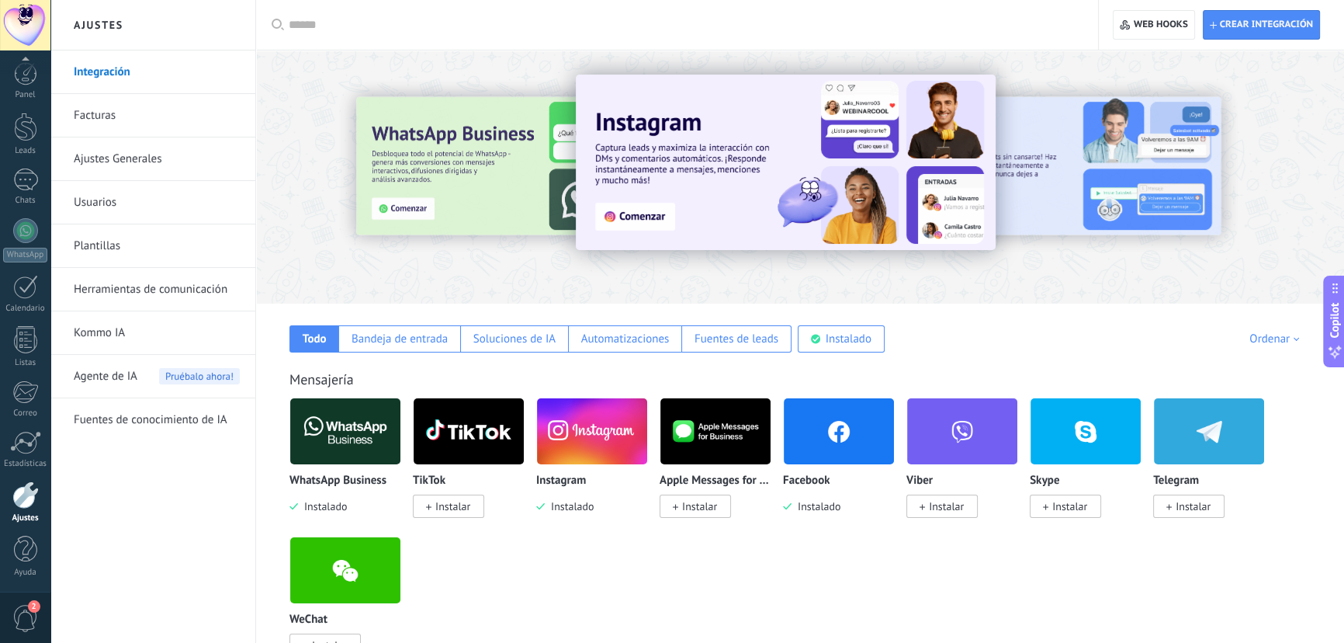
click at [843, 450] on img at bounding box center [839, 431] width 110 height 75
click at [855, 435] on img at bounding box center [839, 431] width 110 height 75
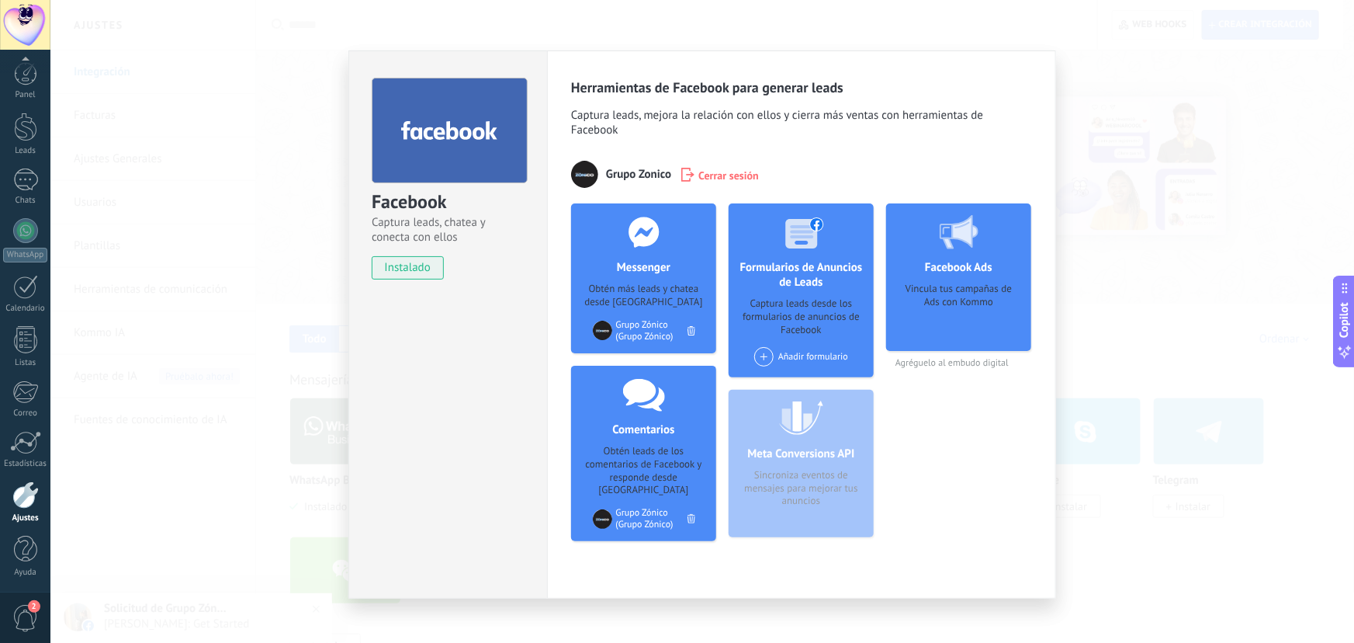
click at [1179, 265] on div "Facebook Captura leads, chatea y conecta con ellos instalado Desinstalar Herram…" at bounding box center [702, 321] width 1304 height 643
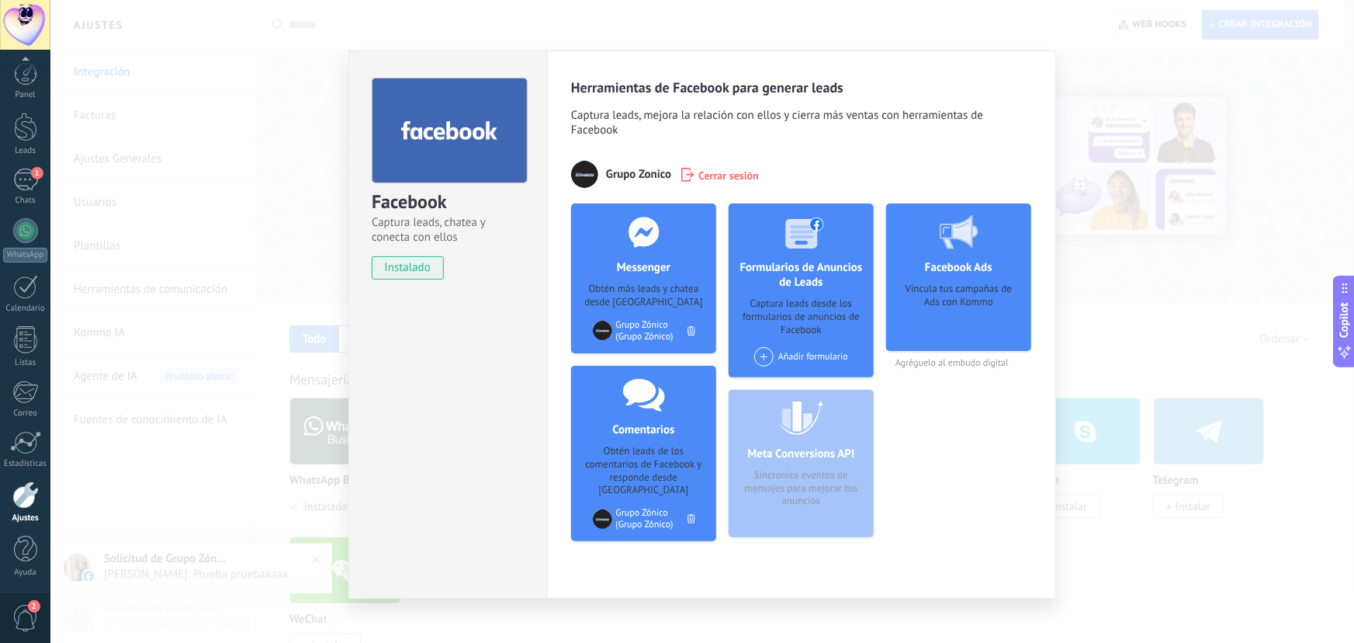
click at [226, 259] on div "Facebook Captura leads, chatea y conecta con ellos instalado Desinstalar Herram…" at bounding box center [702, 321] width 1304 height 643
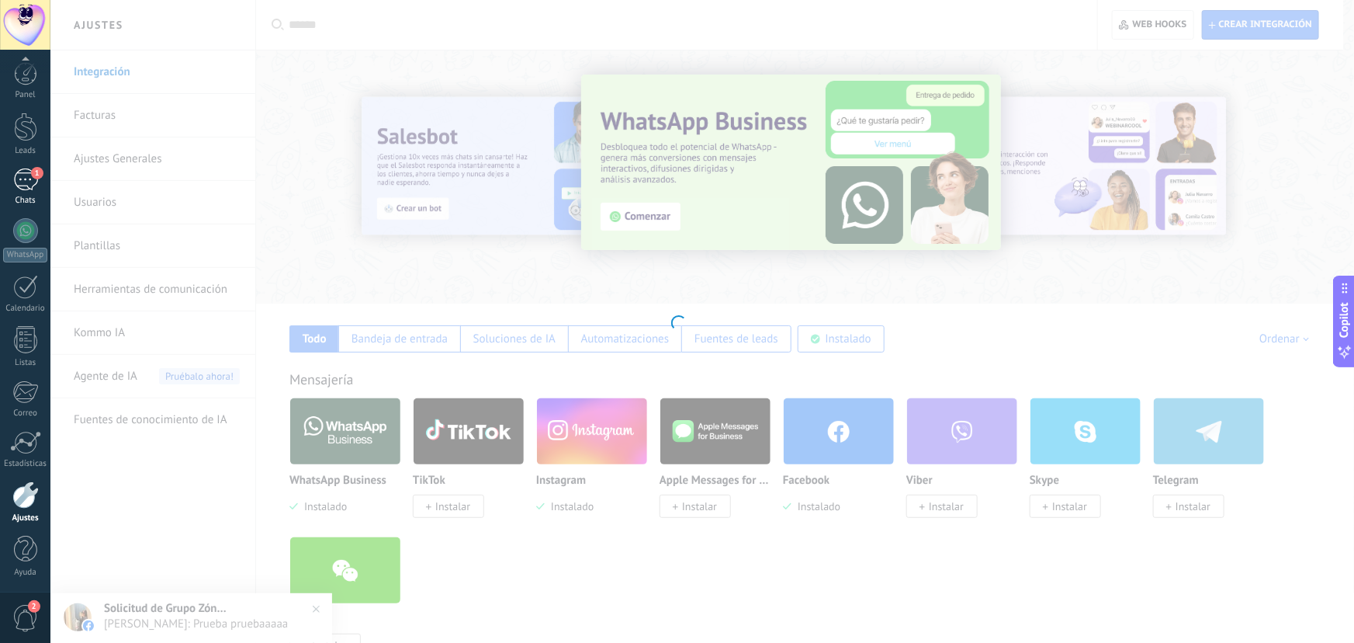
click at [19, 182] on div "1" at bounding box center [25, 179] width 25 height 23
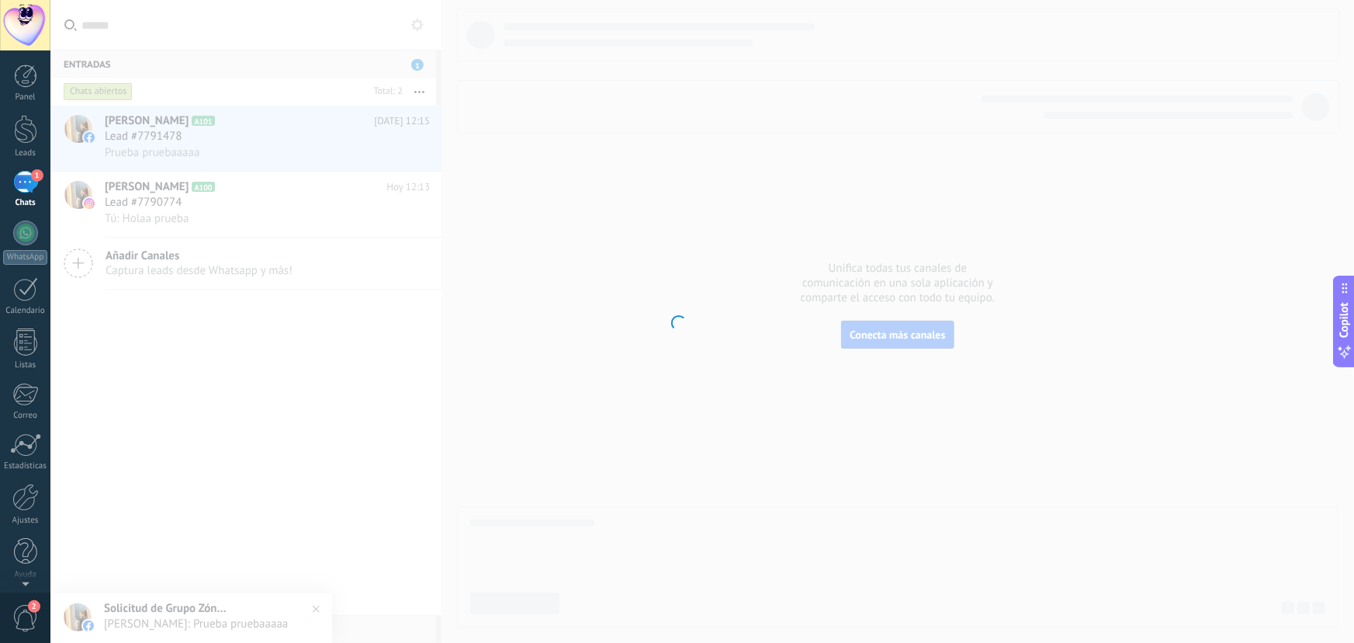
click at [228, 149] on div at bounding box center [677, 321] width 1354 height 643
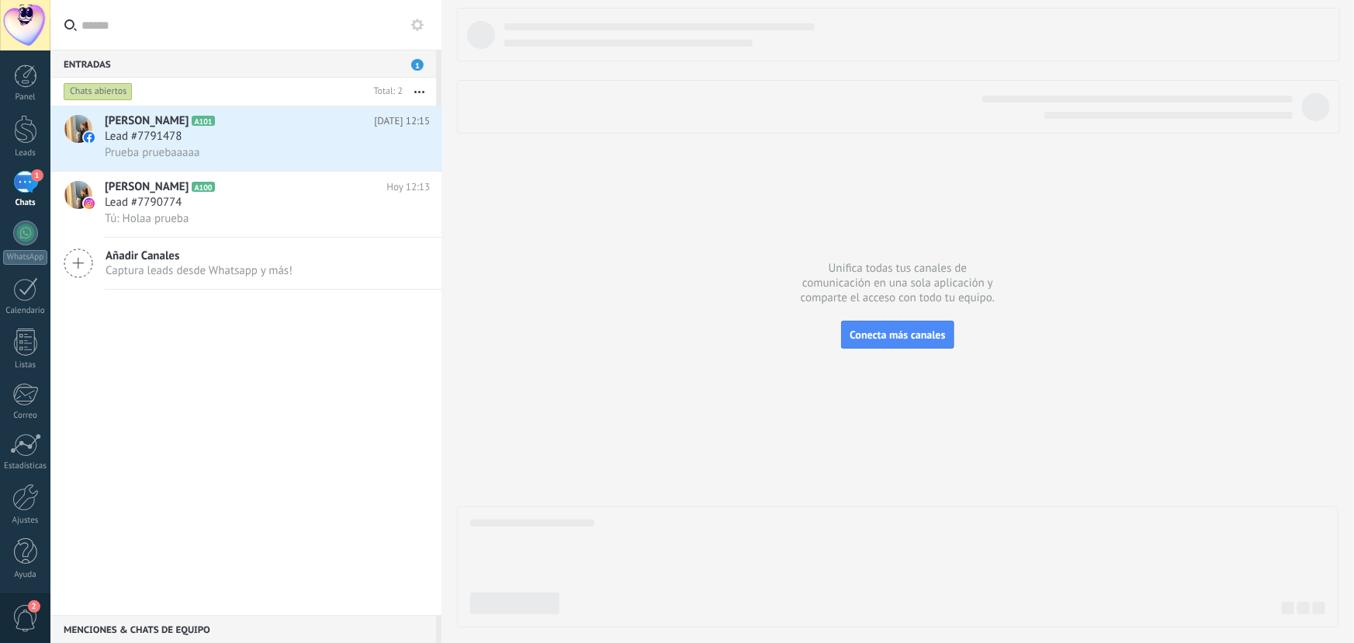
click at [173, 147] on span "Prueba pruebaaaaa" at bounding box center [152, 152] width 95 height 15
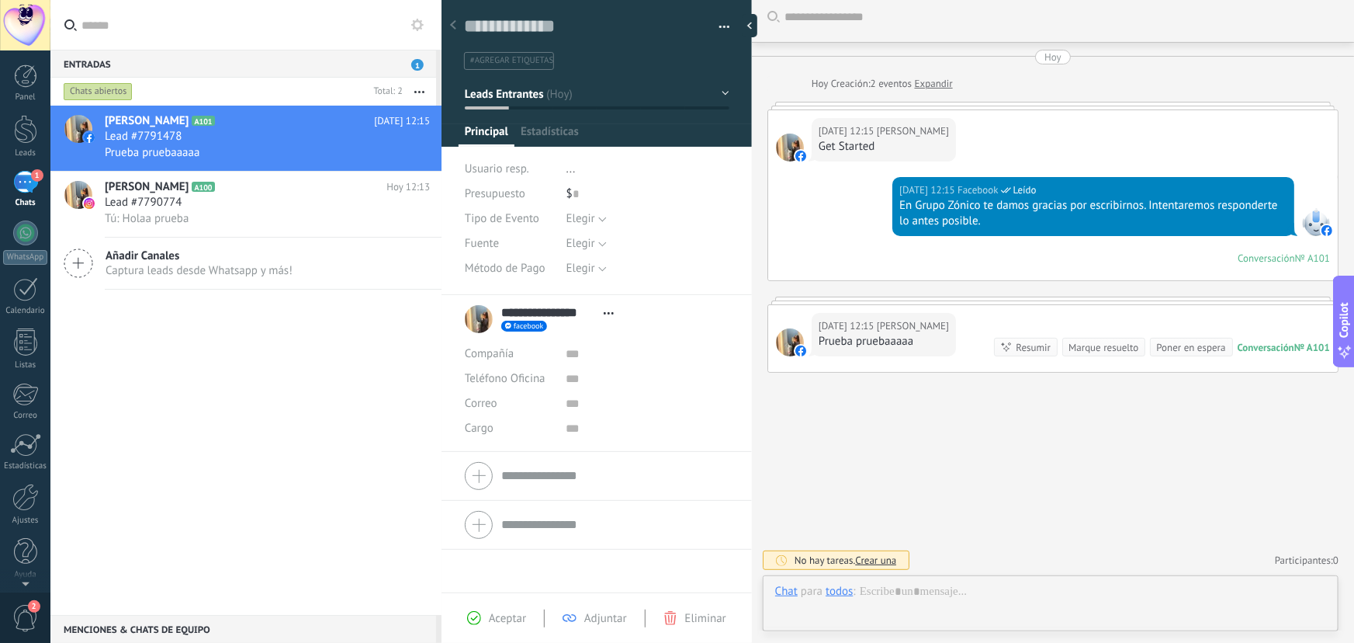
scroll to position [23, 0]
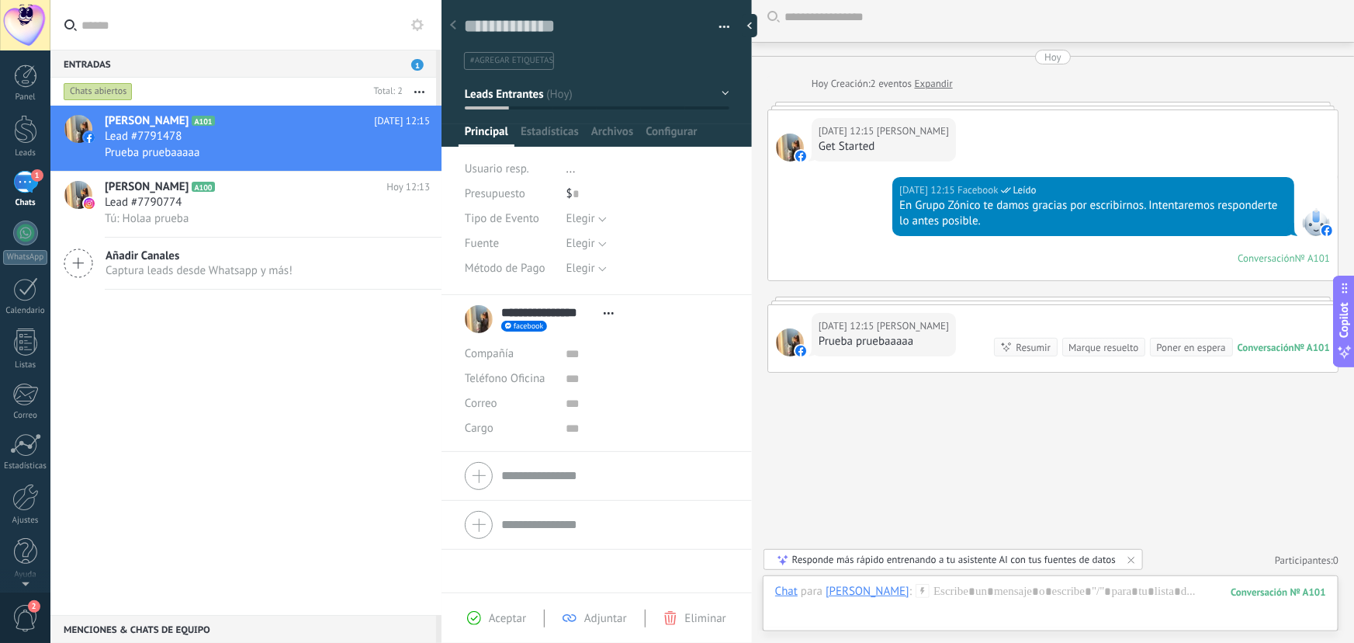
click at [524, 328] on span "facebook" at bounding box center [528, 326] width 29 height 8
click at [559, 352] on div "Enviar mensaje" at bounding box center [560, 349] width 116 height 26
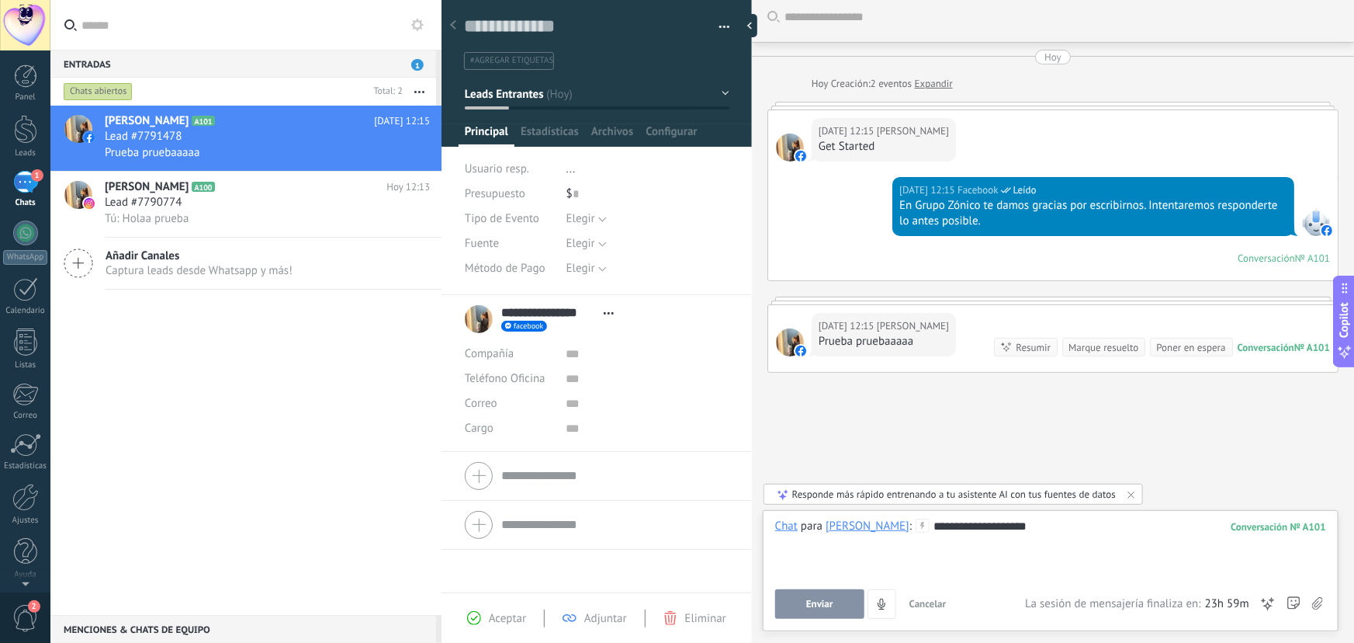
click at [844, 605] on button "Enviar" at bounding box center [819, 603] width 89 height 29
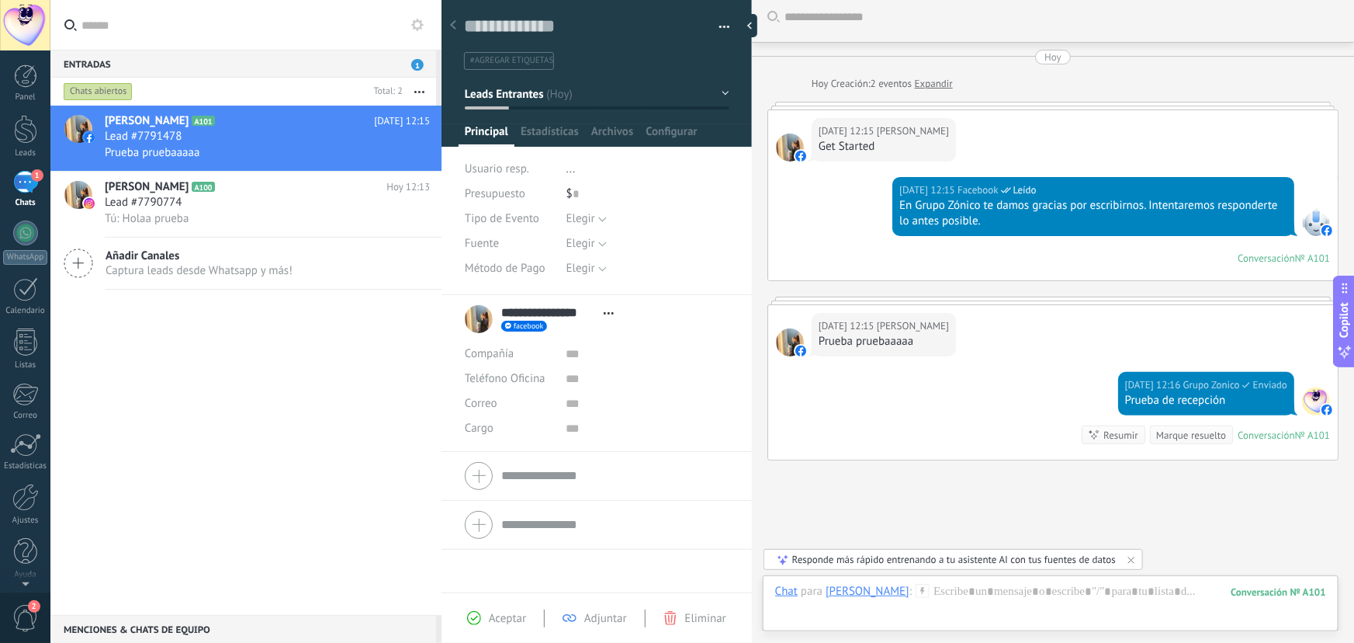
scroll to position [95, 0]
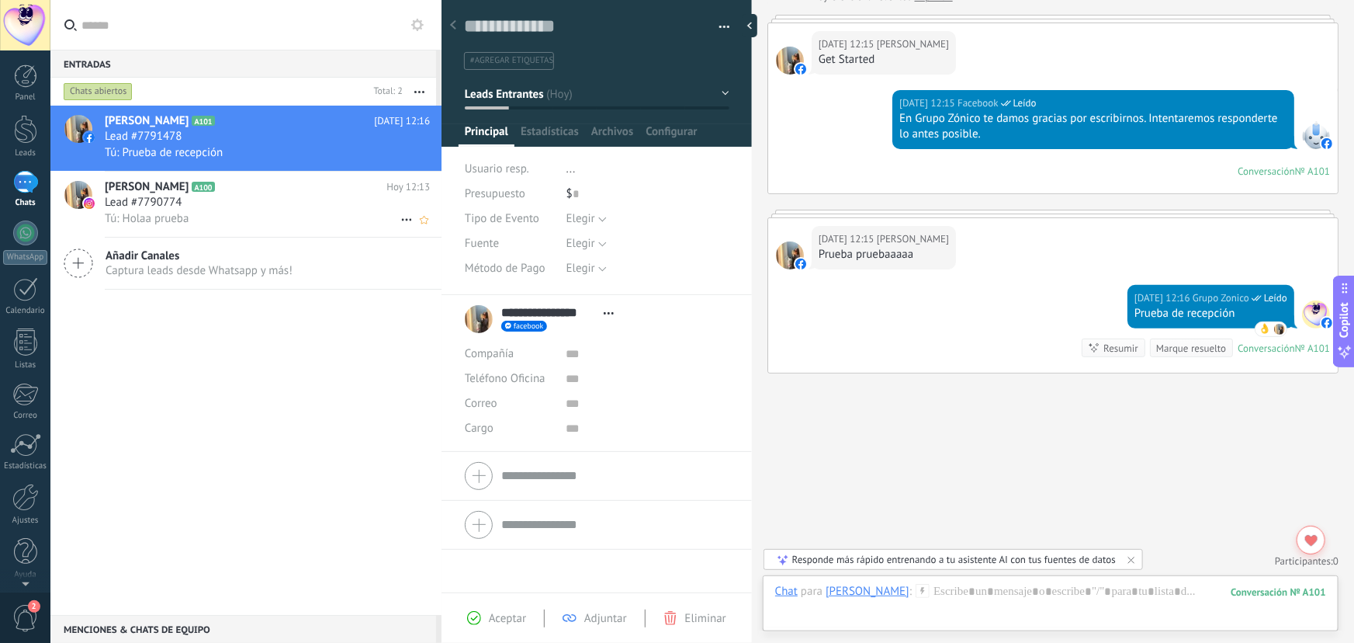
click at [210, 217] on div "Tú: Holaa prueba" at bounding box center [267, 218] width 325 height 16
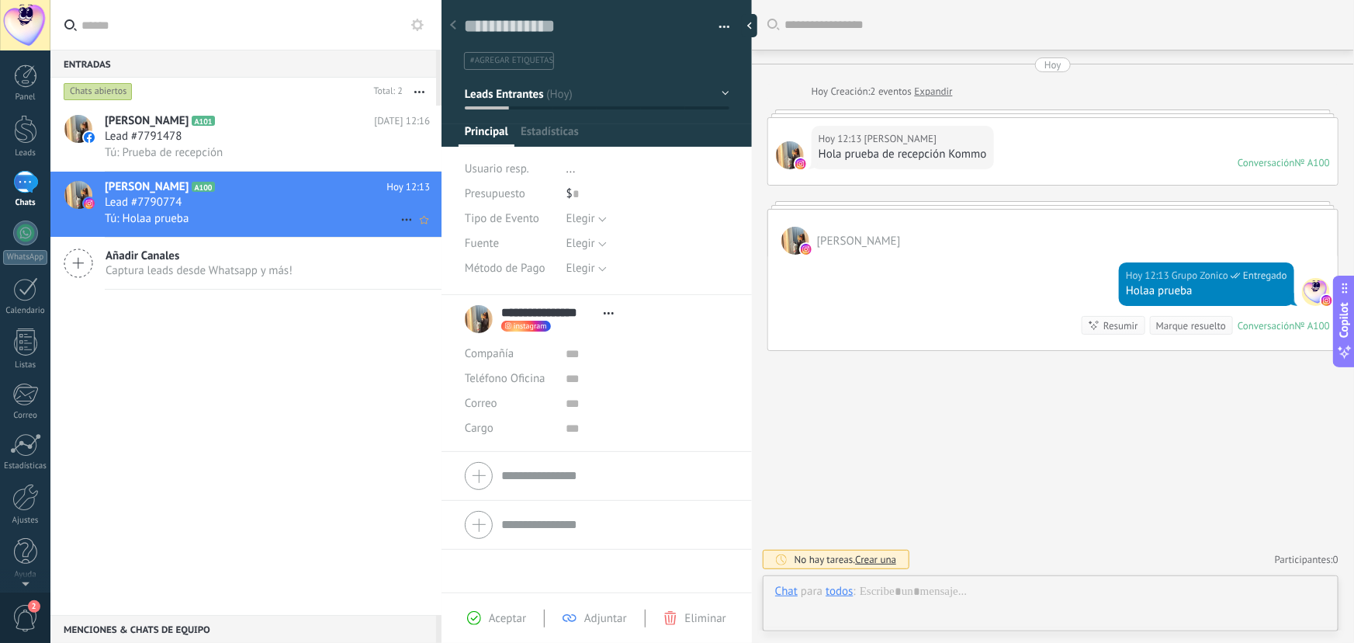
scroll to position [23, 0]
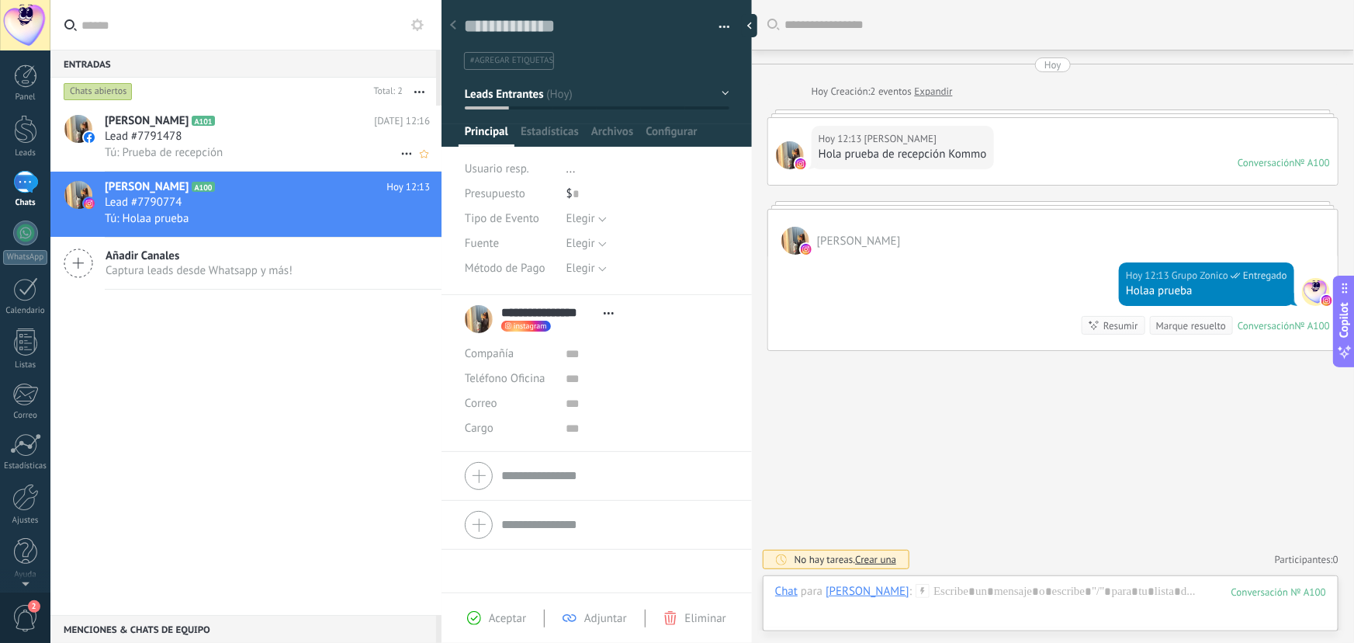
click at [242, 164] on div "[PERSON_NAME] A101 [DATE] 12:16 Lead #7791478 Tú: Prueba de recepción" at bounding box center [273, 138] width 337 height 65
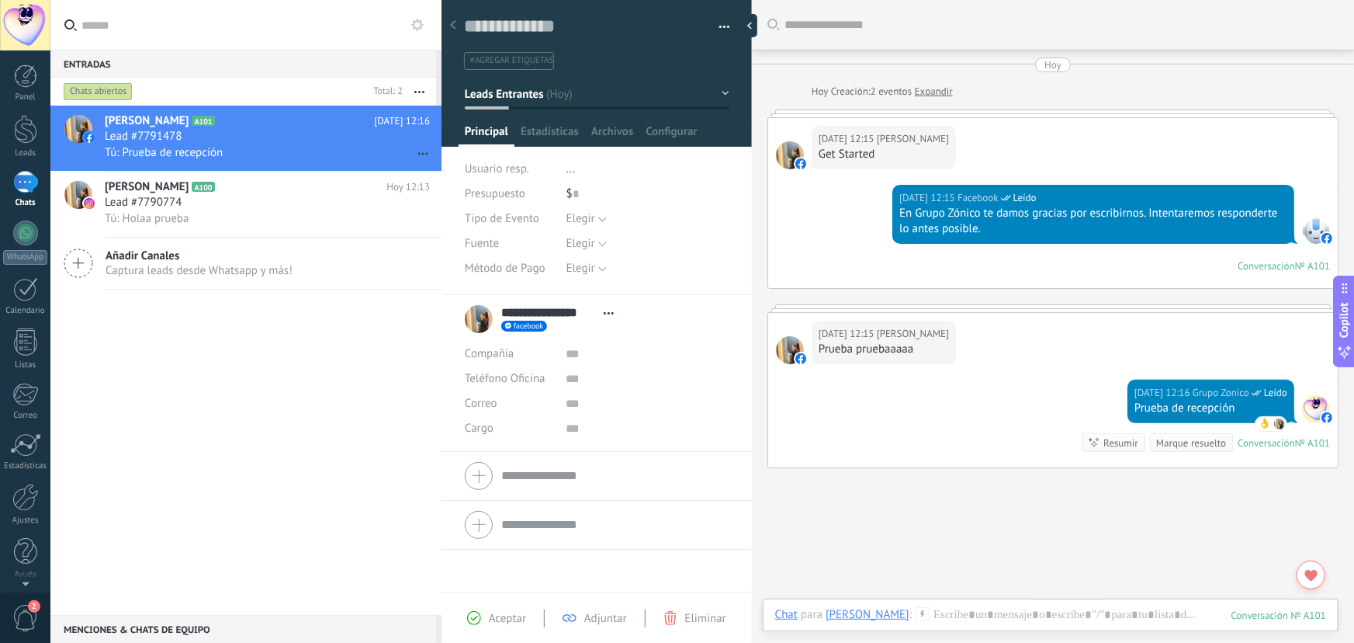
drag, startPoint x: 23, startPoint y: 501, endPoint x: 570, endPoint y: 427, distance: 552.2
click at [23, 501] on div at bounding box center [25, 497] width 26 height 27
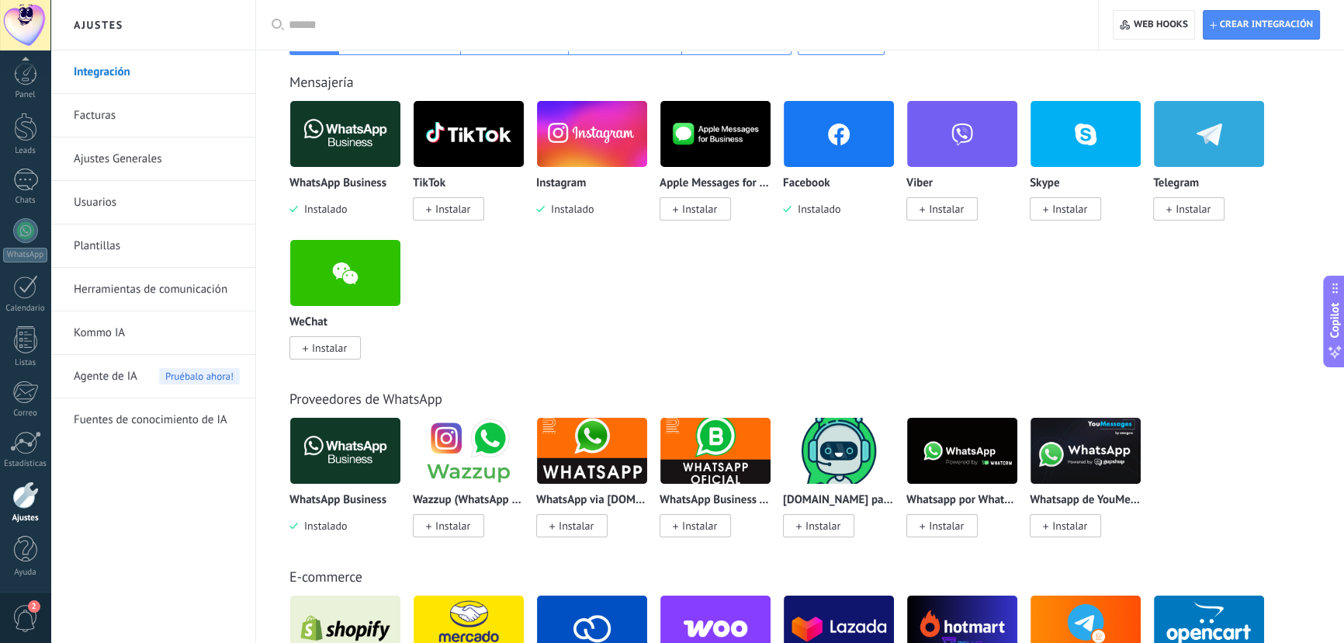
scroll to position [211, 0]
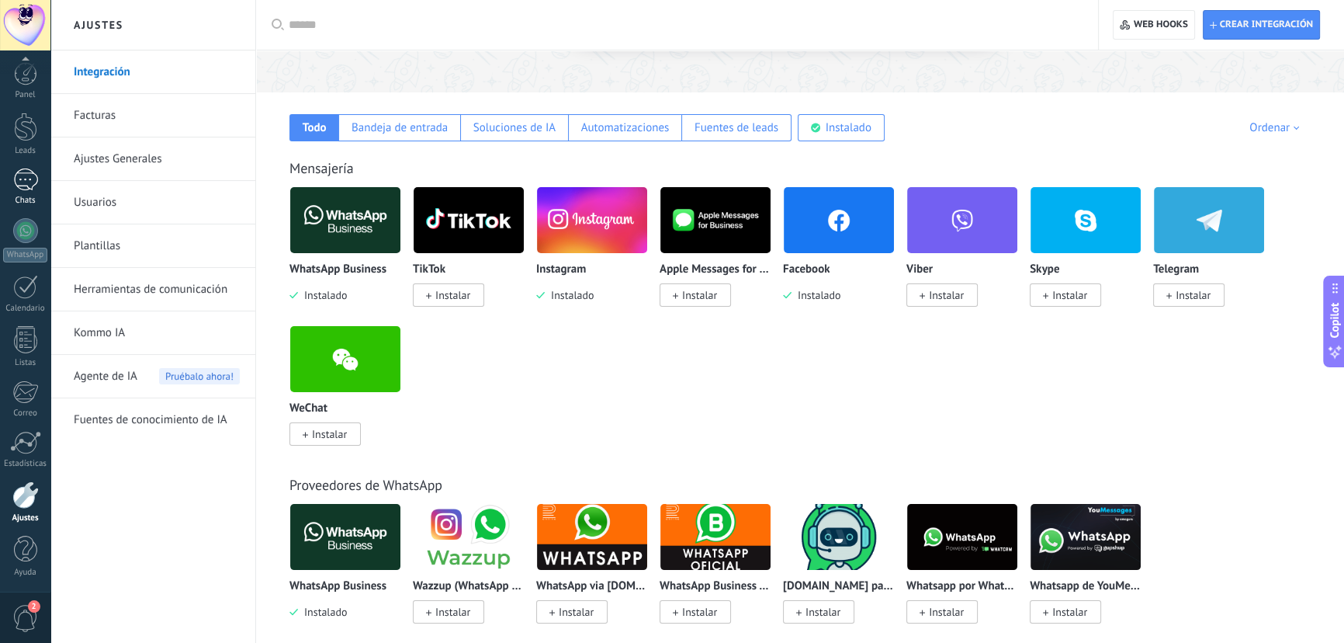
click at [23, 189] on div "1" at bounding box center [25, 179] width 25 height 23
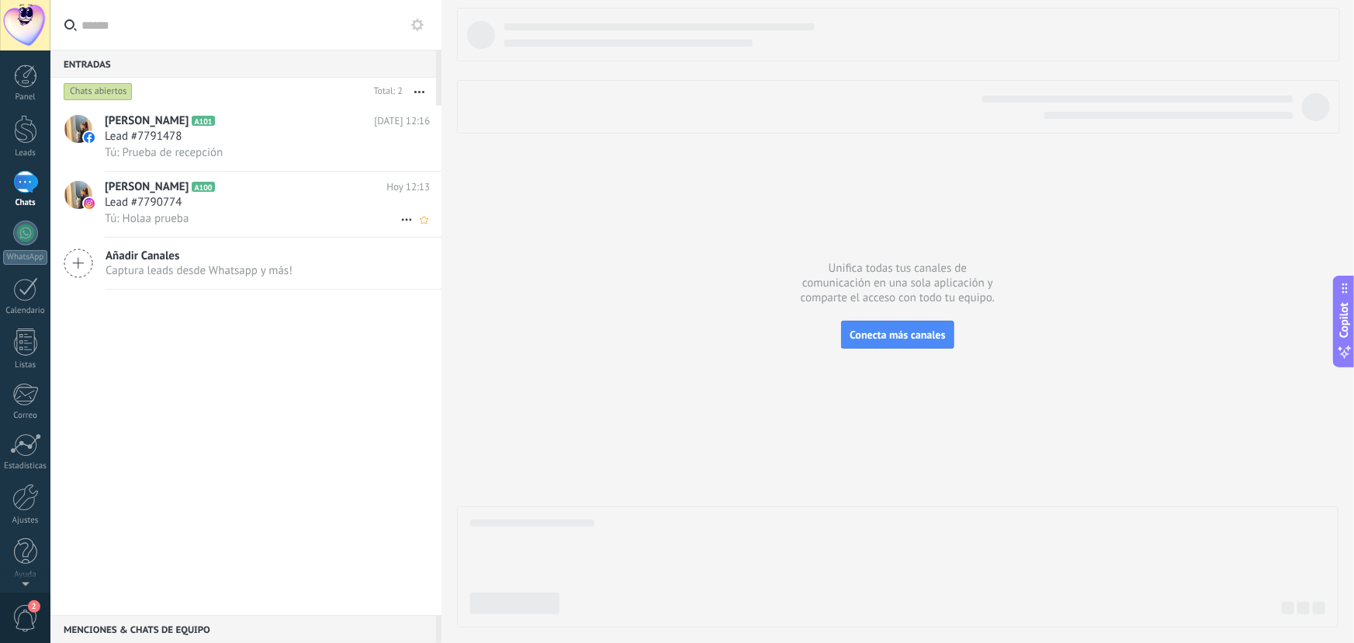
click at [158, 208] on span "Lead #7790774" at bounding box center [143, 203] width 77 height 16
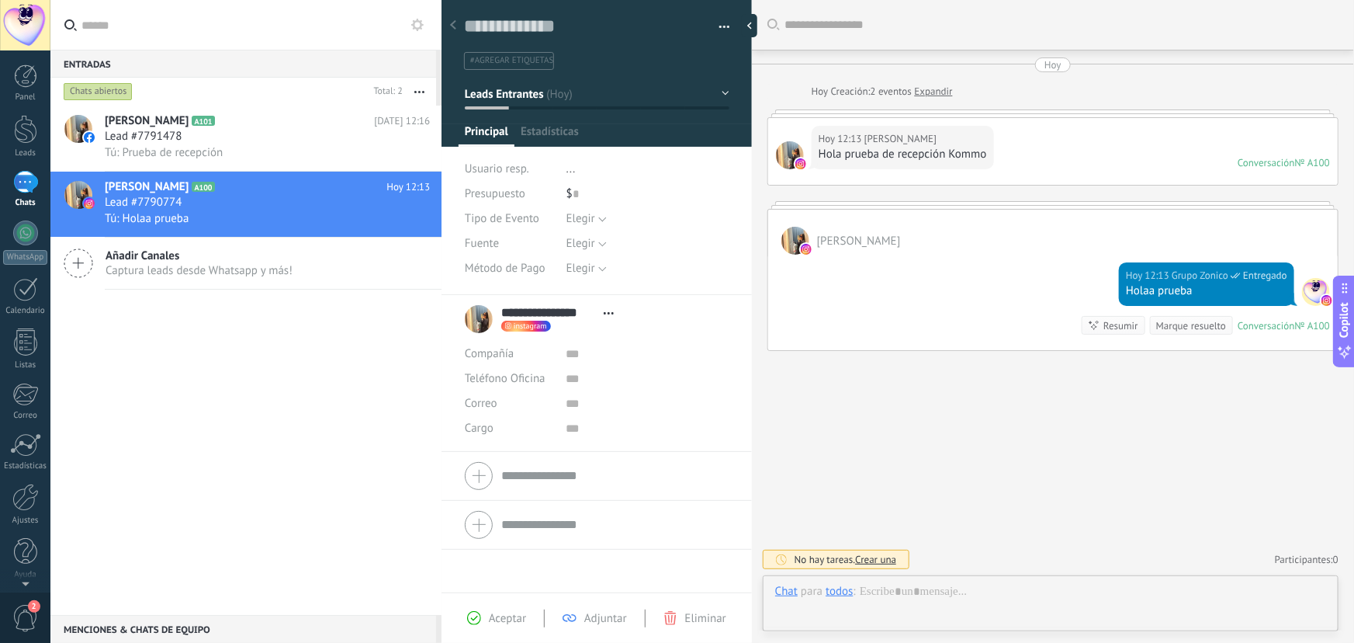
scroll to position [23, 0]
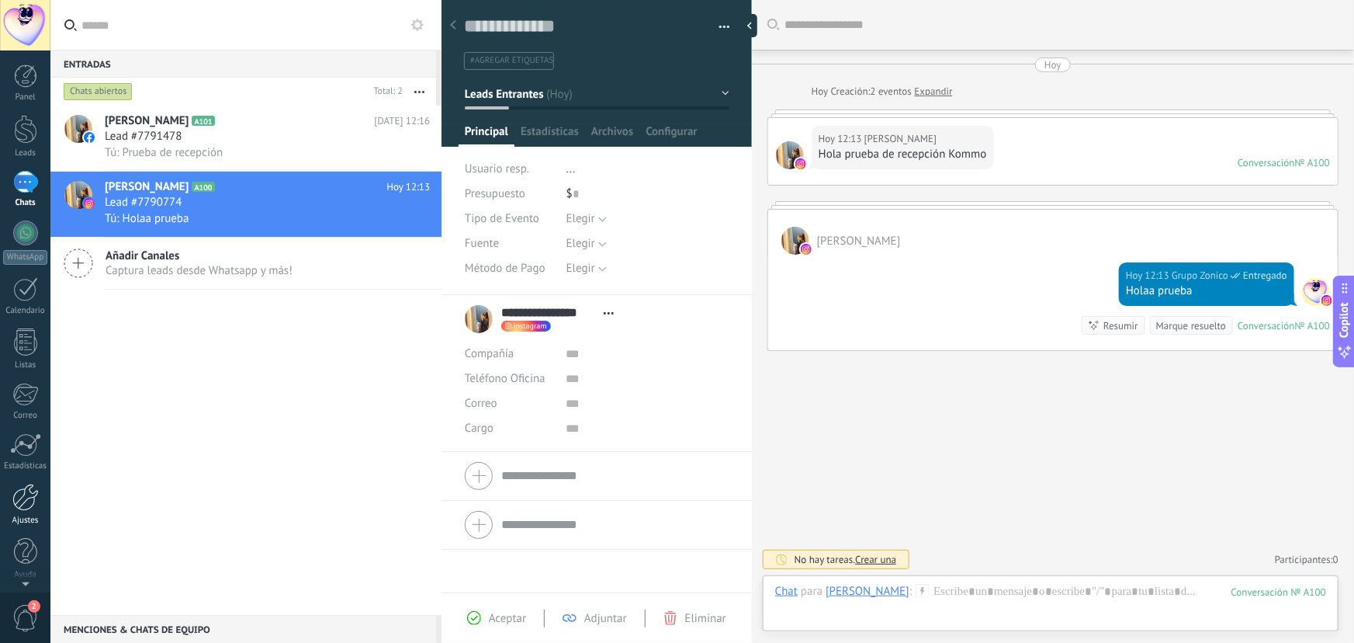
click at [26, 508] on div at bounding box center [25, 497] width 26 height 27
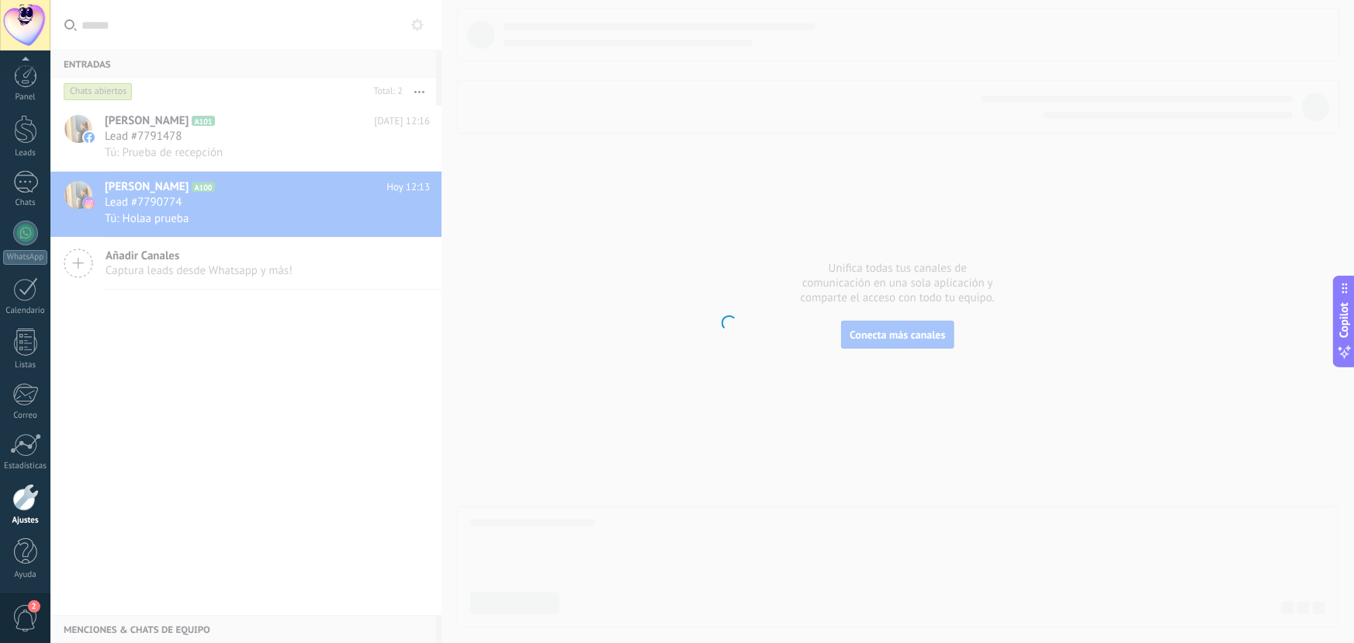
scroll to position [2, 0]
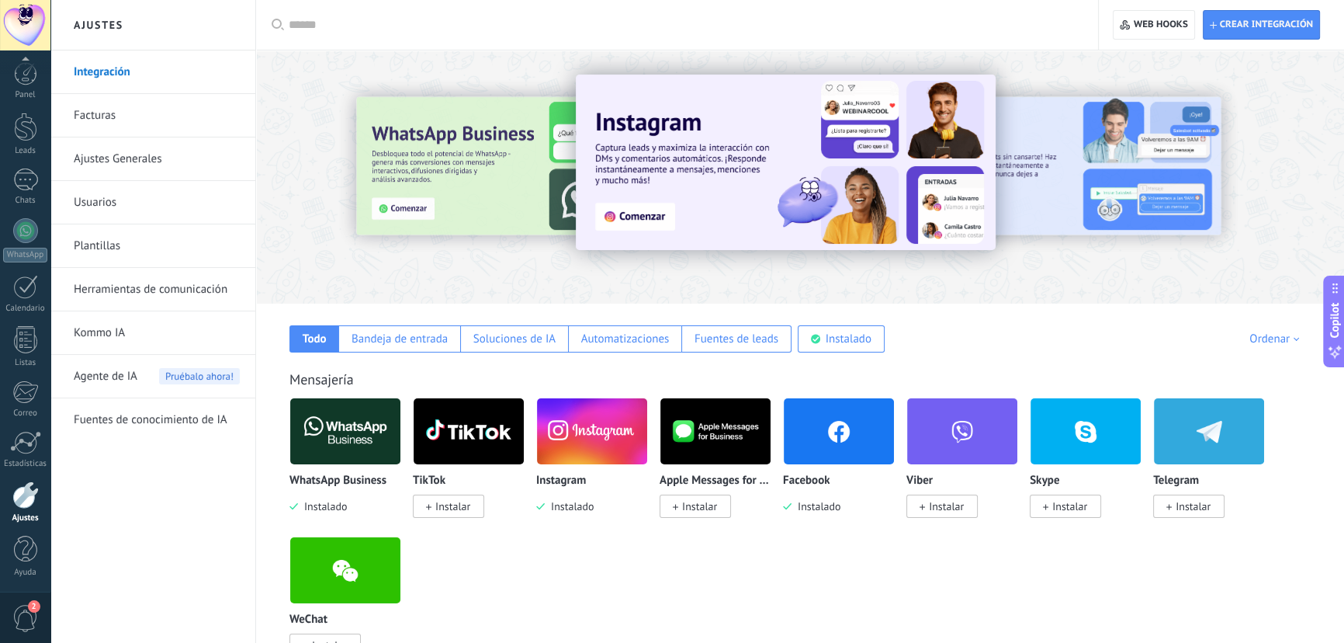
click at [348, 431] on img at bounding box center [345, 431] width 110 height 75
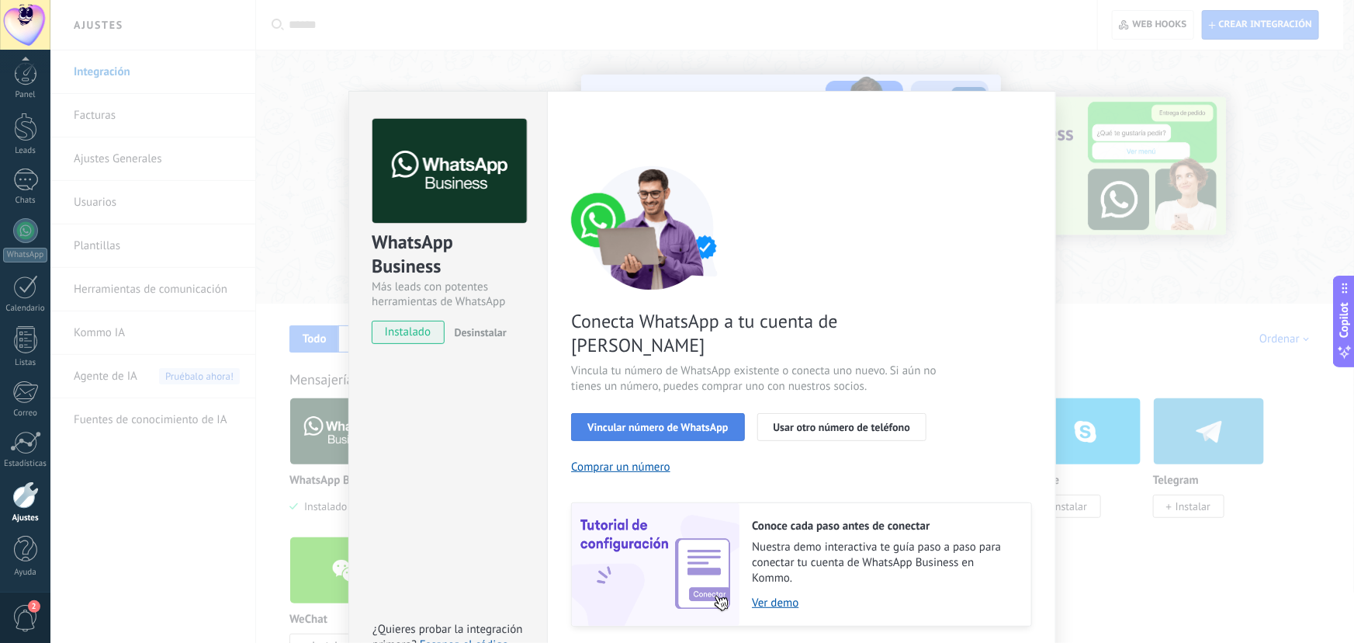
click at [671, 413] on button "Vincular número de WhatsApp" at bounding box center [657, 427] width 173 height 28
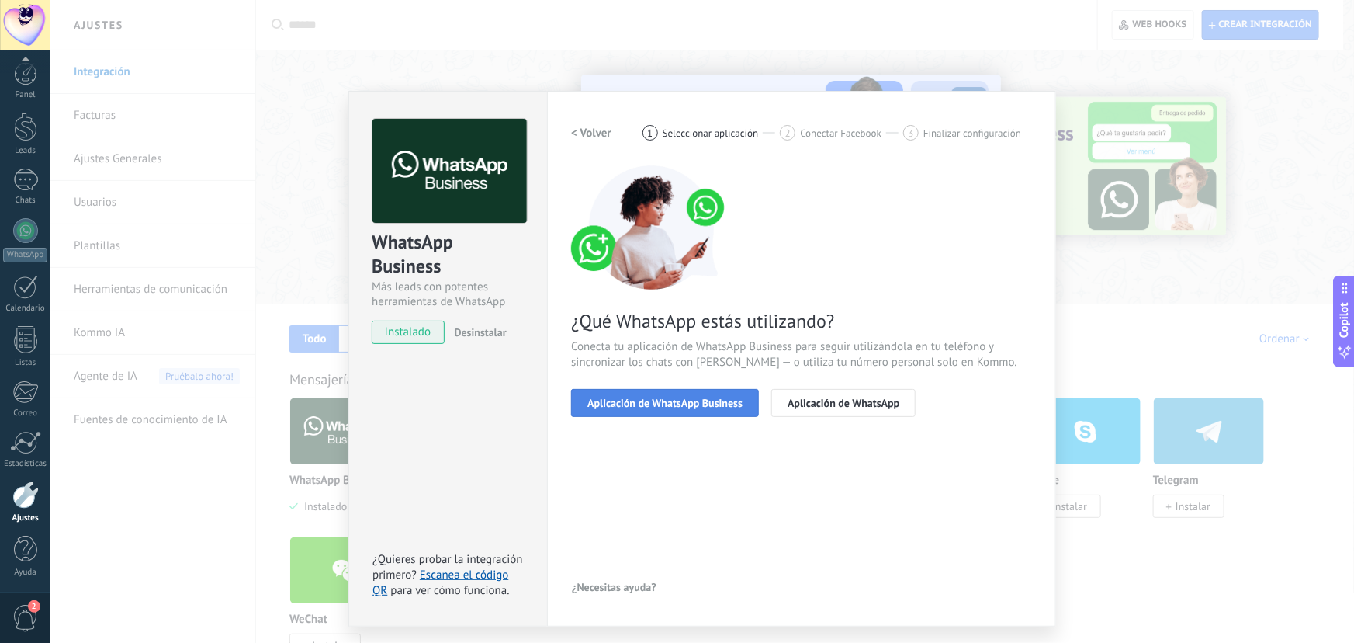
click at [726, 404] on span "Aplicación de WhatsApp Business" at bounding box center [665, 402] width 155 height 11
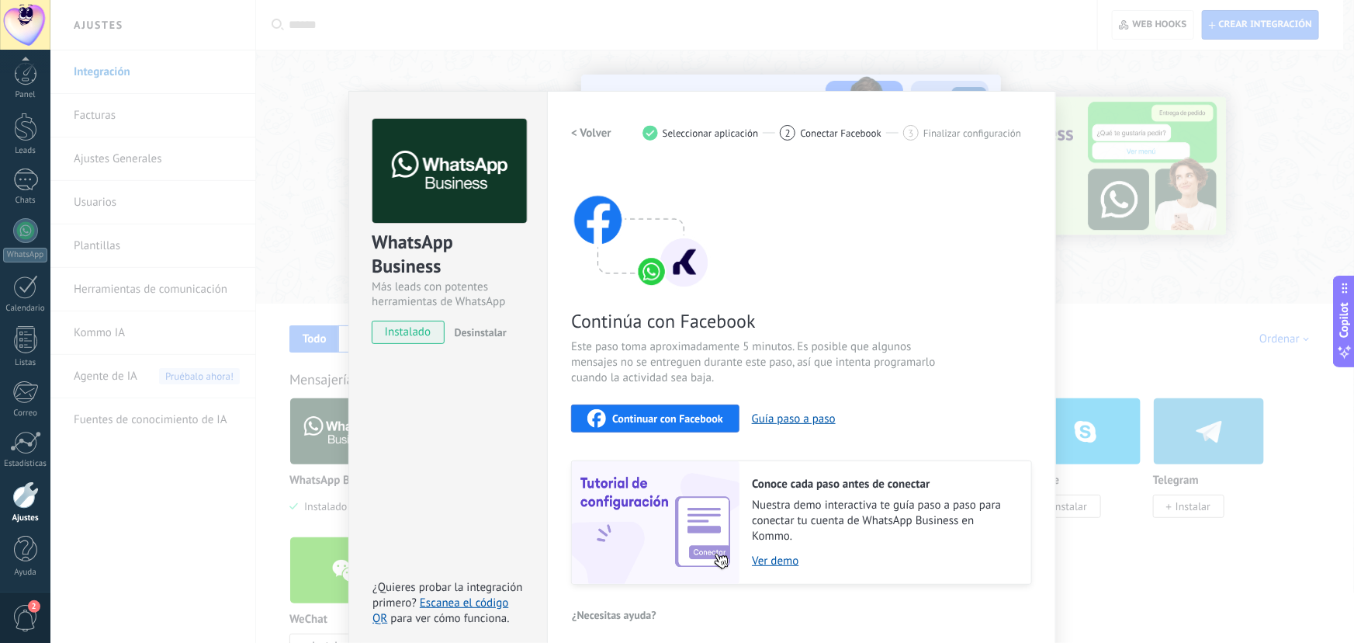
click at [716, 409] on div "Continuar con Facebook" at bounding box center [656, 418] width 136 height 19
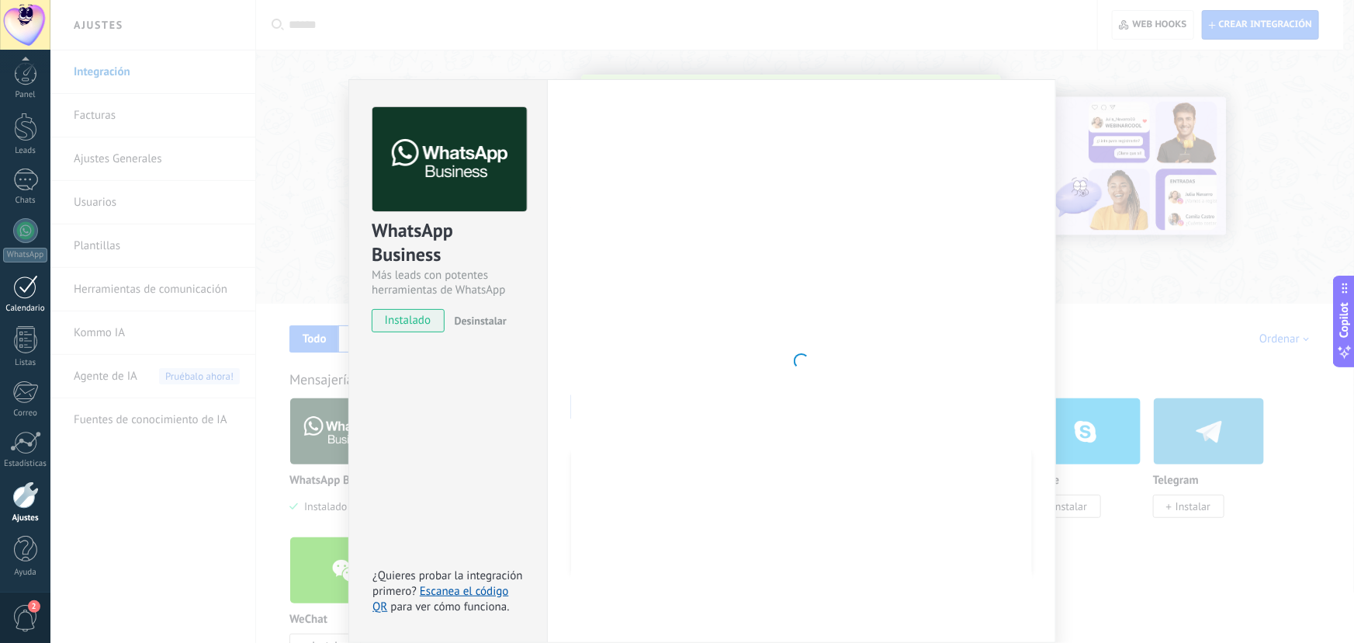
scroll to position [0, 0]
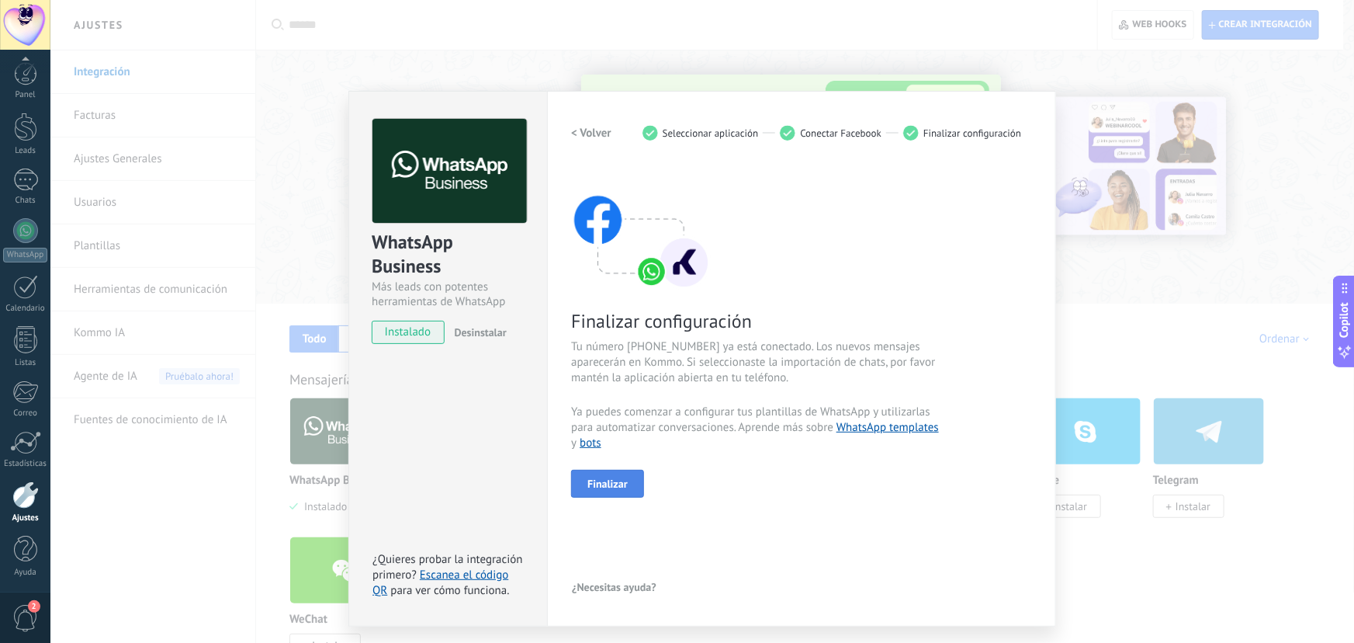
click at [636, 489] on button "Finalizar" at bounding box center [607, 484] width 73 height 28
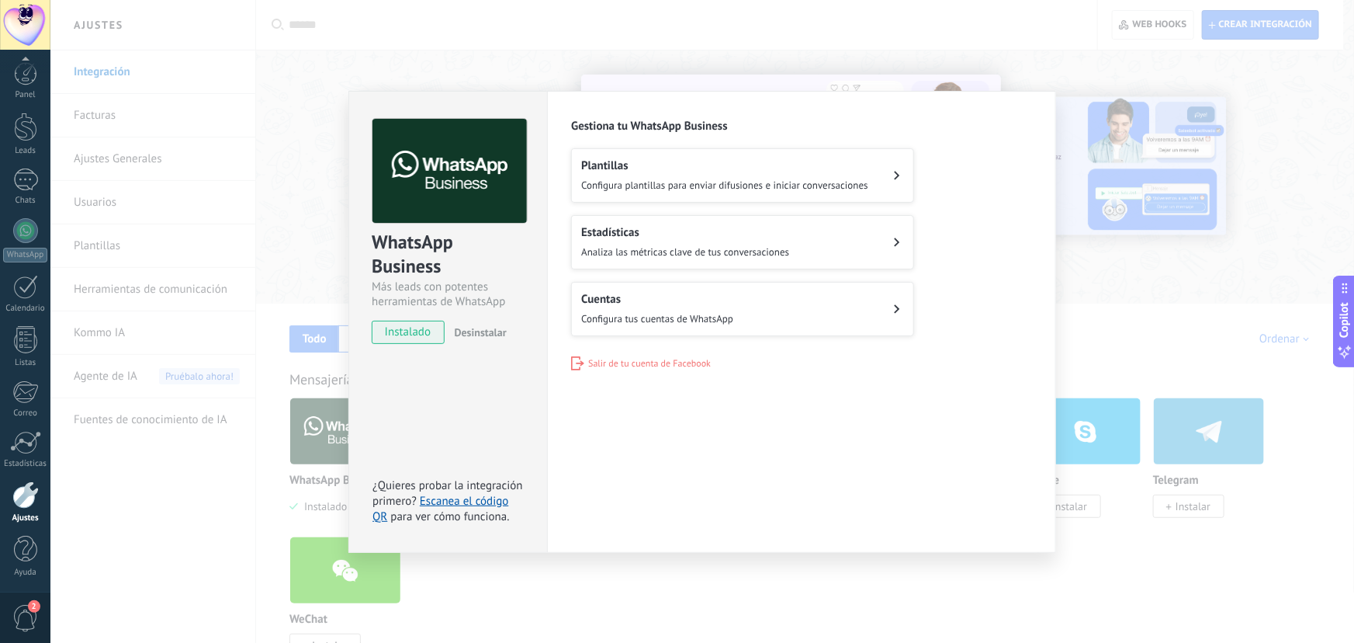
click at [617, 297] on h2 "Cuentas" at bounding box center [657, 299] width 152 height 15
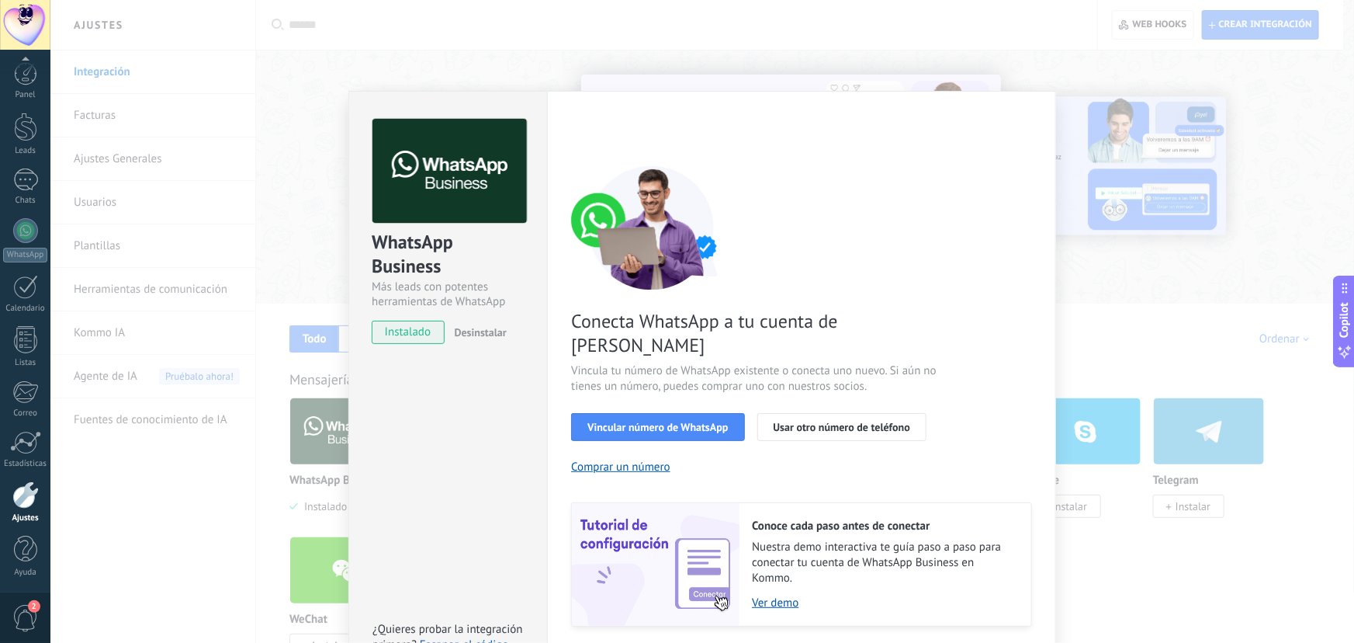
click at [265, 217] on div "WhatsApp Business Más leads con potentes herramientas de WhatsApp instalado Des…" at bounding box center [702, 321] width 1304 height 643
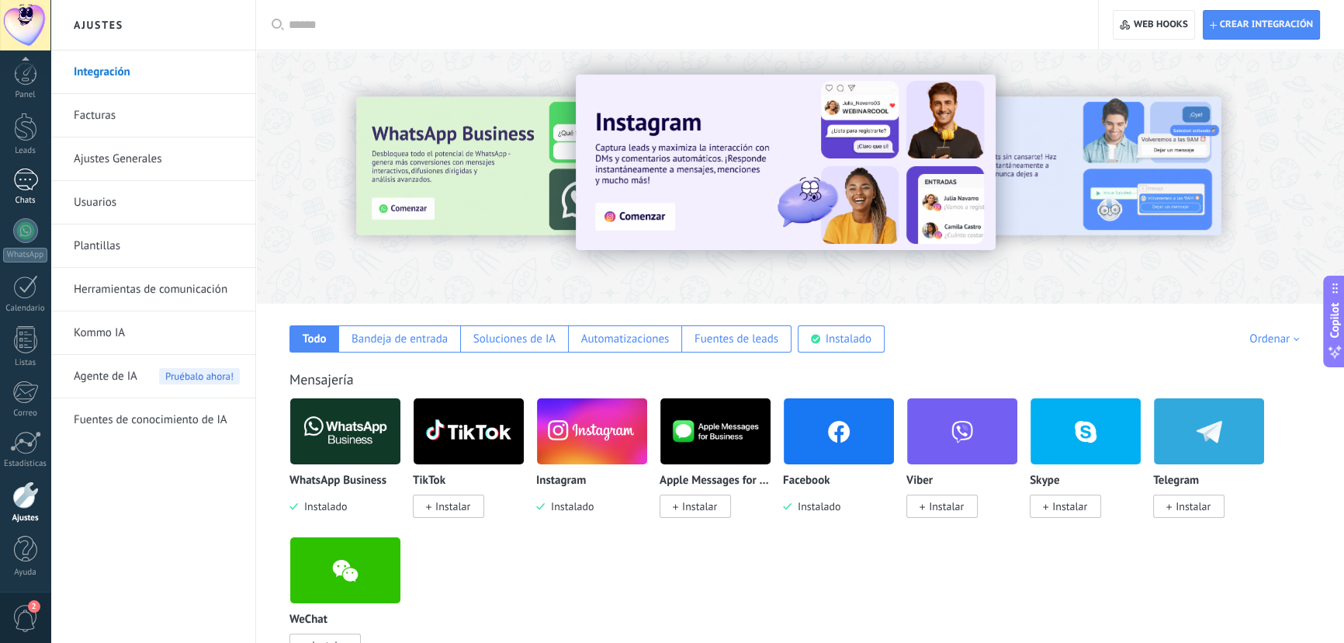
click at [27, 193] on link "1 Chats" at bounding box center [25, 186] width 50 height 37
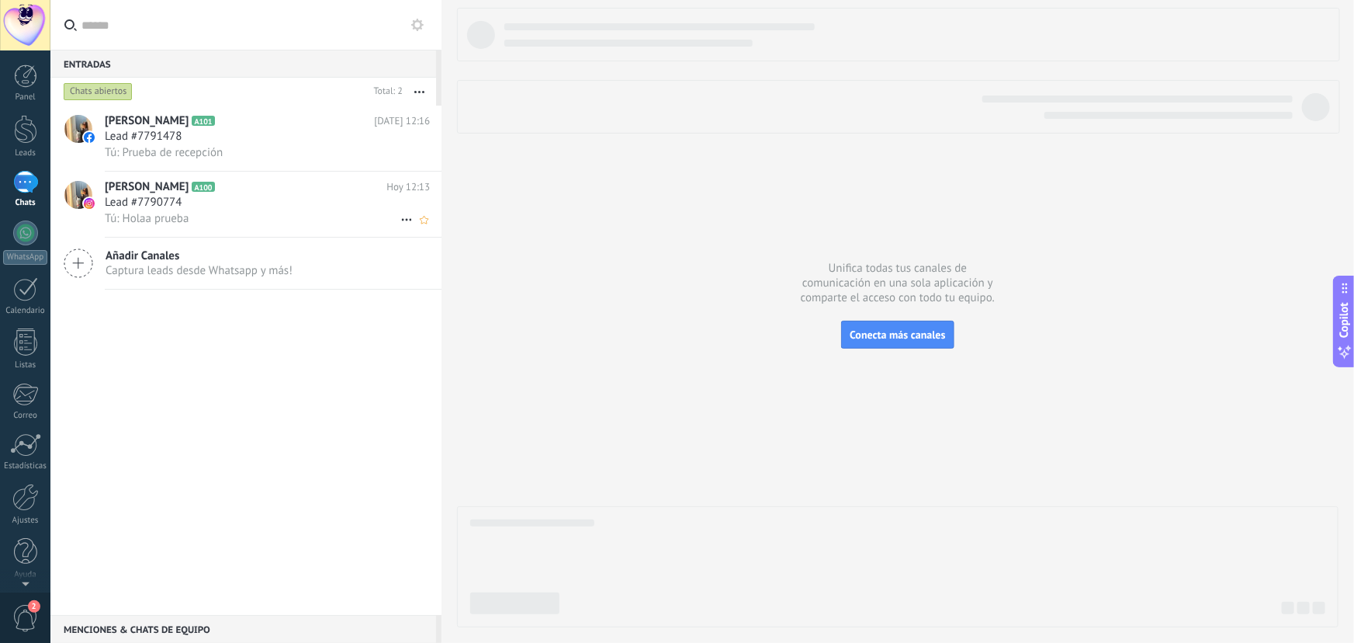
click at [224, 202] on div "Lead #7790774" at bounding box center [267, 203] width 325 height 16
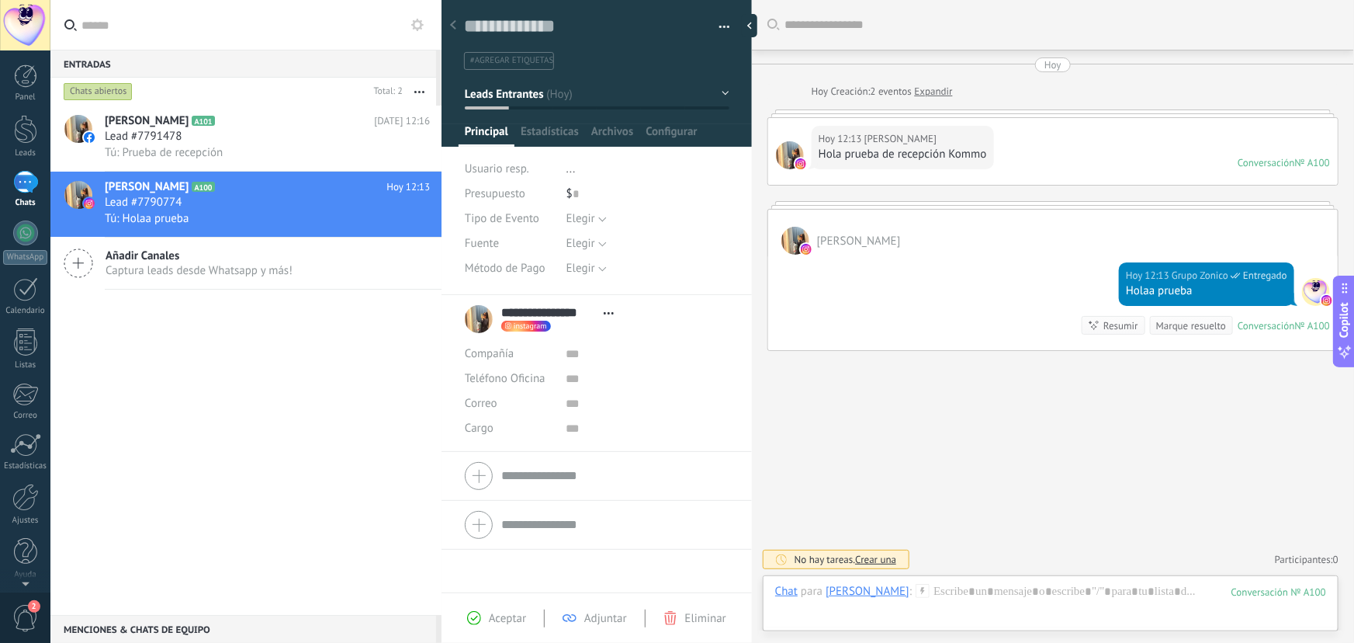
scroll to position [23, 0]
click at [21, 40] on div at bounding box center [25, 25] width 50 height 50
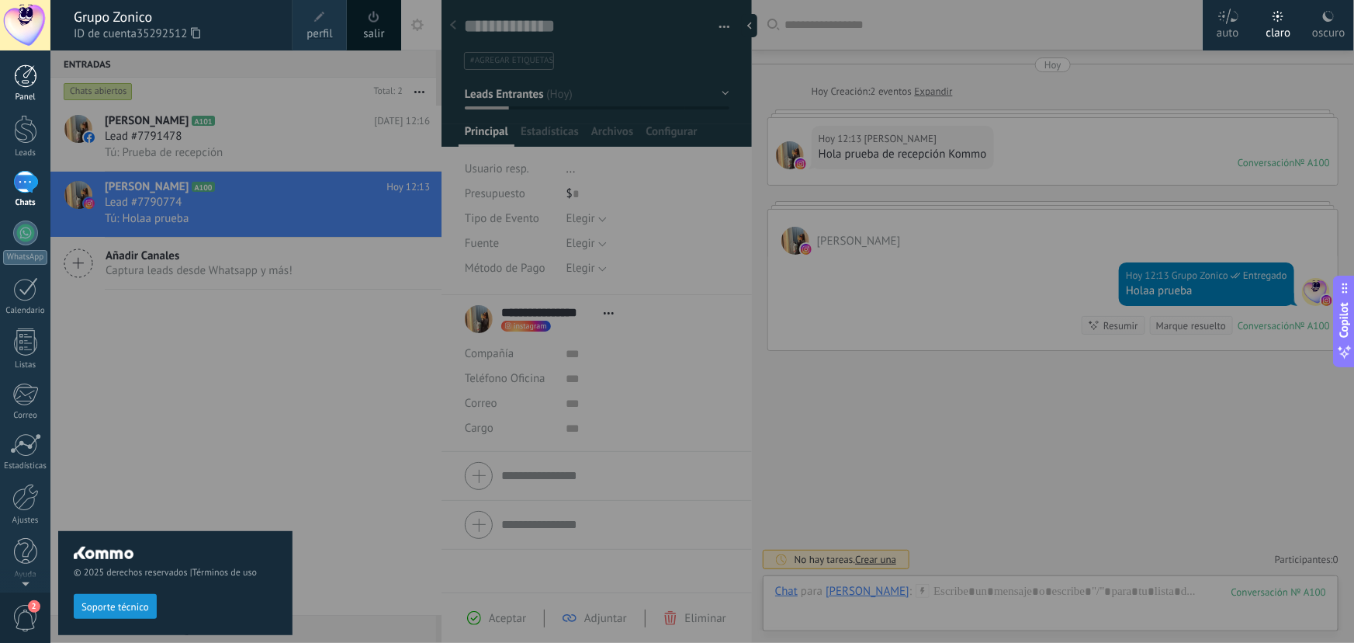
click at [30, 76] on div at bounding box center [25, 75] width 23 height 23
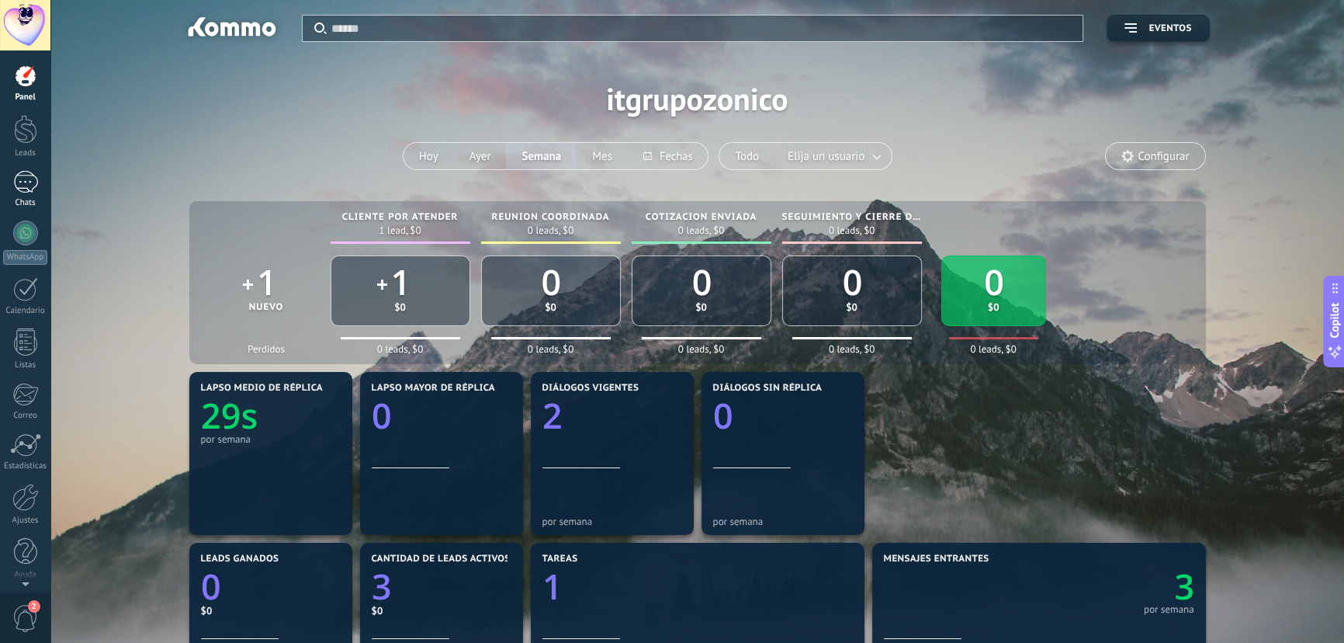
click at [16, 191] on div "1" at bounding box center [25, 182] width 25 height 23
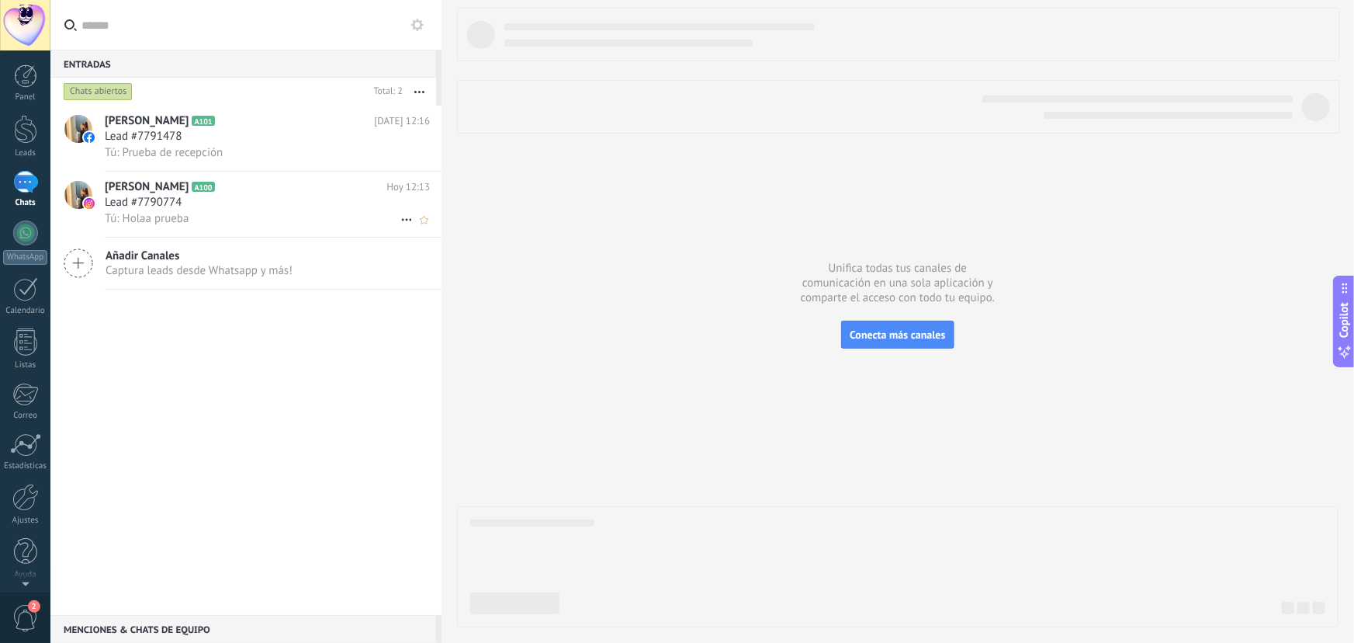
click at [186, 208] on h3 "Lead #7790774" at bounding box center [147, 203] width 85 height 16
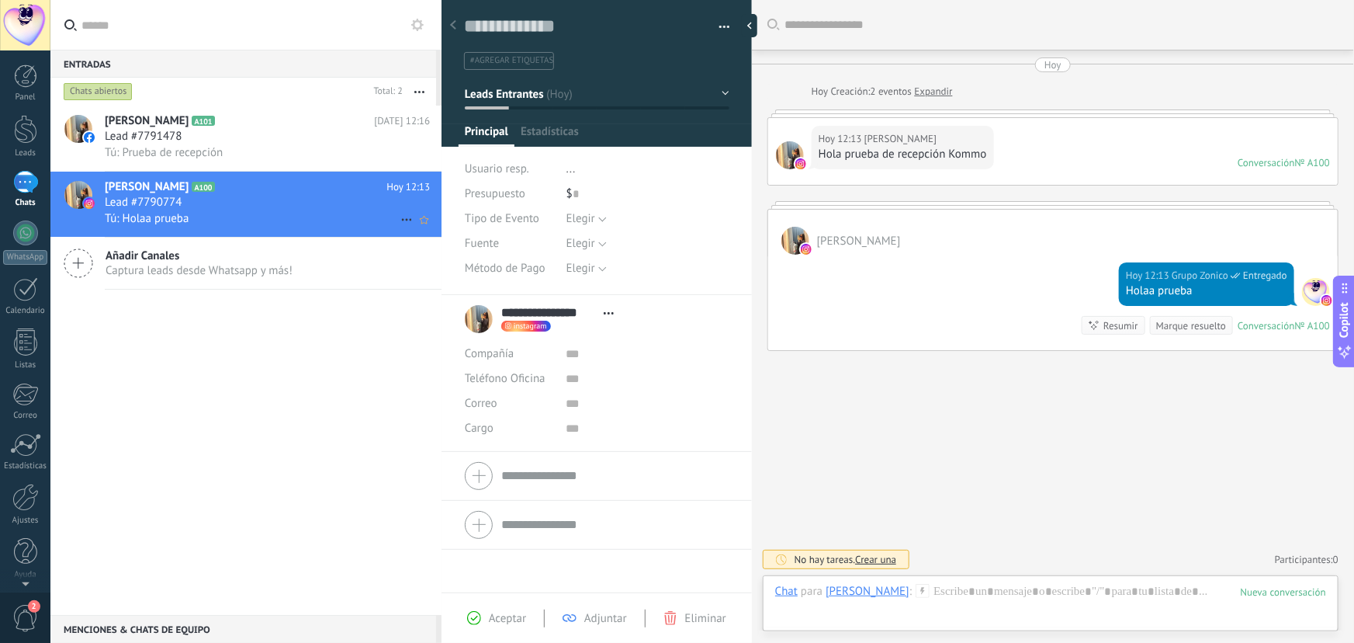
scroll to position [23, 0]
click at [169, 143] on span "Lead #7791478" at bounding box center [143, 137] width 77 height 16
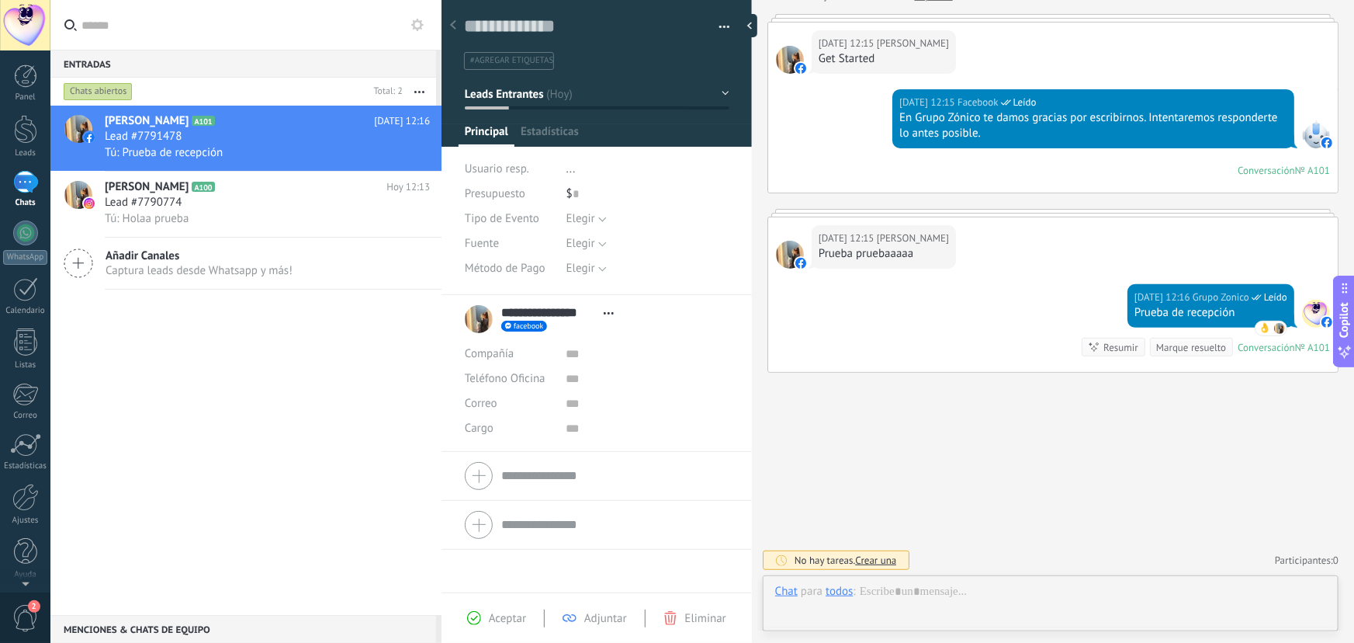
scroll to position [23, 0]
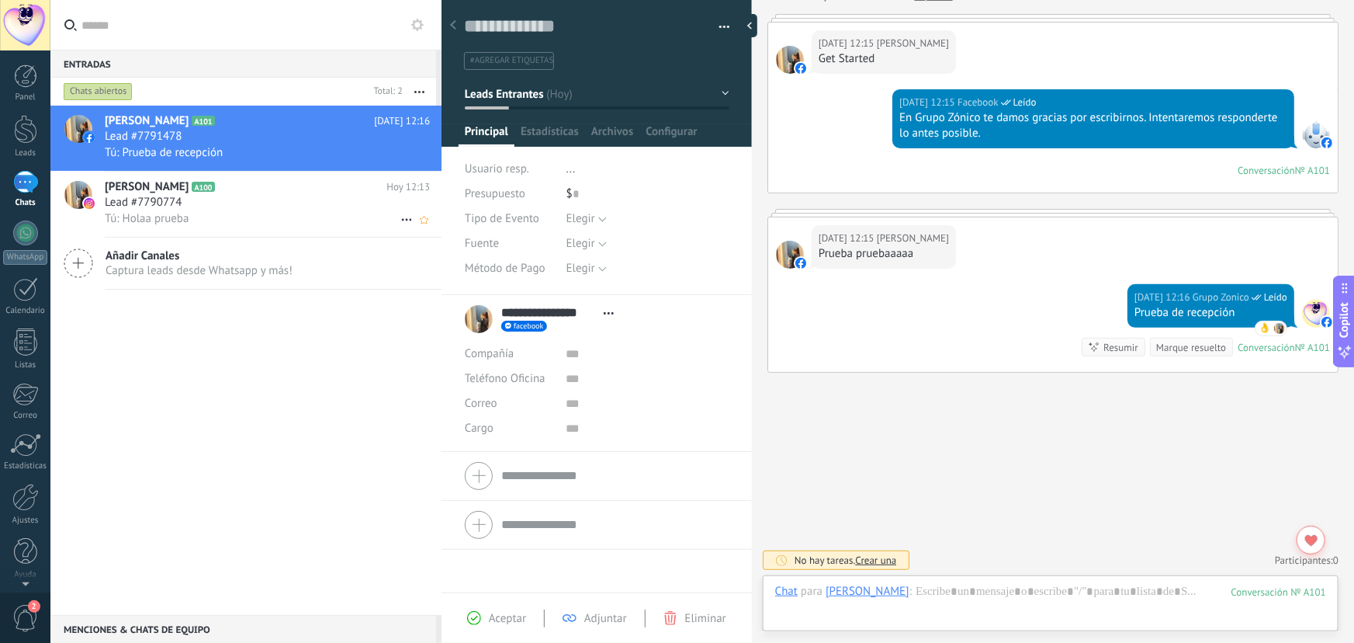
click at [210, 234] on div "[PERSON_NAME] A100 [DATE] 12:13 Lead #7790774 Tú: Holaa prueba" at bounding box center [273, 204] width 337 height 65
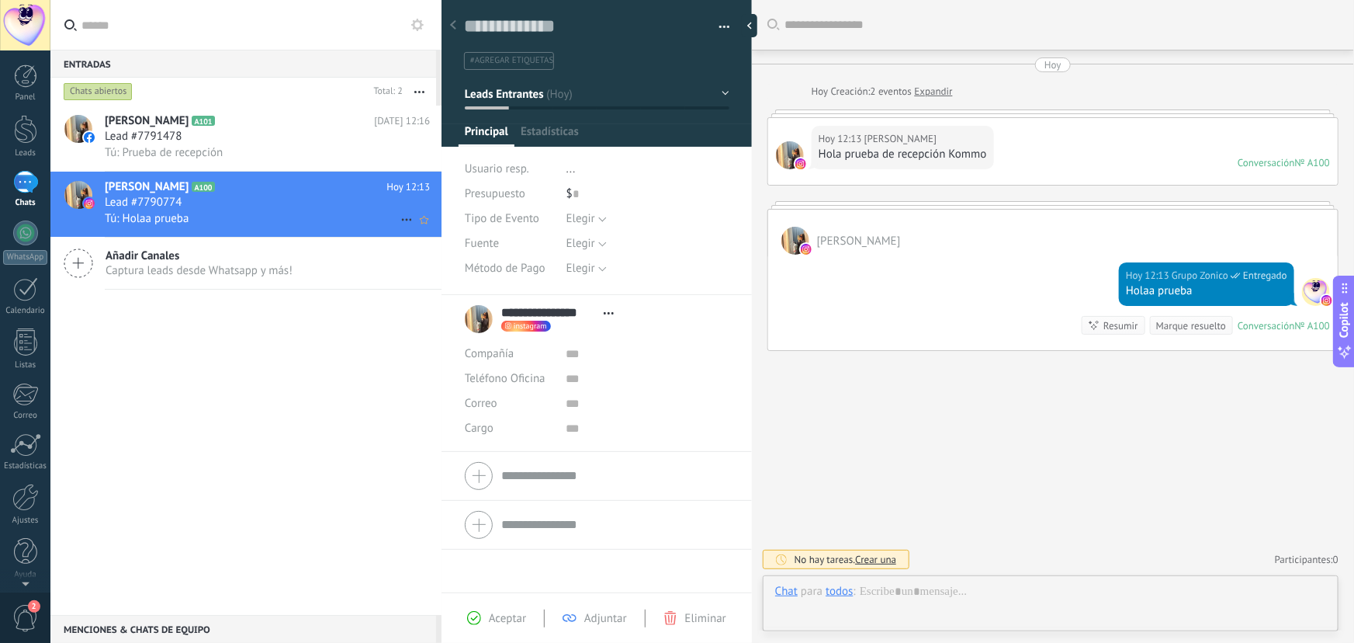
type textarea "**********"
